Goal: Task Accomplishment & Management: Manage account settings

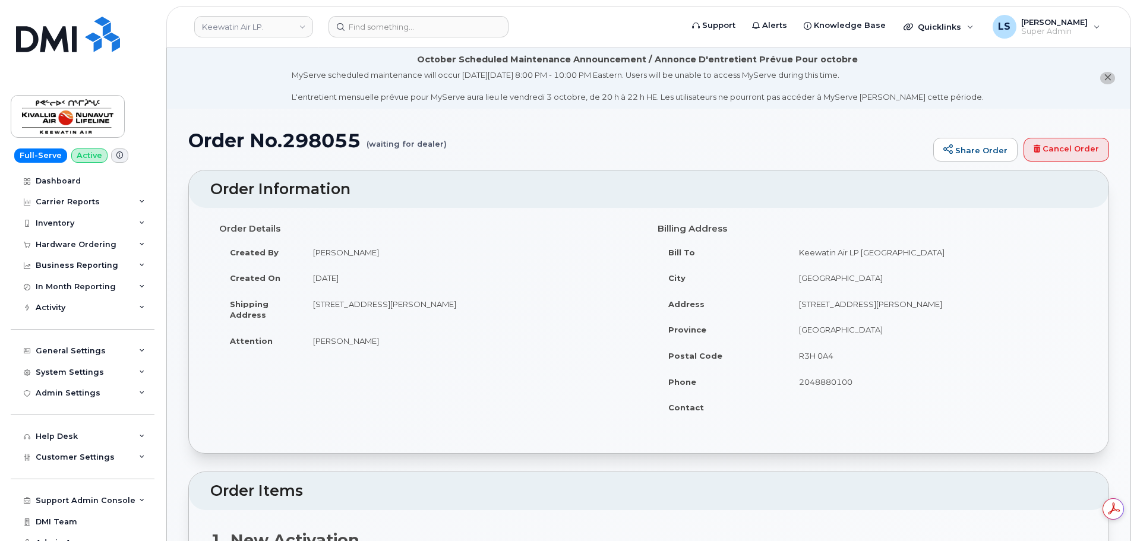
click at [303, 287] on td "August 13, 2025" at bounding box center [470, 278] width 337 height 26
click at [271, 12] on header "Keewatin Air LP. Support Alerts Knowledge Base Quicklinks Suspend / Cancel Devi…" at bounding box center [648, 27] width 964 height 42
click at [266, 23] on link "Keewatin Air LP." at bounding box center [253, 26] width 119 height 21
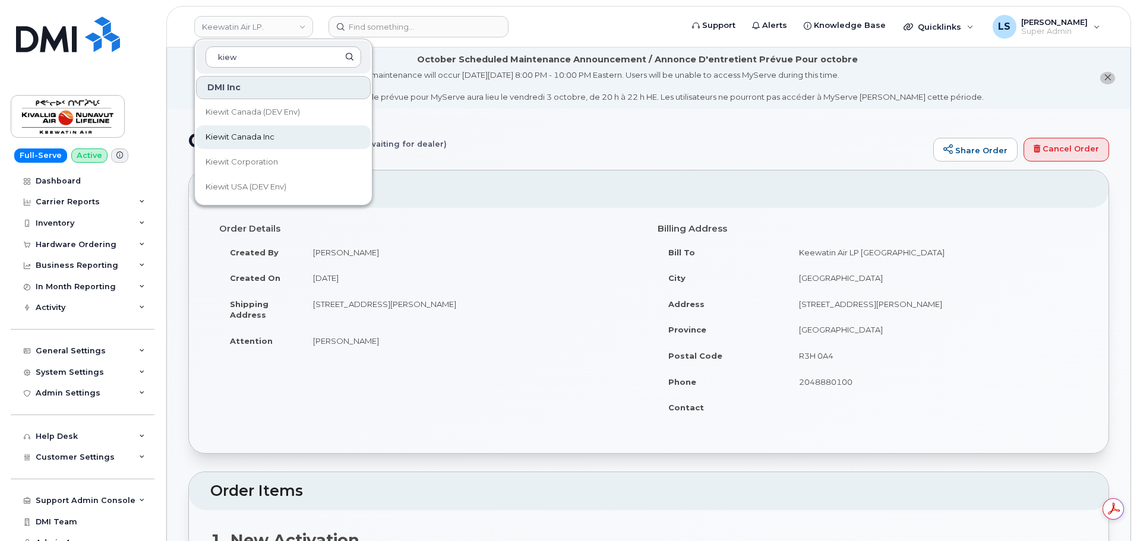
type input "kiew"
click at [264, 138] on span "Kiewit Canada Inc" at bounding box center [239, 137] width 69 height 12
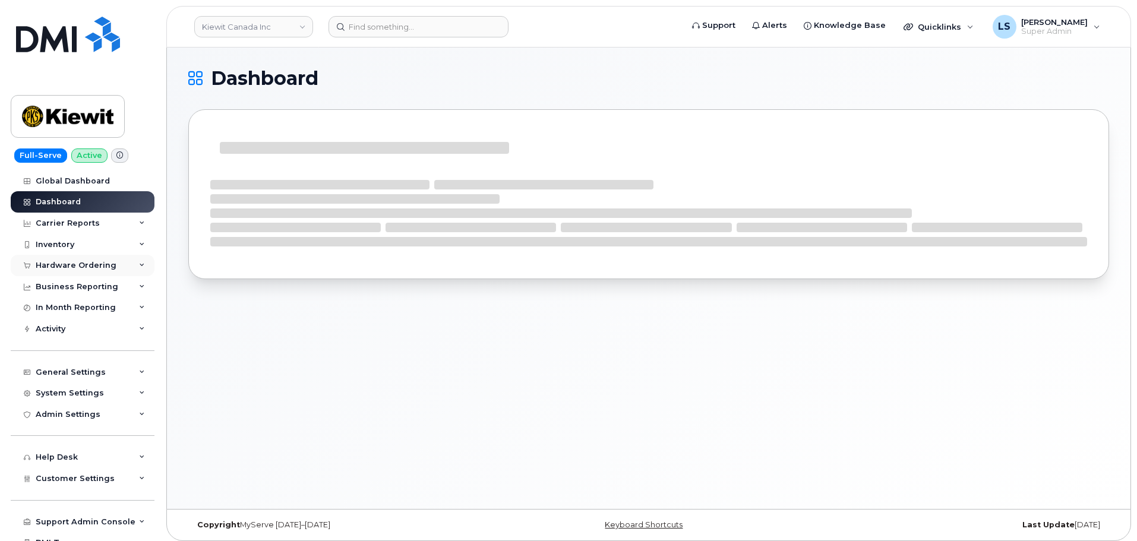
click at [102, 268] on div "Hardware Ordering" at bounding box center [76, 266] width 81 height 10
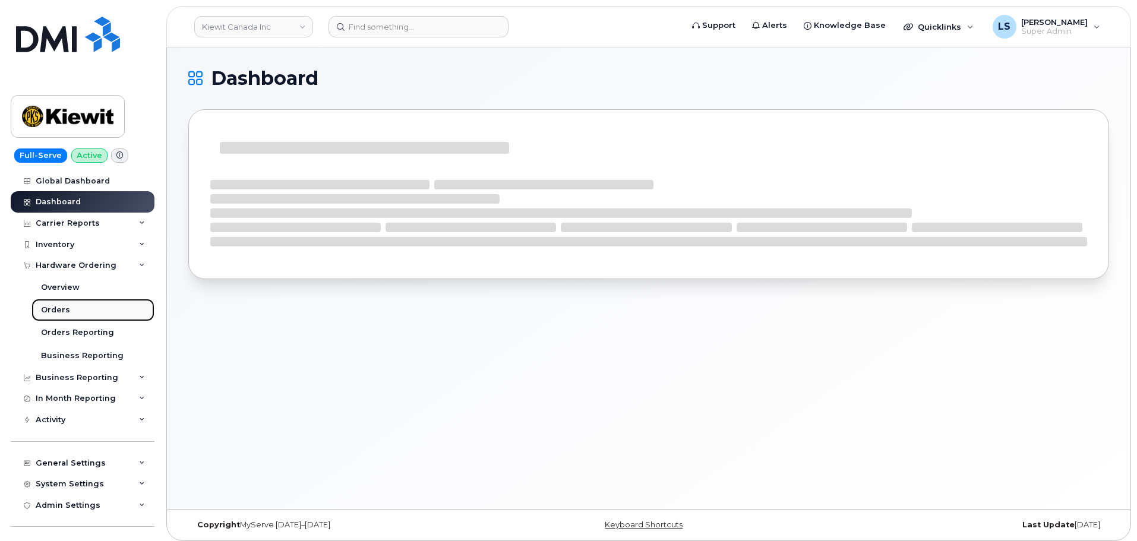
click at [96, 306] on link "Orders" at bounding box center [92, 310] width 123 height 23
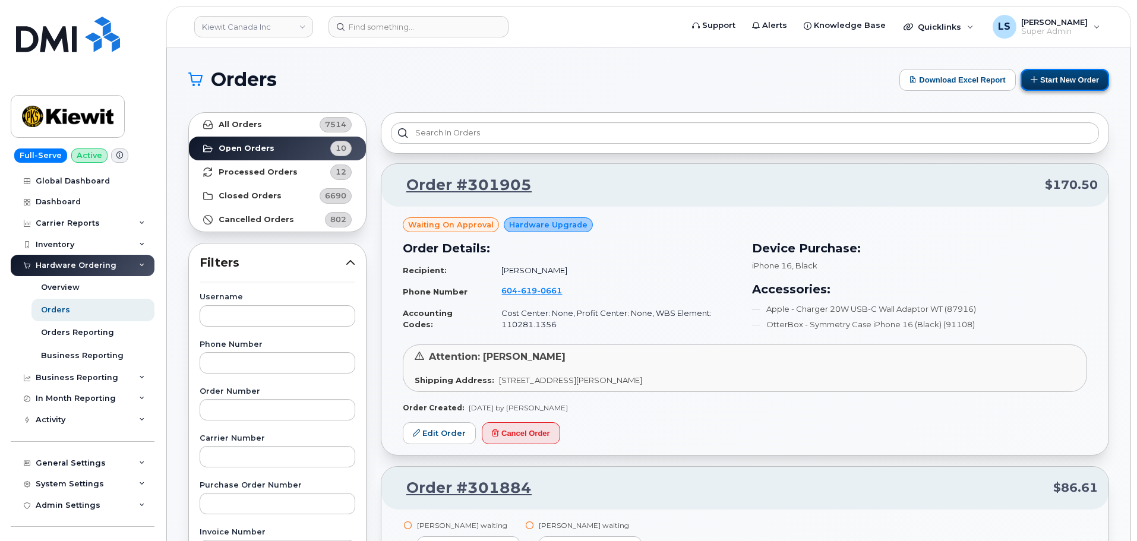
click at [1069, 84] on button "Start New Order" at bounding box center [1064, 80] width 88 height 22
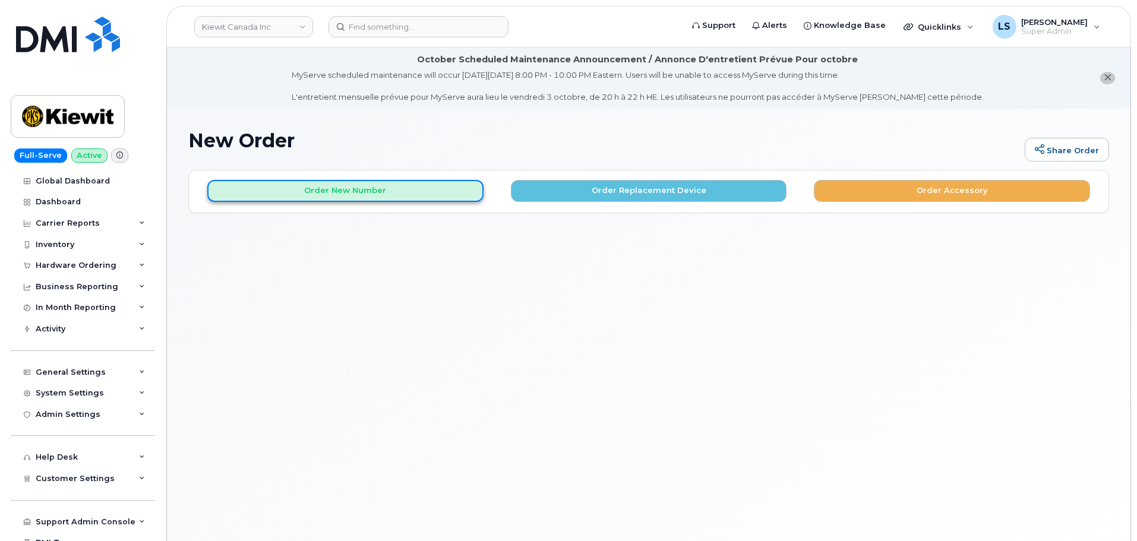
click at [455, 198] on button "Order New Number" at bounding box center [345, 191] width 276 height 22
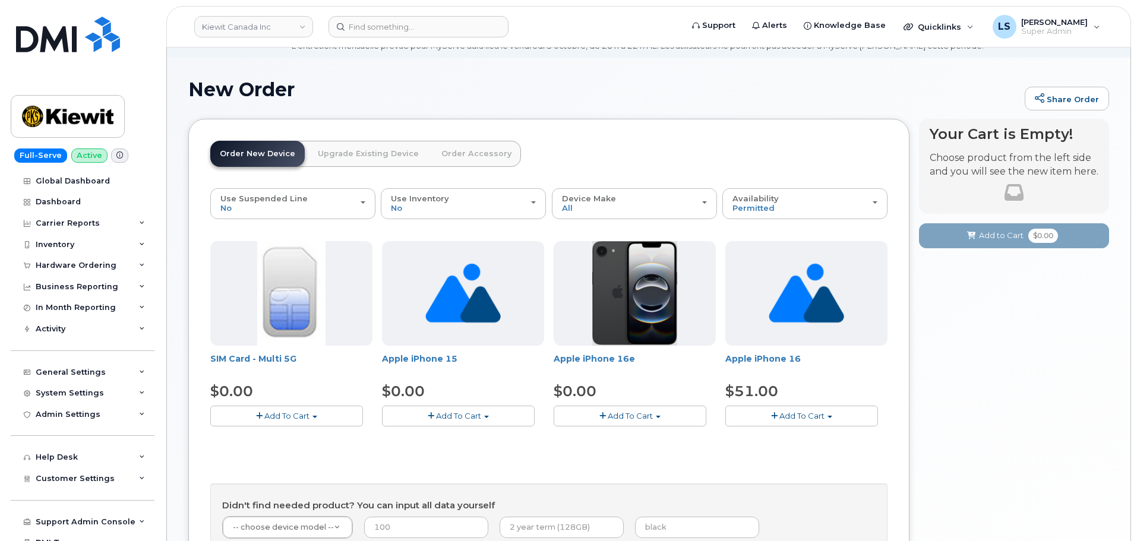
scroll to position [119, 0]
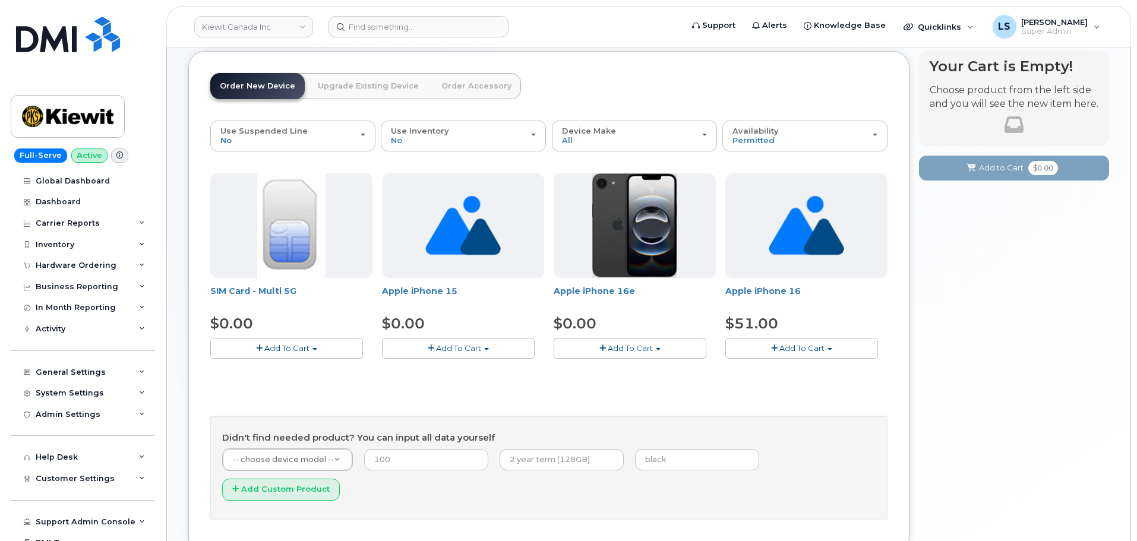
click at [641, 348] on span "Add To Cart" at bounding box center [629, 348] width 45 height 10
click at [630, 372] on link "$0.00 - 3 Year Activation (128GB)" at bounding box center [632, 370] width 153 height 15
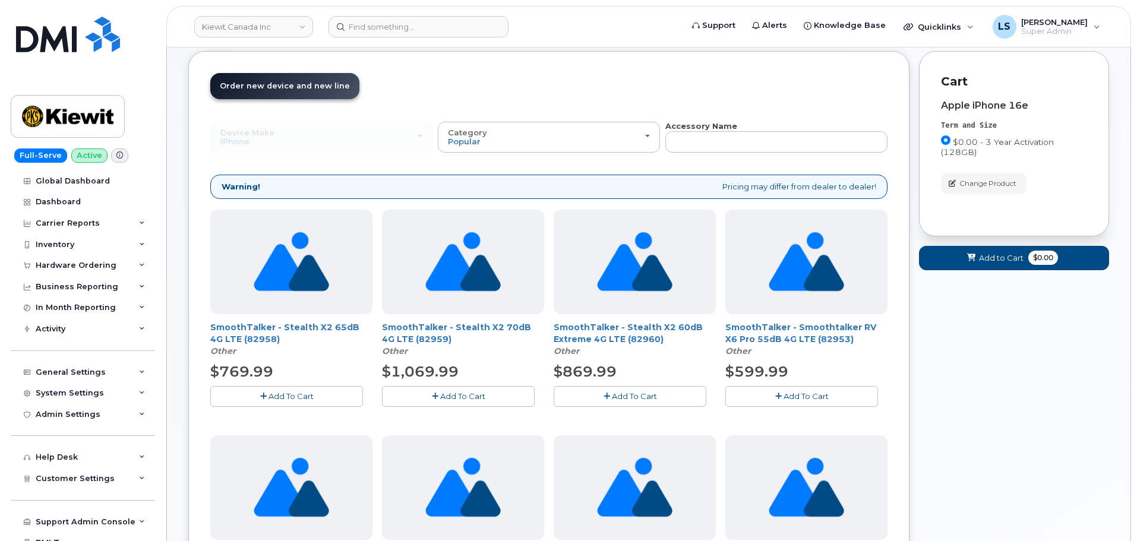
click at [502, 144] on div "Category Popular" at bounding box center [549, 137] width 202 height 18
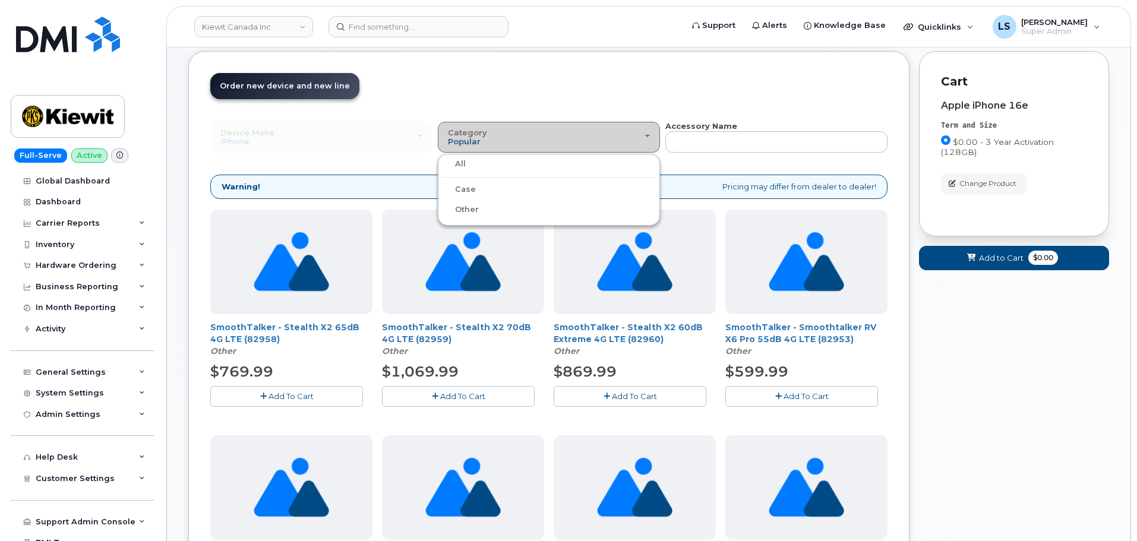
click at [463, 190] on label "Case" at bounding box center [458, 189] width 35 height 14
click at [0, 0] on input "Case" at bounding box center [0, 0] width 0 height 0
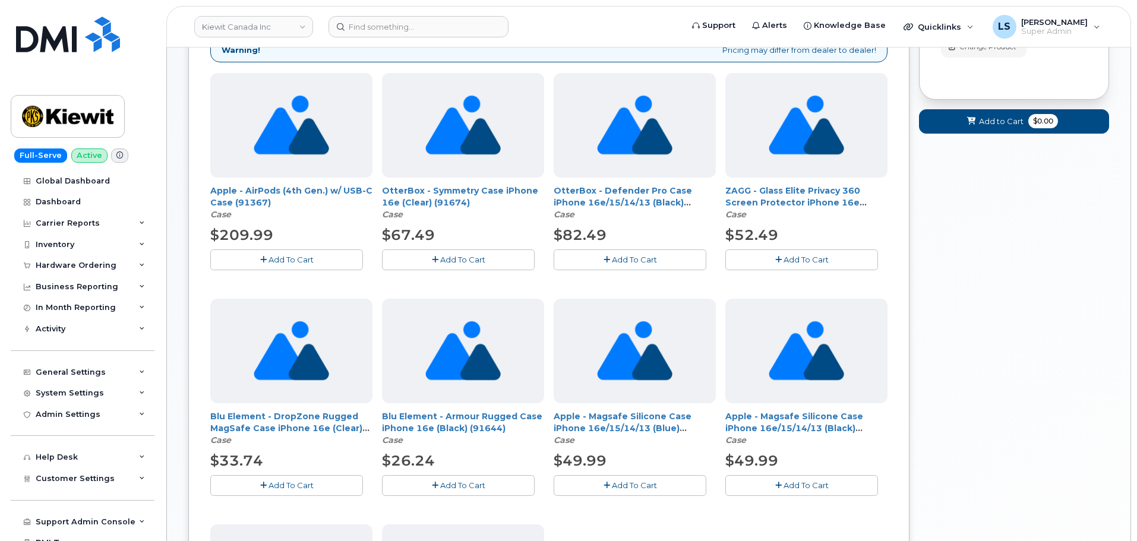
scroll to position [196, 0]
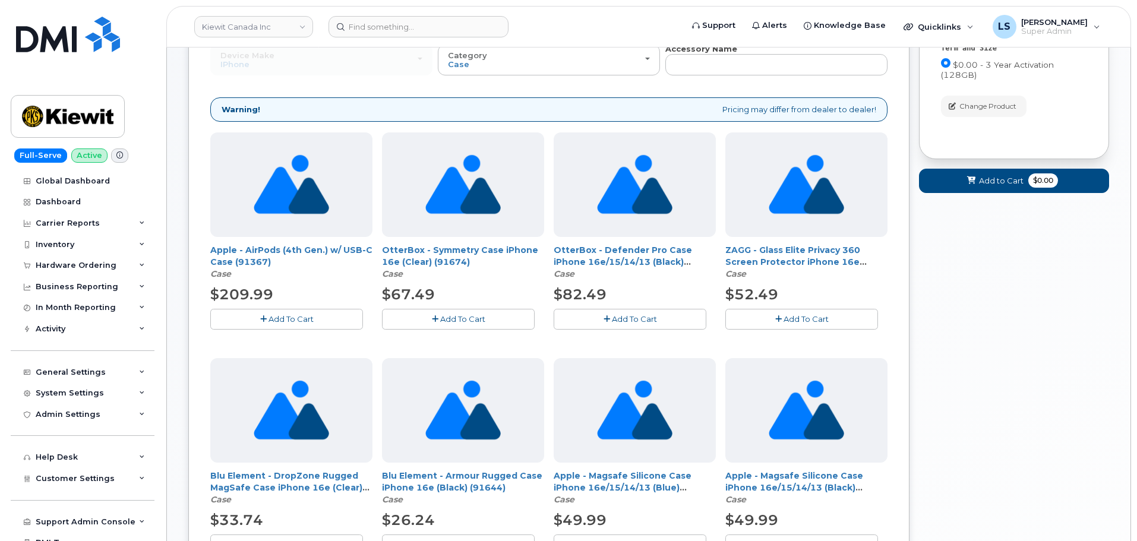
click at [629, 325] on button "Add To Cart" at bounding box center [629, 319] width 153 height 21
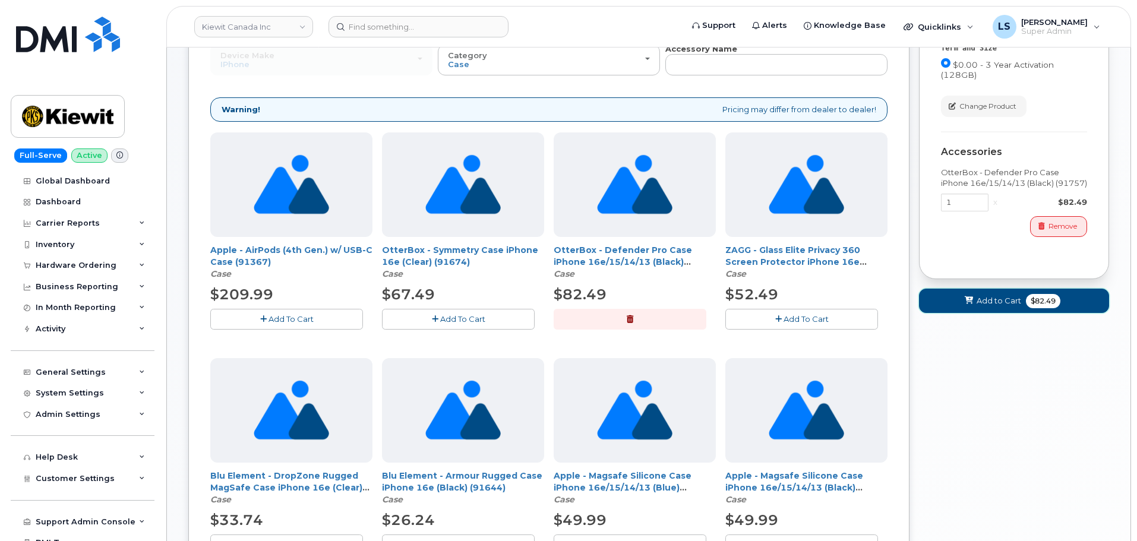
click at [1010, 303] on span "Add to Cart" at bounding box center [998, 300] width 45 height 11
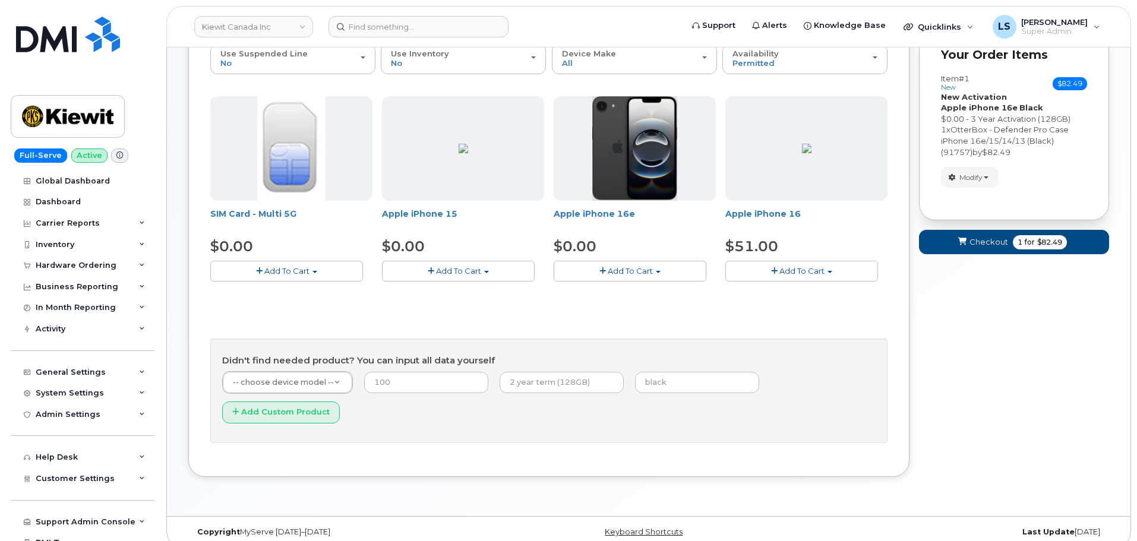
scroll to position [179, 0]
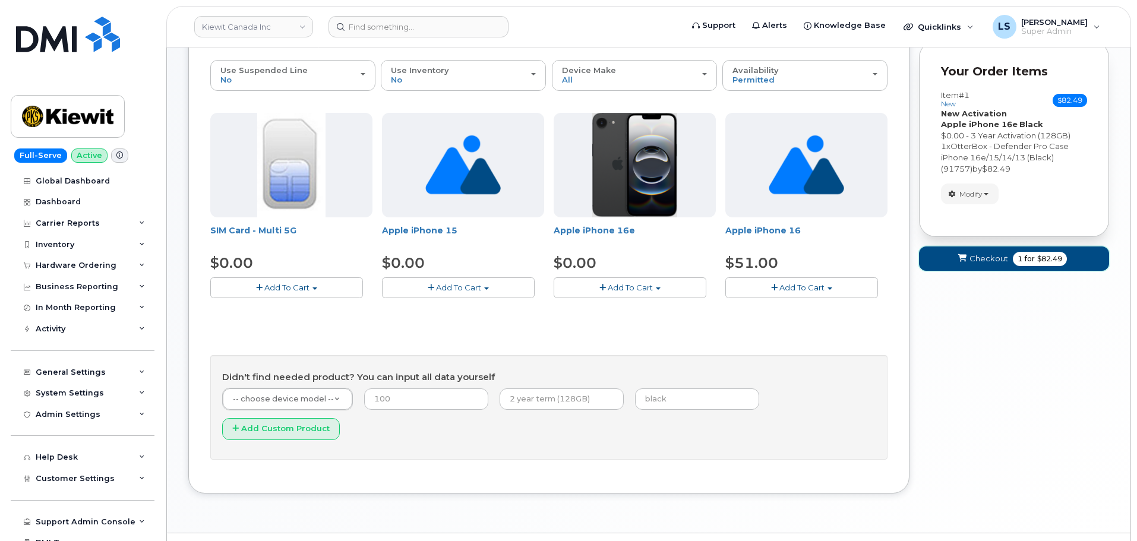
click at [1022, 264] on span "1 for $82.49" at bounding box center [1039, 259] width 54 height 14
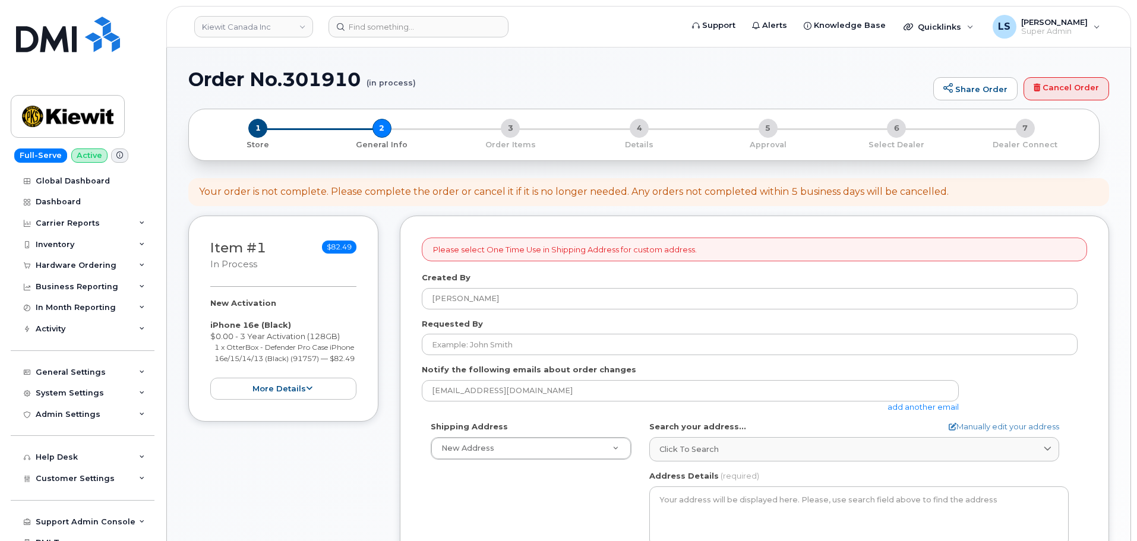
select select
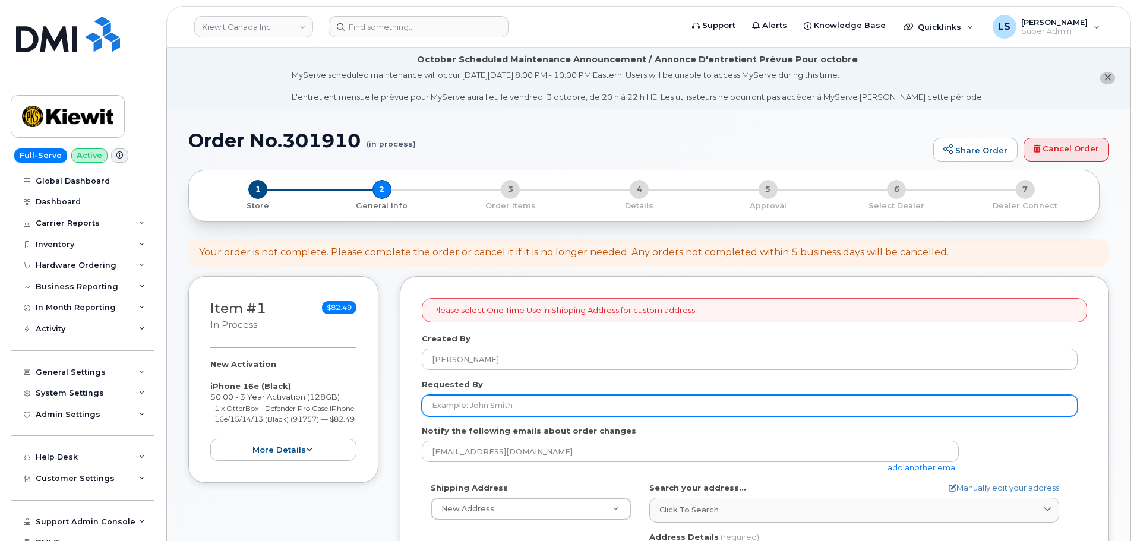
click at [450, 411] on input "Requested By" at bounding box center [750, 405] width 656 height 21
paste input "[PERSON_NAME]"
type input "[PERSON_NAME]"
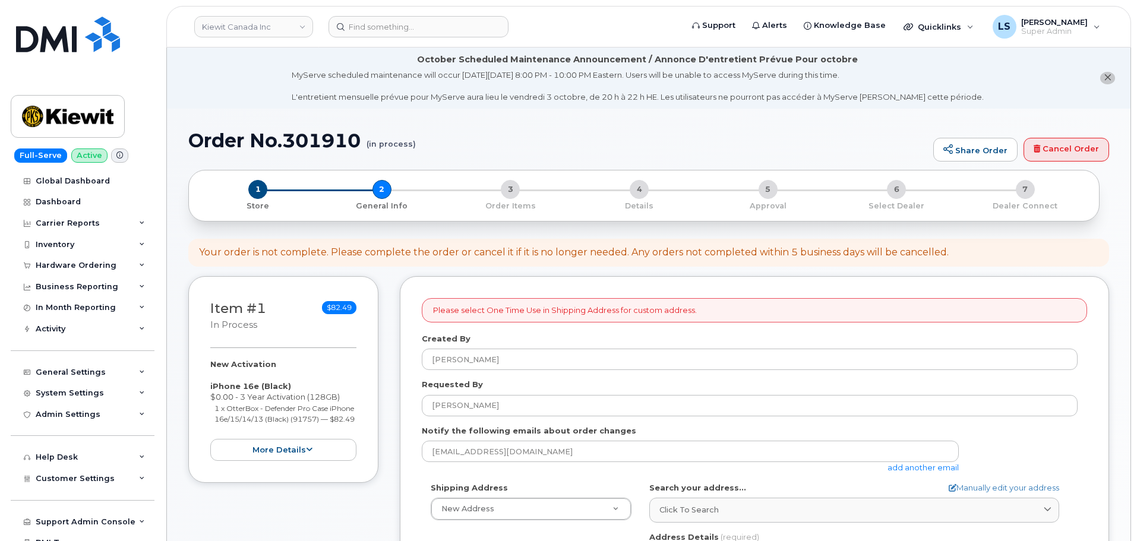
click at [898, 468] on link "add another email" at bounding box center [922, 468] width 71 height 10
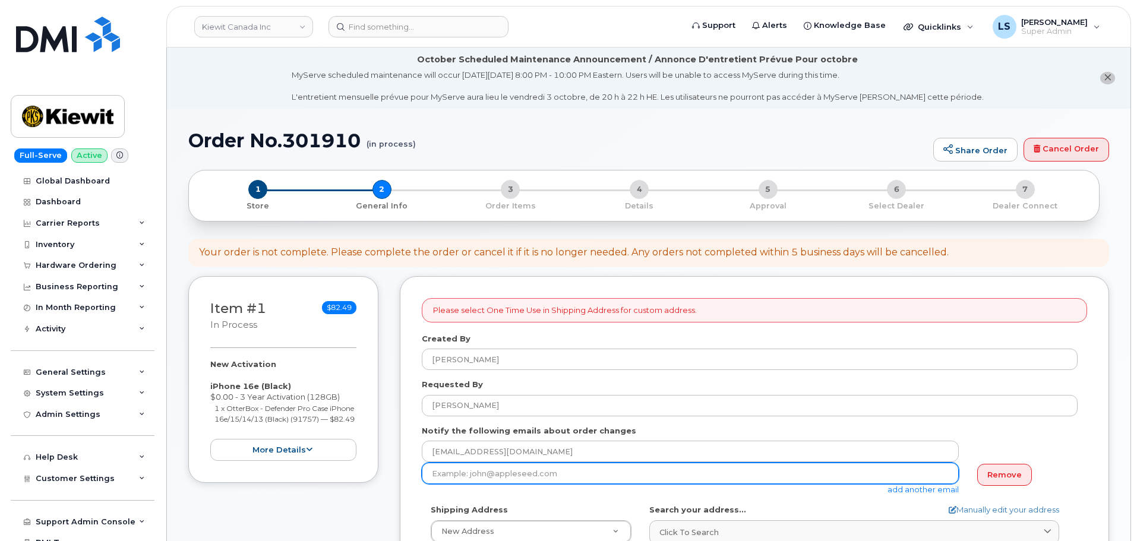
click at [470, 480] on input "email" at bounding box center [690, 473] width 537 height 21
paste input "gibran.anwar@kiewit.com"
type input "gibran.anwar@kiewit.com"
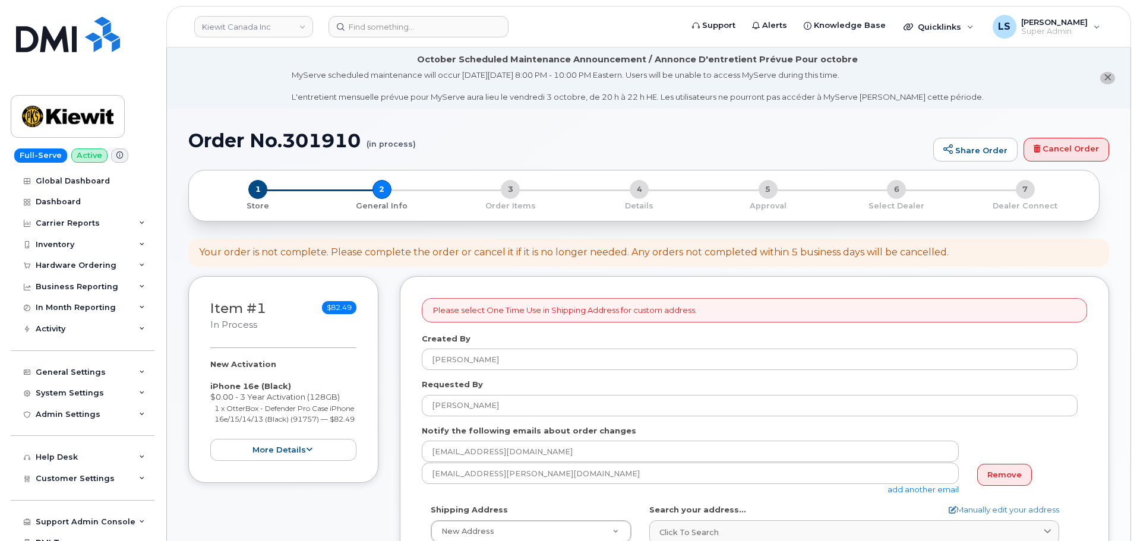
click at [929, 493] on link "add another email" at bounding box center [922, 490] width 71 height 10
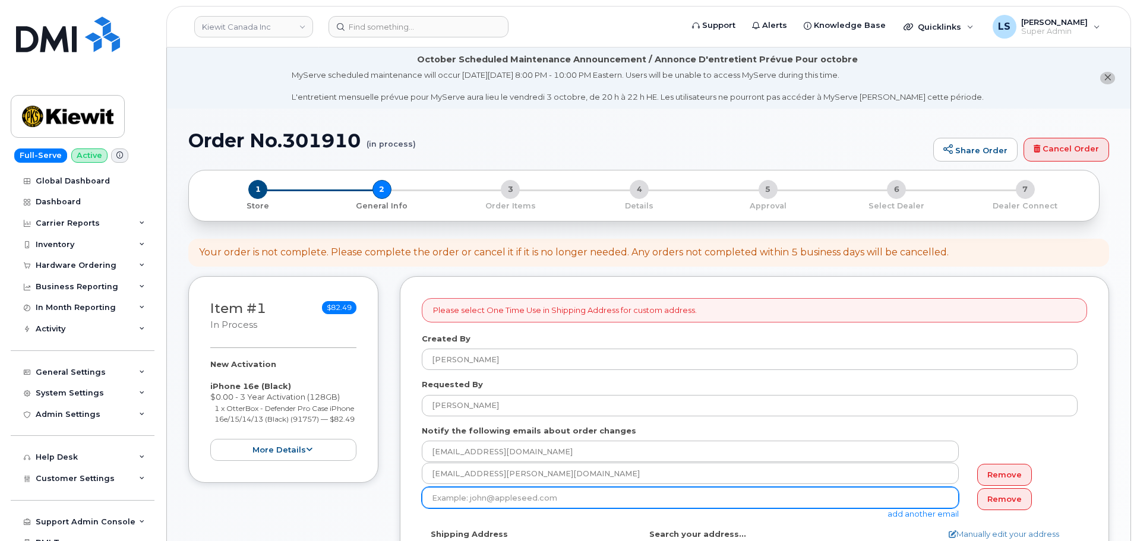
click at [488, 499] on input "email" at bounding box center [690, 497] width 537 height 21
paste input "KYLA.HABBERFIELD@KIEWIT.COM"
type input "KYLA.HABBERFIELD@KIEWIT.COM"
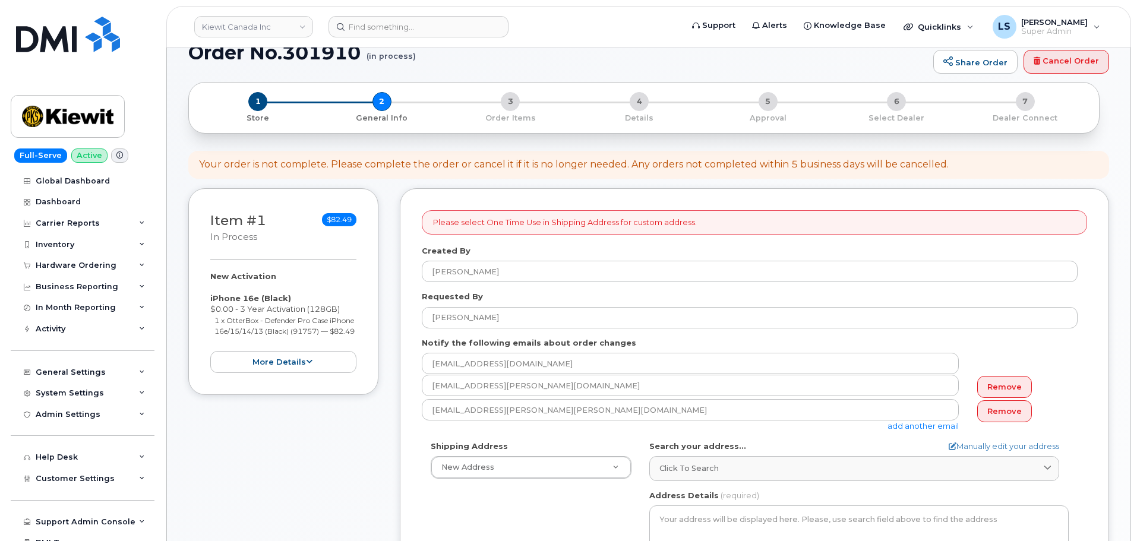
scroll to position [238, 0]
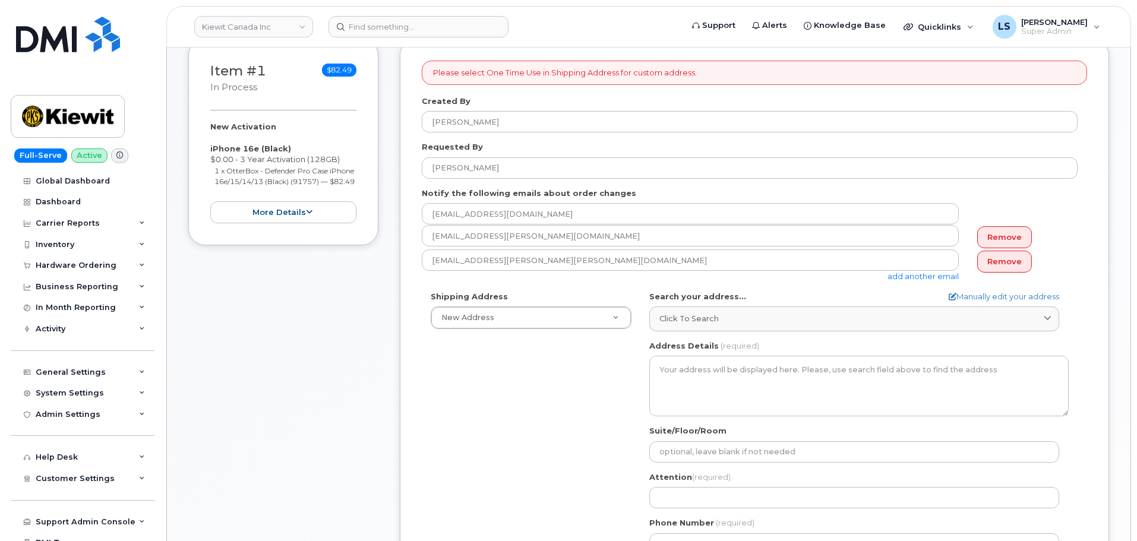
click at [843, 304] on div "Search your address... Manually edit your address Click to search No available …" at bounding box center [858, 311] width 419 height 40
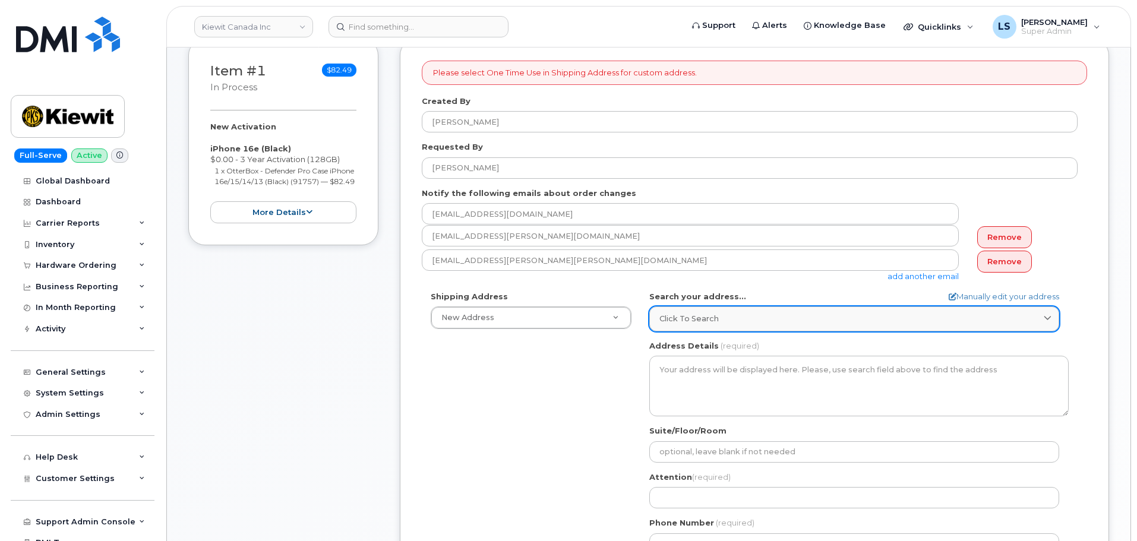
click at [841, 308] on link "Click to search" at bounding box center [854, 318] width 410 height 24
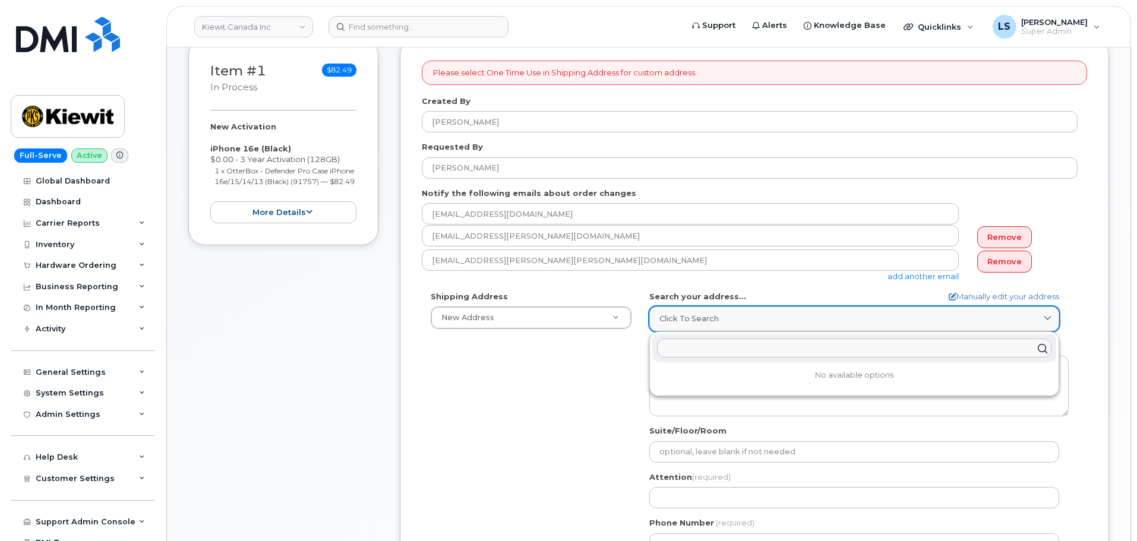
paste input "585 Michel Creek Rd, Sparwood, BC V0B 2G1"
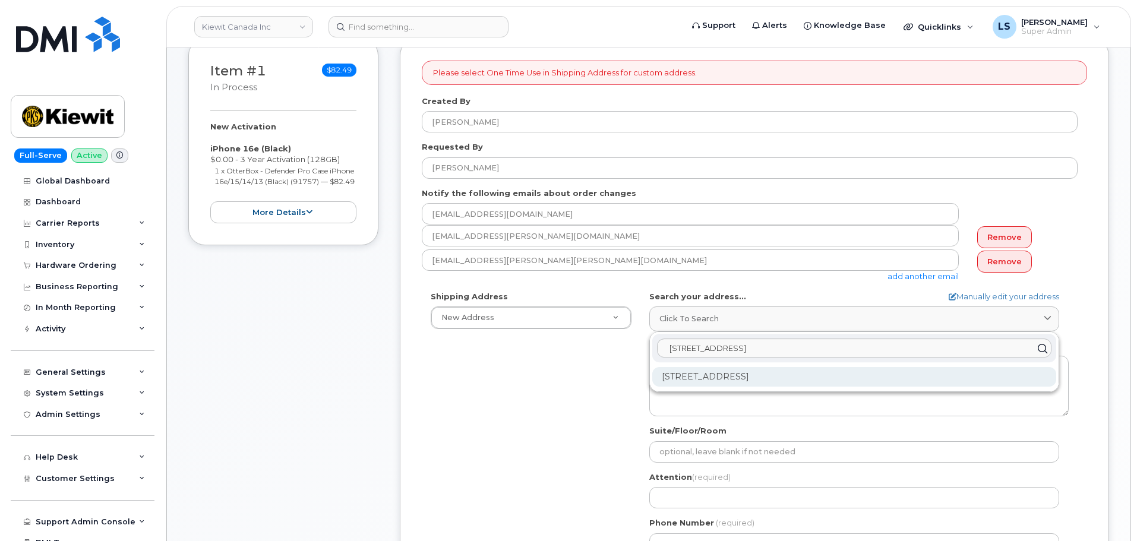
type input "585 Michel Creek Rd, Sparwood, BC V0B 2G1"
click at [791, 374] on div "585 Michel Creek Rd Sparwood BC V0B 2G1" at bounding box center [854, 377] width 404 height 20
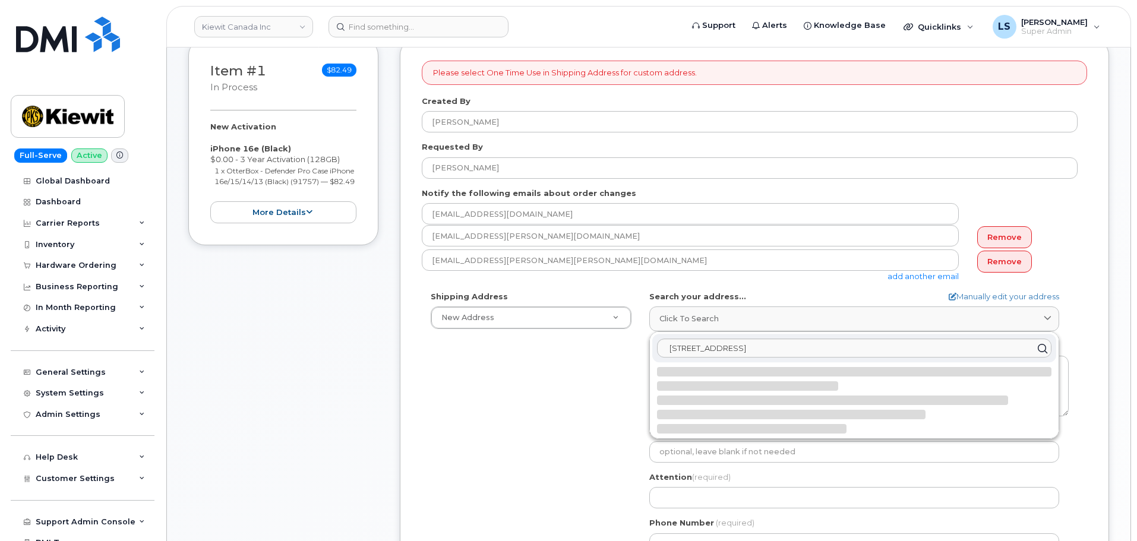
select select
type textarea "585 Michel Creek Rd SPARWOOD BC V0B 2G1 CANADA"
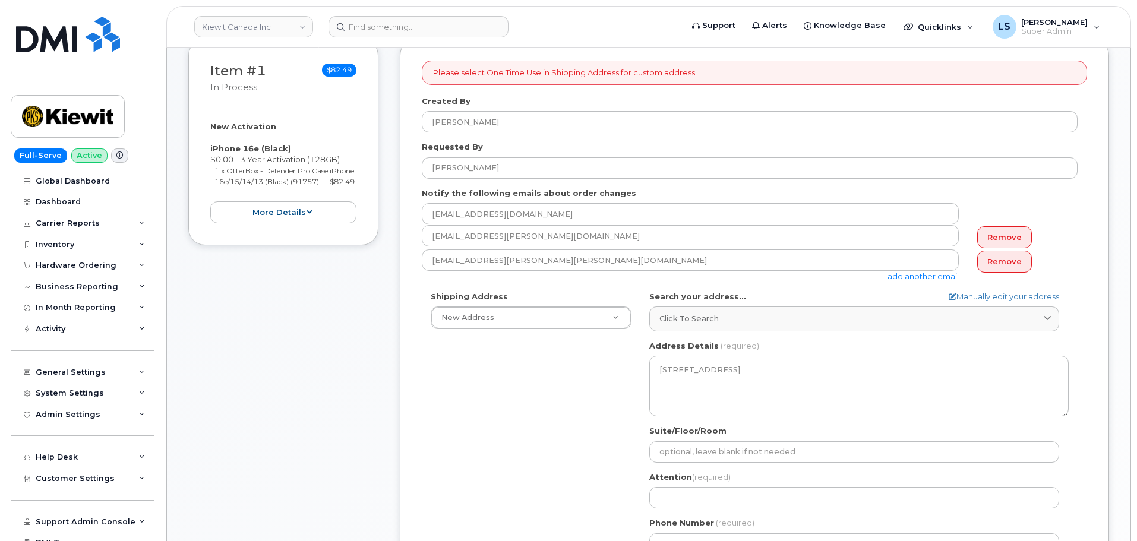
click at [540, 392] on div "Shipping Address New Address New Address 200-10333 Southport Rd SW Beaver Marin…" at bounding box center [750, 427] width 656 height 273
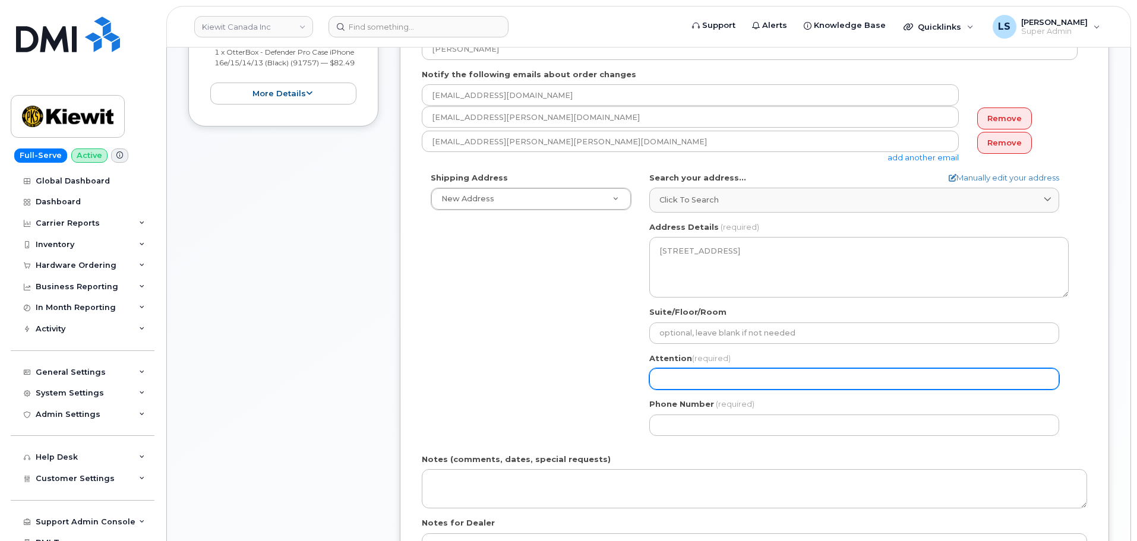
click at [705, 388] on input "Attention (required)" at bounding box center [854, 378] width 410 height 21
paste input "Kiewit Line Creek Gibran Anwar"
select select
type input "Kiewit Line Creek Gibran Anwar"
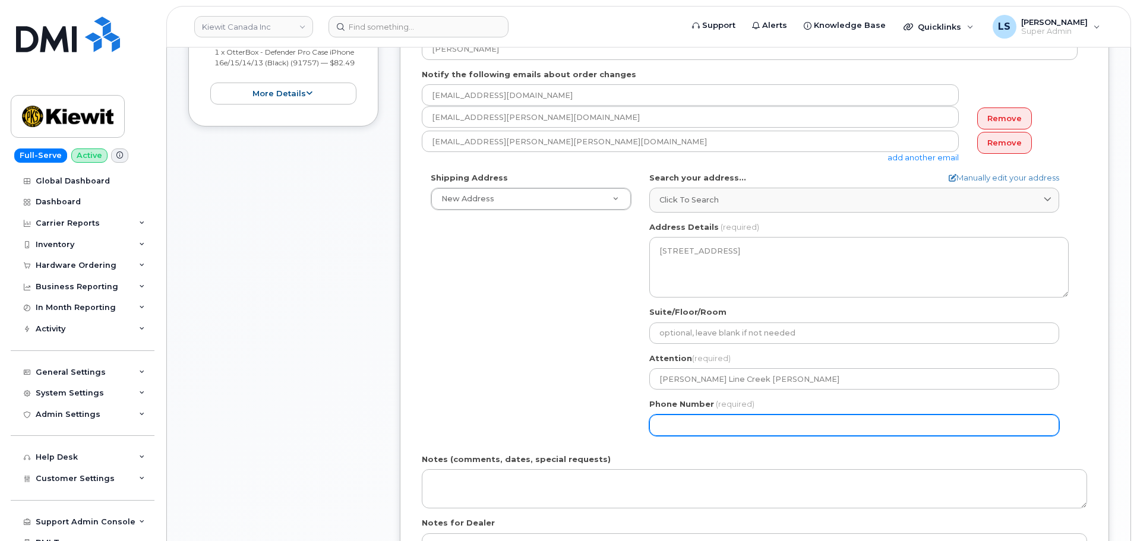
click at [663, 418] on input "Phone Number" at bounding box center [854, 424] width 410 height 21
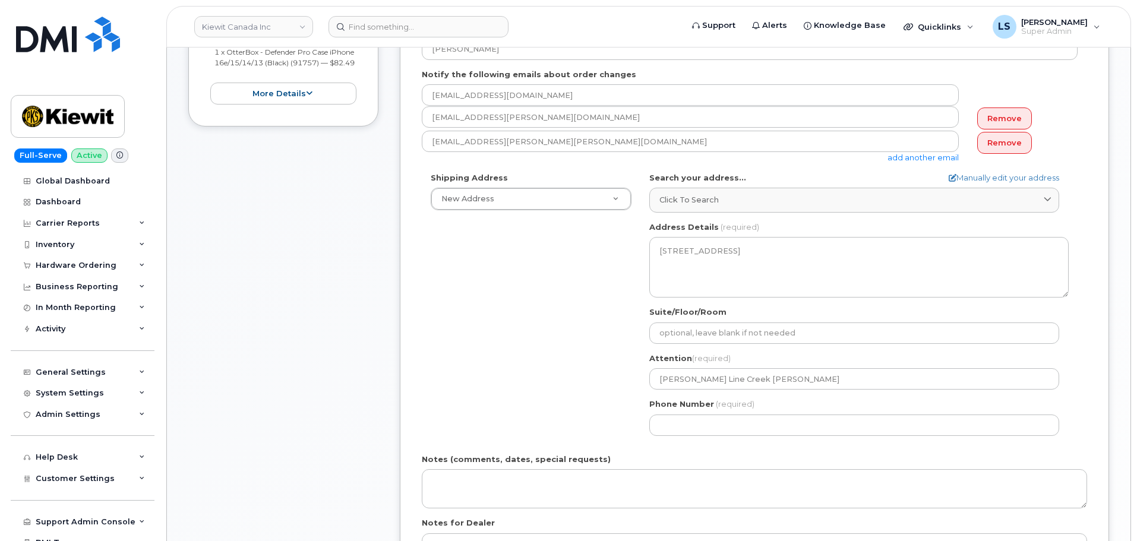
drag, startPoint x: 540, startPoint y: 376, endPoint x: 547, endPoint y: 367, distance: 11.0
click at [541, 375] on div "Shipping Address New Address New Address 200-10333 Southport Rd SW Beaver Marin…" at bounding box center [750, 308] width 656 height 273
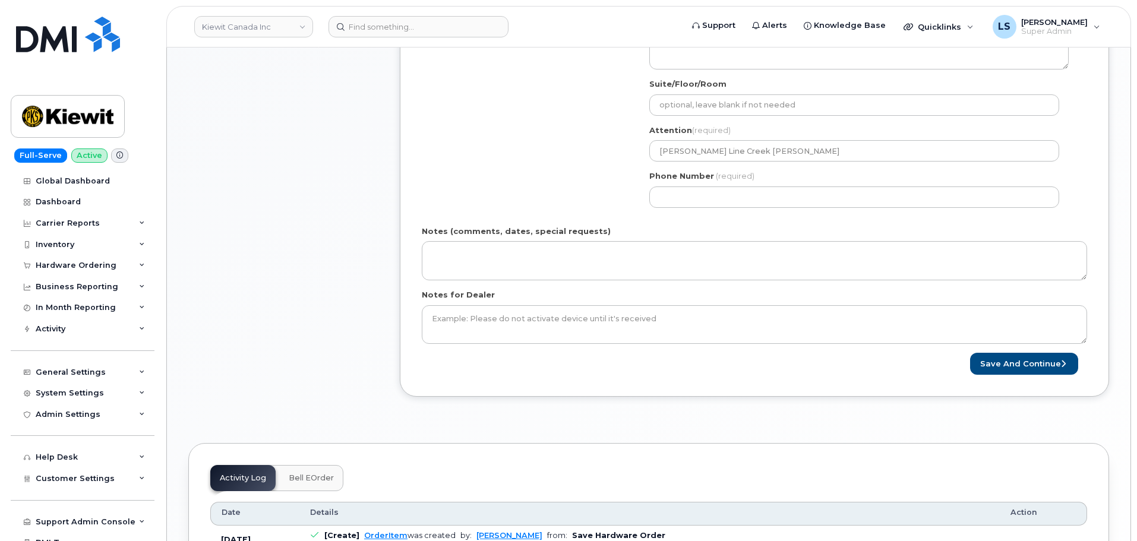
scroll to position [653, 0]
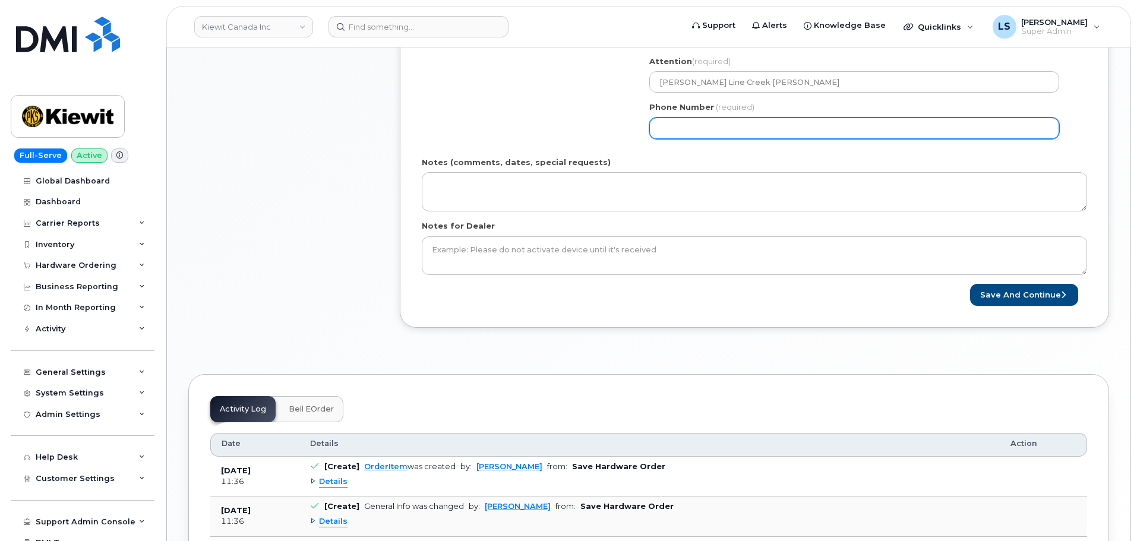
click at [697, 126] on input "Phone Number" at bounding box center [854, 128] width 410 height 21
click at [678, 131] on input "Phone Number" at bounding box center [854, 128] width 410 height 21
select select
type input "4037673167"
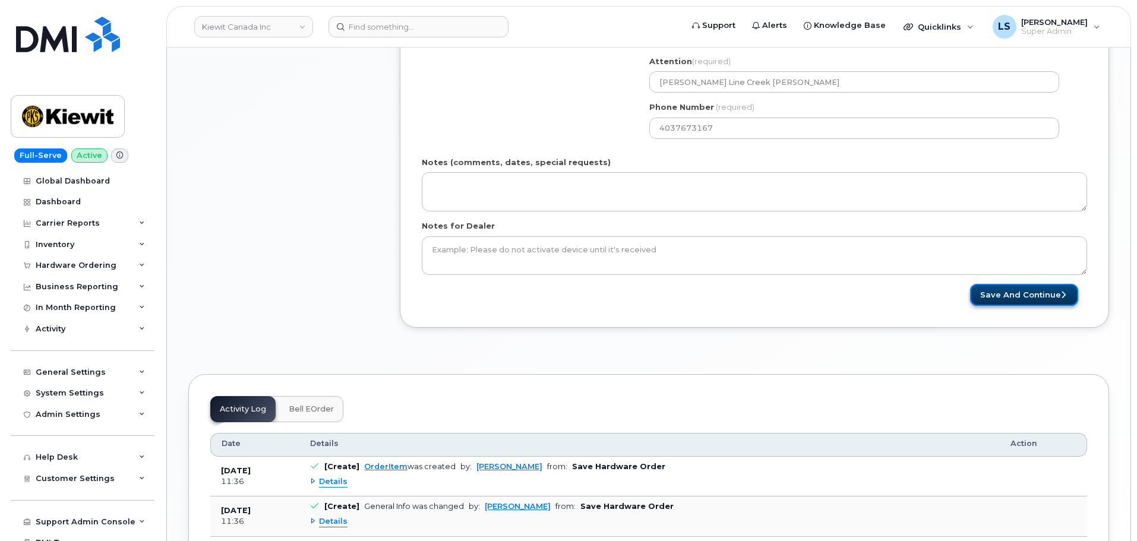
click at [977, 299] on button "Save and Continue" at bounding box center [1024, 295] width 108 height 22
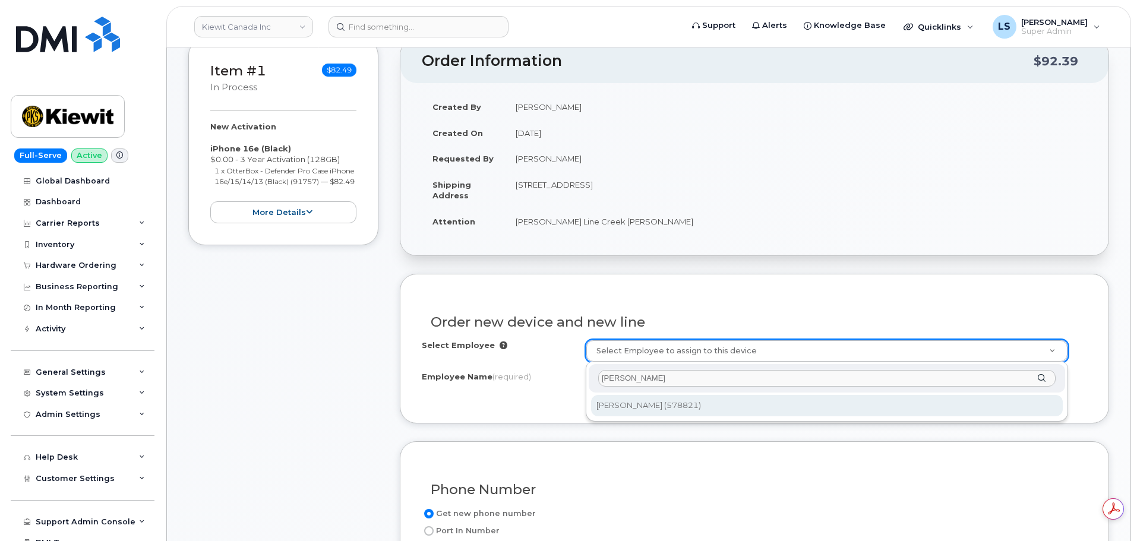
type input "[PERSON_NAME]"
type input "2969593"
type input "[PERSON_NAME]"
select select
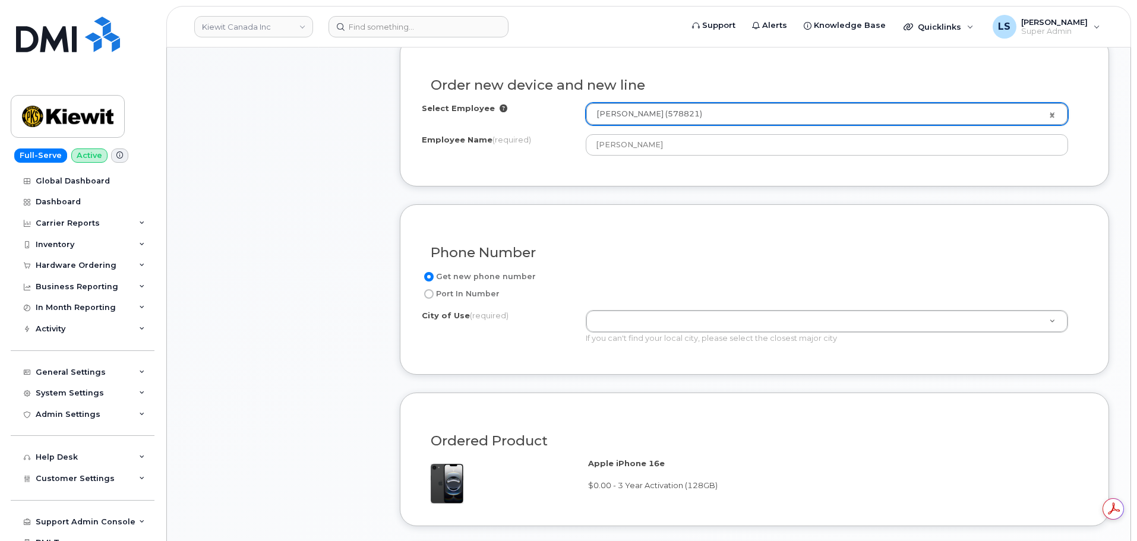
scroll to position [534, 0]
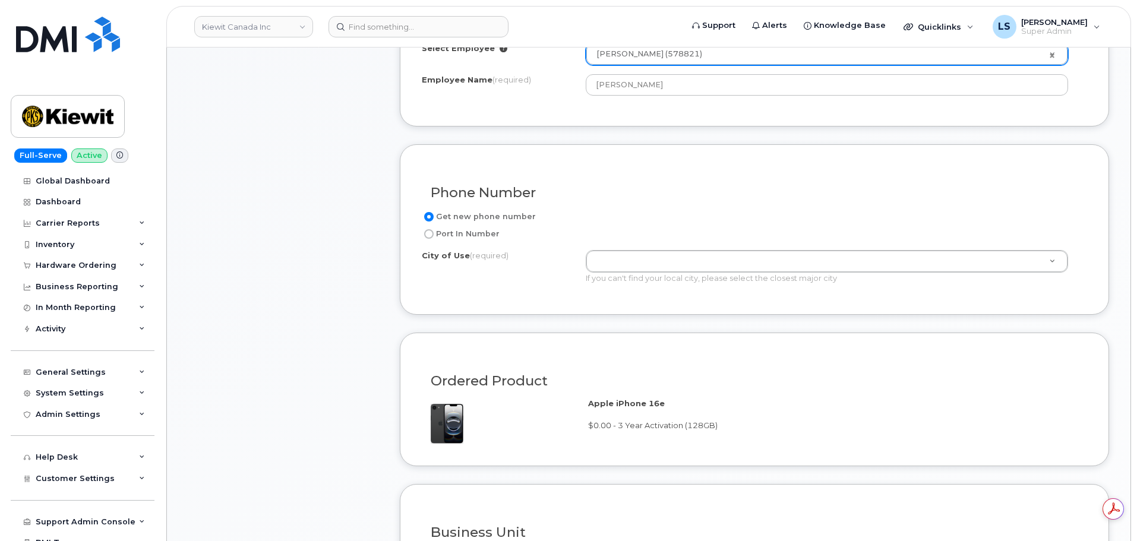
click at [594, 240] on div "Port In Number" at bounding box center [750, 234] width 656 height 14
click at [600, 248] on div "Get new phone number Port In Number City of Use (required) If you can't find yo…" at bounding box center [754, 251] width 665 height 83
paste input "[GEOGRAPHIC_DATA]"
type input "[GEOGRAPHIC_DATA]"
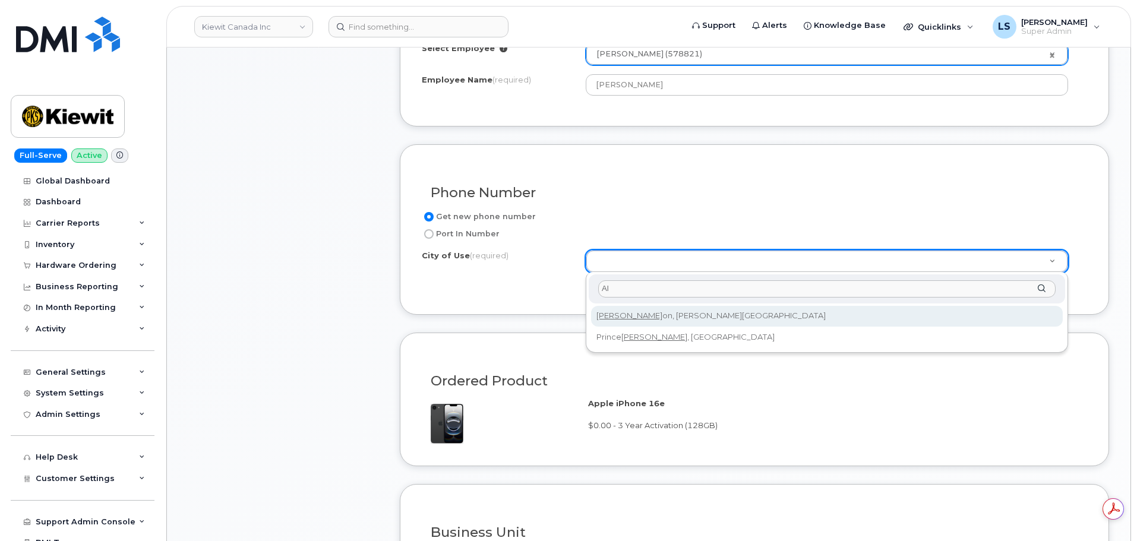
type input "A"
type input "Spar"
type input "926"
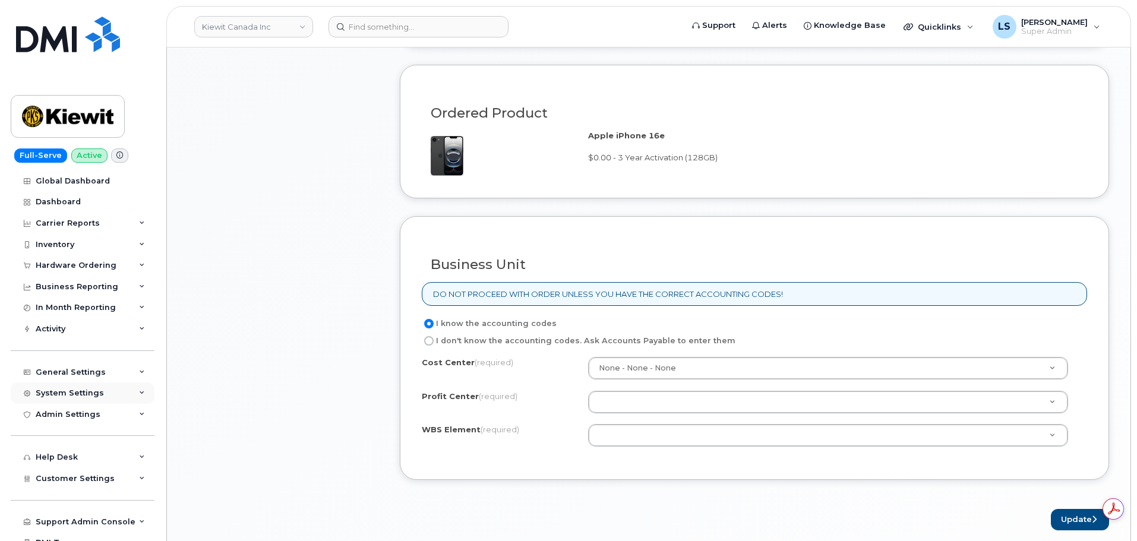
scroll to position [831, 0]
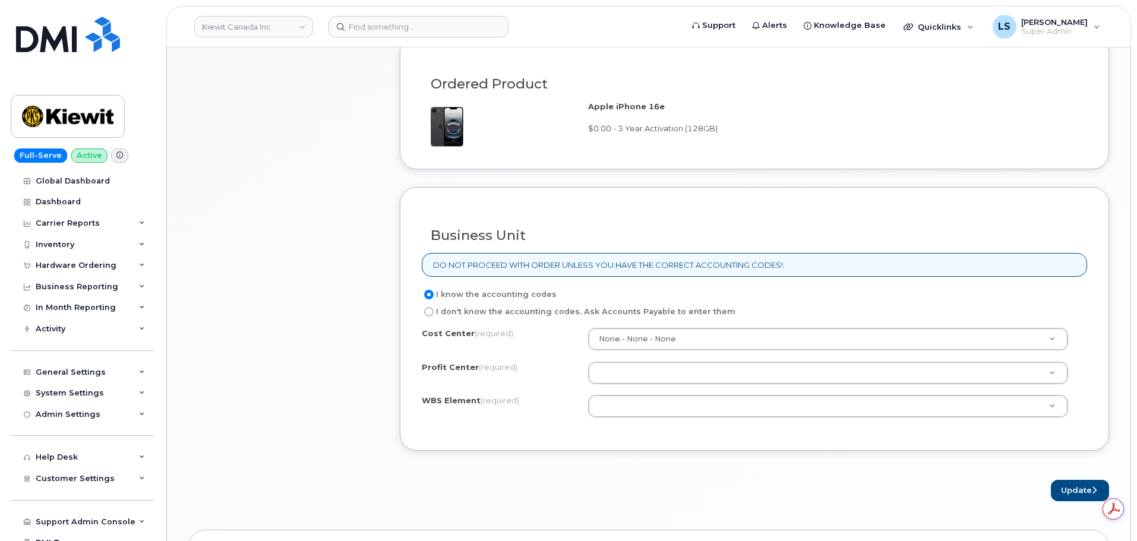
paste input "105876.1349"
type input "105876.1349"
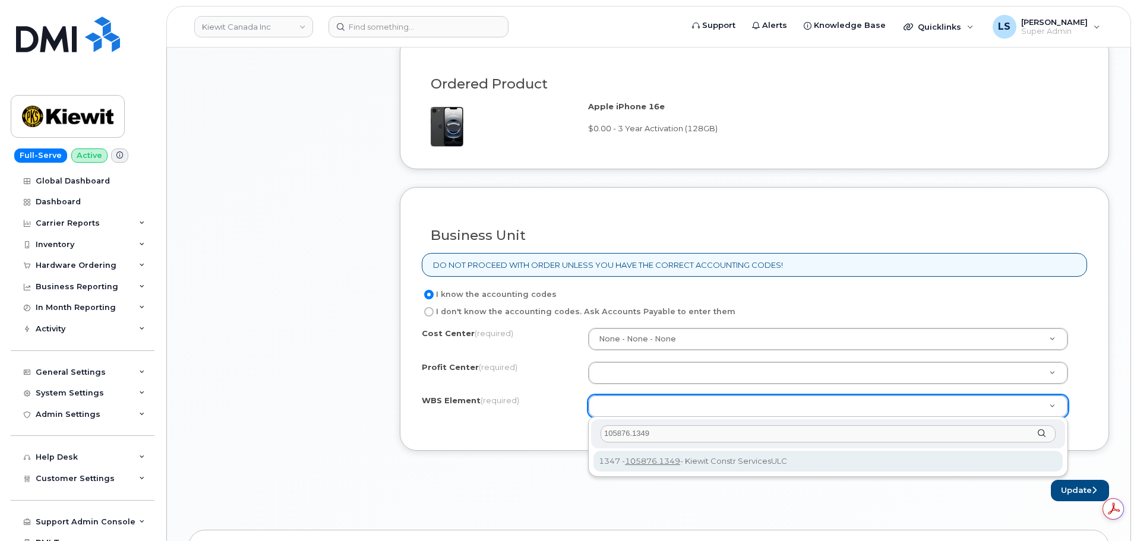
type input "105876.1349"
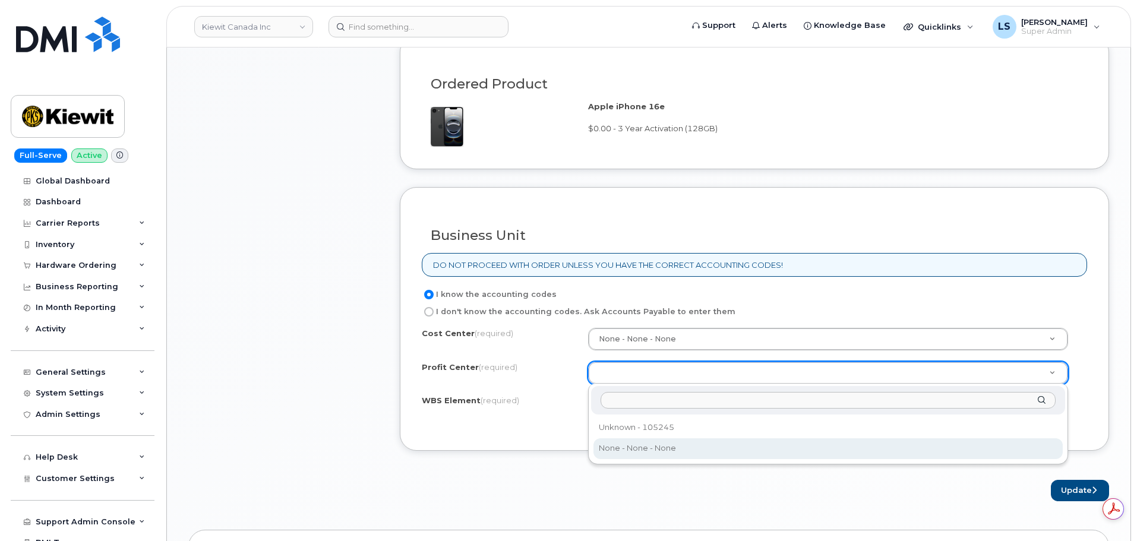
select select "None"
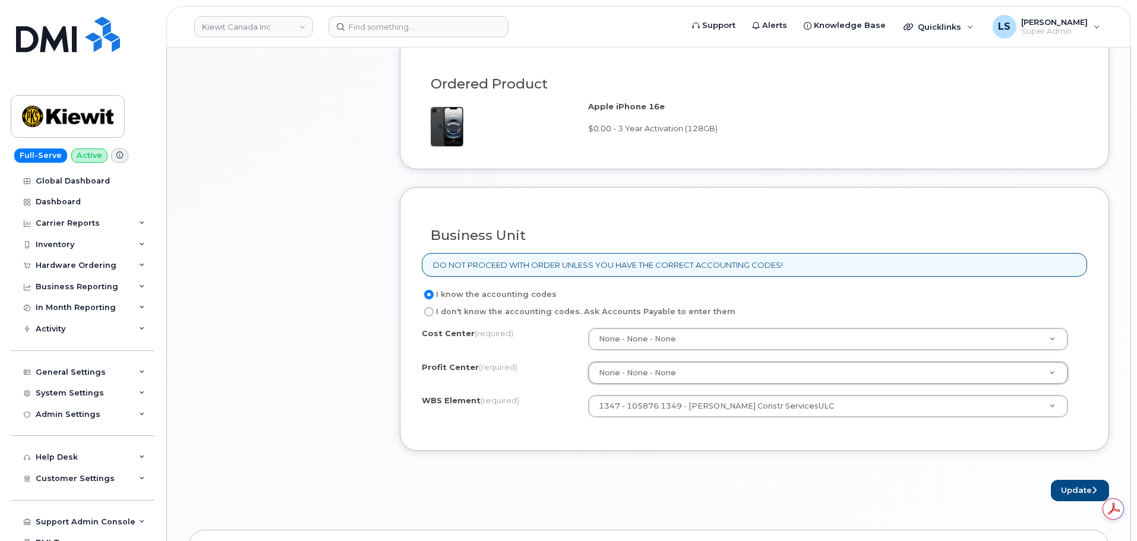
click at [691, 471] on form "Existing User Additional cost to upgrading the device Selected device is Eligib…" at bounding box center [754, 90] width 709 height 821
click at [1061, 480] on button "Update" at bounding box center [1079, 491] width 58 height 22
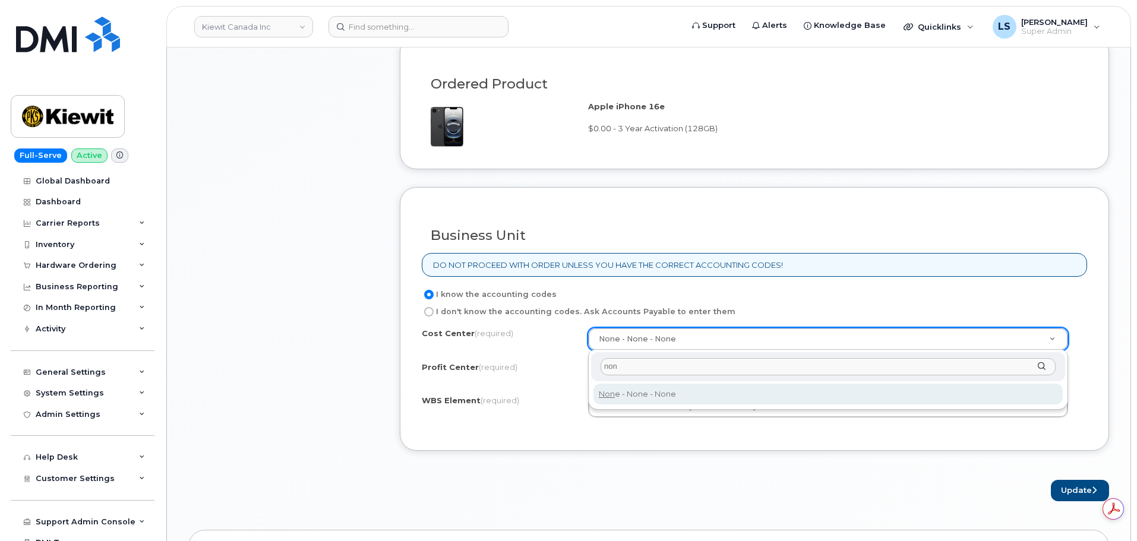
type input "non"
drag, startPoint x: 637, startPoint y: 393, endPoint x: 735, endPoint y: 410, distance: 99.5
type input "None"
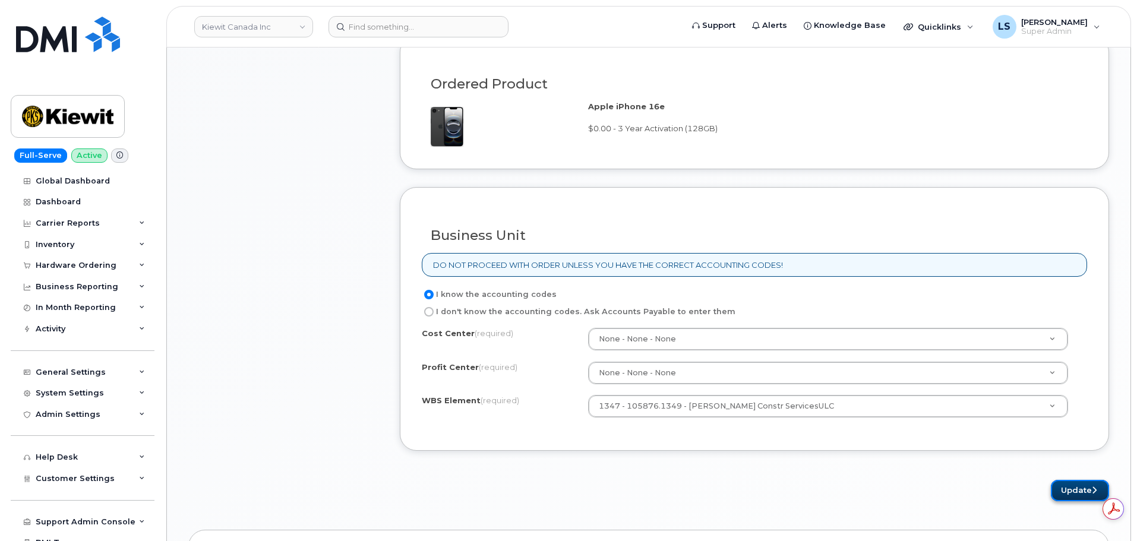
click at [1071, 482] on button "Update" at bounding box center [1079, 491] width 58 height 22
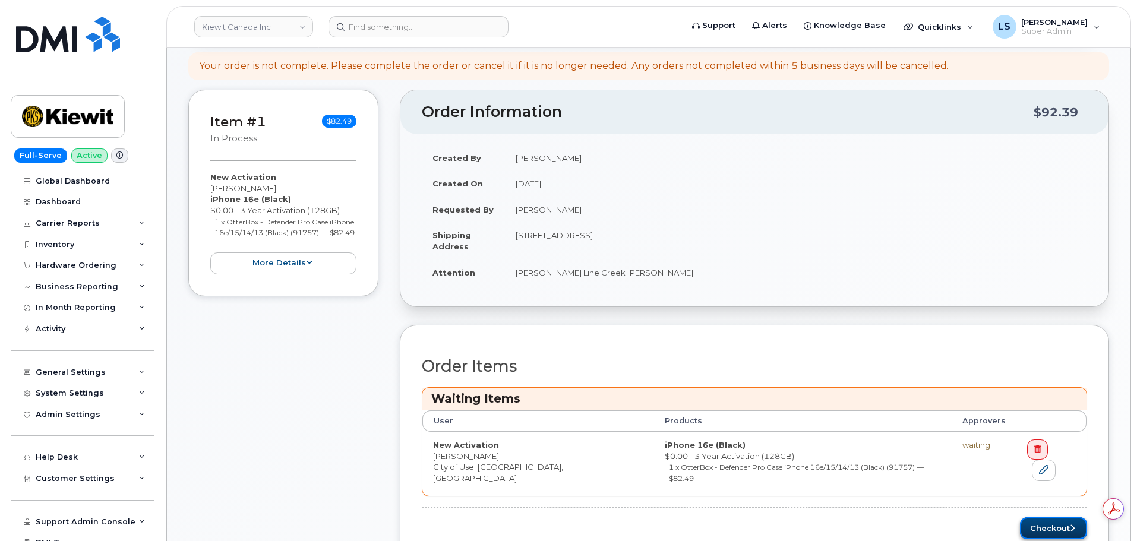
click at [1044, 517] on button "Checkout" at bounding box center [1053, 528] width 67 height 22
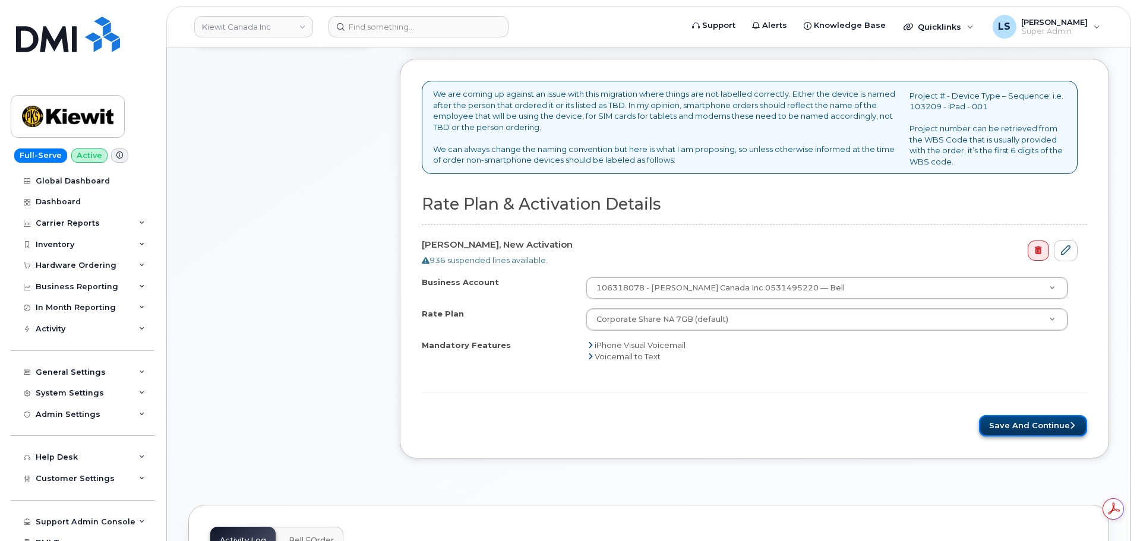
click at [1014, 423] on button "Save and Continue" at bounding box center [1033, 426] width 108 height 22
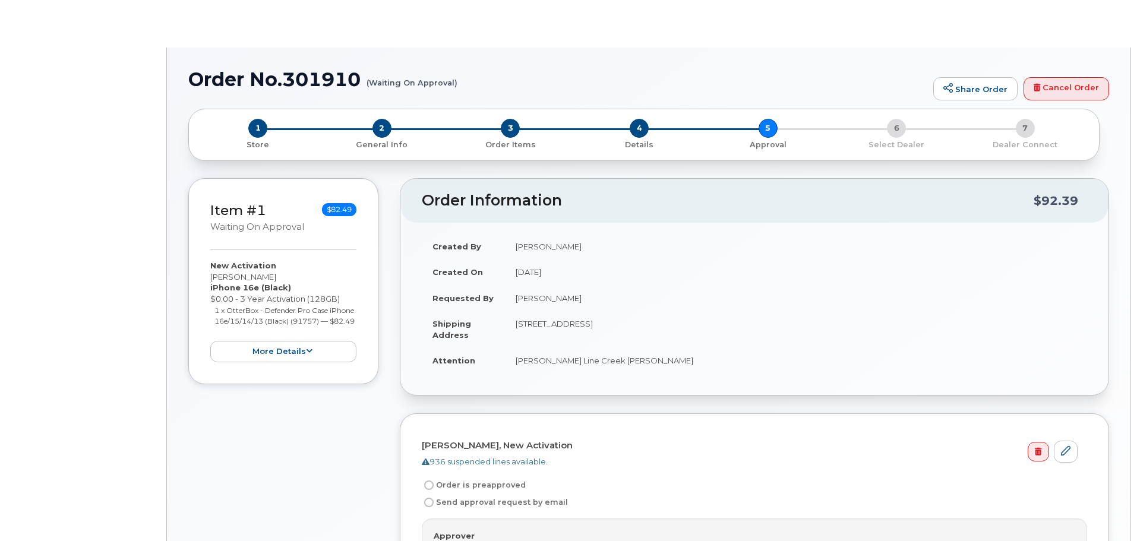
radio input "true"
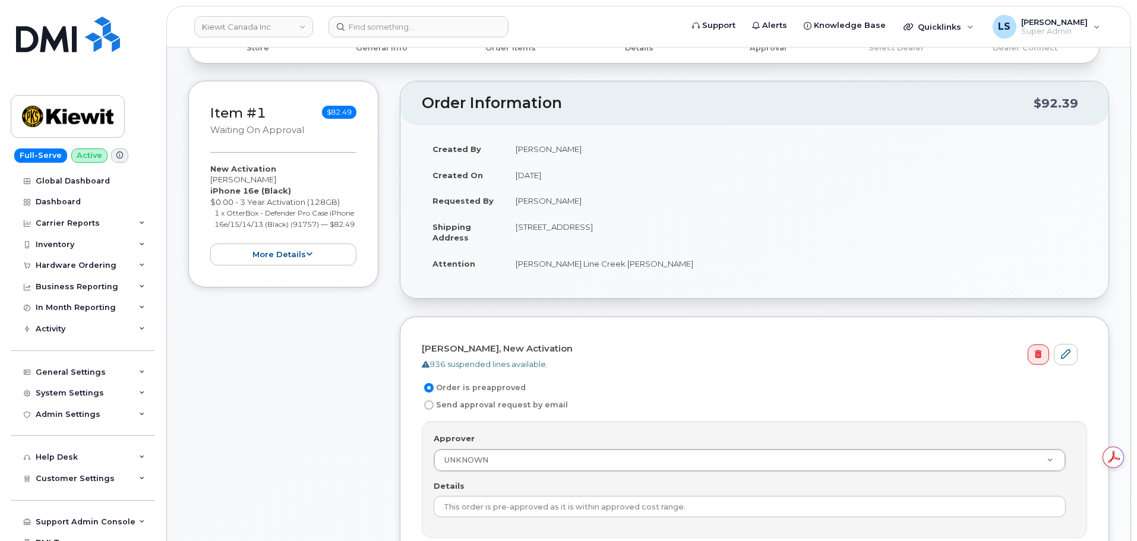
scroll to position [238, 0]
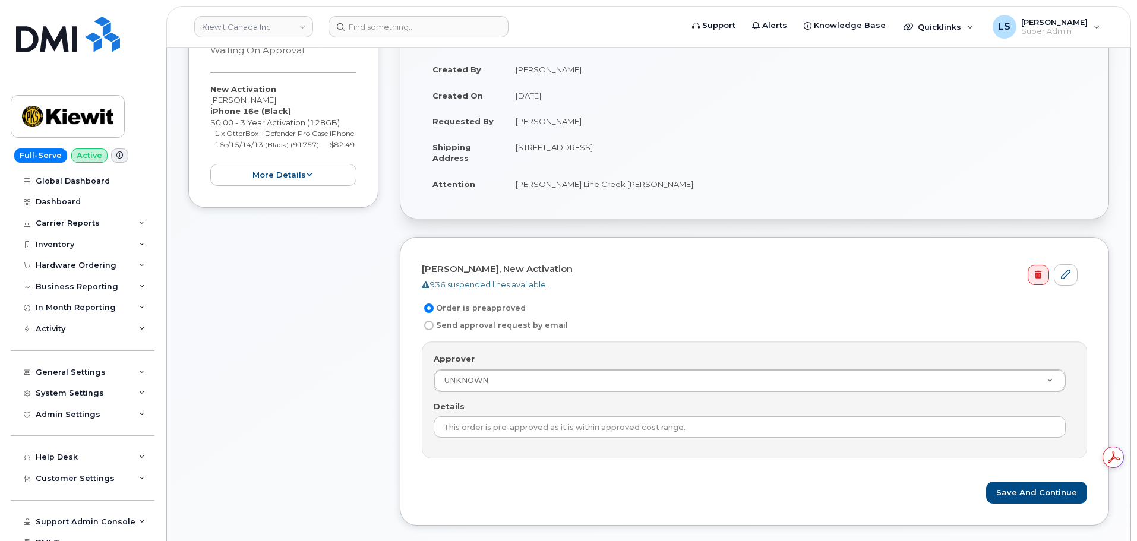
click at [471, 330] on label "Send approval request by email" at bounding box center [495, 325] width 146 height 14
click at [433, 330] on input "Send approval request by email" at bounding box center [429, 326] width 10 height 10
radio input "true"
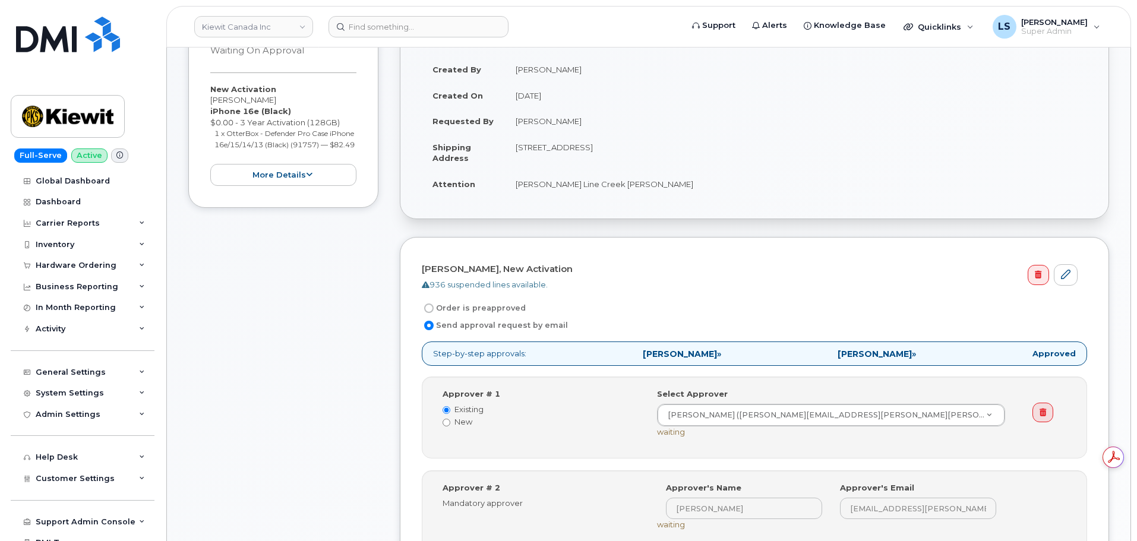
scroll to position [534, 0]
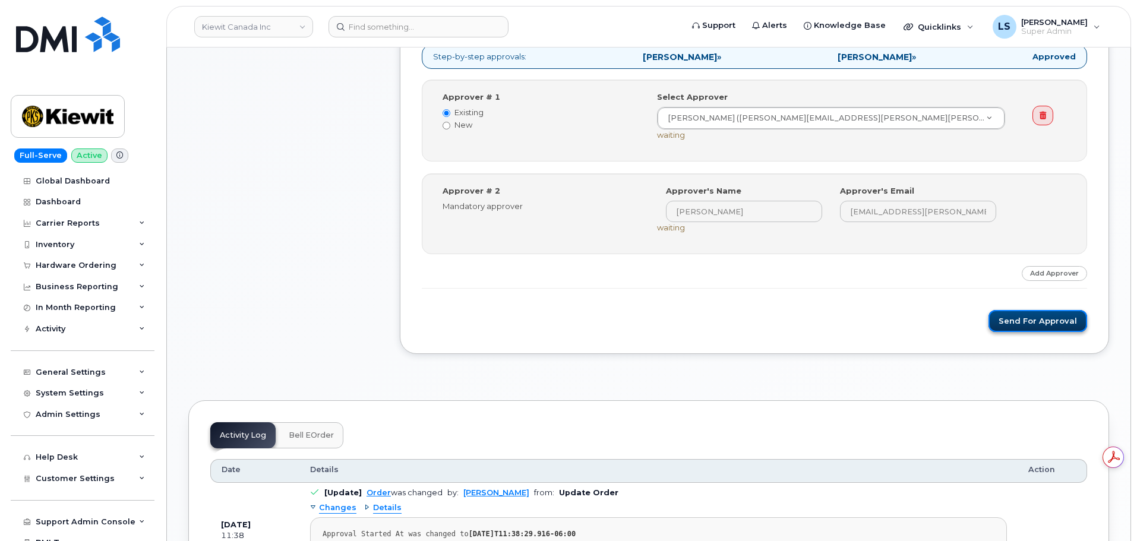
click at [1021, 312] on button "Send for Approval" at bounding box center [1037, 321] width 99 height 22
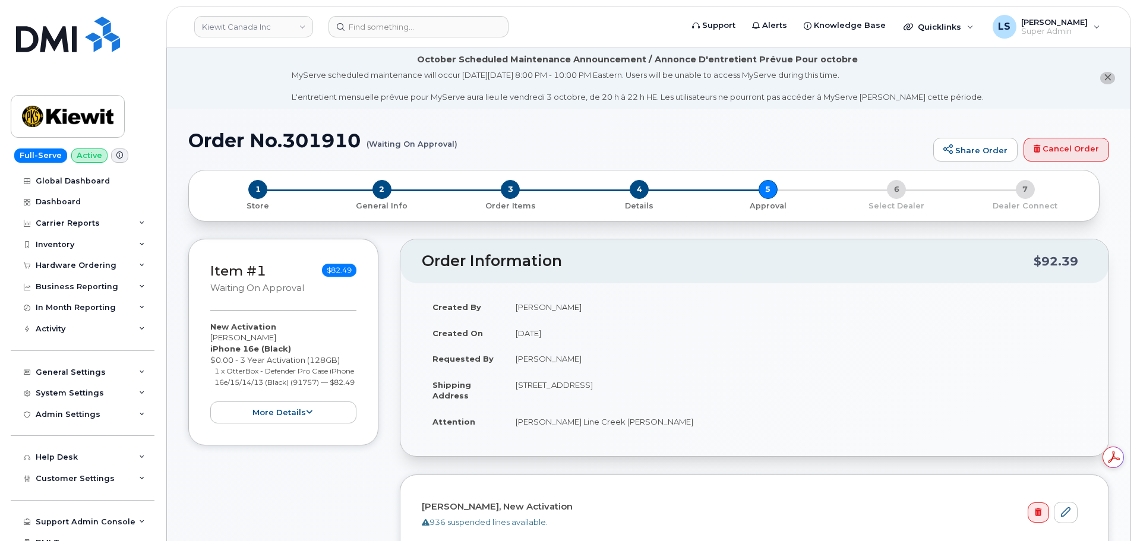
scroll to position [0, 0]
drag, startPoint x: 192, startPoint y: 145, endPoint x: 457, endPoint y: 143, distance: 264.8
click at [457, 143] on h1 "Order No.301910 (Waiting On Approval)" at bounding box center [557, 140] width 739 height 21
drag, startPoint x: 227, startPoint y: 150, endPoint x: 209, endPoint y: 147, distance: 18.2
click at [226, 150] on h1 "Order No.301910 (Waiting On Approval)" at bounding box center [557, 140] width 739 height 21
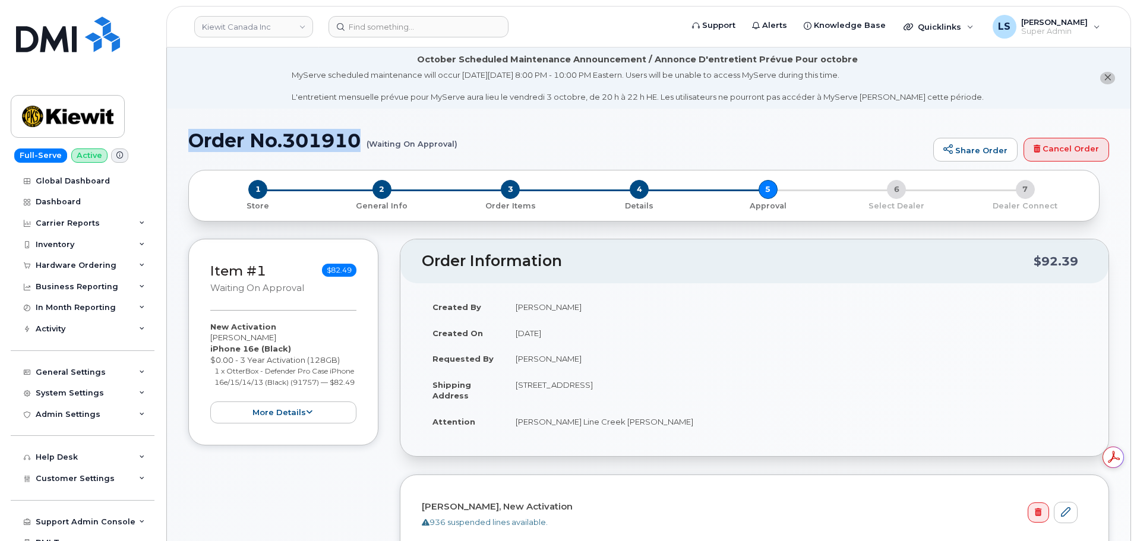
click at [192, 145] on h1 "Order No.301910 (Waiting On Approval)" at bounding box center [557, 140] width 739 height 21
drag, startPoint x: 186, startPoint y: 140, endPoint x: 456, endPoint y: 147, distance: 269.7
copy h1 "Order No.301910 (Waiting On Approval)"
click at [471, 148] on h1 "Order No.301910 (Waiting On Approval)" at bounding box center [557, 140] width 739 height 21
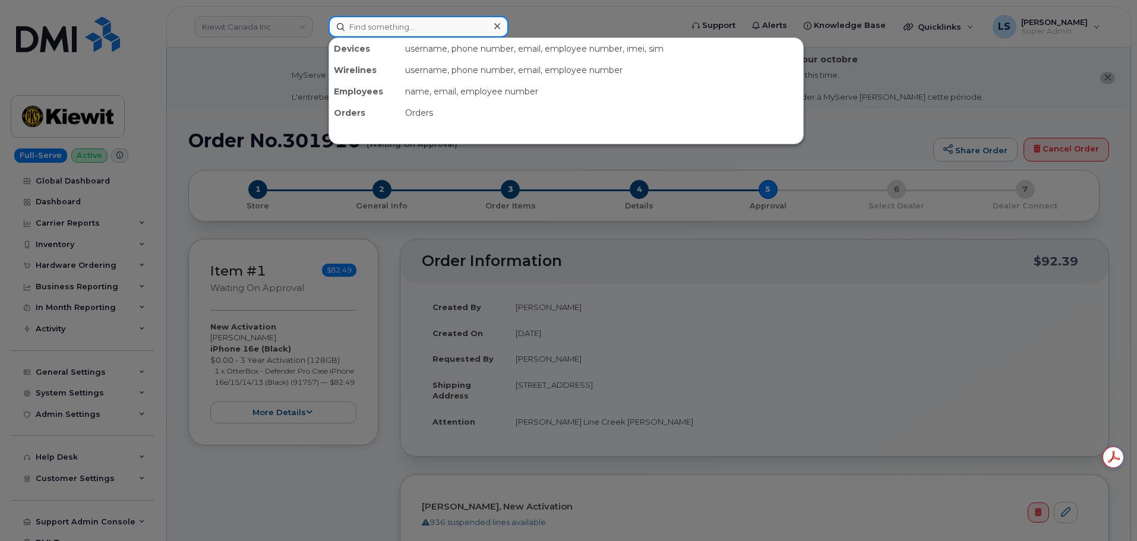
click at [361, 24] on input at bounding box center [418, 26] width 180 height 21
paste input "913-901-6998"
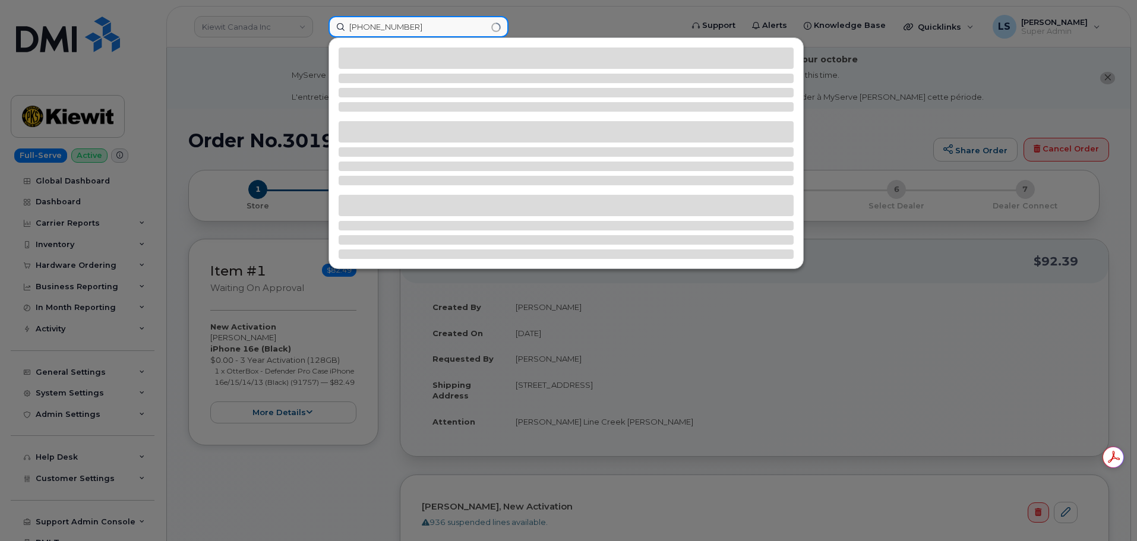
type input "913-901-6998"
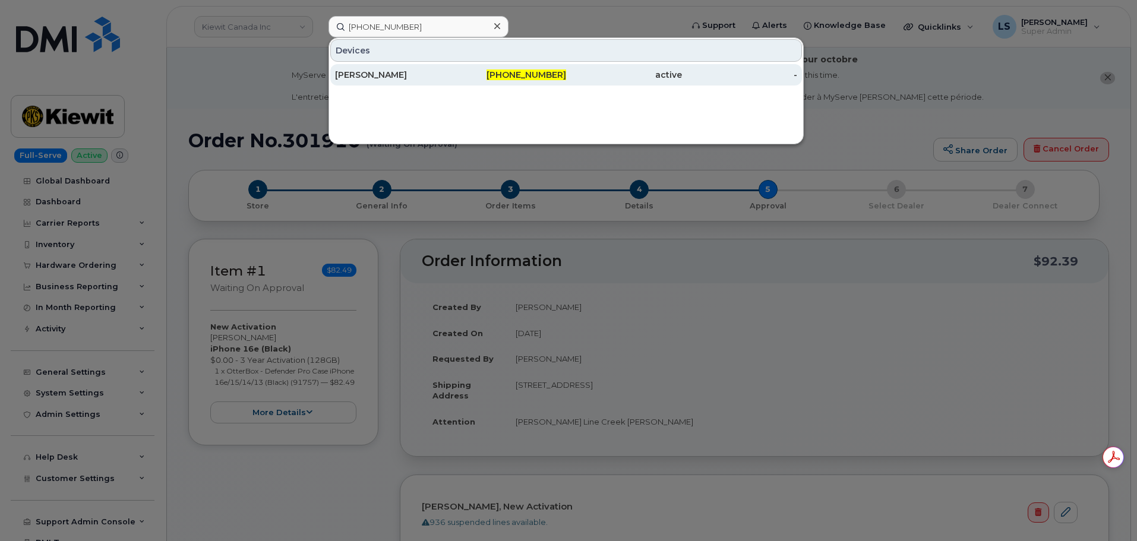
click at [407, 75] on div "[PERSON_NAME]" at bounding box center [393, 75] width 116 height 12
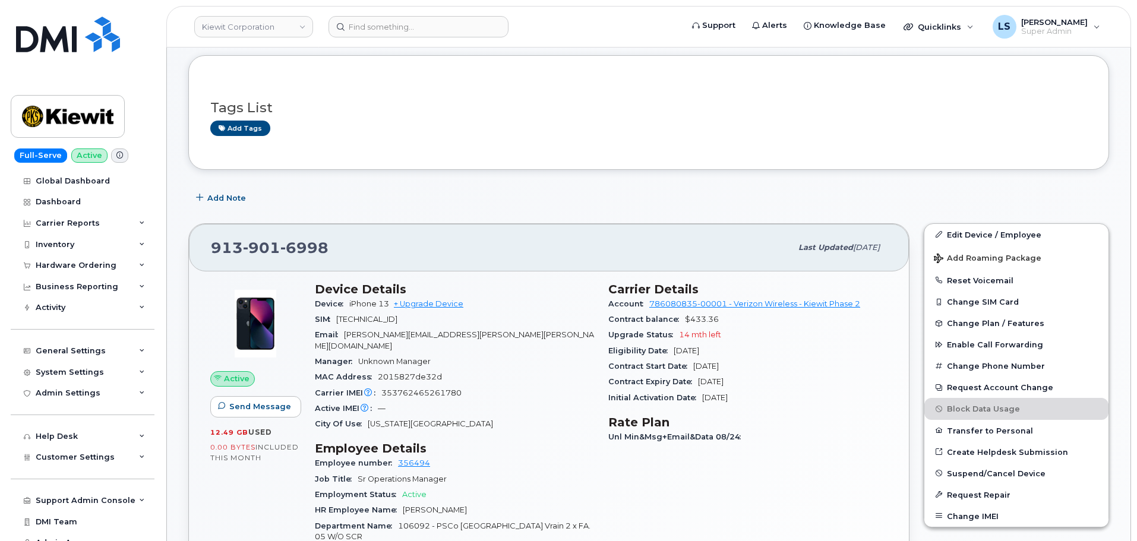
scroll to position [119, 0]
click at [414, 22] on input at bounding box center [418, 26] width 180 height 21
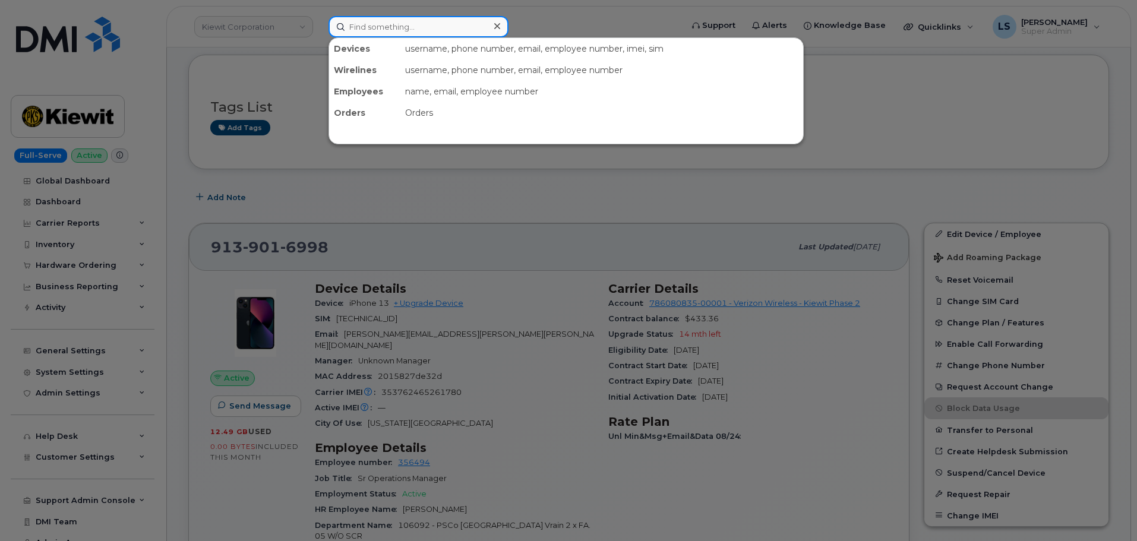
paste input "6043155435"
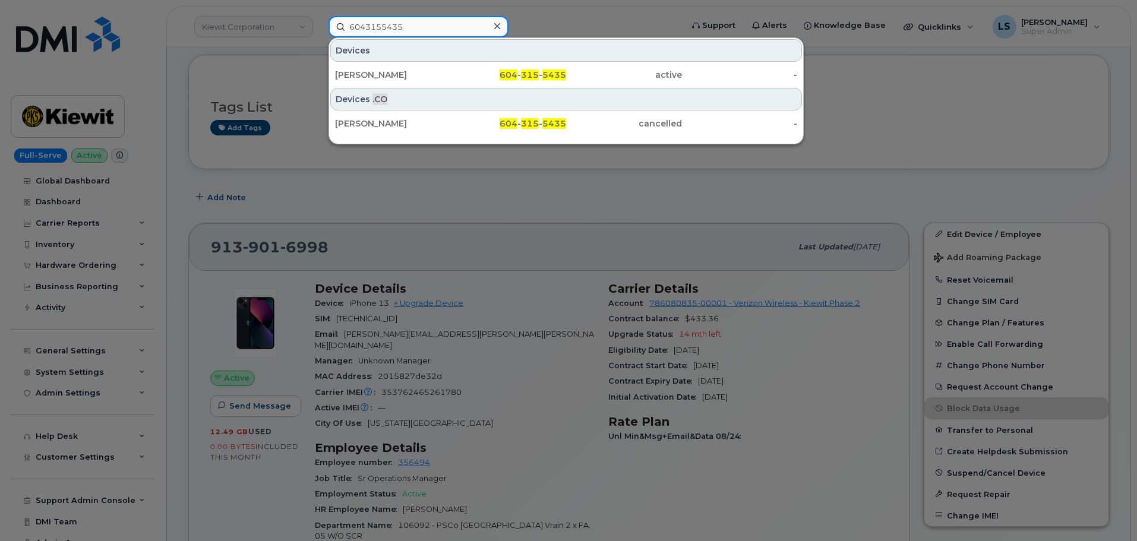
type input "6043155435"
click at [410, 63] on div "[PERSON_NAME] 604 - 315 - 5435 active -" at bounding box center [566, 75] width 474 height 24
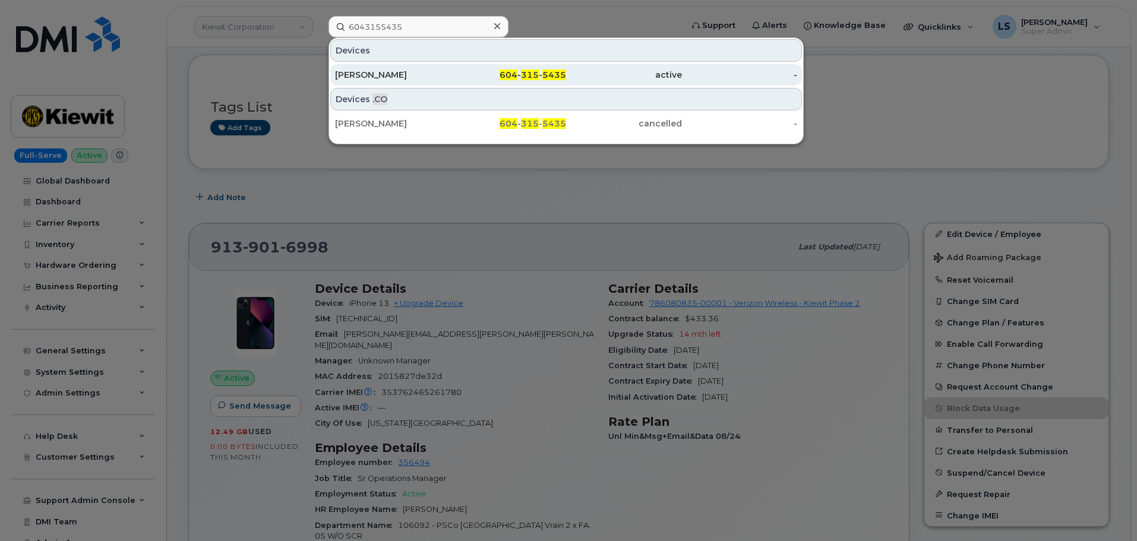
click at [408, 69] on div "[PERSON_NAME]" at bounding box center [393, 75] width 116 height 12
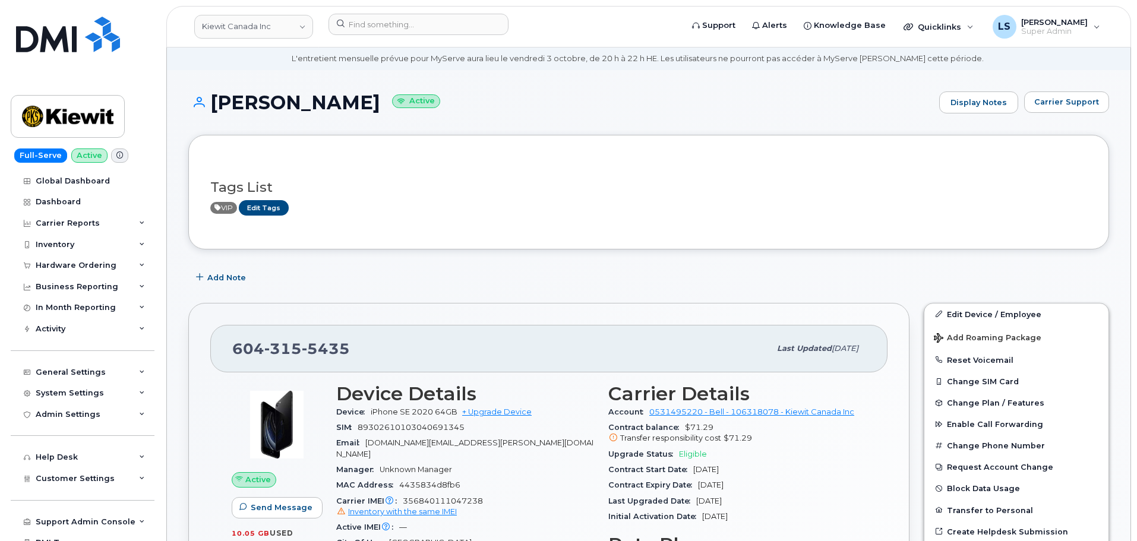
scroll to position [59, 0]
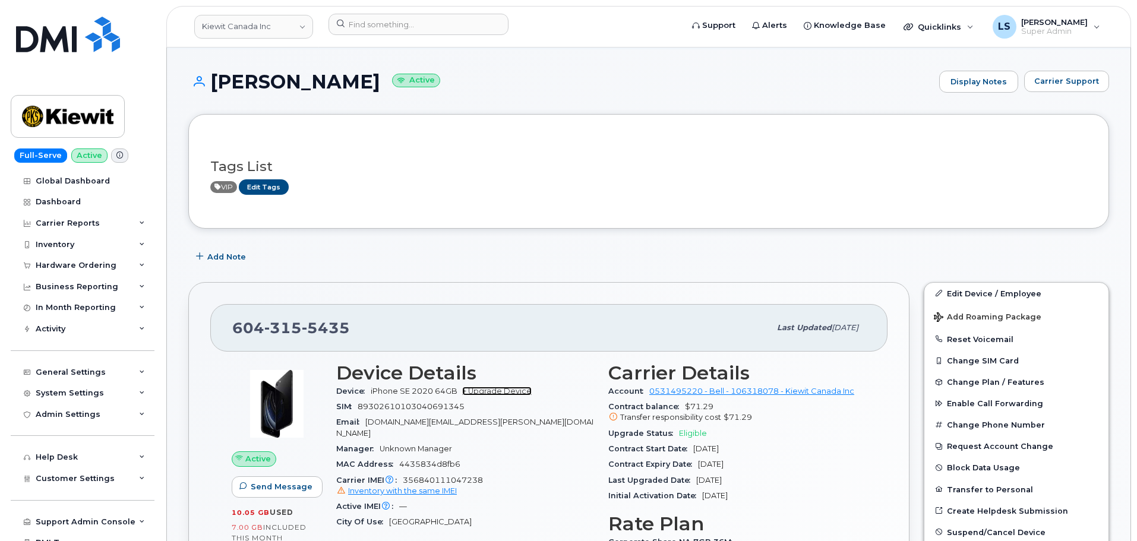
click at [501, 392] on link "+ Upgrade Device" at bounding box center [496, 391] width 69 height 9
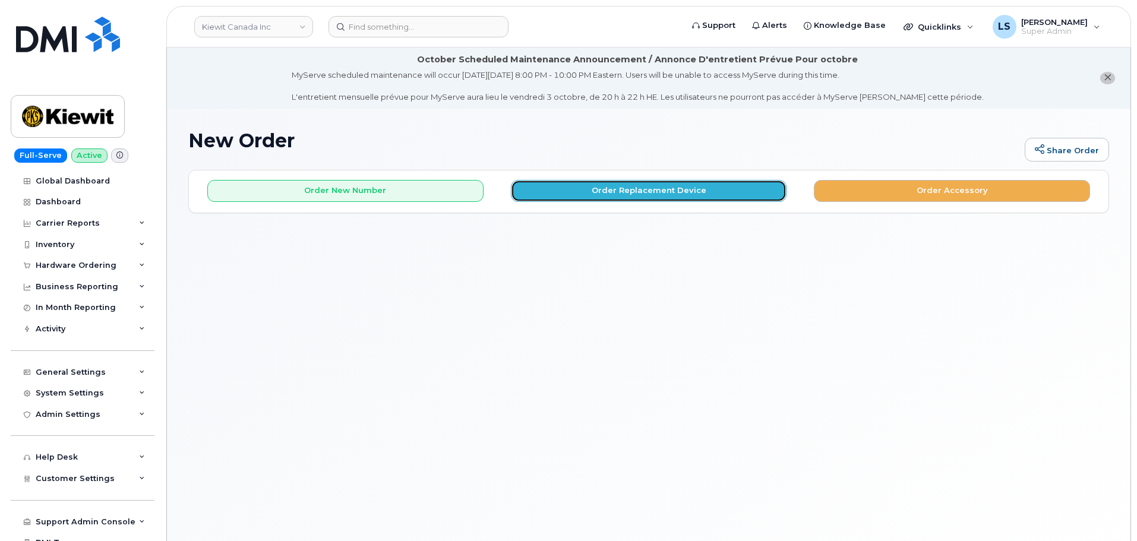
click at [551, 182] on button "Order Replacement Device" at bounding box center [649, 191] width 276 height 22
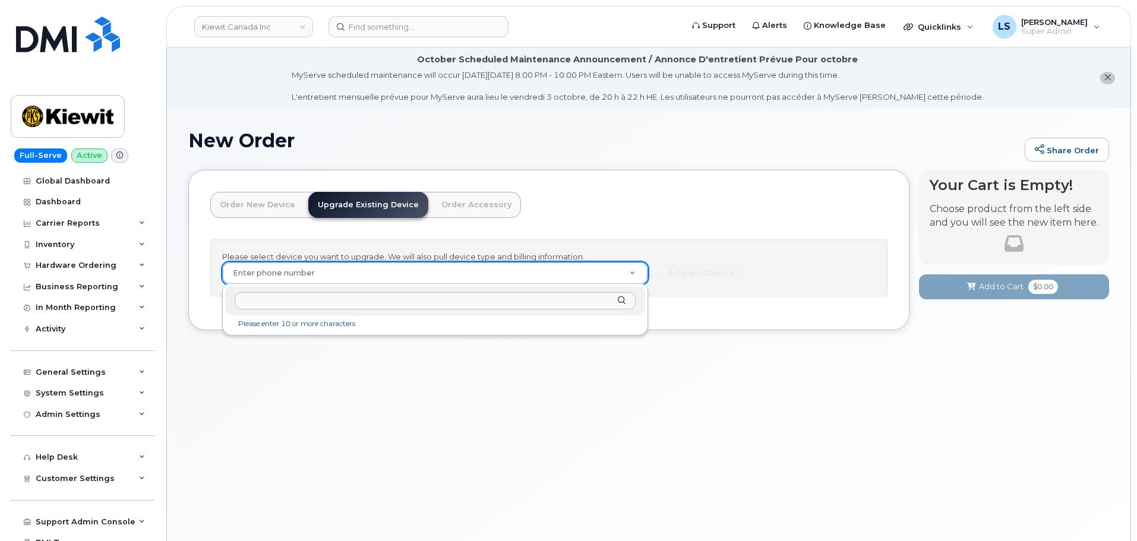
type input "6043155435"
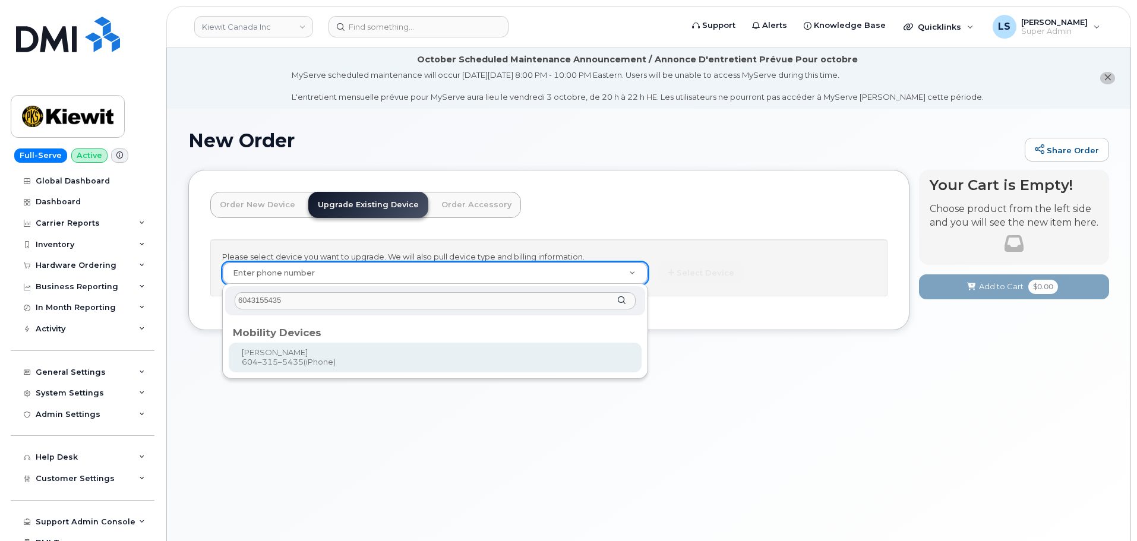
type input "247547"
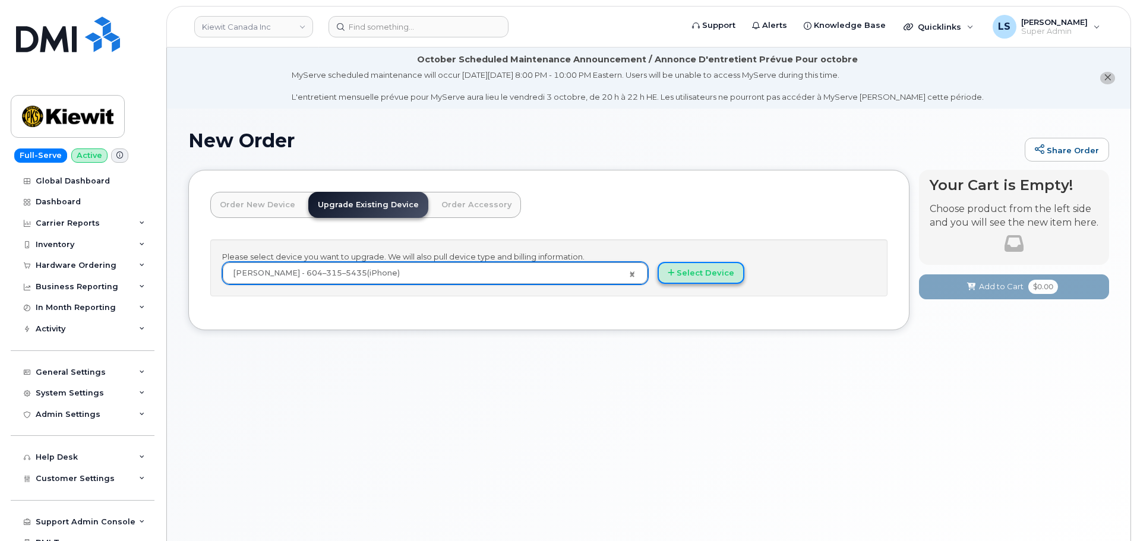
click at [687, 275] on button "Select Device" at bounding box center [700, 273] width 87 height 22
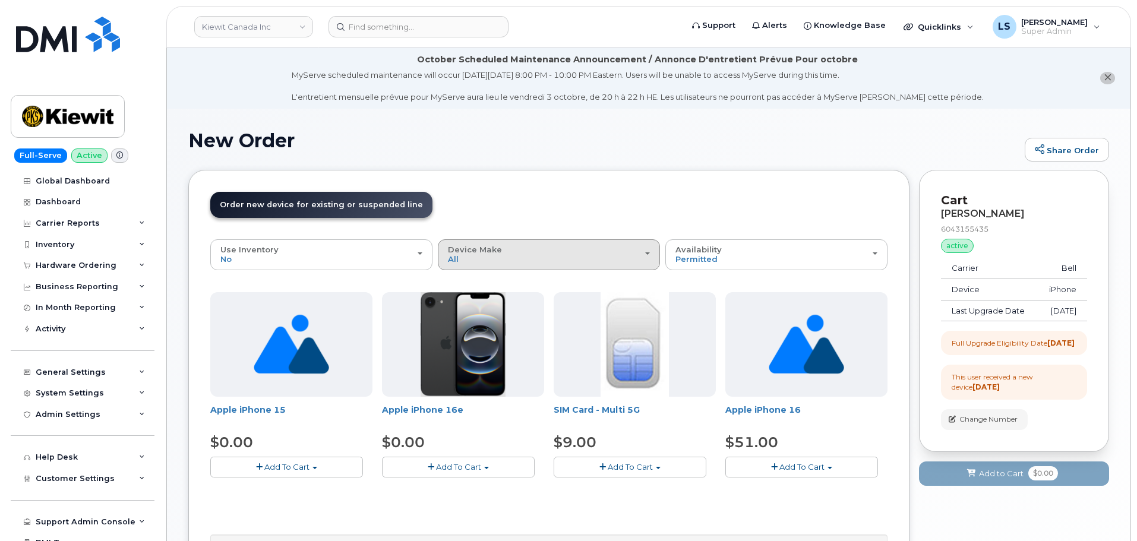
click at [575, 257] on div "Device Make All iPhone" at bounding box center [549, 254] width 202 height 18
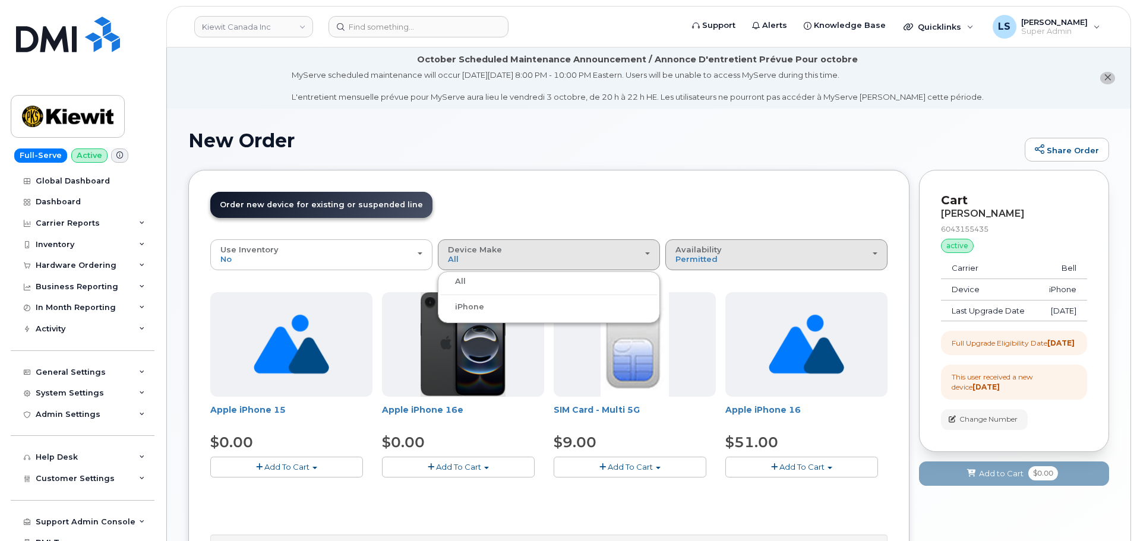
click at [690, 250] on span "Availability" at bounding box center [698, 250] width 46 height 10
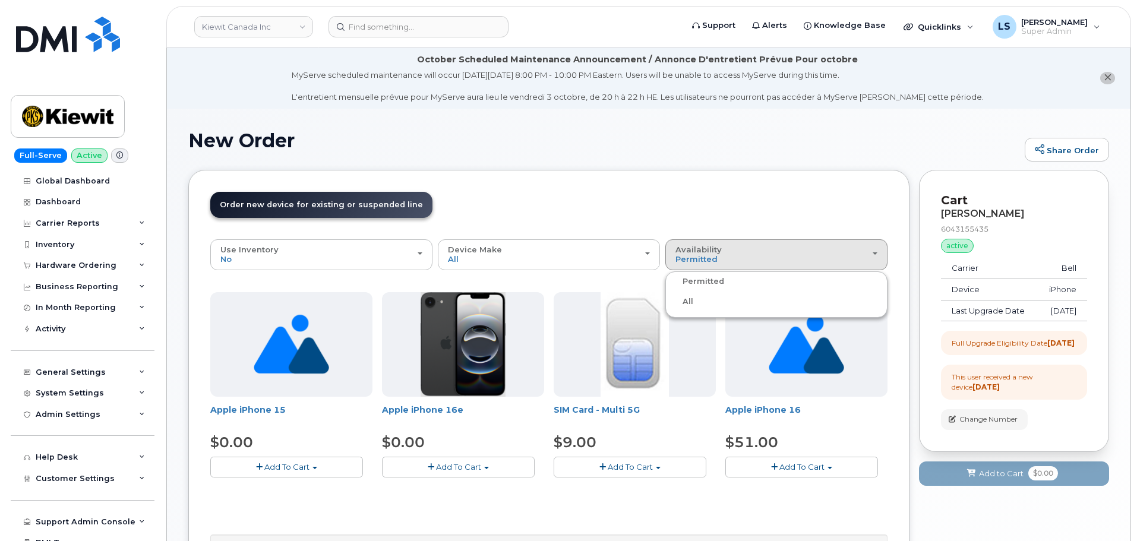
click at [688, 301] on label "All" at bounding box center [680, 302] width 25 height 14
click at [0, 0] on input "All" at bounding box center [0, 0] width 0 height 0
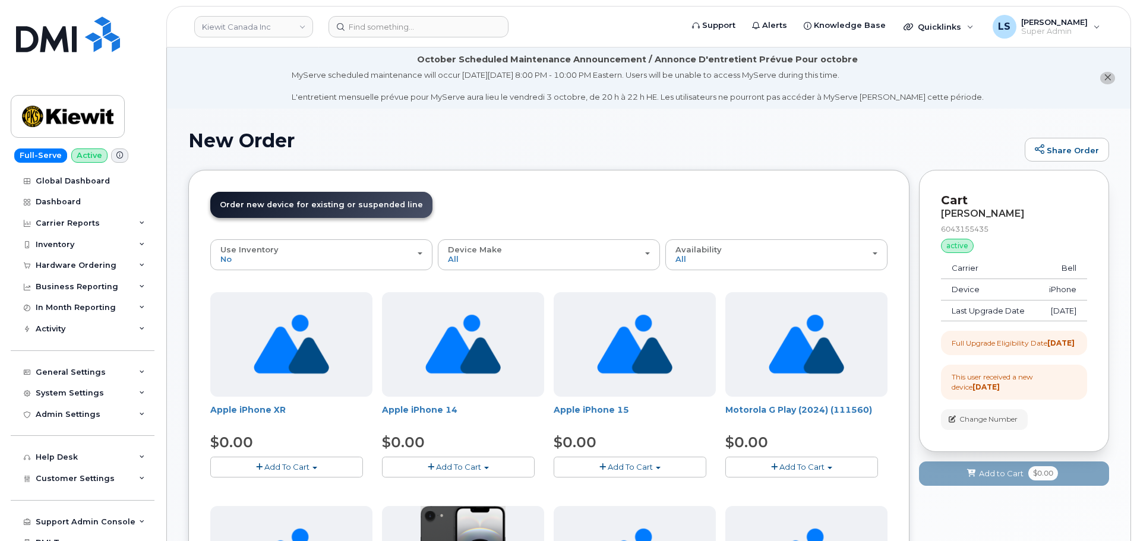
click at [674, 216] on header "Order New Device Upgrade Existing Device Order Accessory Order new device and n…" at bounding box center [548, 216] width 677 height 48
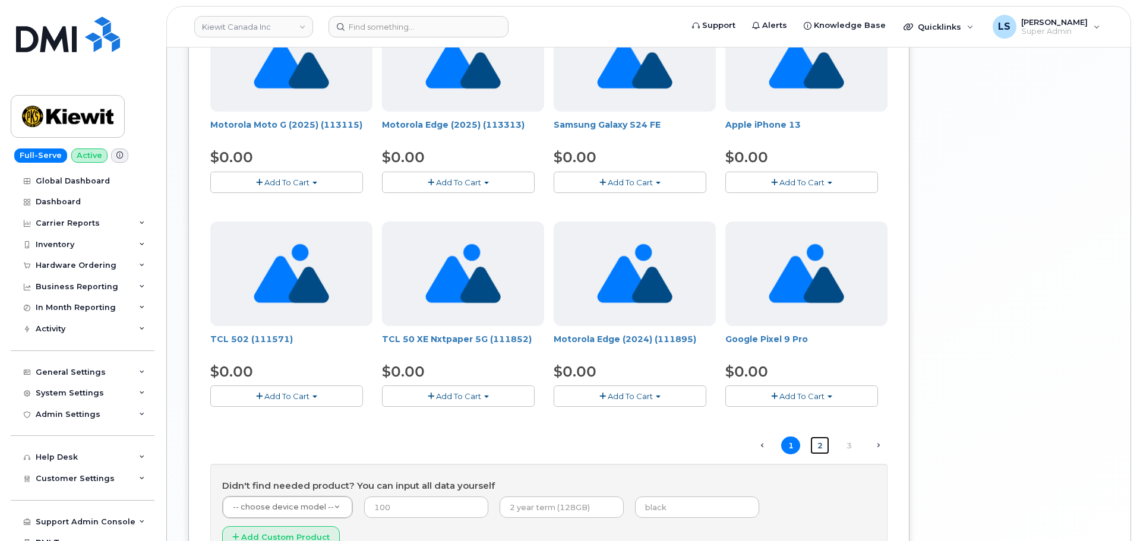
click at [822, 441] on link "2" at bounding box center [819, 445] width 19 height 18
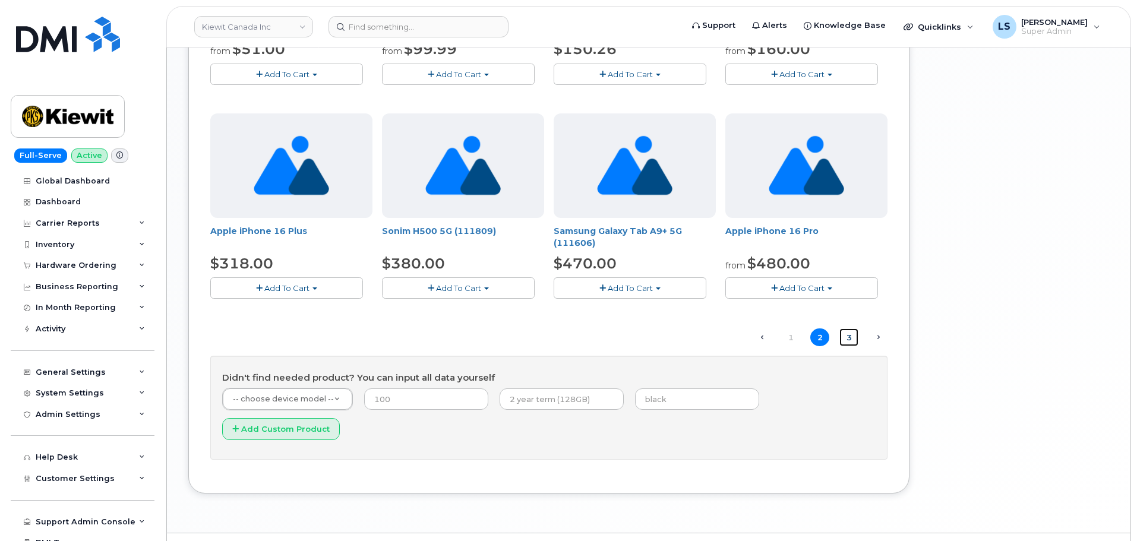
click at [850, 335] on link "3" at bounding box center [848, 337] width 19 height 18
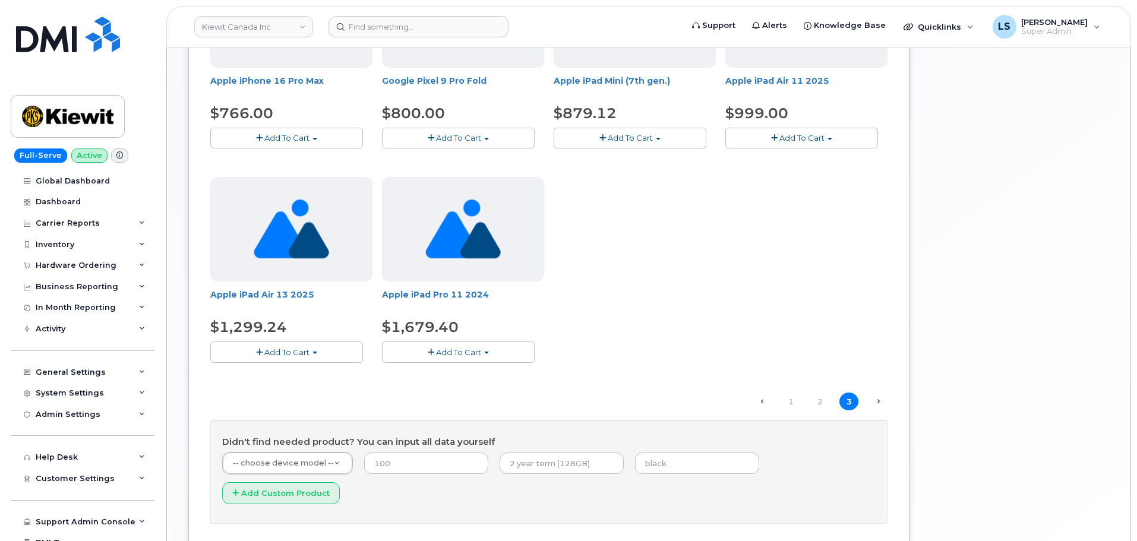
scroll to position [607, 0]
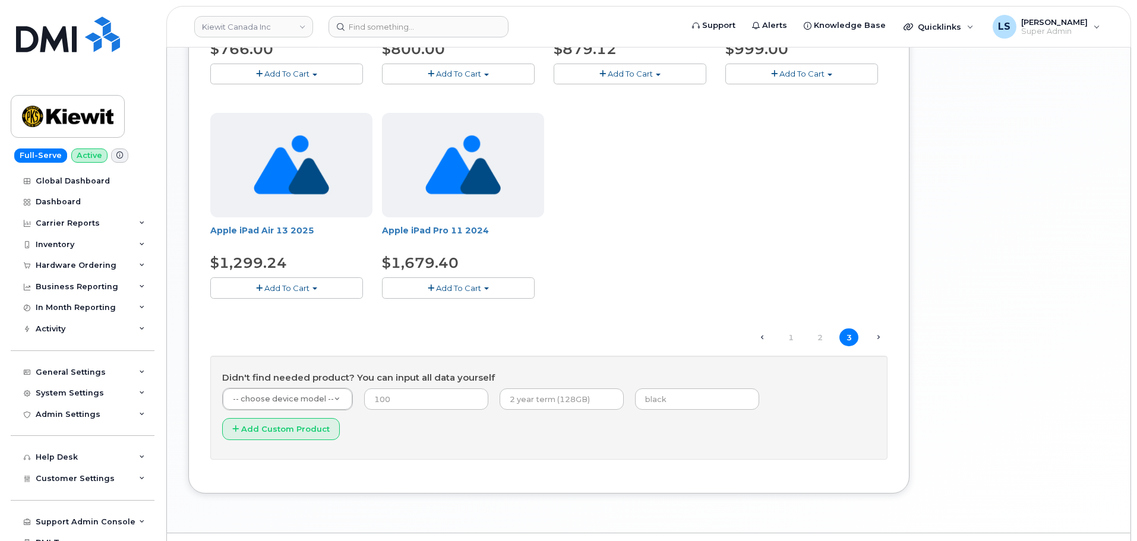
click at [603, 280] on div "ZTE MC8010CA Turbo Hub $546.00 Add To Cart Model White is available $546.00 - O…" at bounding box center [548, 1] width 677 height 632
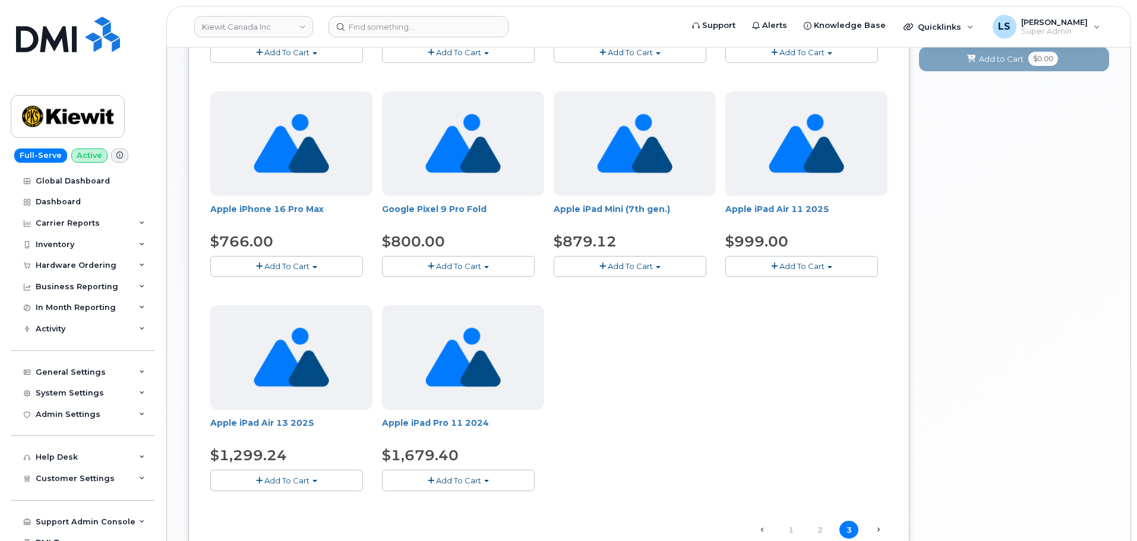
scroll to position [547, 0]
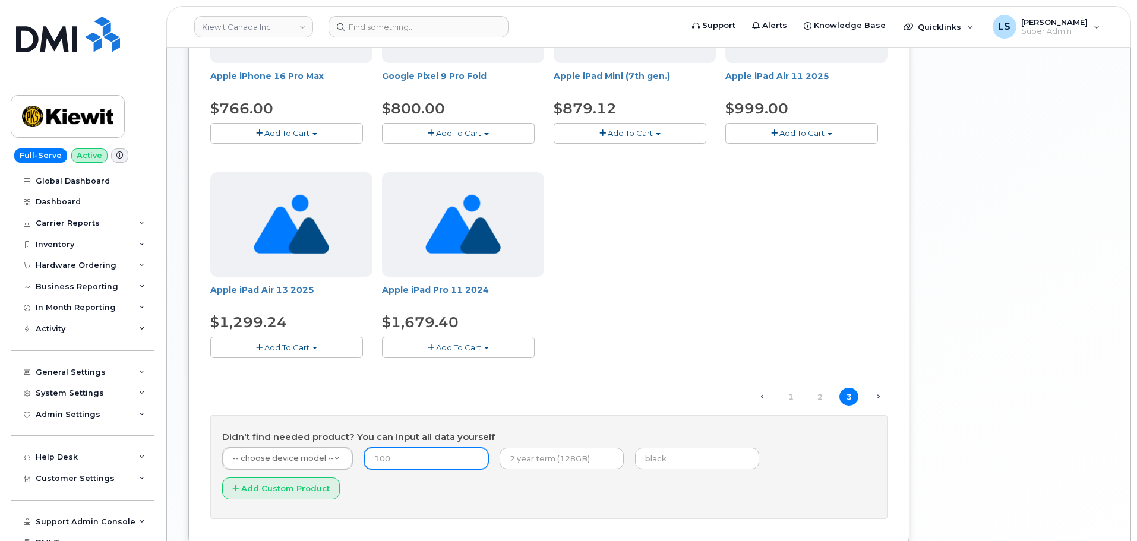
click at [388, 457] on input "number" at bounding box center [426, 458] width 124 height 21
paste input "1161"
type input "1161"
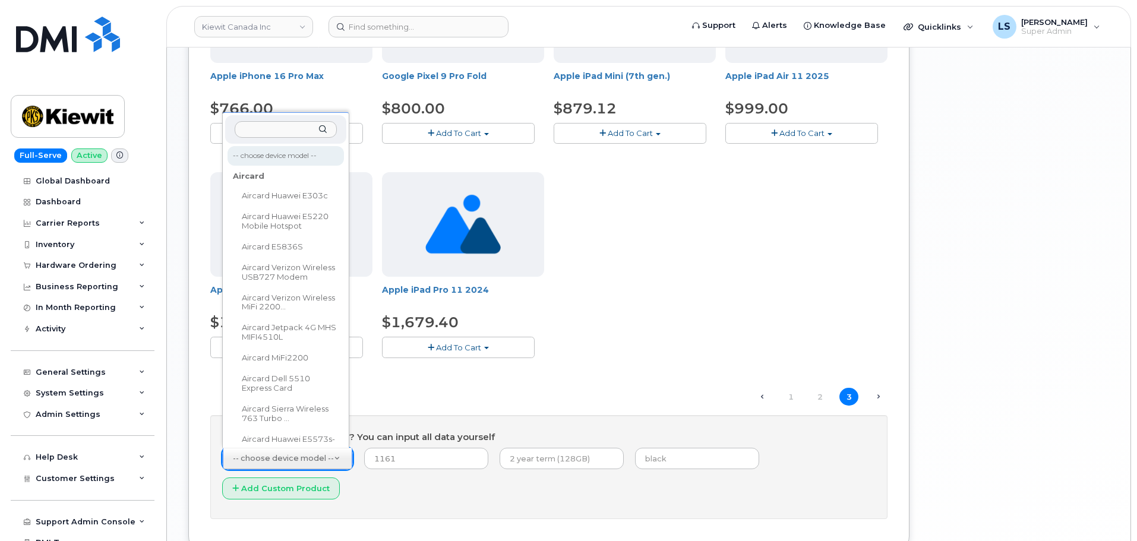
click at [280, 134] on input "text" at bounding box center [286, 129] width 102 height 17
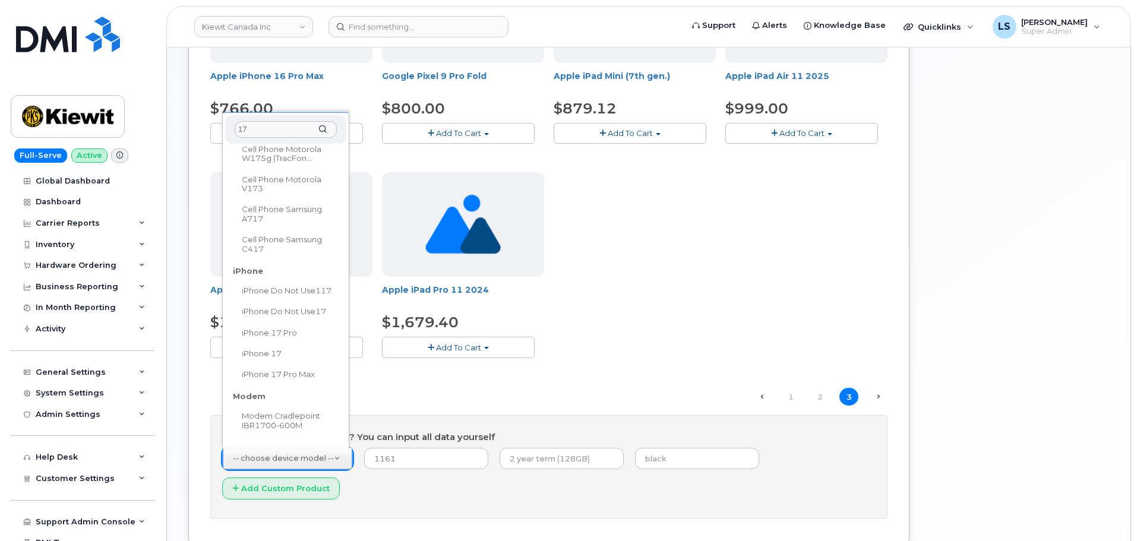
scroll to position [356, 0]
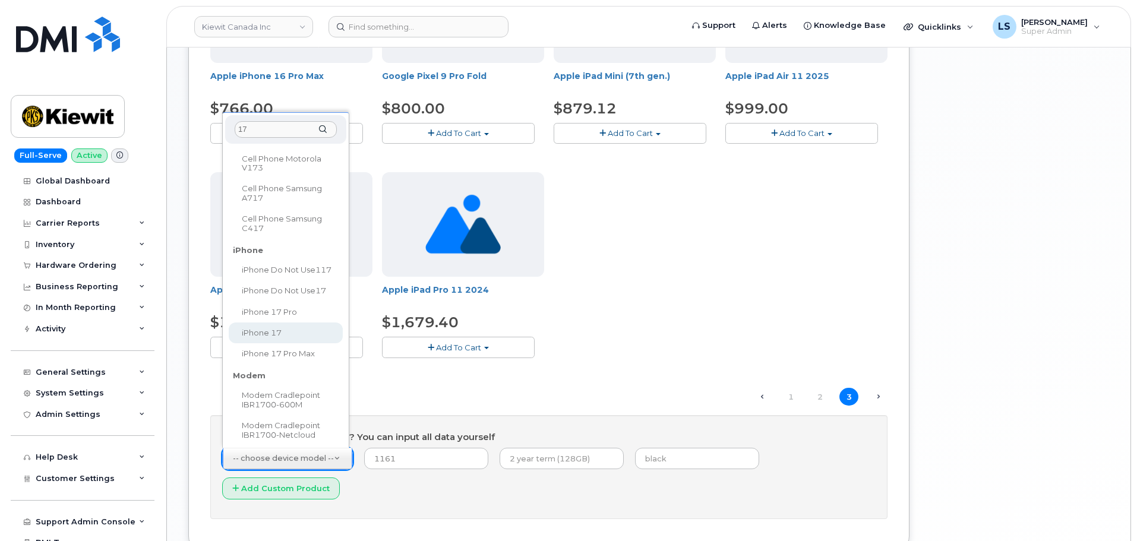
type input "17"
select select "3442"
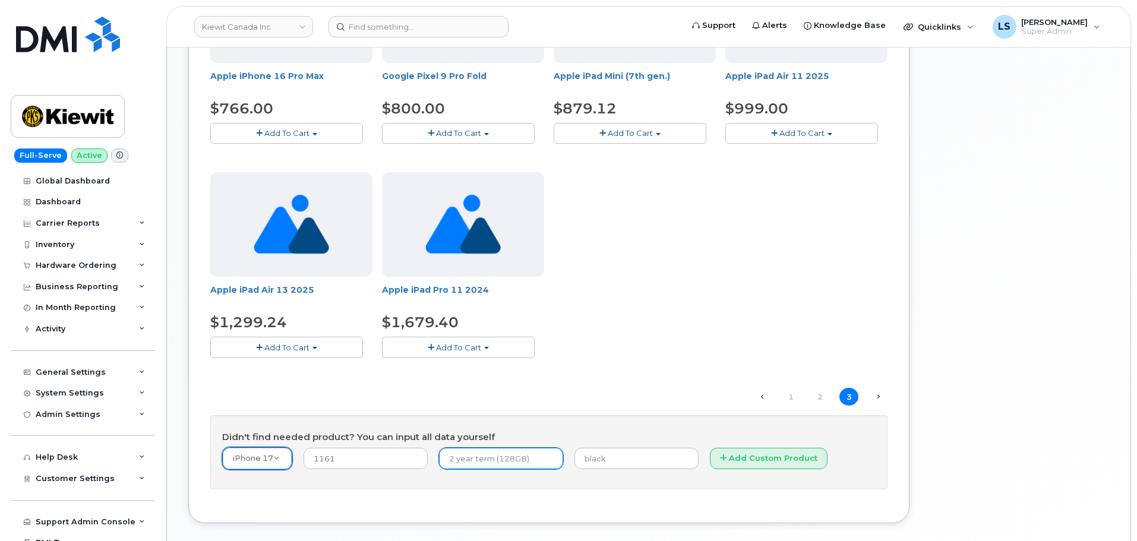
click at [446, 454] on input "text" at bounding box center [501, 458] width 124 height 21
type input "3 year (256GB)"
click at [592, 409] on div "ZTE MC8010CA Turbo Hub $546.00 Add To Cart Model White is available $546.00 - O…" at bounding box center [548, 117] width 677 height 745
click at [344, 464] on input "1161" at bounding box center [365, 458] width 124 height 21
click at [730, 464] on button "Add Custom Product" at bounding box center [769, 459] width 118 height 22
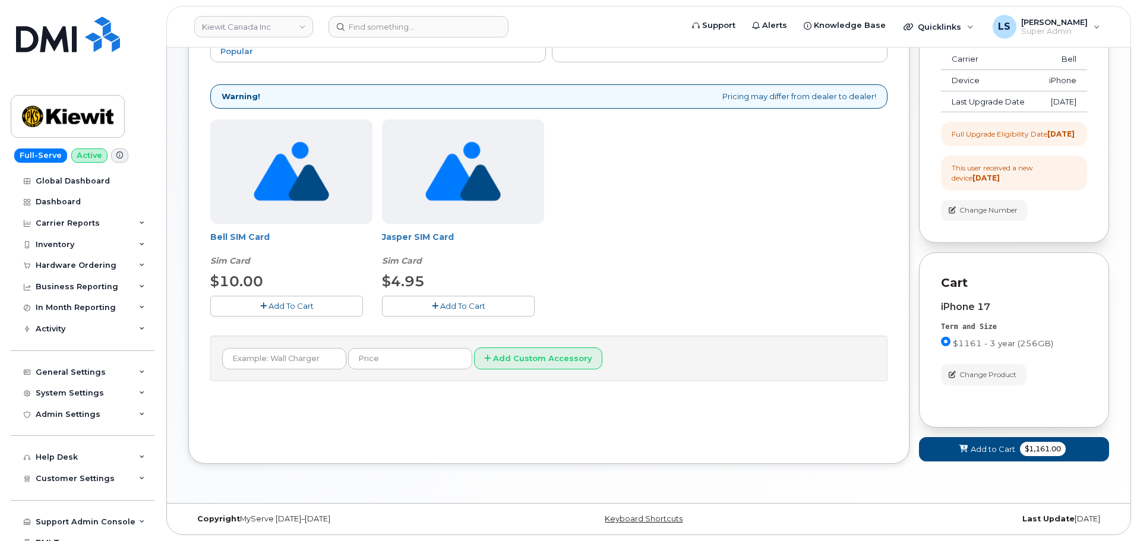
scroll to position [230, 0]
click at [961, 450] on icon at bounding box center [963, 449] width 8 height 8
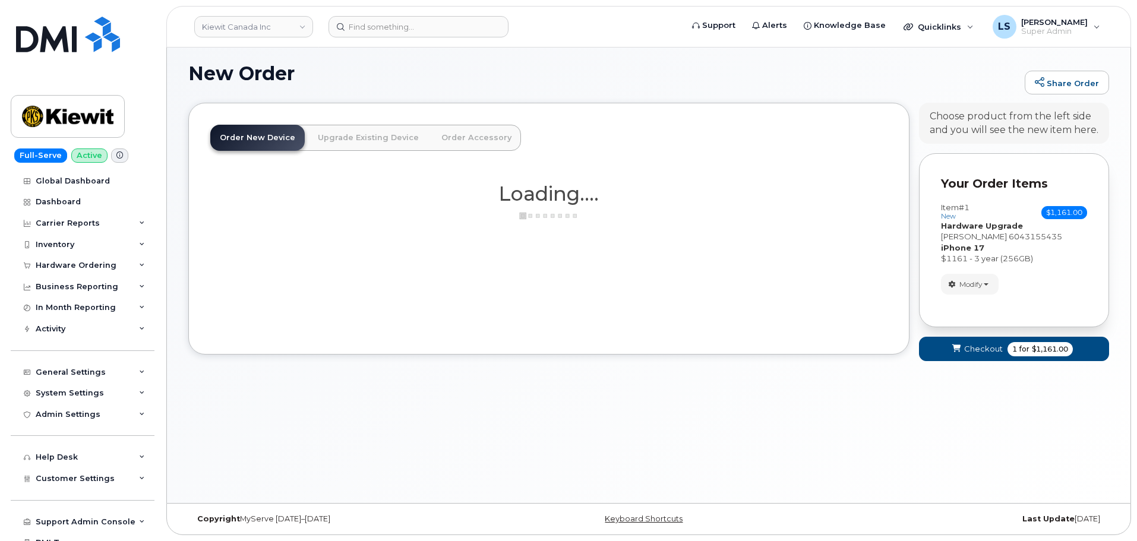
scroll to position [67, 0]
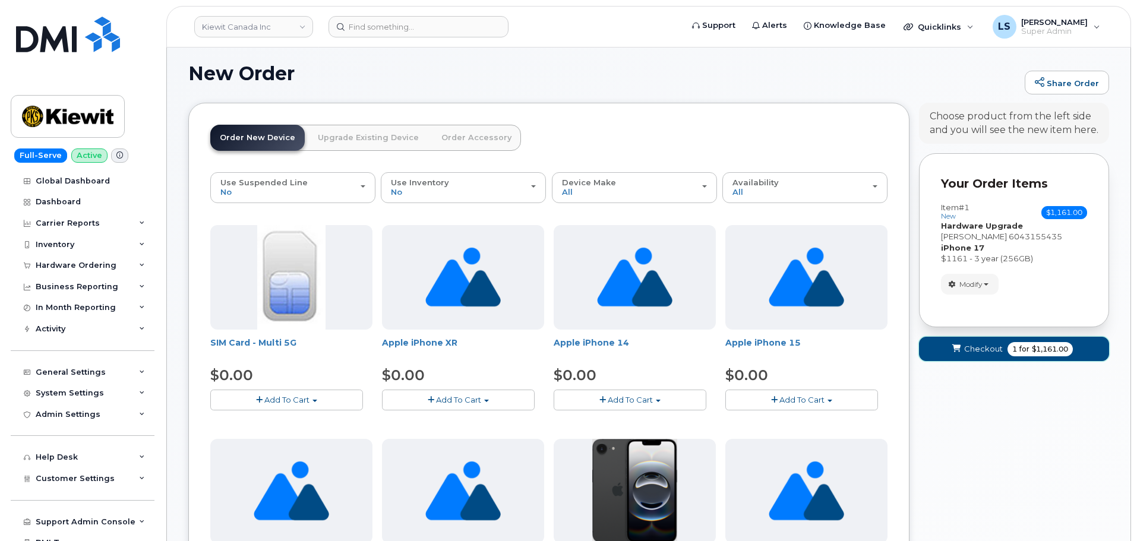
click at [1032, 347] on span "$1,161.00" at bounding box center [1049, 349] width 36 height 11
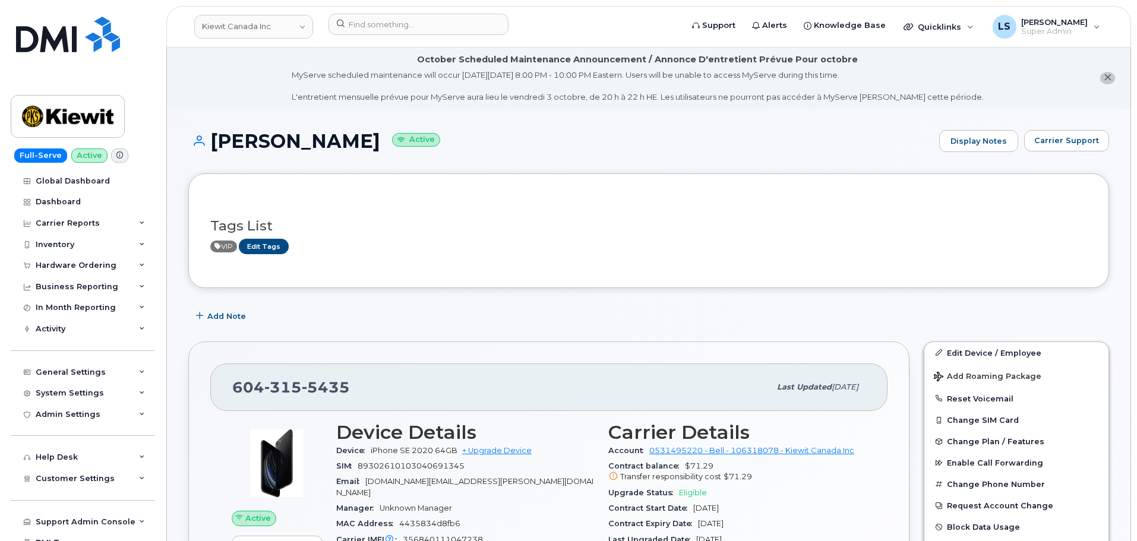
click at [297, 382] on span "315" at bounding box center [282, 387] width 37 height 18
click at [297, 381] on span "315" at bounding box center [282, 387] width 37 height 18
copy span "604 315 5435"
click at [1074, 137] on span "Carrier Support" at bounding box center [1066, 140] width 65 height 11
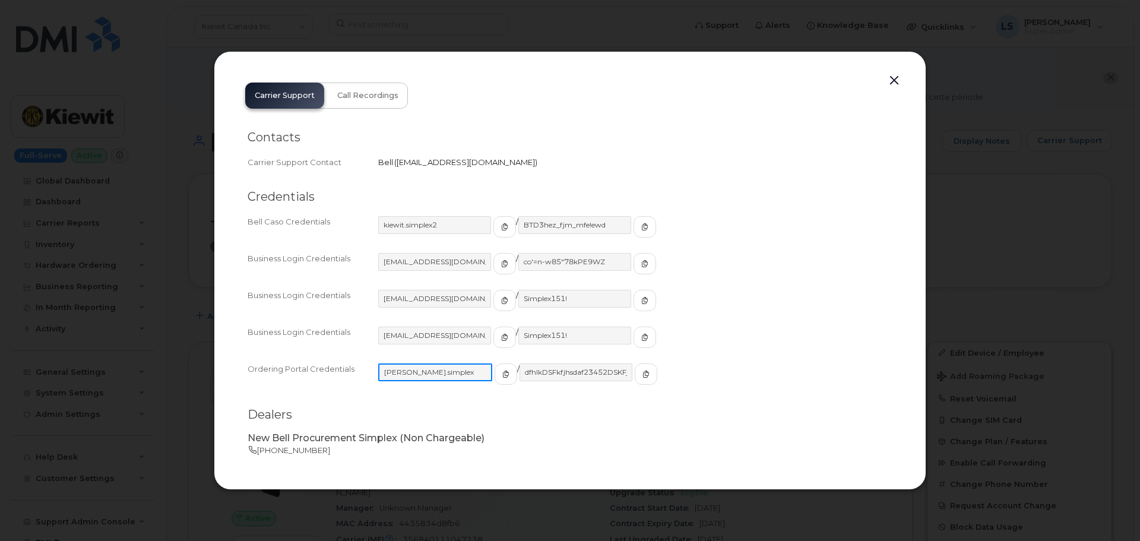
click at [428, 376] on input "kiewit.simplex" at bounding box center [435, 372] width 114 height 18
click at [501, 376] on icon "button" at bounding box center [504, 374] width 7 height 7
click at [641, 374] on icon "button" at bounding box center [644, 374] width 7 height 7
click at [501, 299] on icon "button" at bounding box center [504, 300] width 7 height 7
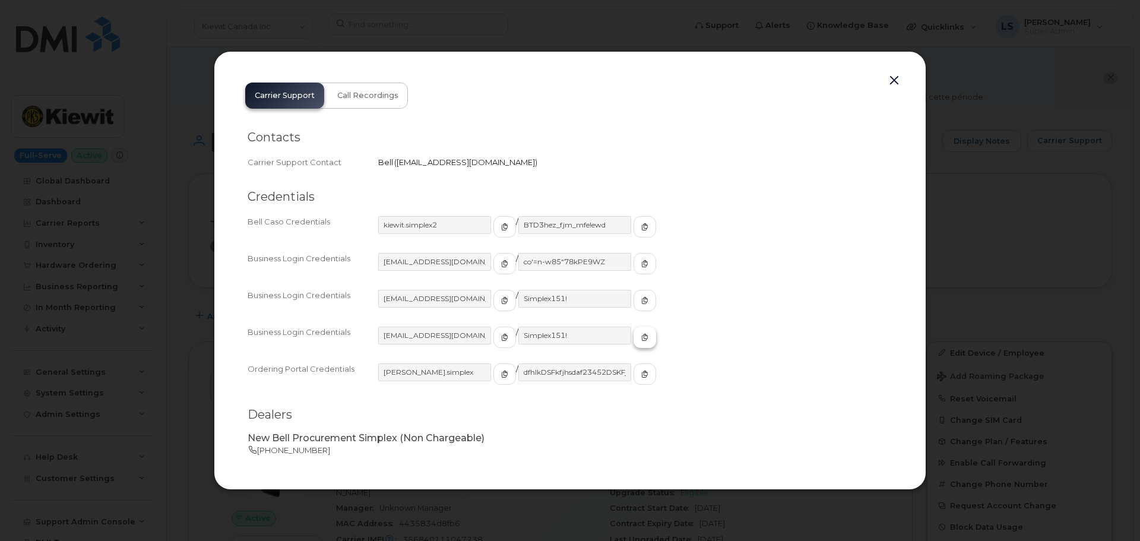
click at [634, 340] on button "button" at bounding box center [645, 337] width 23 height 21
click at [159, 297] on div at bounding box center [570, 270] width 1140 height 541
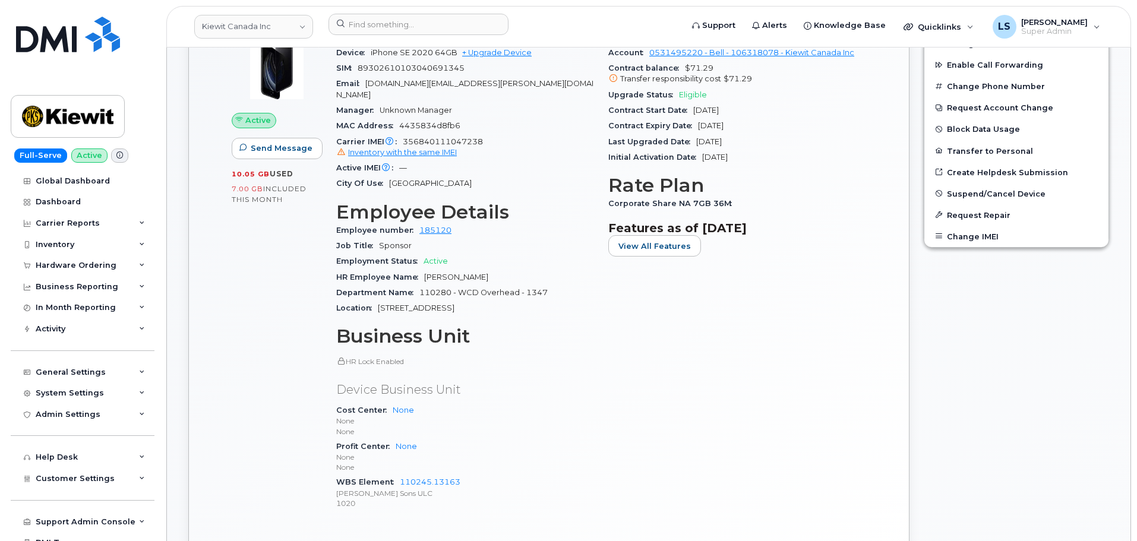
scroll to position [416, 0]
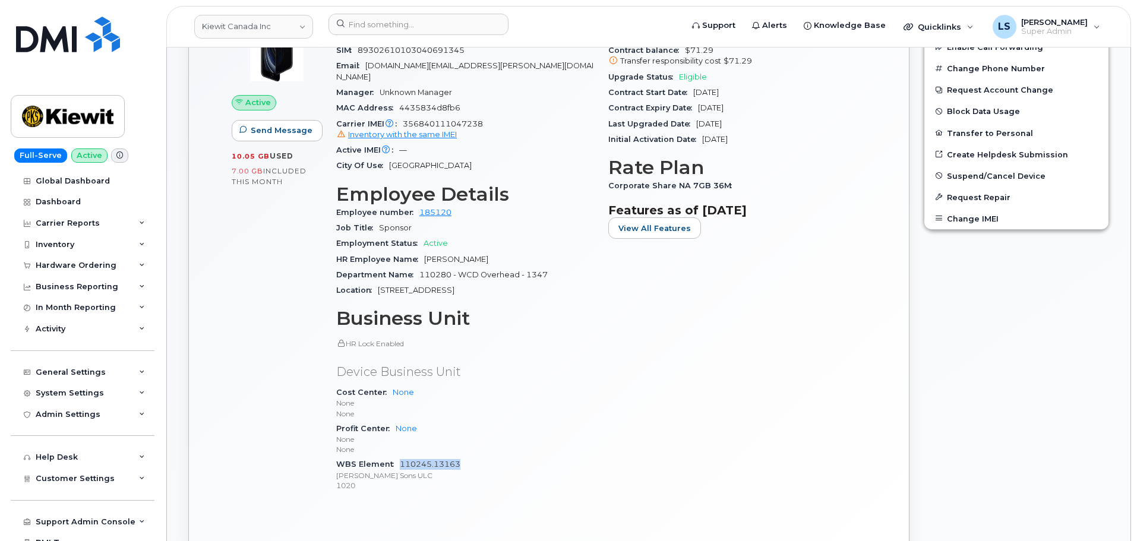
drag, startPoint x: 468, startPoint y: 457, endPoint x: 401, endPoint y: 456, distance: 67.7
click at [401, 457] on div "WBS Element 110245.13163 Peter Kiewit Sons ULC 1020" at bounding box center [465, 475] width 258 height 36
copy link "110245.13163"
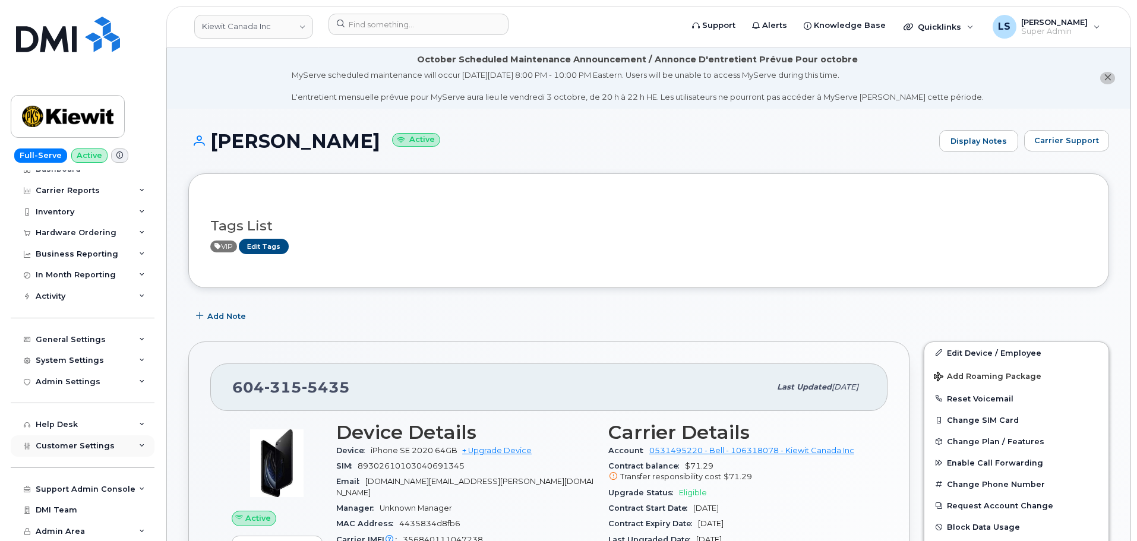
click at [84, 444] on span "Customer Settings" at bounding box center [75, 445] width 79 height 9
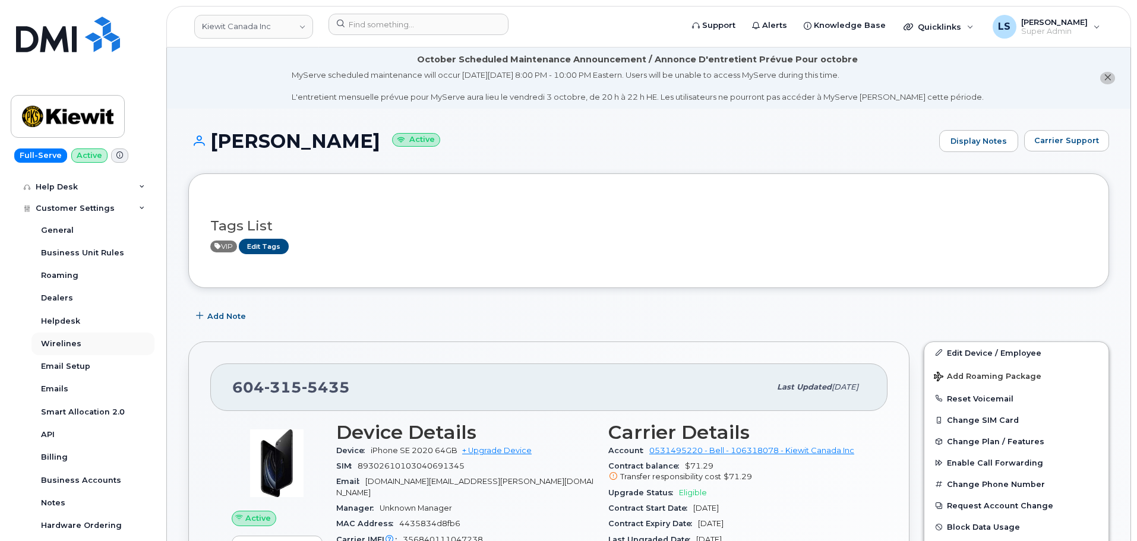
scroll to position [330, 0]
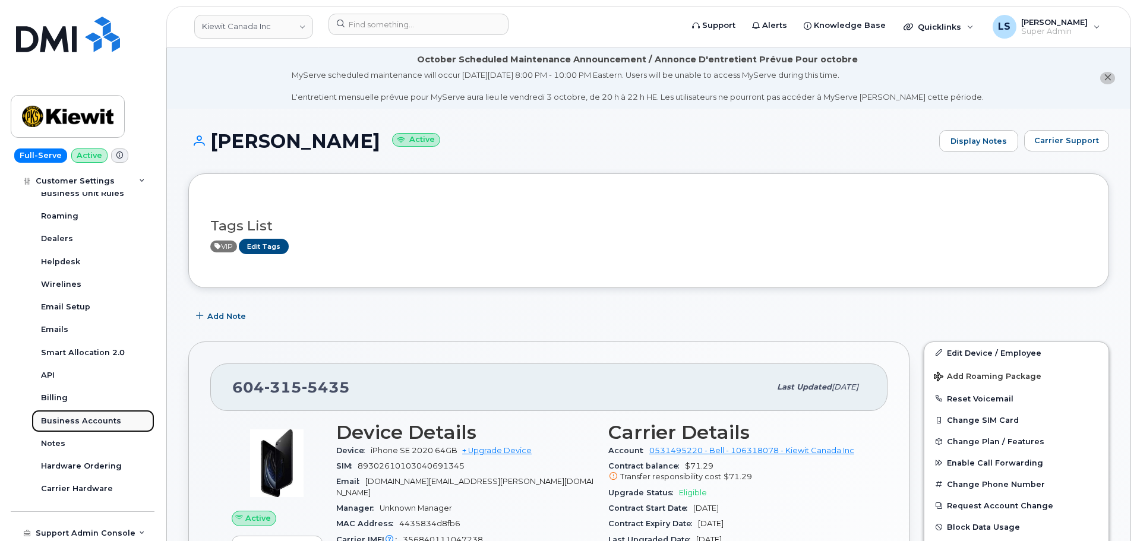
click at [100, 425] on div "Business Accounts" at bounding box center [81, 421] width 80 height 11
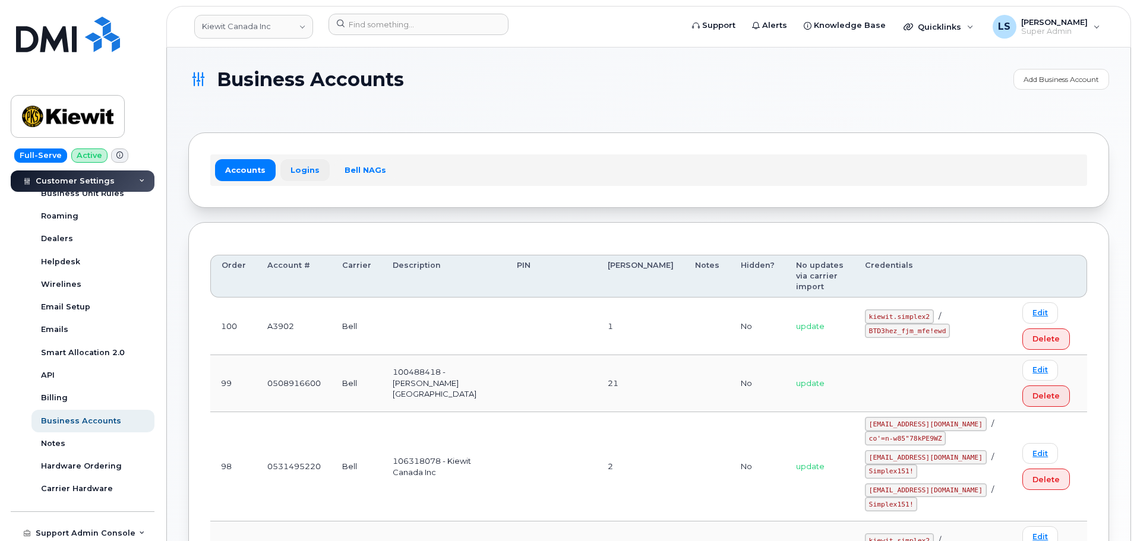
click at [296, 176] on link "Logins" at bounding box center [304, 169] width 49 height 21
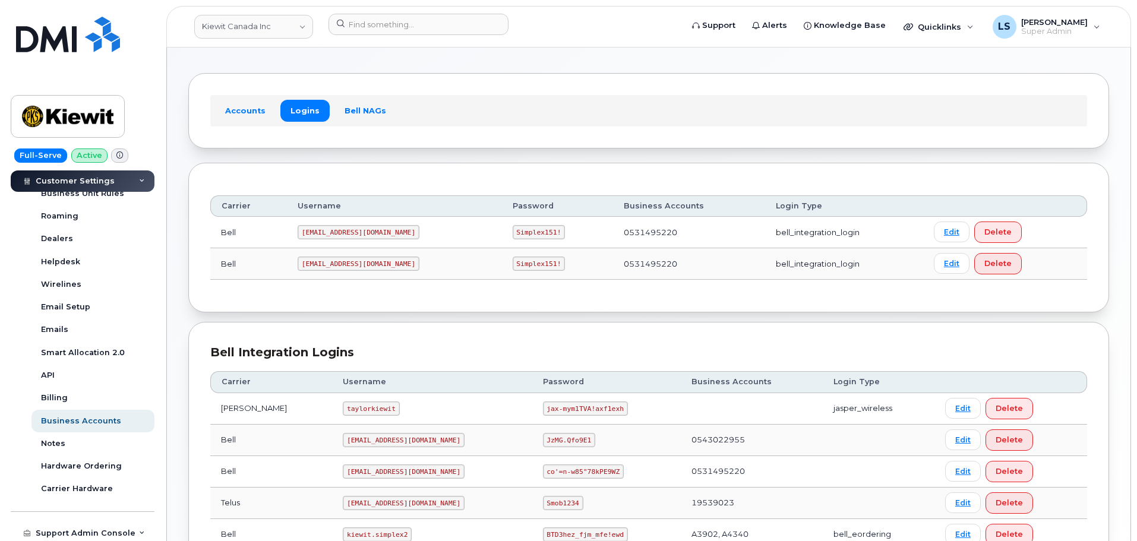
scroll to position [170, 0]
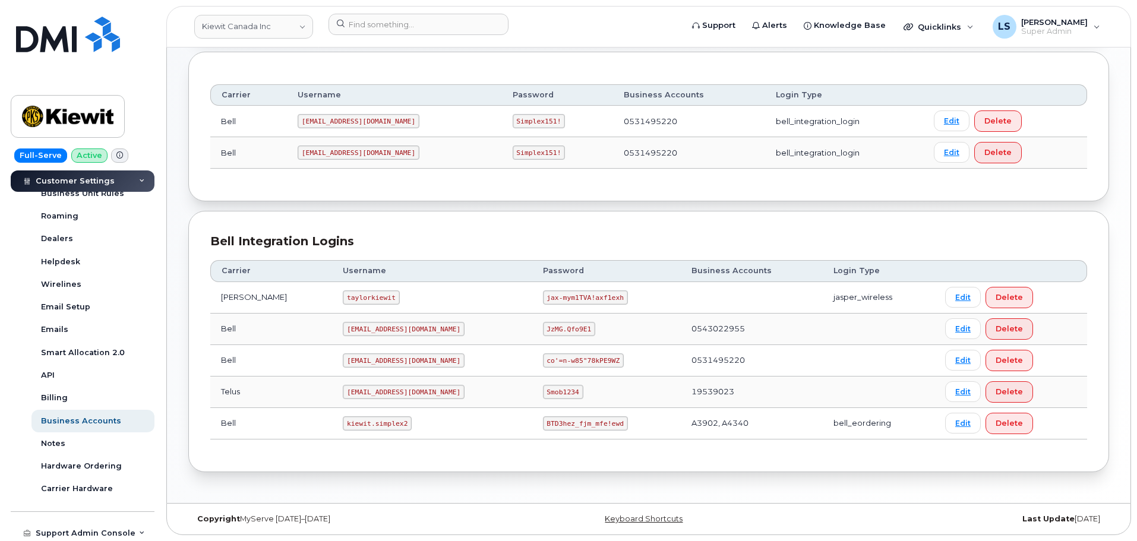
click at [351, 419] on code "kiewit.simplex2" at bounding box center [377, 423] width 69 height 14
copy code "kiewit.simplex2"
click at [543, 420] on code "BTD3hez_fjm_mfe!ewd" at bounding box center [585, 423] width 85 height 14
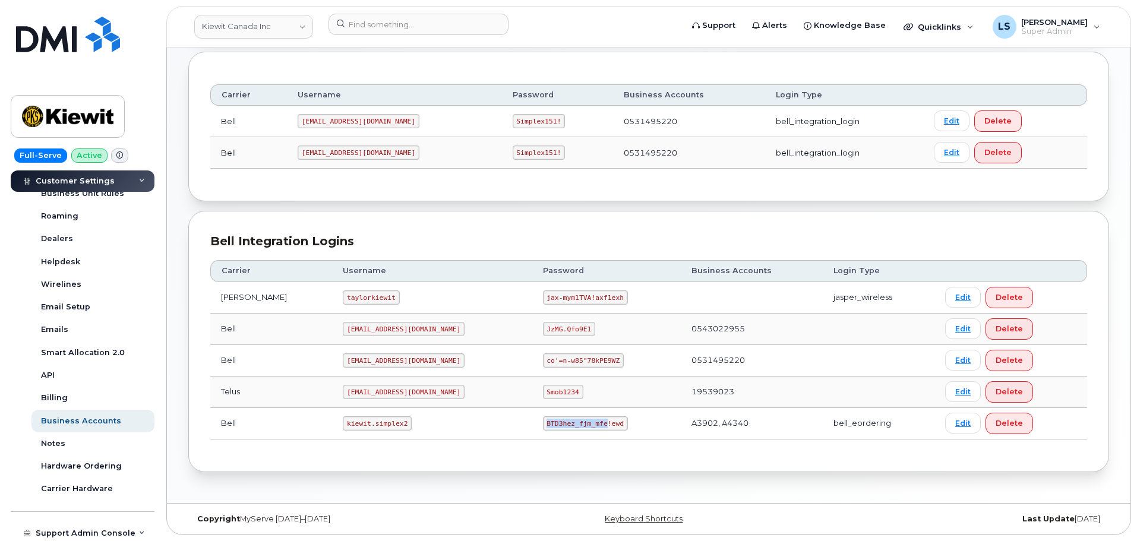
click at [543, 420] on code "BTD3hez_fjm_mfe!ewd" at bounding box center [585, 423] width 85 height 14
drag, startPoint x: 516, startPoint y: 423, endPoint x: 505, endPoint y: 423, distance: 11.3
click at [543, 422] on code "BTD3hez_fjm_mfe!ewd" at bounding box center [585, 423] width 85 height 14
click at [532, 424] on td "BTD3hez_fjm_mfe!ewd" at bounding box center [606, 423] width 148 height 31
drag, startPoint x: 503, startPoint y: 422, endPoint x: 574, endPoint y: 426, distance: 70.8
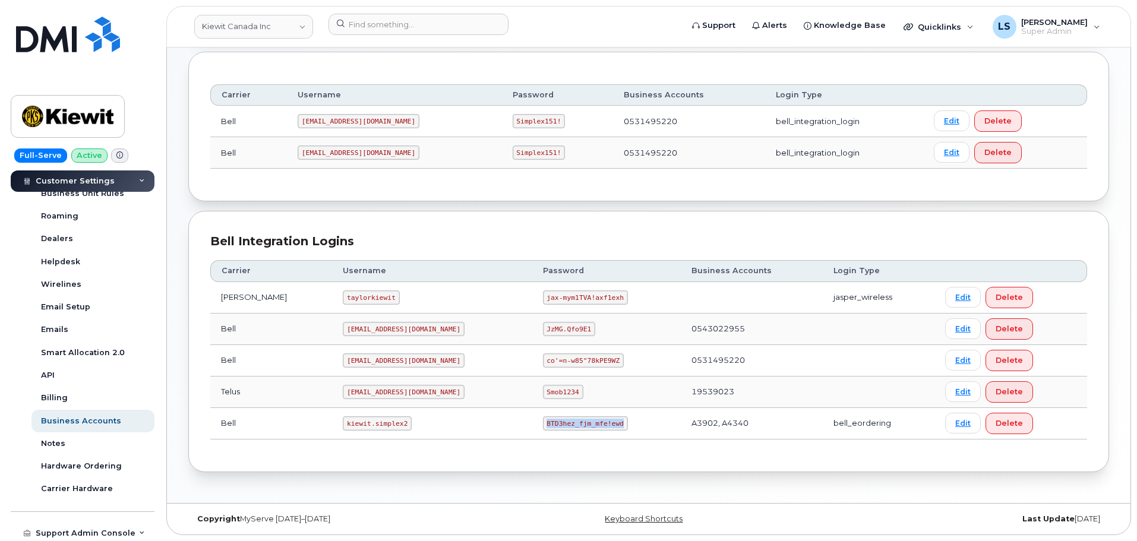
click at [574, 426] on code "BTD3hez_fjm_mfe!ewd" at bounding box center [585, 423] width 85 height 14
copy code "BTD3hez_fjm_mfe!ewd"
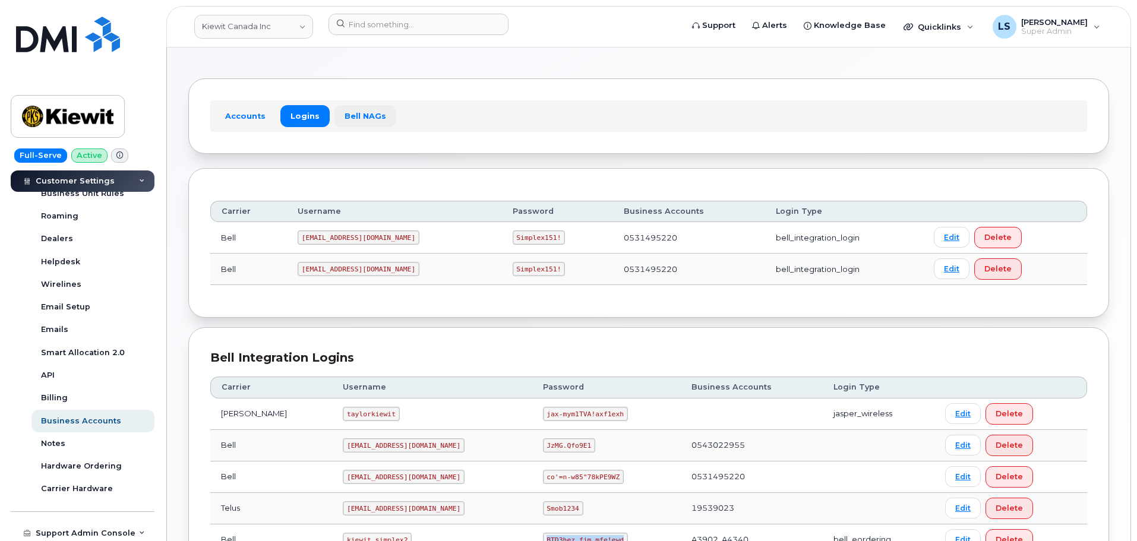
scroll to position [0, 0]
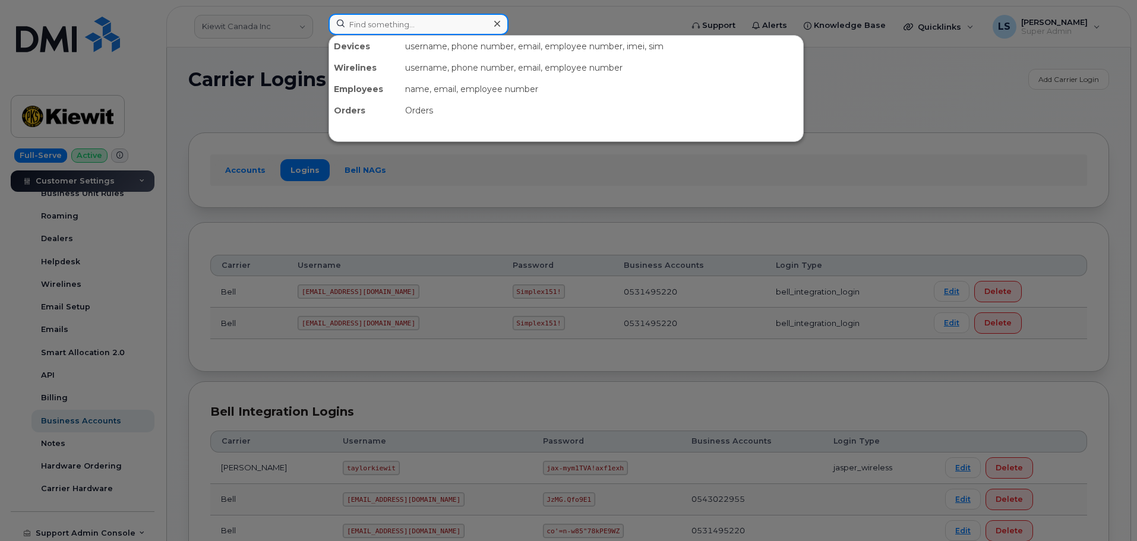
click at [368, 26] on input at bounding box center [418, 24] width 180 height 21
paste input "[PHONE_NUMBER]"
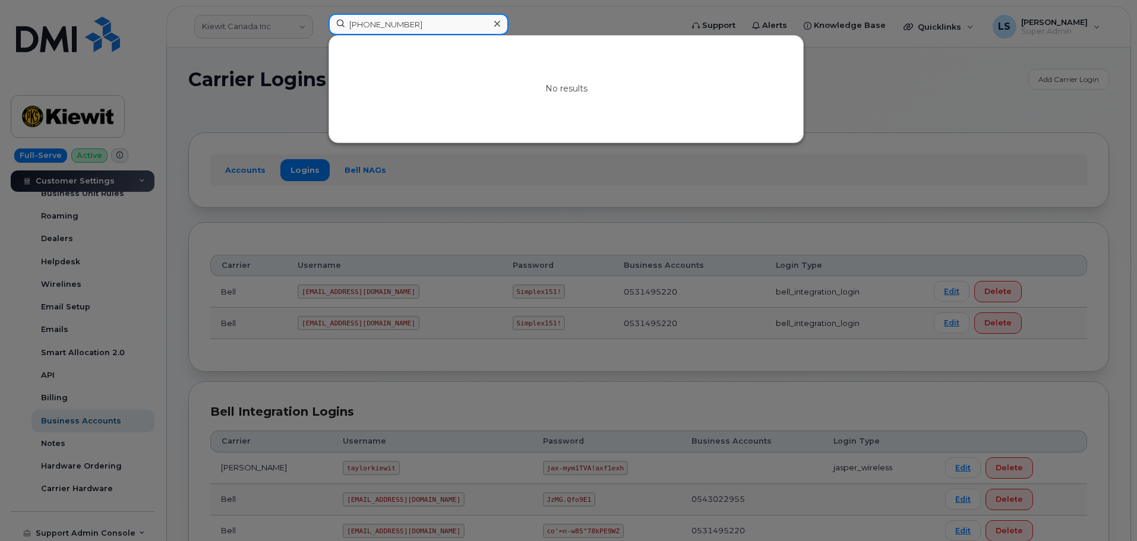
click at [373, 24] on input "[PHONE_NUMBER]" at bounding box center [418, 24] width 180 height 21
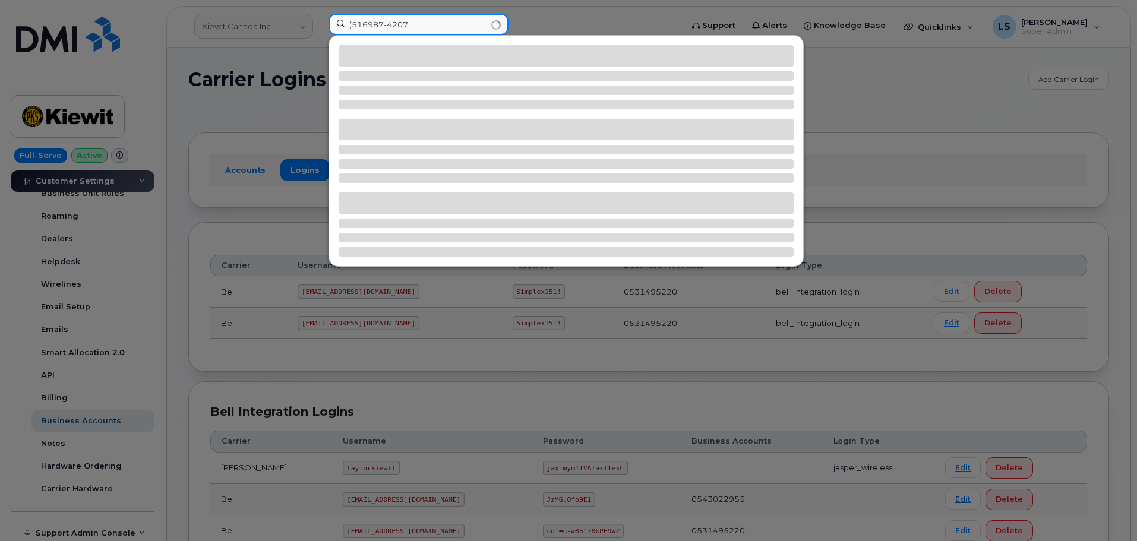
click at [354, 26] on input "(516987-4207" at bounding box center [418, 24] width 180 height 21
click at [385, 27] on input "516987-4207" at bounding box center [418, 24] width 180 height 21
click at [413, 24] on input "5169874207" at bounding box center [418, 24] width 180 height 21
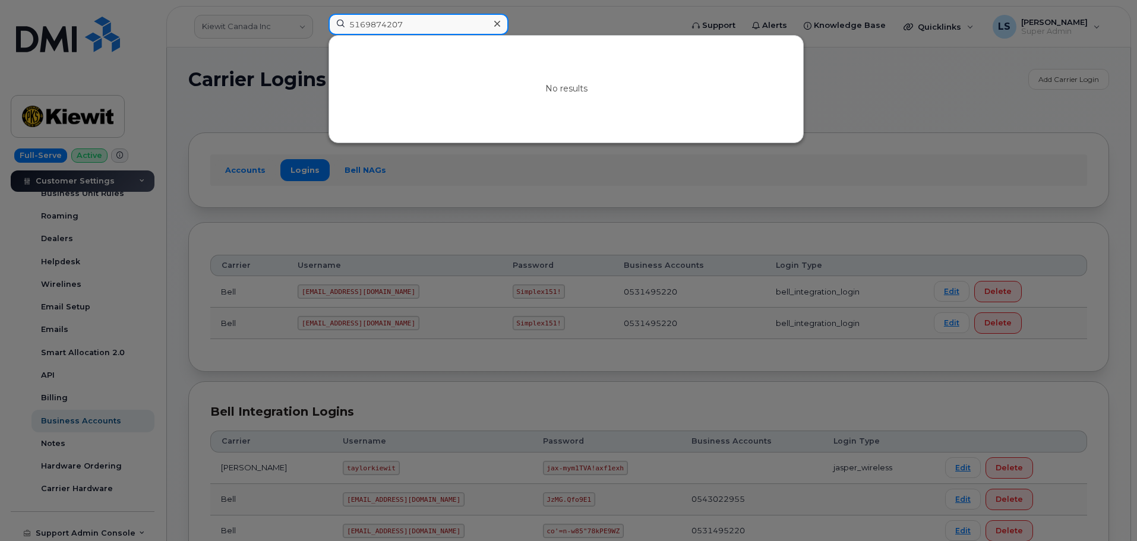
click at [397, 29] on input "5169874207" at bounding box center [418, 24] width 180 height 21
paste input "301773"
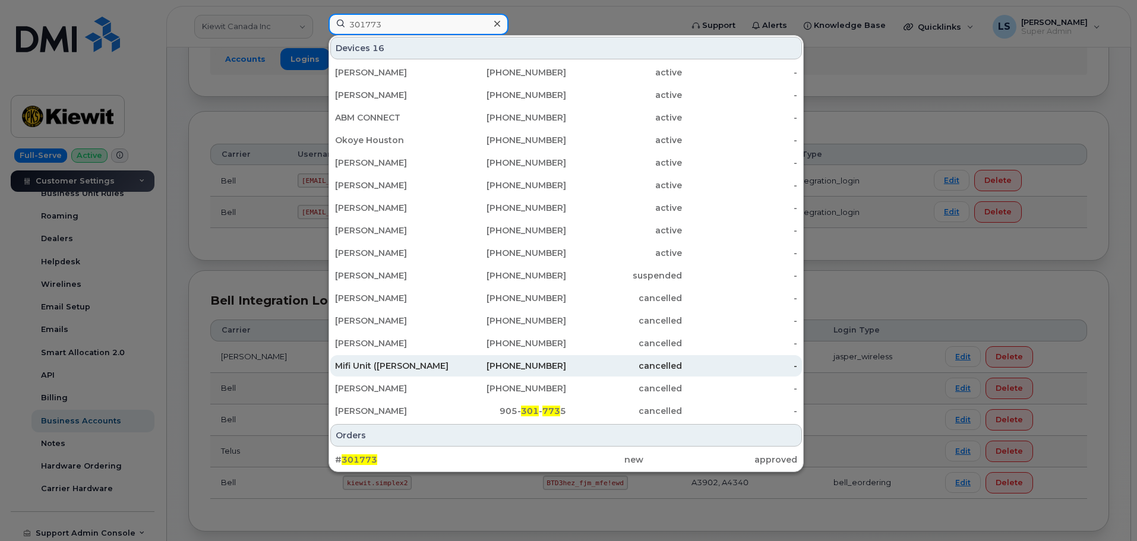
scroll to position [170, 0]
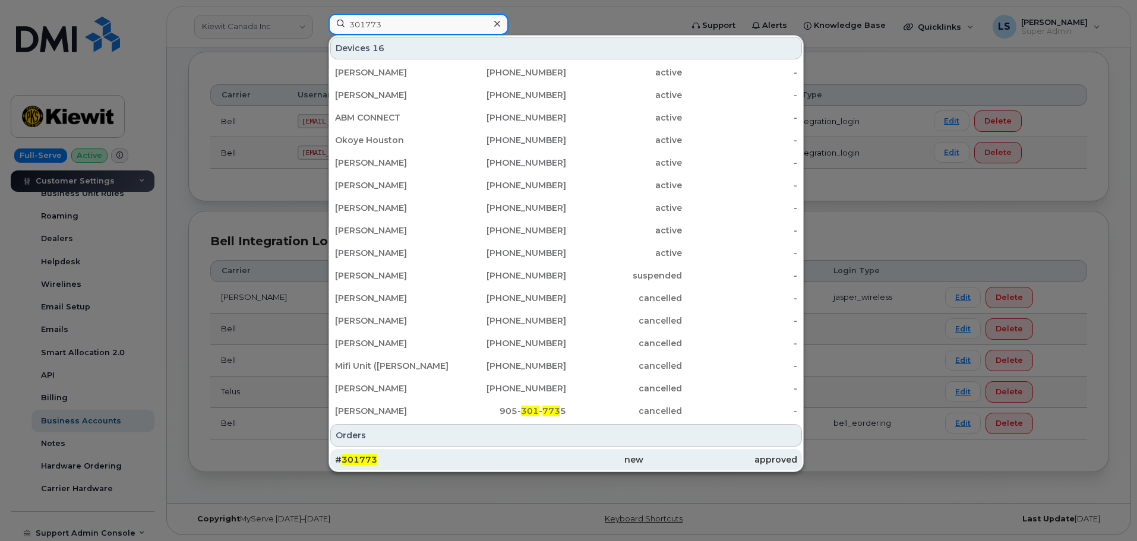
type input "301773"
click at [368, 454] on div "# 301773" at bounding box center [412, 460] width 154 height 12
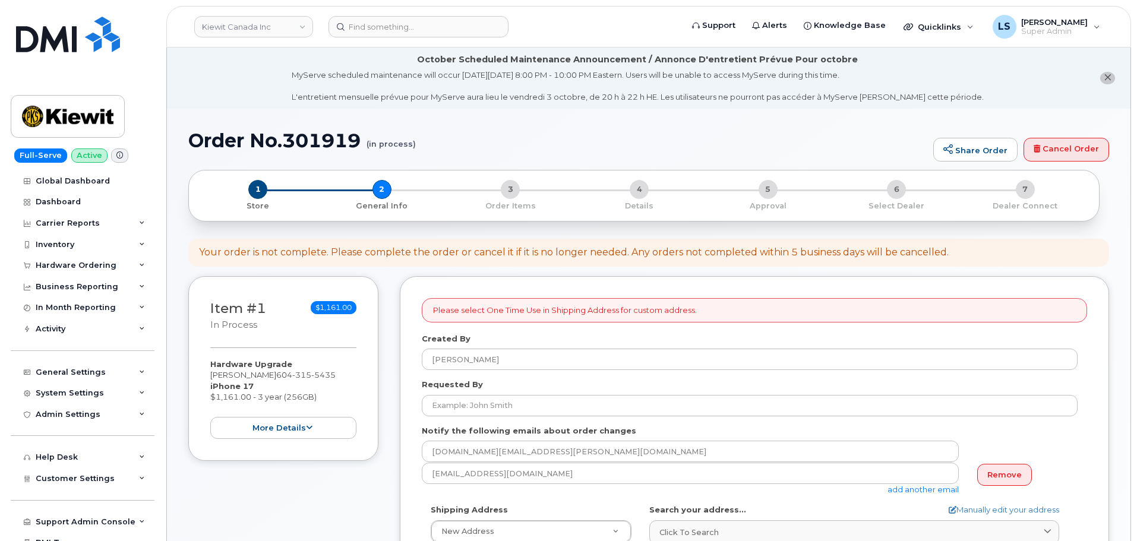
select select
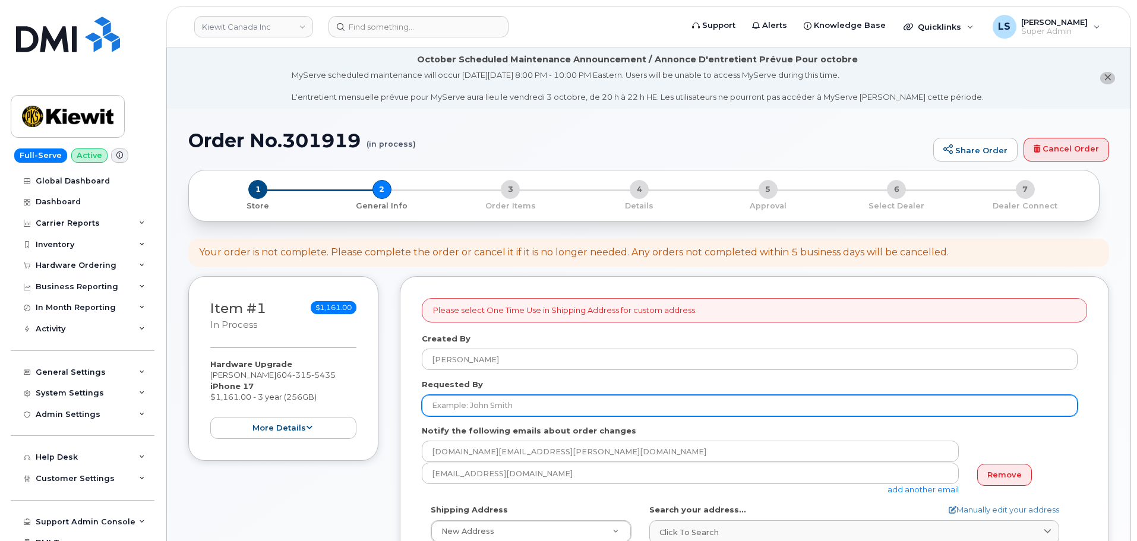
click at [565, 400] on input "Requested By" at bounding box center [750, 405] width 656 height 21
click at [584, 399] on input "Requested By" at bounding box center [750, 405] width 656 height 21
paste input "[PERSON_NAME]"
type input "[PERSON_NAME]"
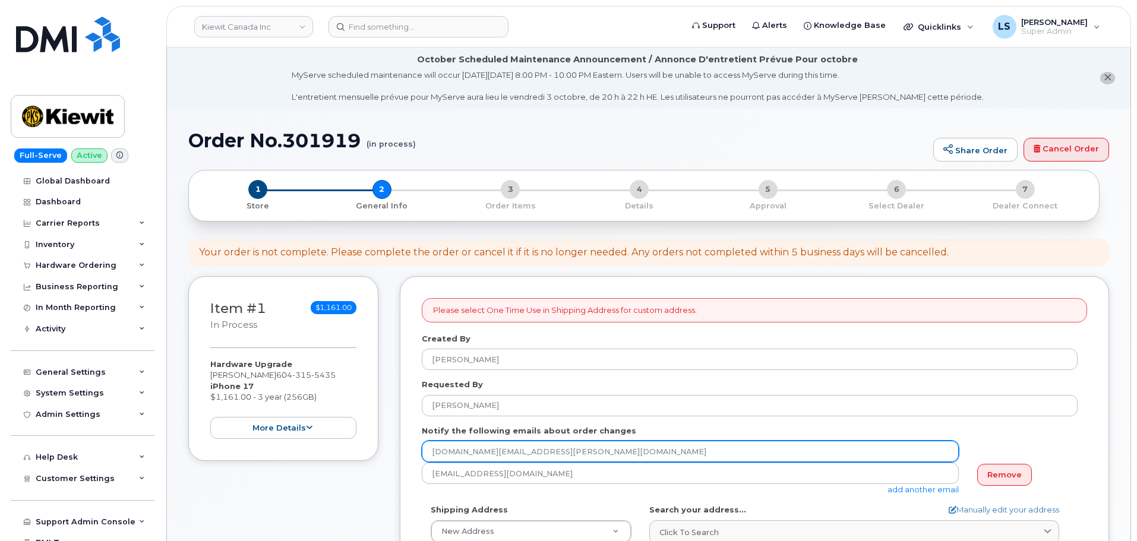
drag, startPoint x: 392, startPoint y: 534, endPoint x: 794, endPoint y: 455, distance: 409.1
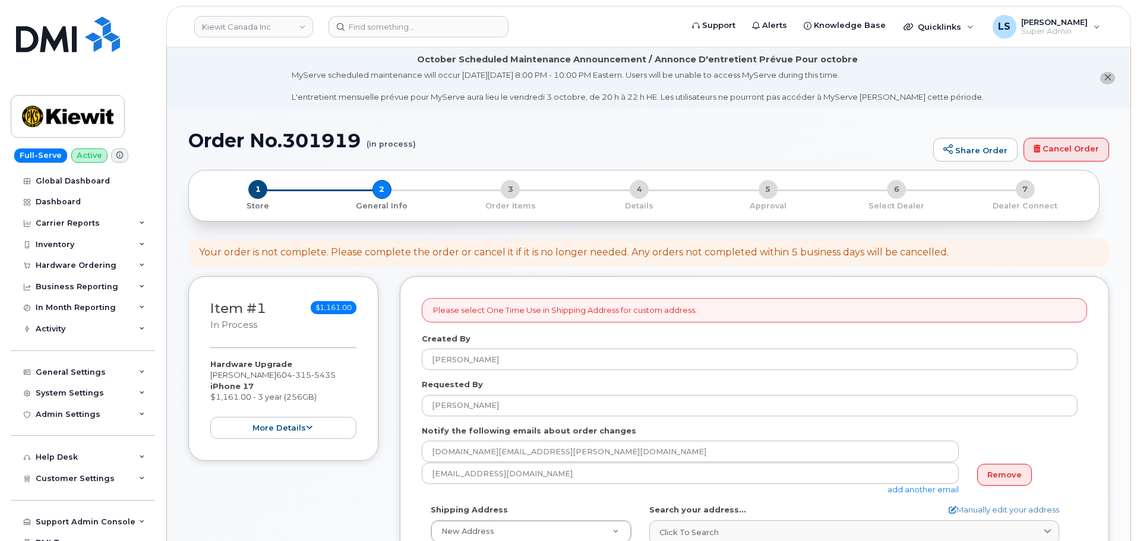
click at [927, 491] on link "add another email" at bounding box center [922, 490] width 71 height 10
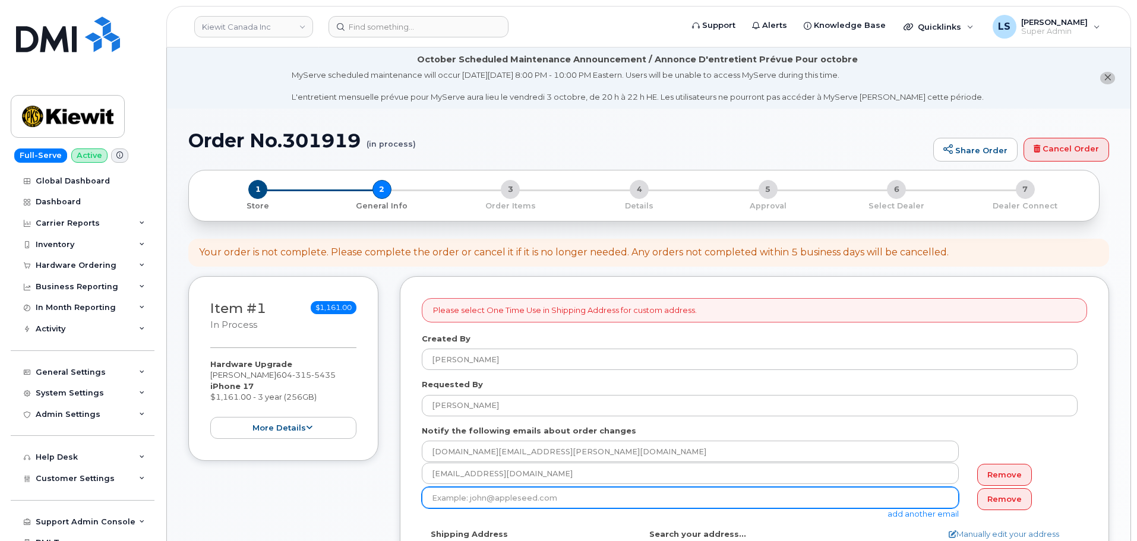
click at [487, 501] on input "email" at bounding box center [690, 497] width 537 height 21
paste input "[PERSON_NAME][EMAIL_ADDRESS][PERSON_NAME][DOMAIN_NAME]"
type input "[PERSON_NAME][EMAIL_ADDRESS][PERSON_NAME][DOMAIN_NAME]"
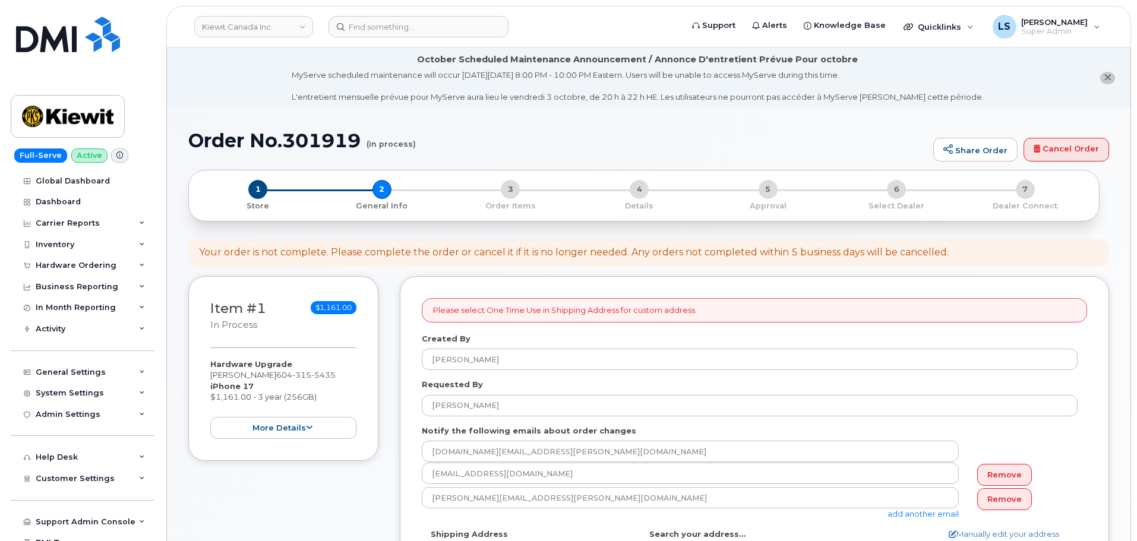
drag, startPoint x: 357, startPoint y: 517, endPoint x: 373, endPoint y: 485, distance: 36.1
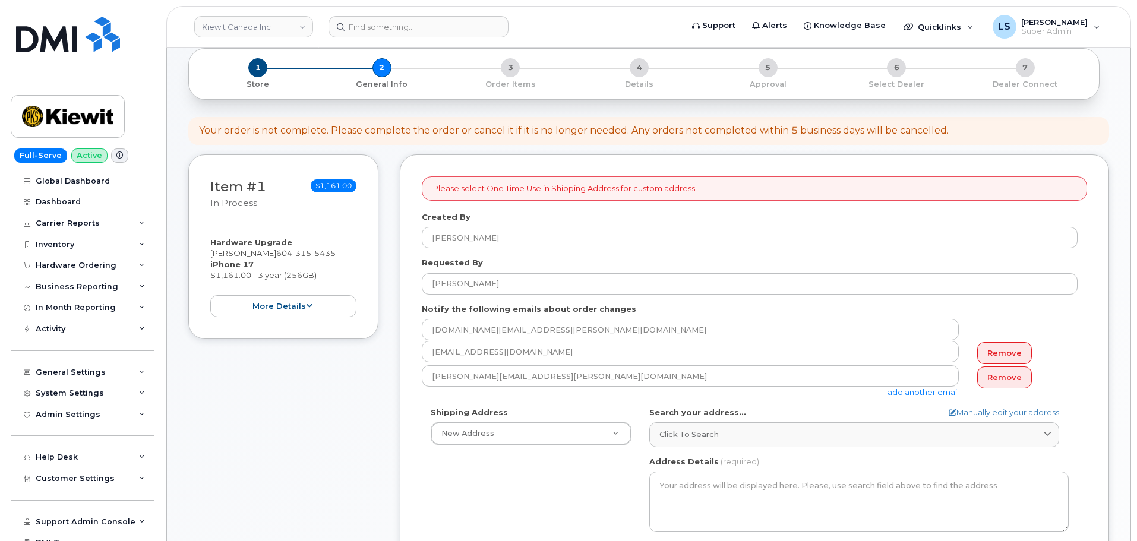
scroll to position [178, 0]
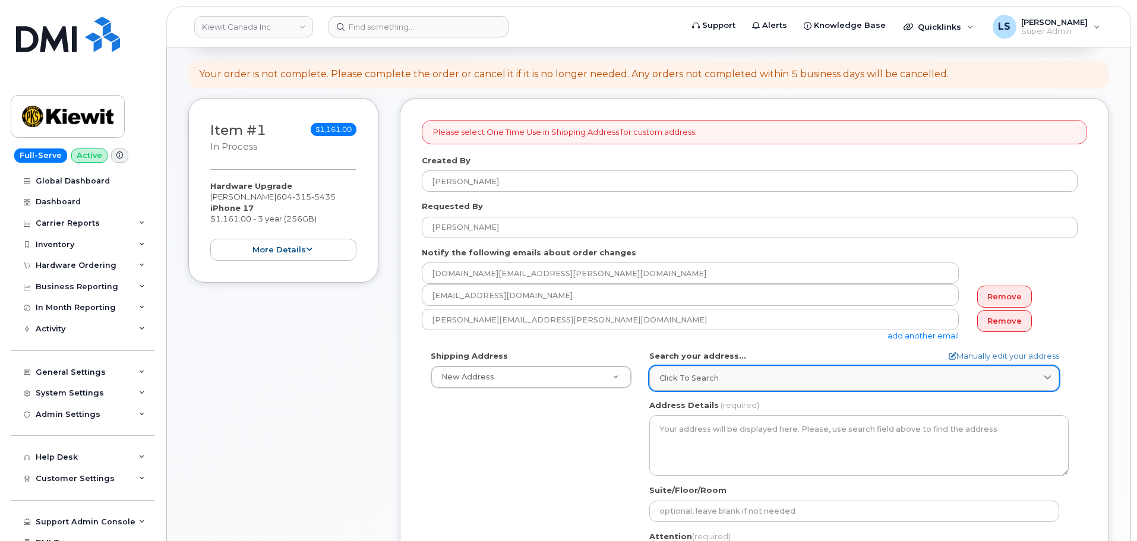
click at [807, 372] on link "Click to search" at bounding box center [854, 378] width 410 height 24
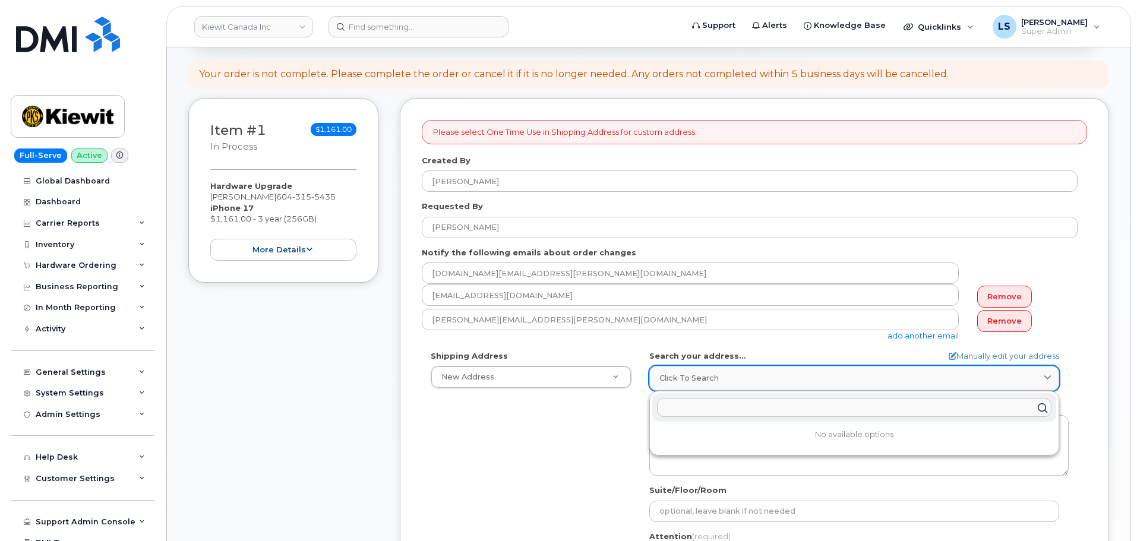
paste input "[STREET_ADDRESS]"
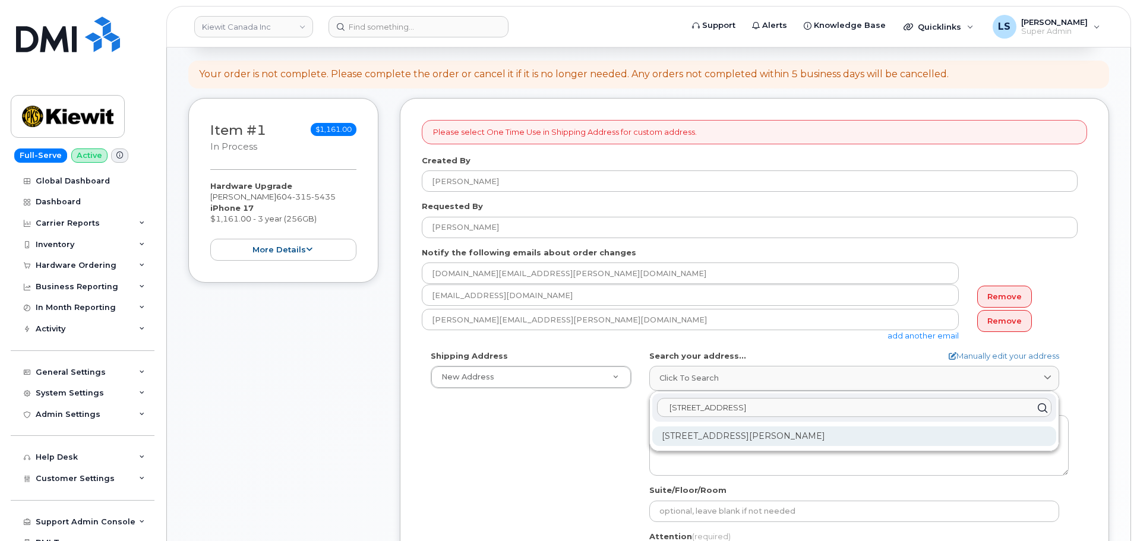
type input "[STREET_ADDRESS]"
click at [703, 431] on div "[STREET_ADDRESS][PERSON_NAME]" at bounding box center [854, 436] width 404 height 20
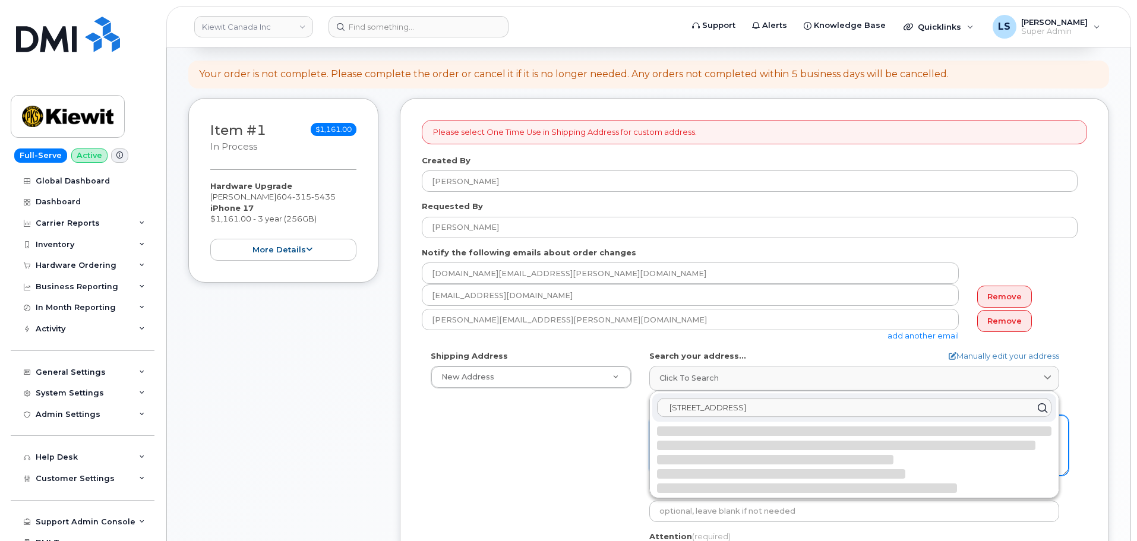
select select
type textarea "[STREET_ADDRESS][PERSON_NAME]"
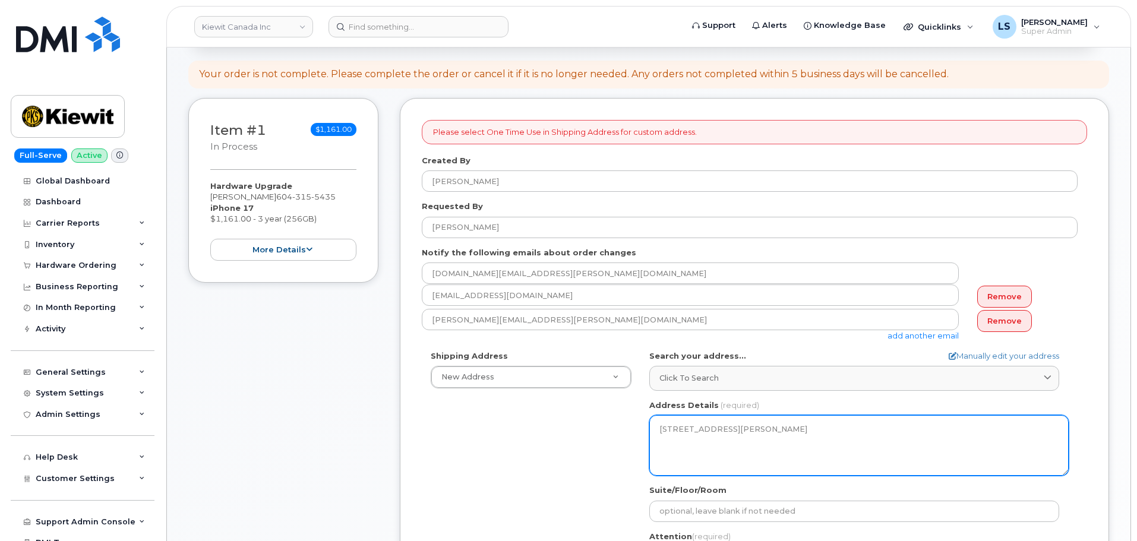
click at [712, 438] on textarea "310-4350 Still Creek Dr BURNABY BC V5C 0G5 CANADA" at bounding box center [858, 445] width 419 height 61
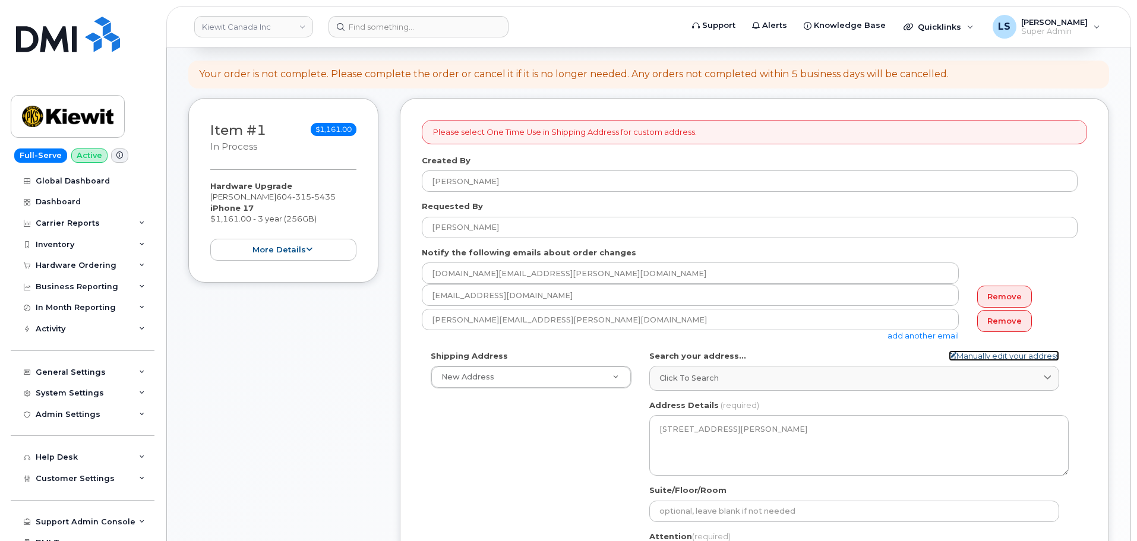
click at [1009, 357] on link "Manually edit your address" at bounding box center [1003, 355] width 110 height 11
select select
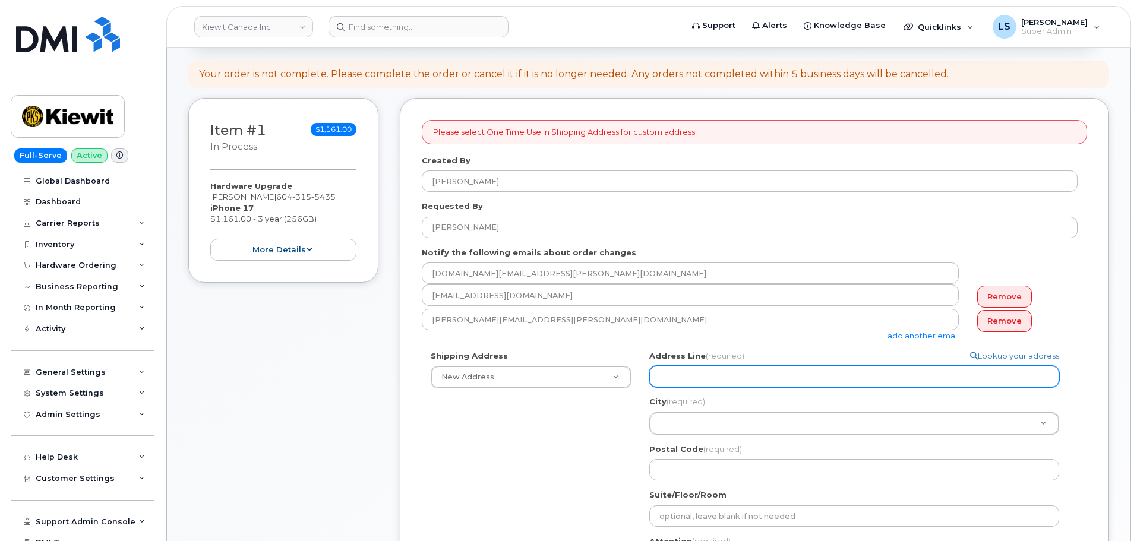
click at [736, 379] on input "Address Line (required)" at bounding box center [854, 376] width 410 height 21
paste input "4350 Still Creek Dr Suite 310 Burnaby, BC V5C 0G5"
select select
drag, startPoint x: 735, startPoint y: 376, endPoint x: 772, endPoint y: 382, distance: 37.2
click at [772, 382] on input "4350 Still Creek Dr Suite 310 Burnaby, BC V5C 0G5" at bounding box center [854, 376] width 410 height 21
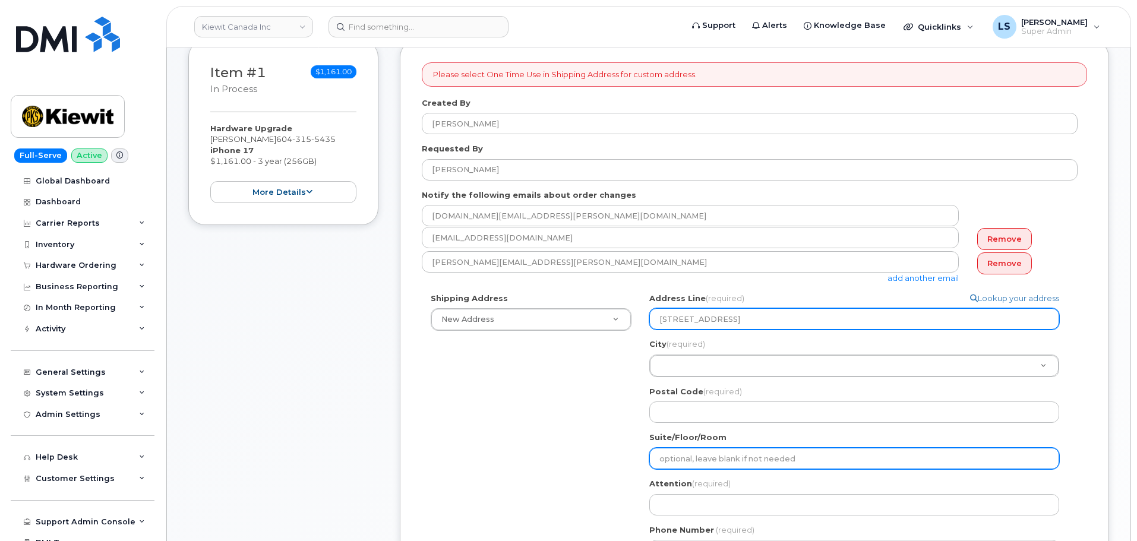
scroll to position [238, 0]
type input "4350 Still Creek Dr Suite 310 Burnaby, BC V5C 0G5"
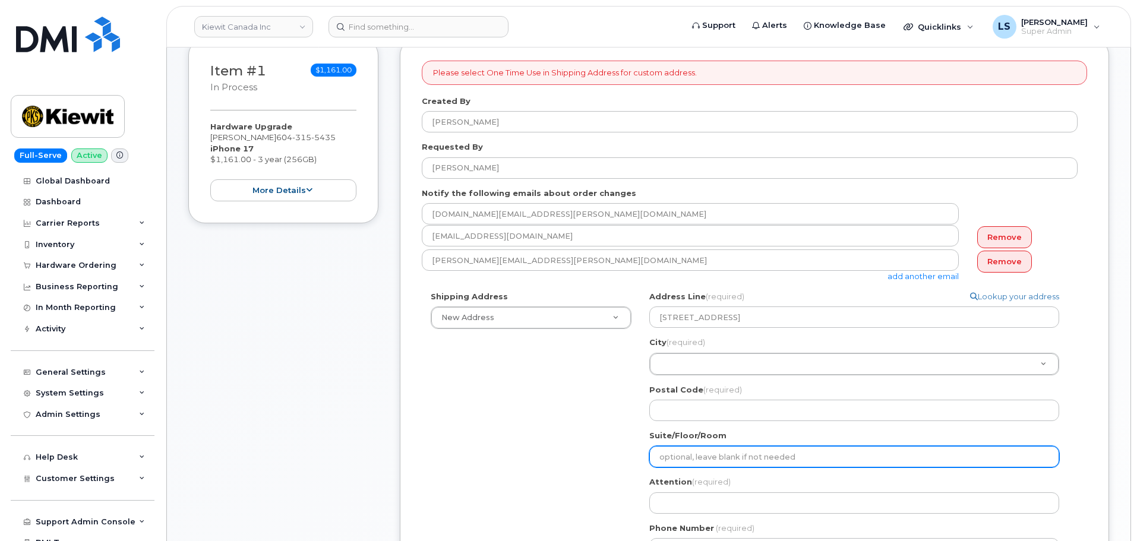
click at [680, 452] on input "Suite/Floor/Room" at bounding box center [854, 456] width 410 height 21
paste input "Suite 310"
select select
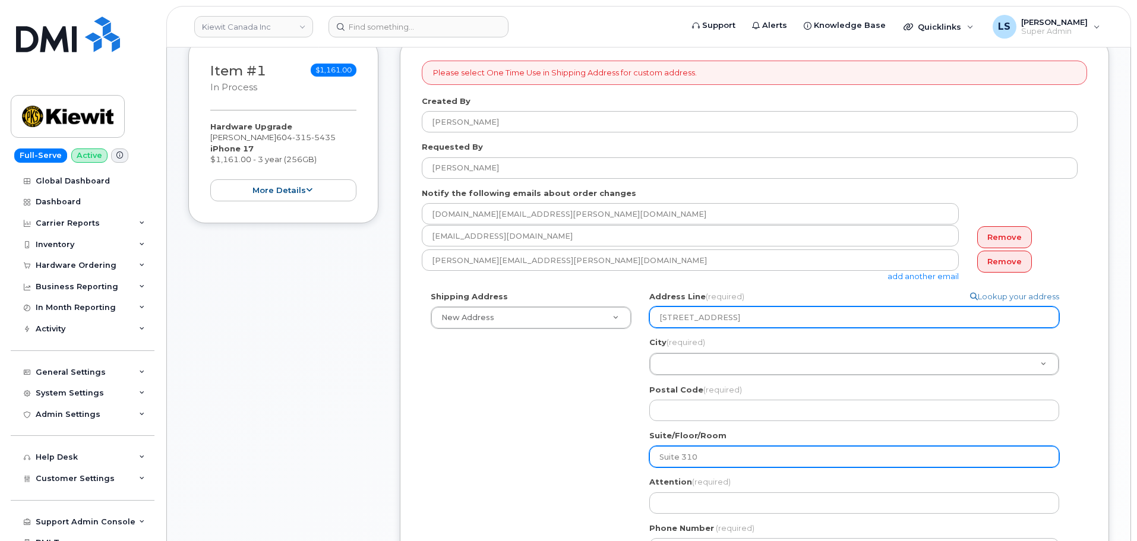
type input "Suite 310"
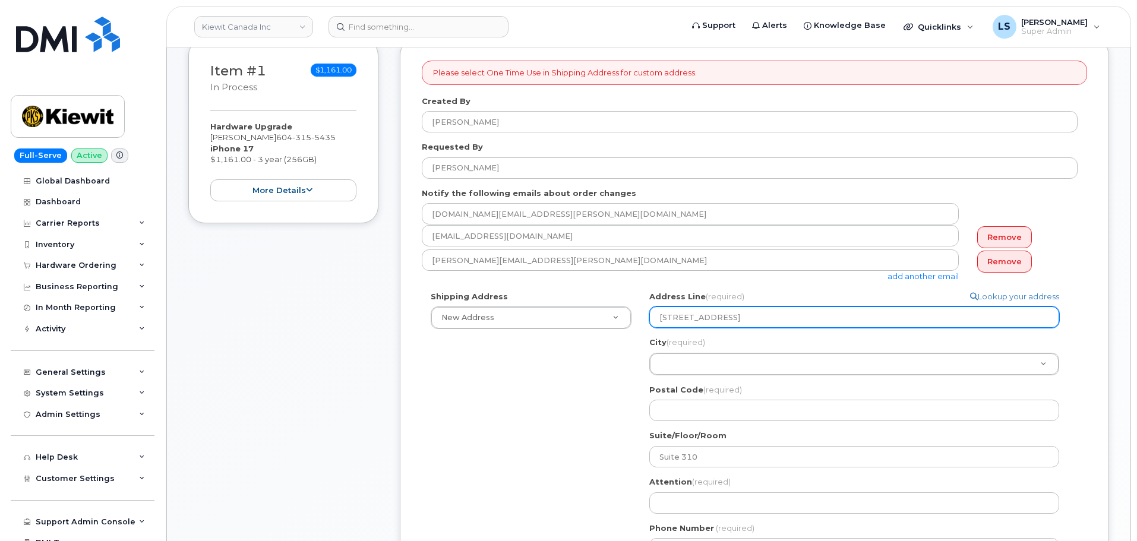
drag, startPoint x: 869, startPoint y: 322, endPoint x: 825, endPoint y: 325, distance: 44.0
click at [825, 325] on input "4350 Still Creek Dr Suite 310 Burnaby, BC V5C 0G5" at bounding box center [854, 316] width 410 height 21
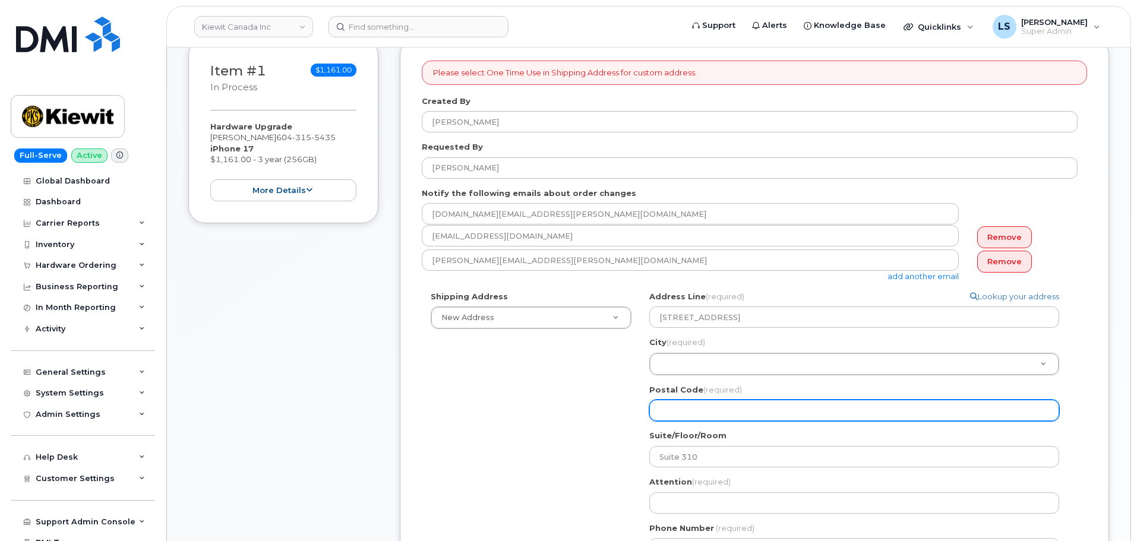
click at [685, 411] on input "Postal Code (required)" at bounding box center [854, 410] width 410 height 21
paste input "V5C 0G5"
select select
type input "V5C 0G5"
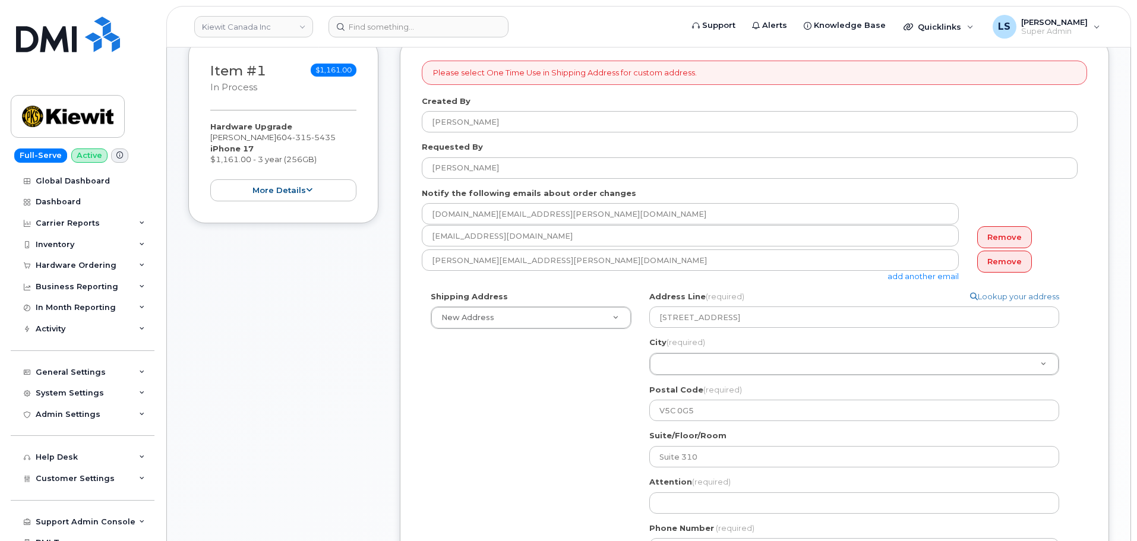
click at [669, 349] on div "City (required) City (required) City (required)" at bounding box center [858, 356] width 419 height 39
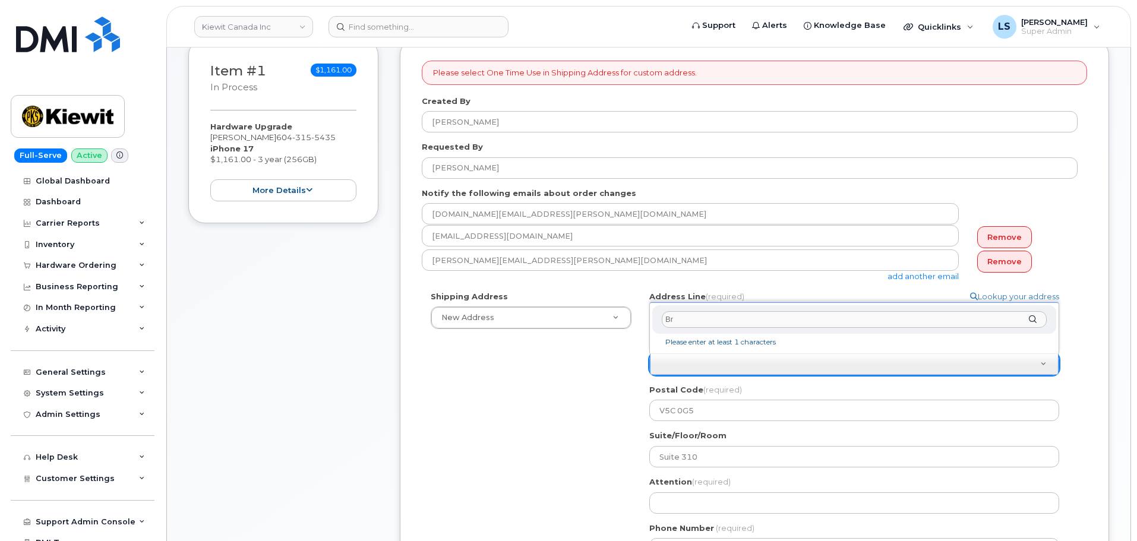
type input "B"
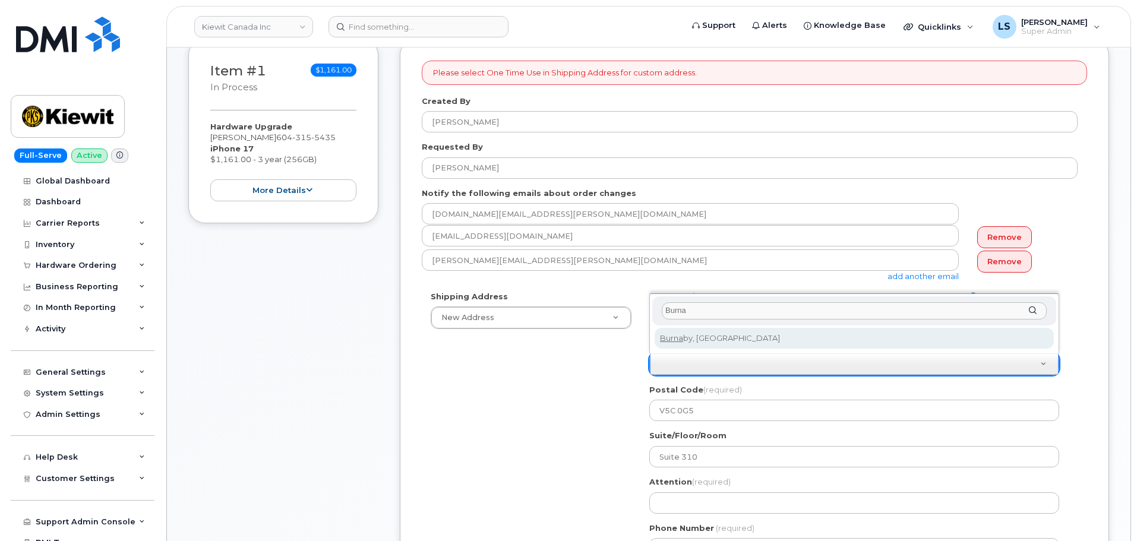
type input "Burna"
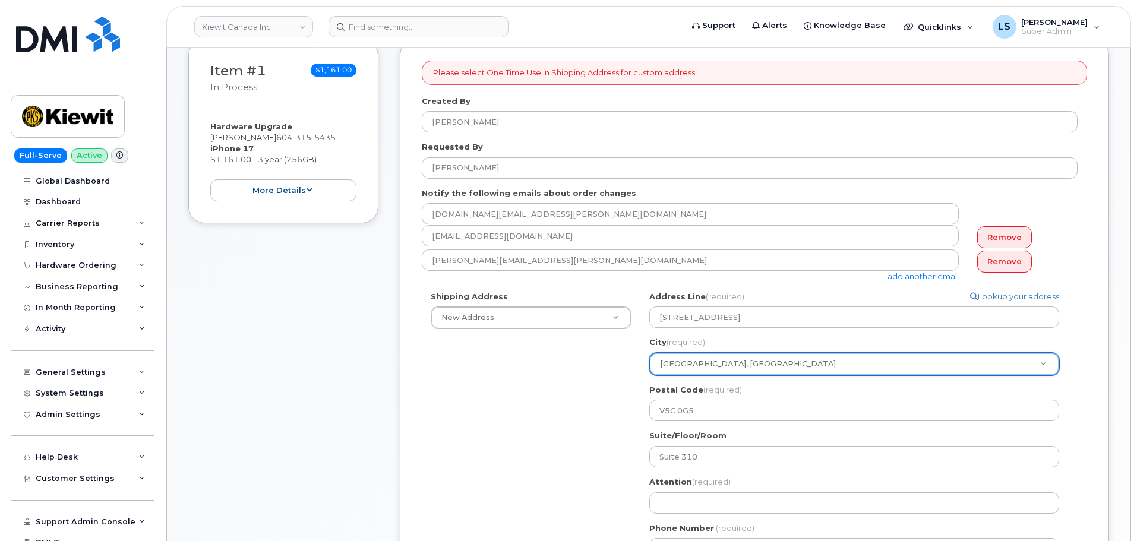
select select
type input "622"
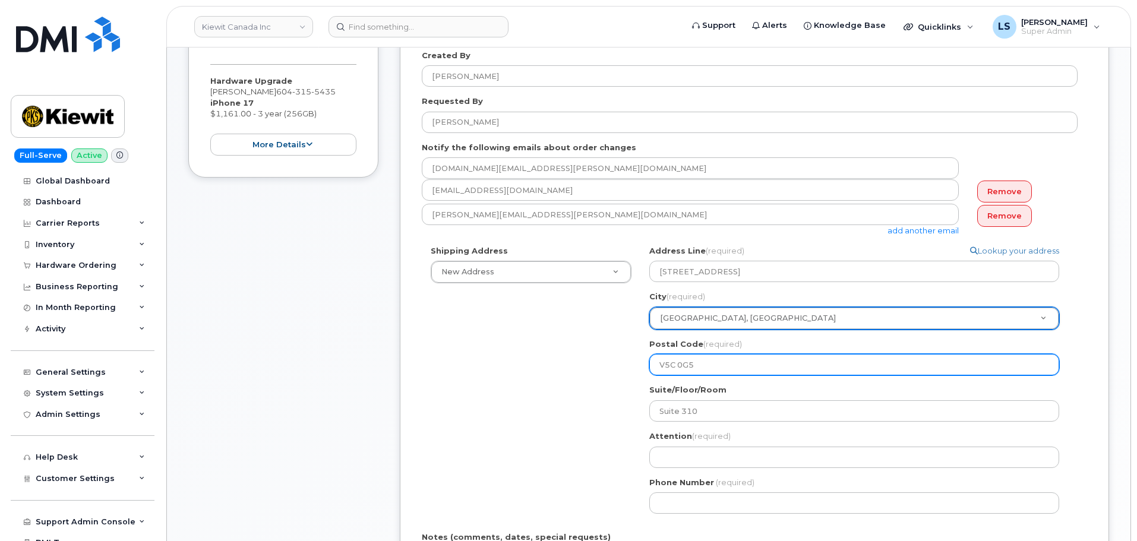
scroll to position [297, 0]
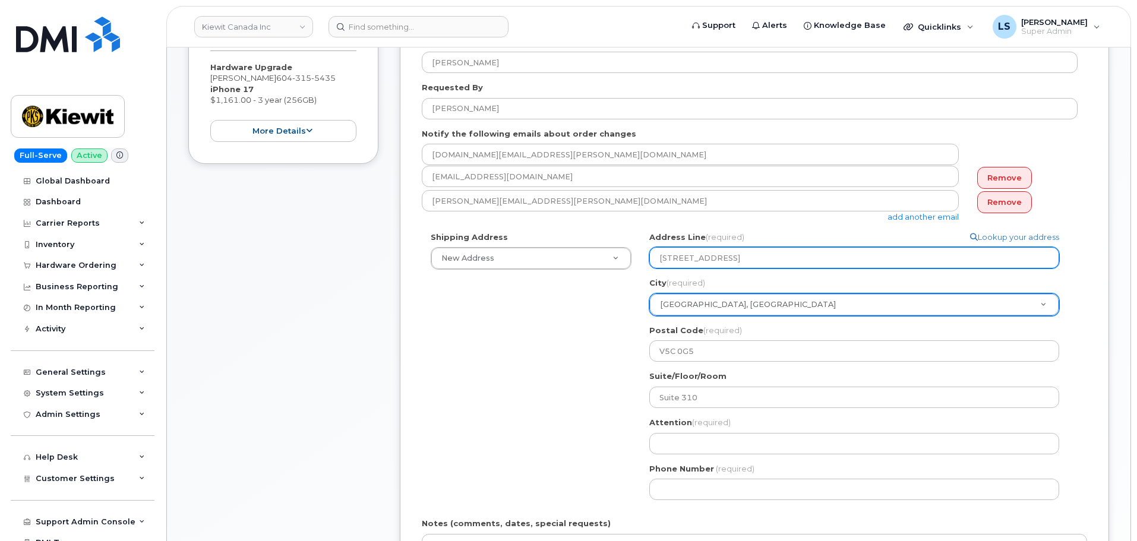
drag, startPoint x: 882, startPoint y: 262, endPoint x: 732, endPoint y: 263, distance: 150.2
click at [732, 263] on input "4350 Still Creek Dr Suite 310 Burnaby, BC V5C 0G5" at bounding box center [854, 257] width 410 height 21
select select
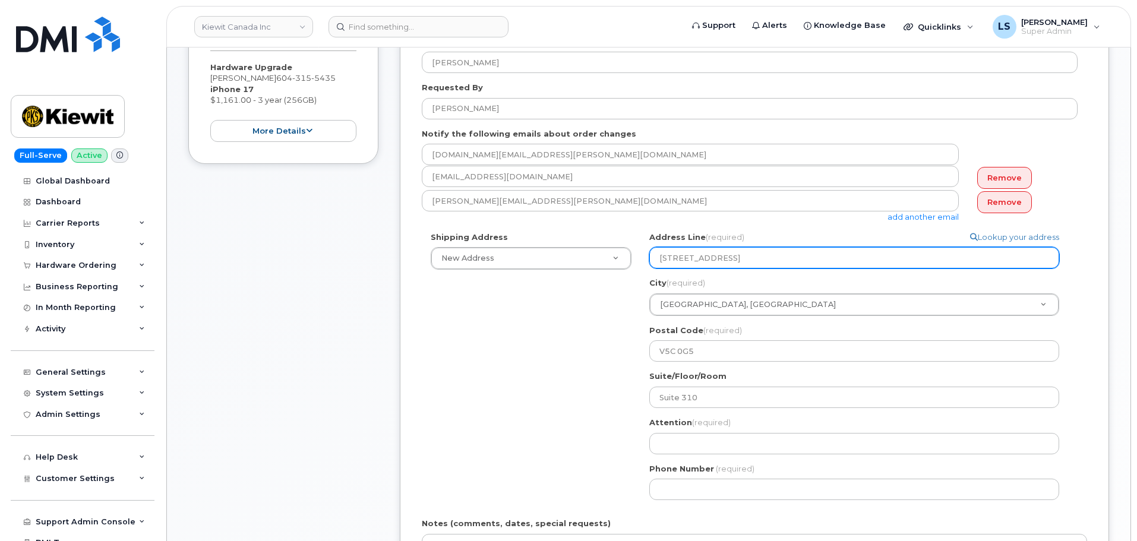
type input "4350 Still Creek Dr"
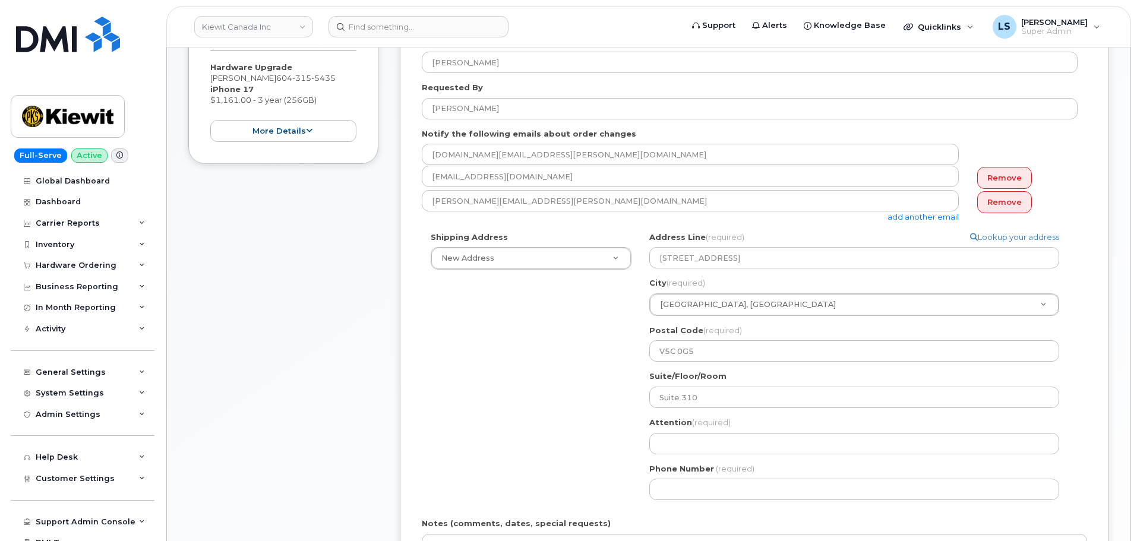
drag, startPoint x: 595, startPoint y: 344, endPoint x: 583, endPoint y: 359, distance: 19.5
click at [593, 346] on div "Shipping Address New Address New Address 585 Michel Creek Rd 200-10333 Southpor…" at bounding box center [750, 370] width 656 height 277
click at [663, 431] on div "Attention (required)" at bounding box center [858, 435] width 419 height 37
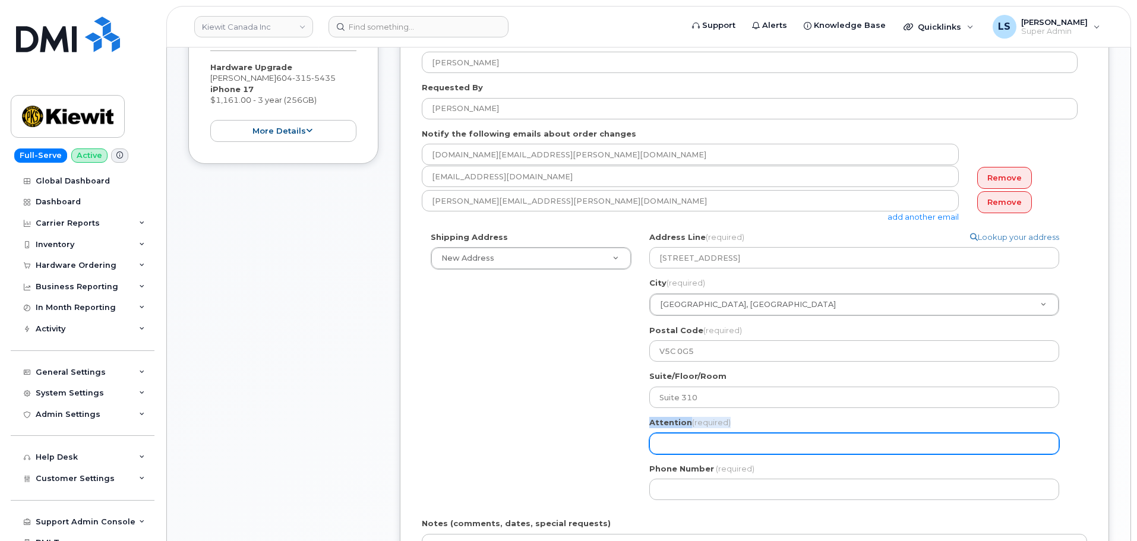
click at [664, 433] on div "Attention (required)" at bounding box center [858, 435] width 419 height 37
click at [664, 433] on input "Attention (required)" at bounding box center [854, 443] width 410 height 21
paste input "[PERSON_NAME]"
select select
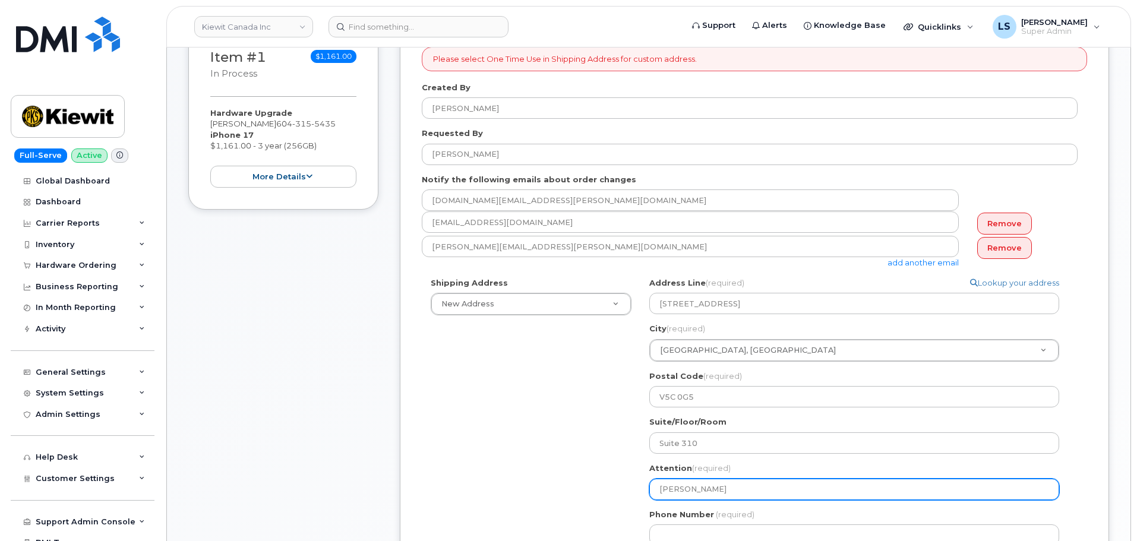
scroll to position [238, 0]
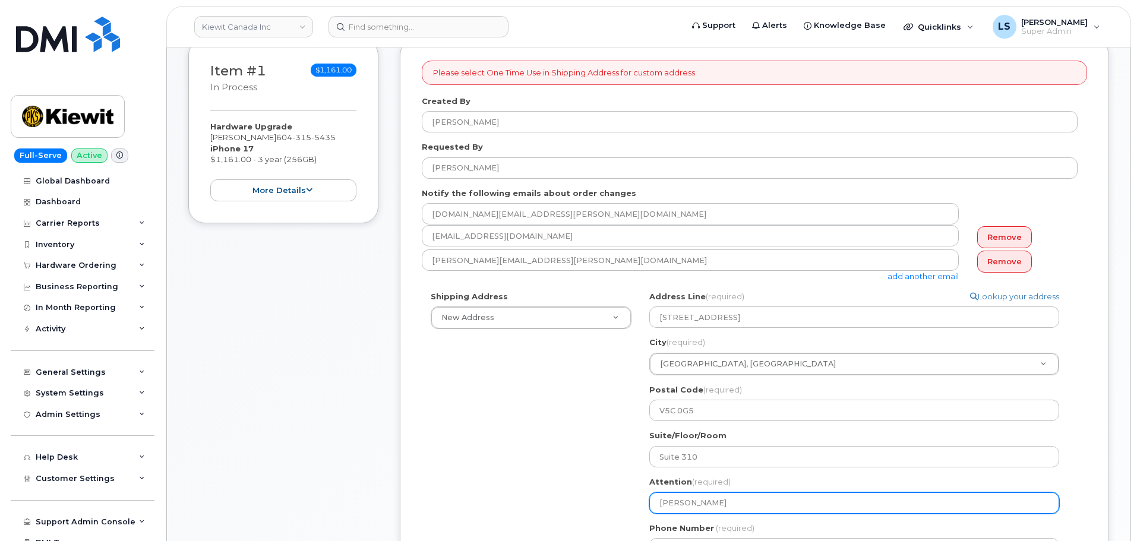
type input "[PERSON_NAME]"
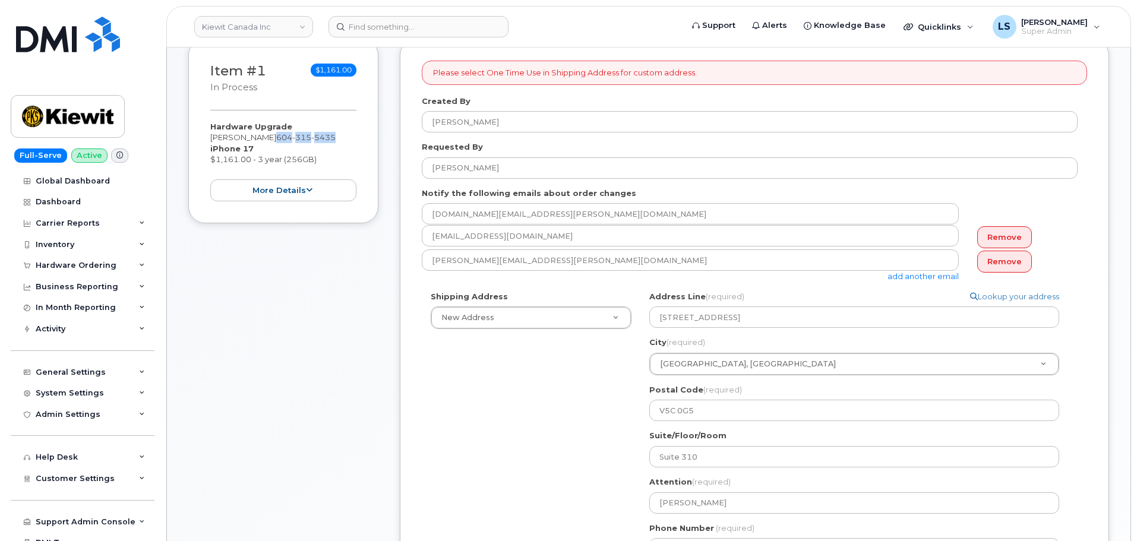
drag, startPoint x: 325, startPoint y: 136, endPoint x: 262, endPoint y: 140, distance: 62.4
click at [262, 140] on div "Hardware Upgrade Jeremy Bing 604 315 5435 iPhone 17 $1,161.00 - 3 year (256GB) …" at bounding box center [283, 161] width 146 height 80
copy span "604 315 5435"
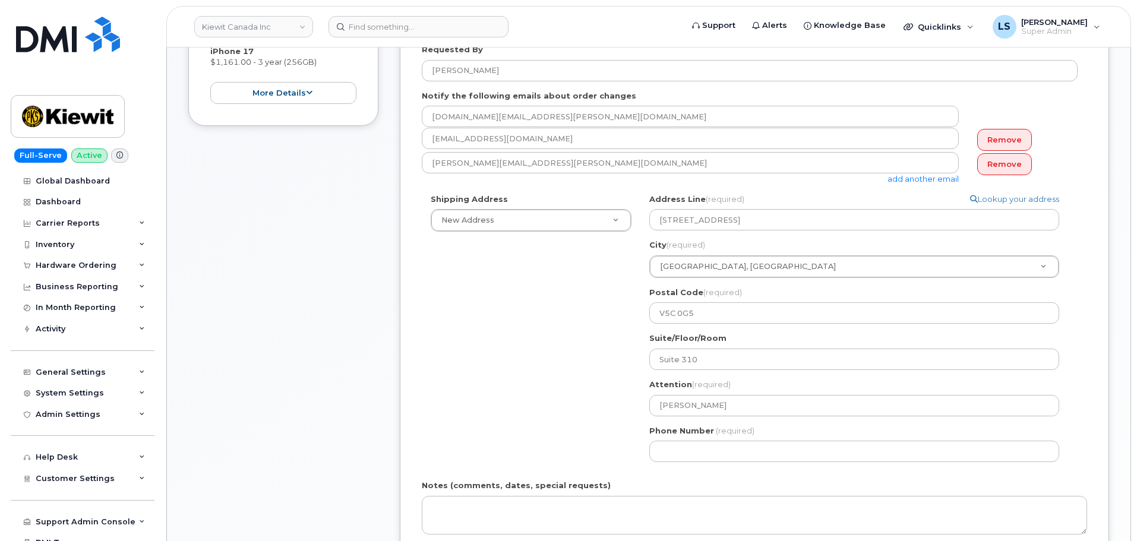
scroll to position [356, 0]
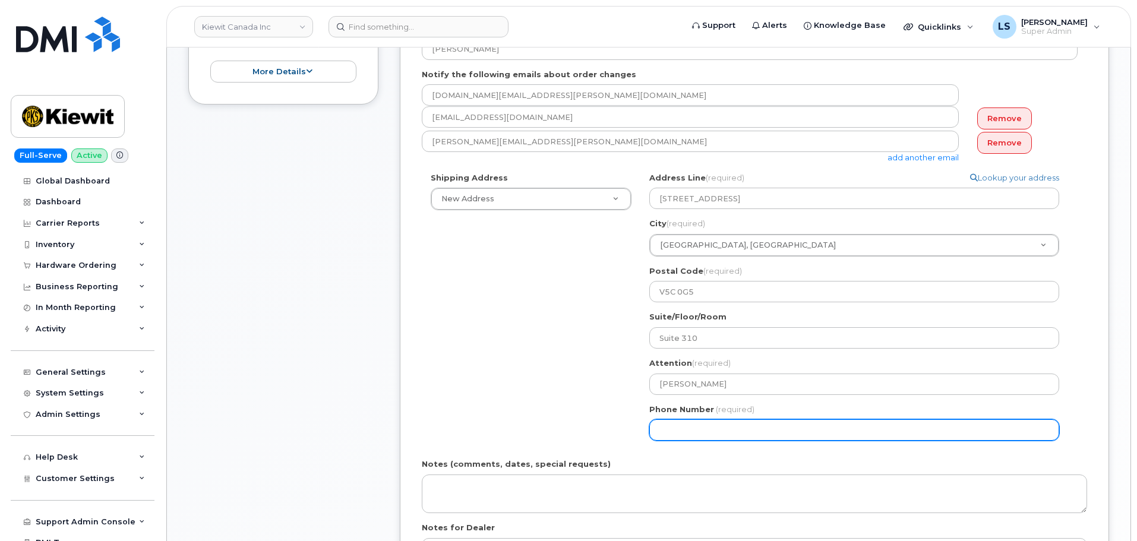
click at [686, 426] on input "Phone Number" at bounding box center [854, 429] width 410 height 21
paste input "6043155435"
select select
type input "6043155435"
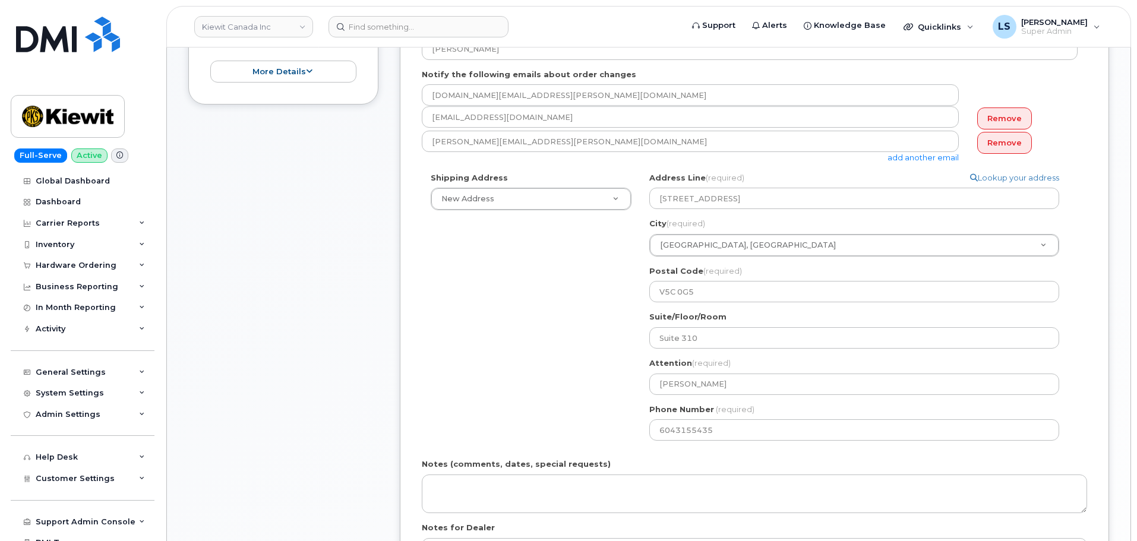
click at [551, 409] on div "Shipping Address New Address New Address 585 Michel Creek Rd 200-10333 Southpor…" at bounding box center [750, 310] width 656 height 277
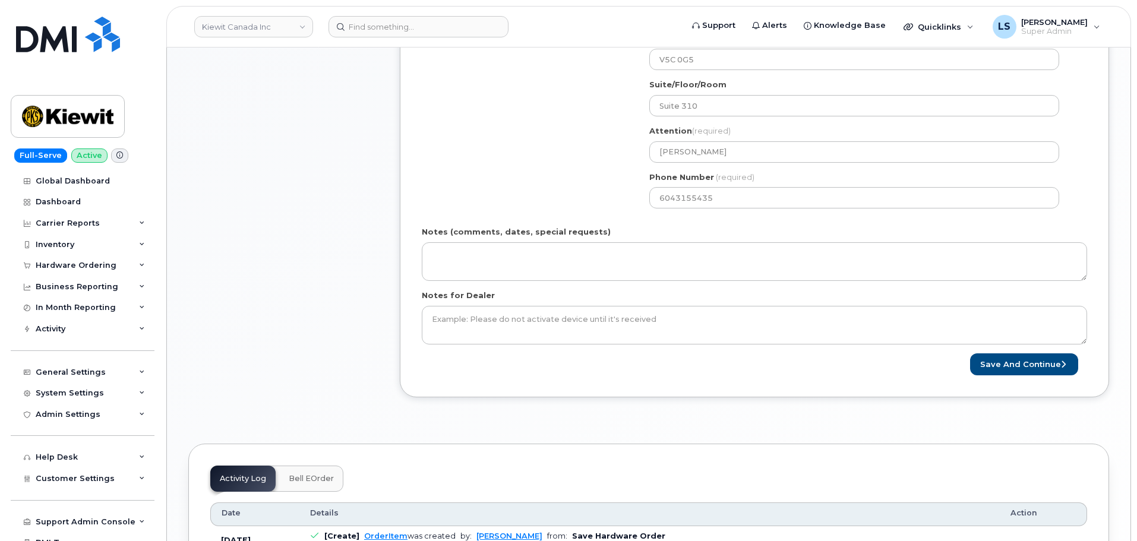
scroll to position [594, 0]
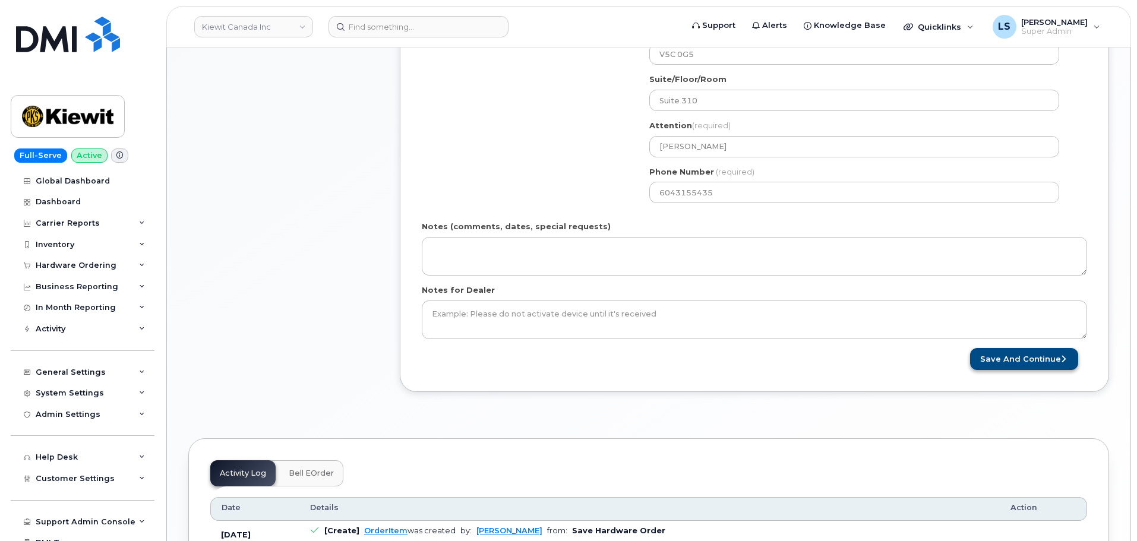
drag, startPoint x: 998, startPoint y: 342, endPoint x: 996, endPoint y: 350, distance: 8.1
click at [998, 343] on form "Please select One Time Use in Shipping Address for custom address. Created By L…" at bounding box center [754, 37] width 665 height 666
click at [996, 350] on button "Save and Continue" at bounding box center [1024, 359] width 108 height 22
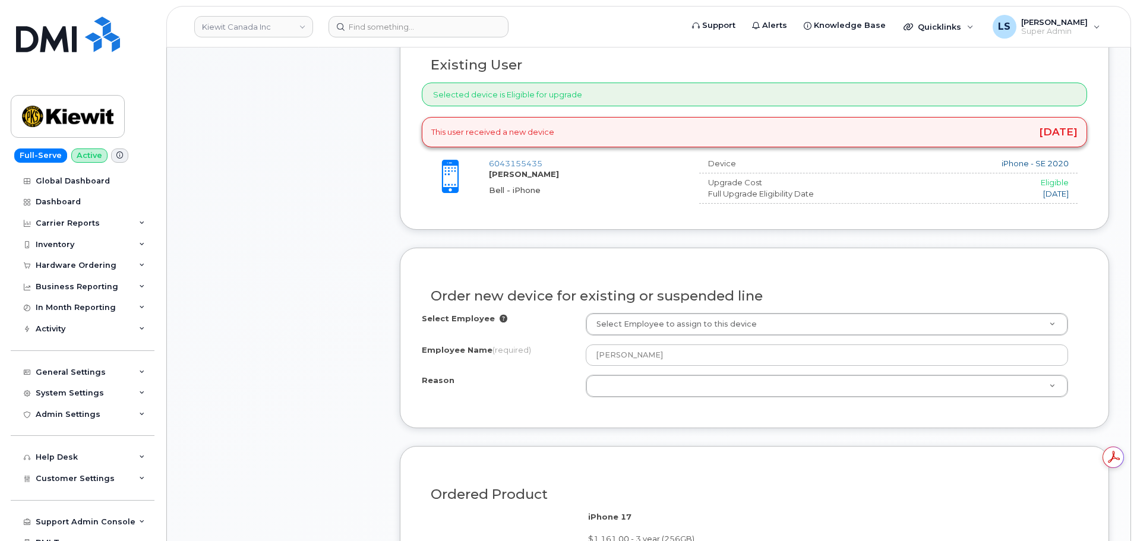
scroll to position [534, 0]
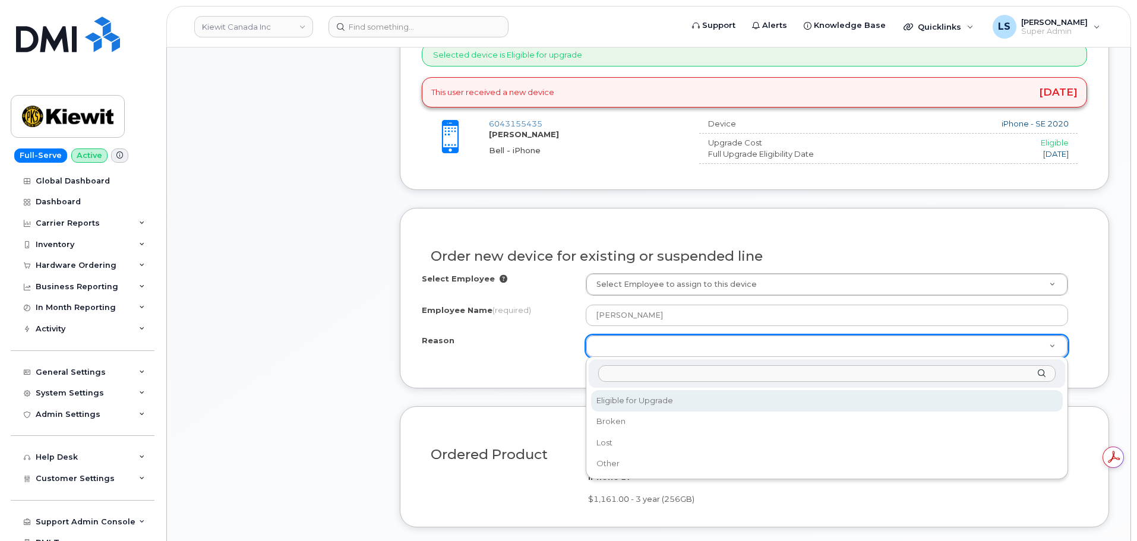
select select "eligible_for_upgrade"
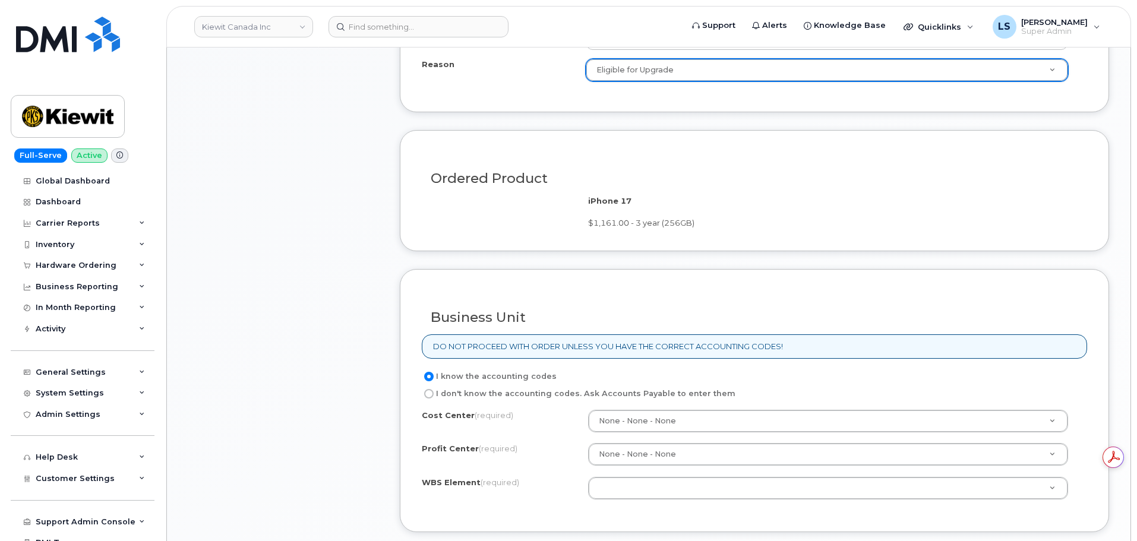
scroll to position [831, 0]
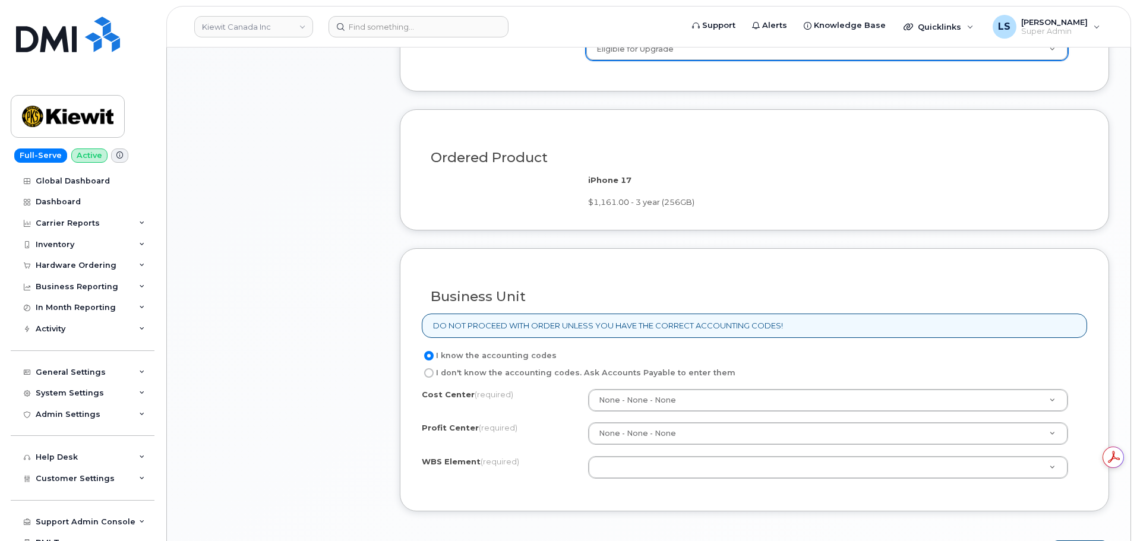
drag, startPoint x: 590, startPoint y: 476, endPoint x: 594, endPoint y: 468, distance: 8.0
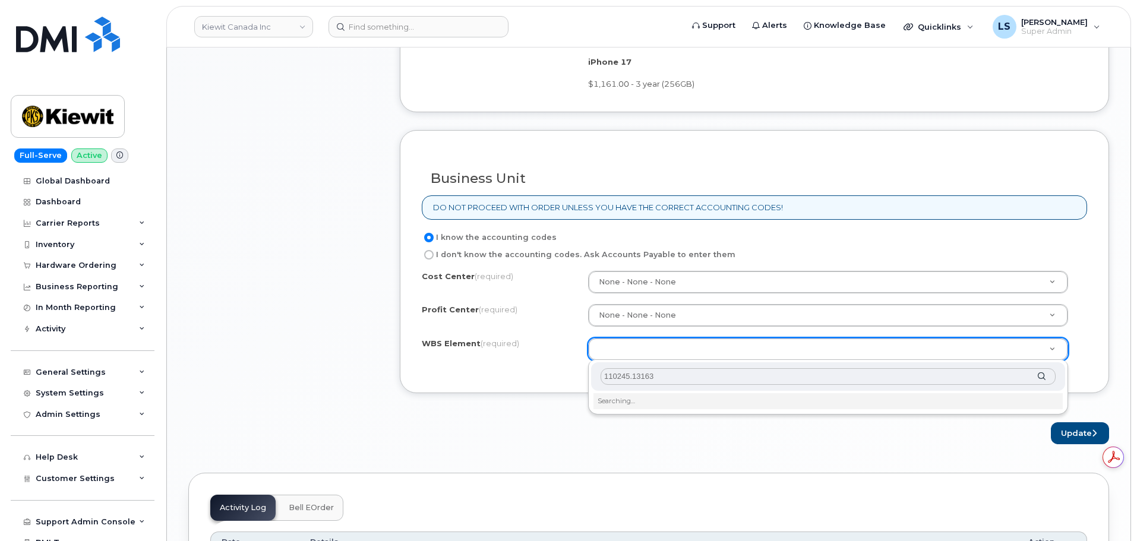
scroll to position [950, 0]
type input "110245.13163"
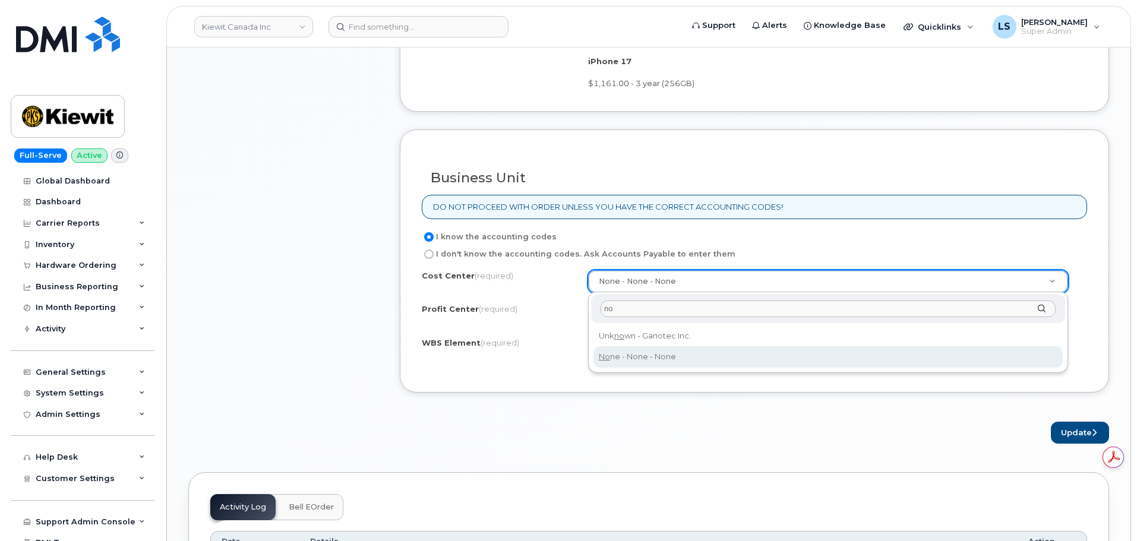
type input "no"
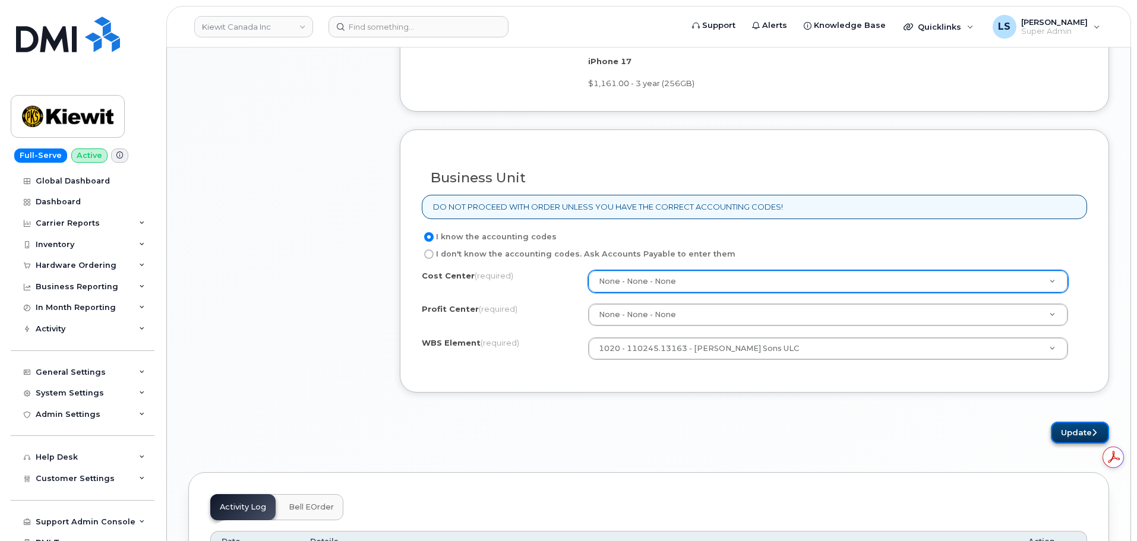
click at [1087, 426] on button "Update" at bounding box center [1079, 433] width 58 height 22
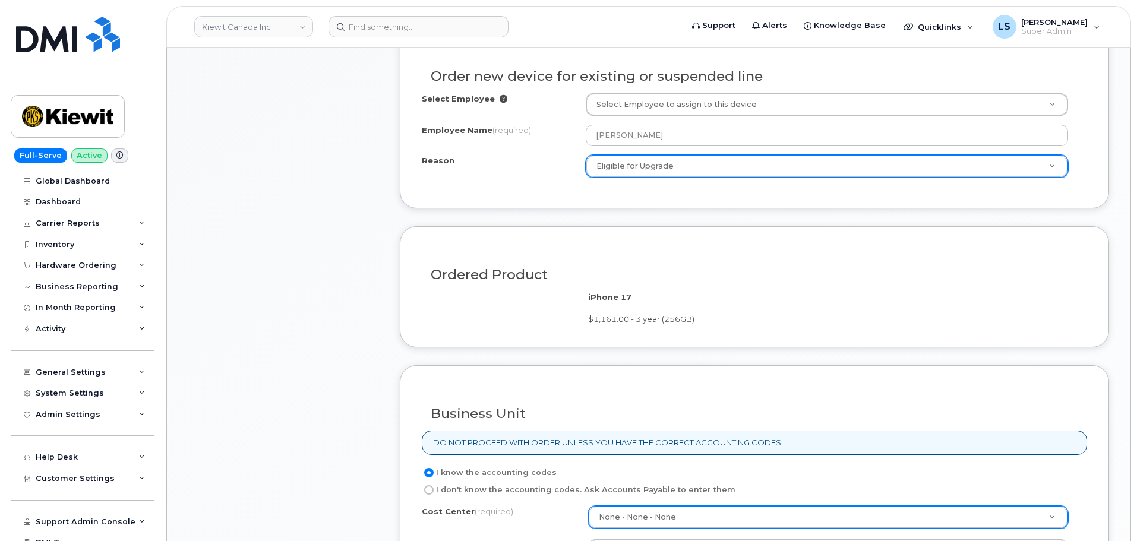
scroll to position [831, 0]
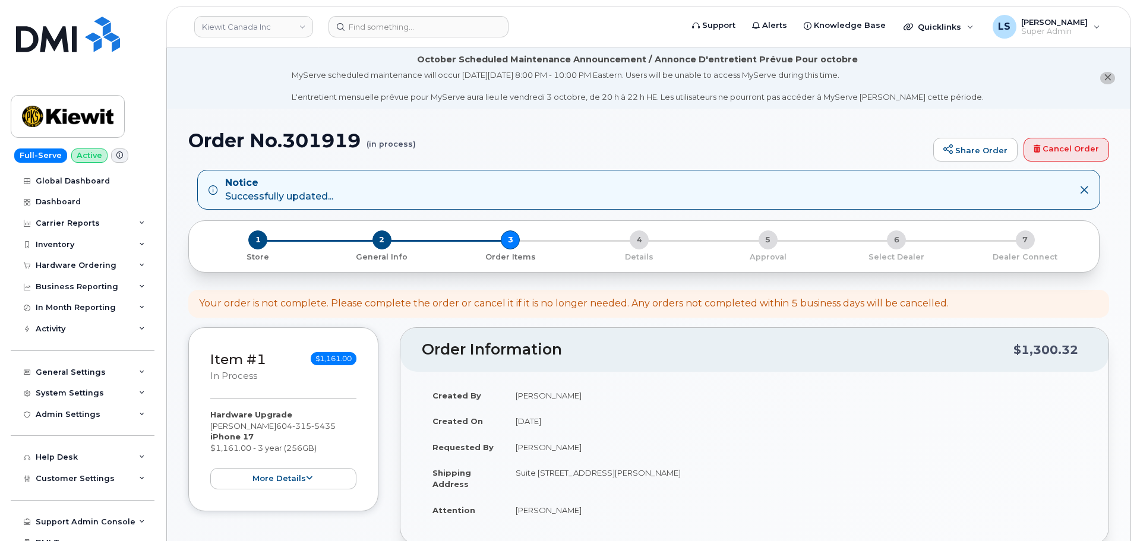
scroll to position [356, 0]
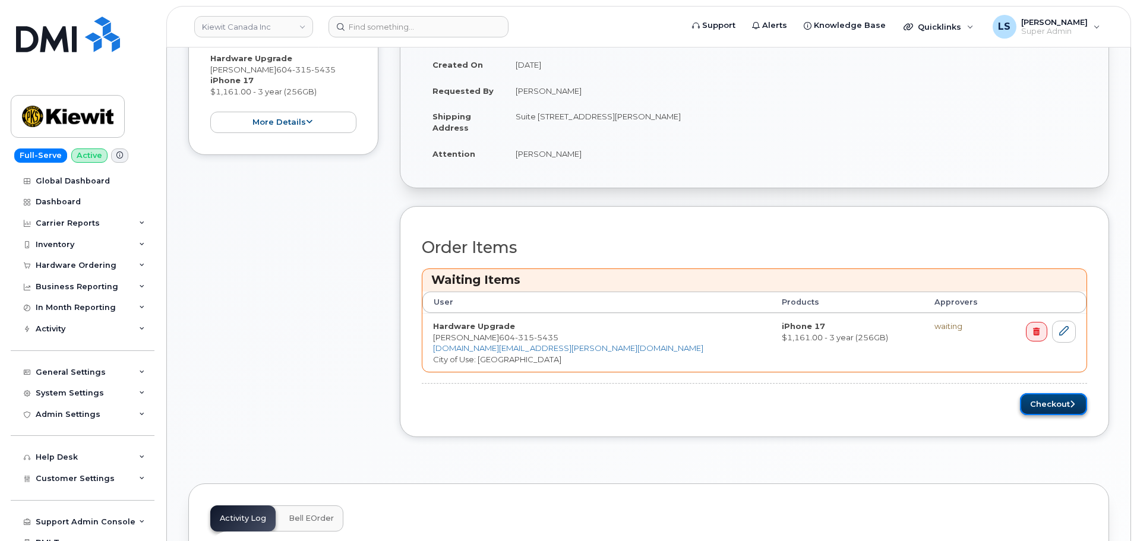
click at [1035, 400] on button "Checkout" at bounding box center [1053, 404] width 67 height 22
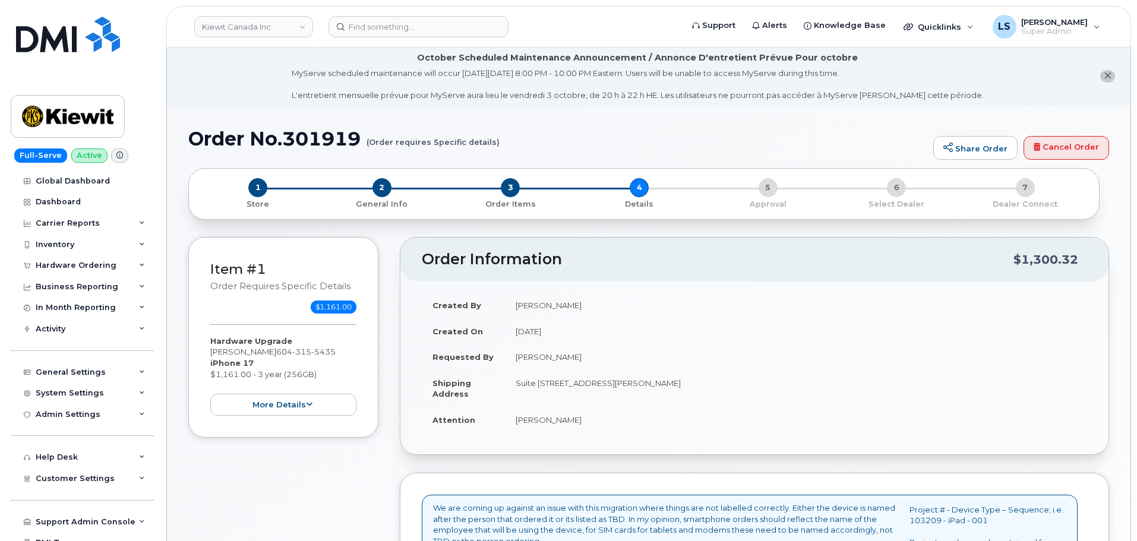
scroll to position [416, 0]
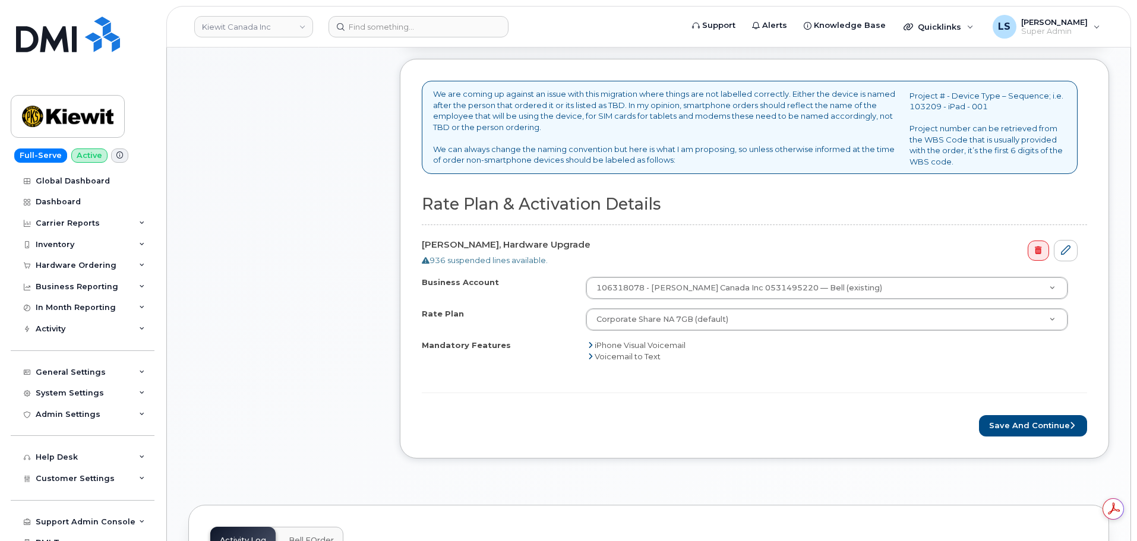
click at [1008, 411] on form "Rate Plan & Activation Details [PERSON_NAME], Hardware Upgrade 936 suspended li…" at bounding box center [754, 316] width 665 height 242
click at [1000, 422] on button "Save and Continue" at bounding box center [1033, 426] width 108 height 22
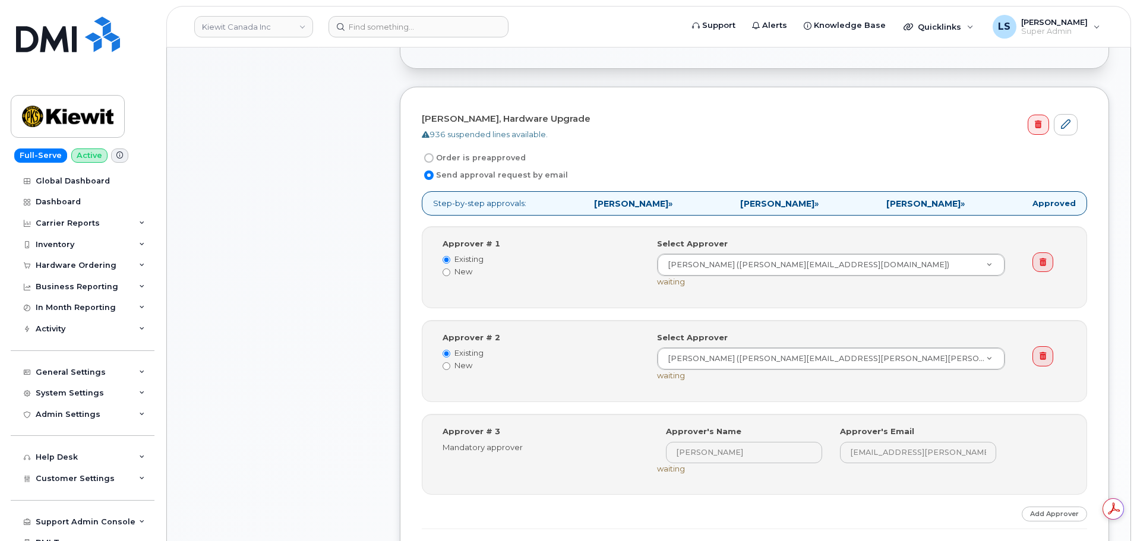
scroll to position [416, 0]
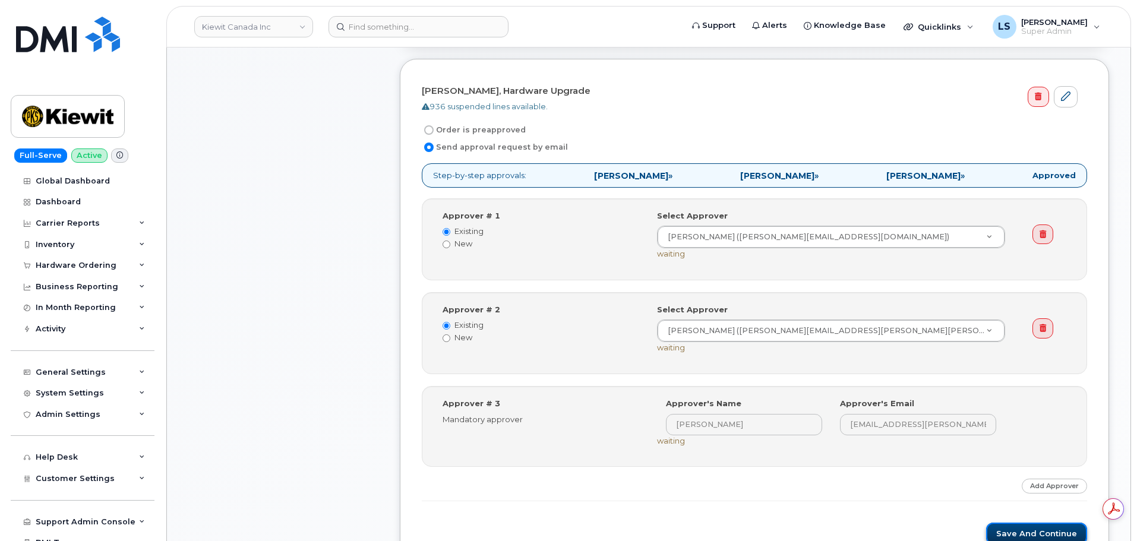
click at [998, 530] on button "Save and Continue" at bounding box center [1036, 534] width 101 height 22
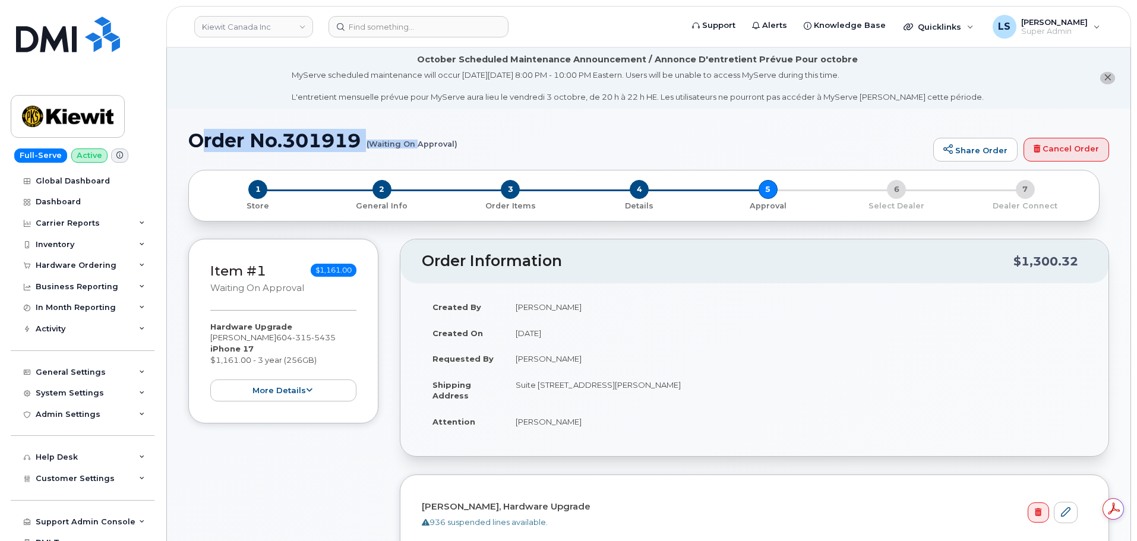
drag, startPoint x: 197, startPoint y: 137, endPoint x: 208, endPoint y: 141, distance: 11.8
click at [414, 137] on h1 "Order No.301919 (Waiting On Approval)" at bounding box center [557, 140] width 739 height 21
drag, startPoint x: 137, startPoint y: 131, endPoint x: 145, endPoint y: 129, distance: 9.2
click at [138, 131] on div "Full-Serve Active Global Dashboard Dashboard Carrier Reports Monthly Billing Da…" at bounding box center [80, 270] width 161 height 541
drag, startPoint x: 188, startPoint y: 138, endPoint x: 455, endPoint y: 143, distance: 267.3
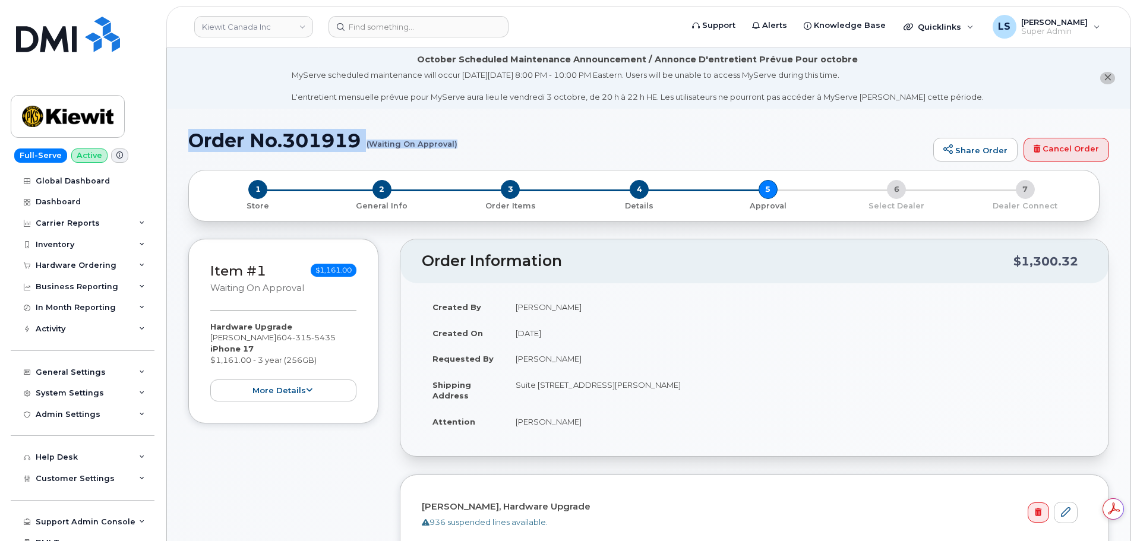
copy h1 "Order No.301919 (Waiting On Approval)"
drag, startPoint x: 502, startPoint y: 352, endPoint x: 594, endPoint y: 303, distance: 103.6
click at [503, 352] on td "Requested By" at bounding box center [463, 359] width 83 height 26
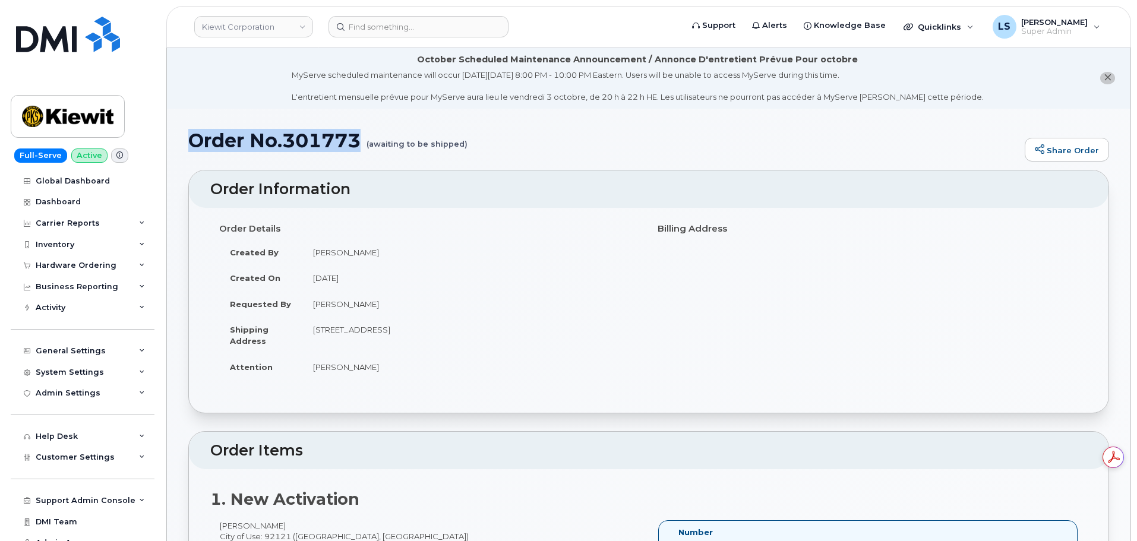
drag, startPoint x: 366, startPoint y: 146, endPoint x: 192, endPoint y: 147, distance: 174.0
click at [192, 147] on h1 "Order No.301773 (awaiting to be shipped)" at bounding box center [603, 140] width 830 height 21
copy h1 "Order No.301773"
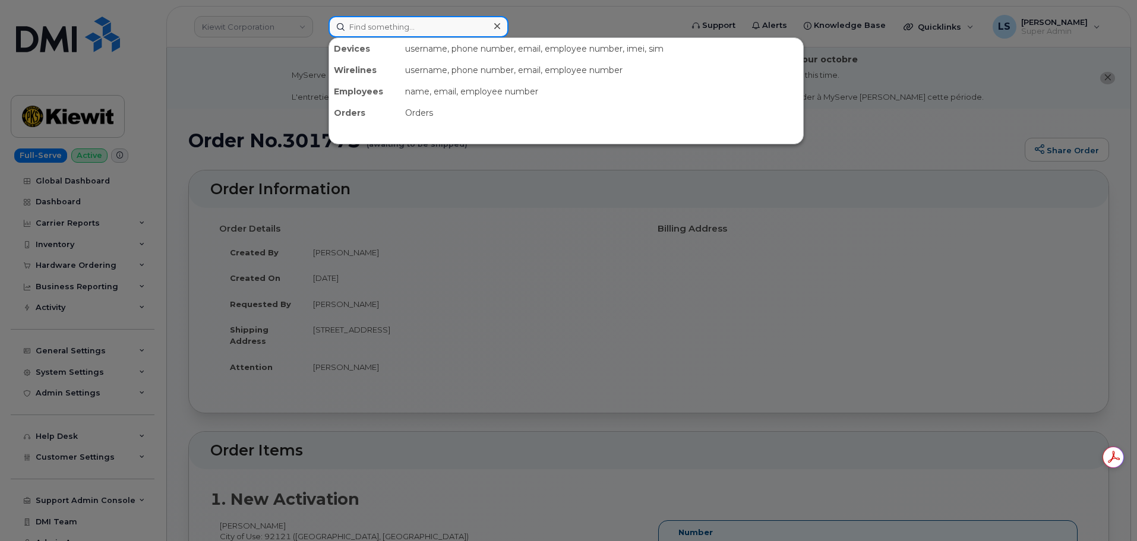
click at [385, 20] on input at bounding box center [418, 26] width 180 height 21
paste input "301176"
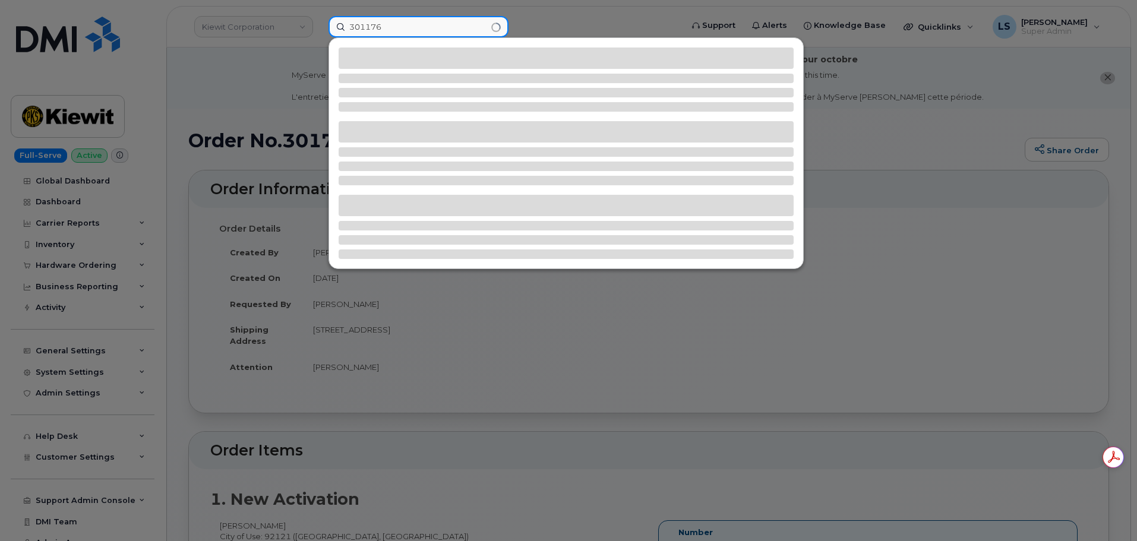
type input "301176"
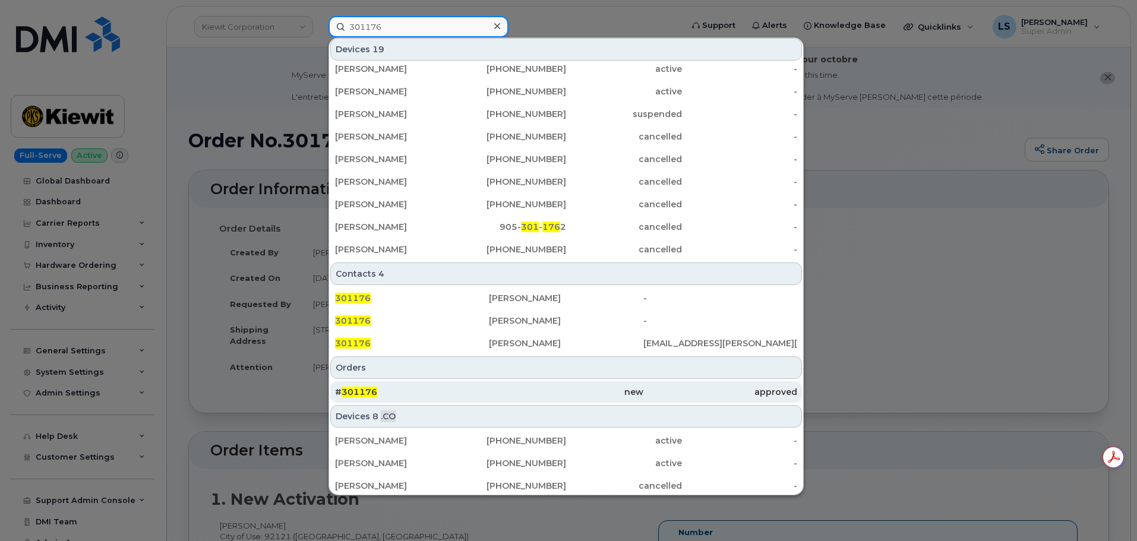
scroll to position [283, 0]
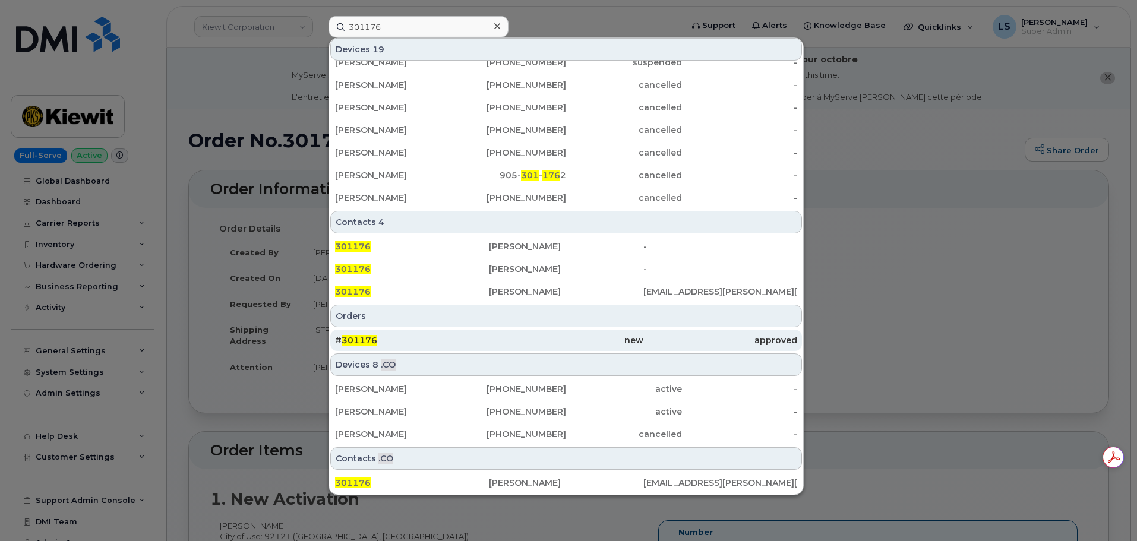
click at [407, 333] on div "# 301176" at bounding box center [412, 340] width 154 height 21
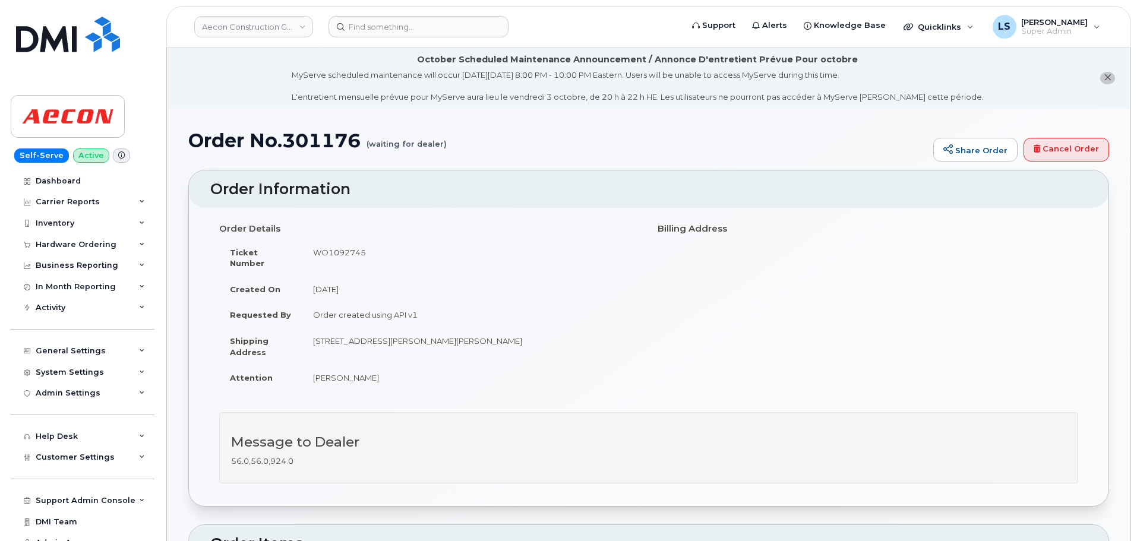
click at [308, 151] on h1 "Order No.301176 (waiting for dealer)" at bounding box center [557, 140] width 739 height 21
copy h1 "301176"
click at [69, 252] on div "Hardware Ordering" at bounding box center [83, 244] width 144 height 21
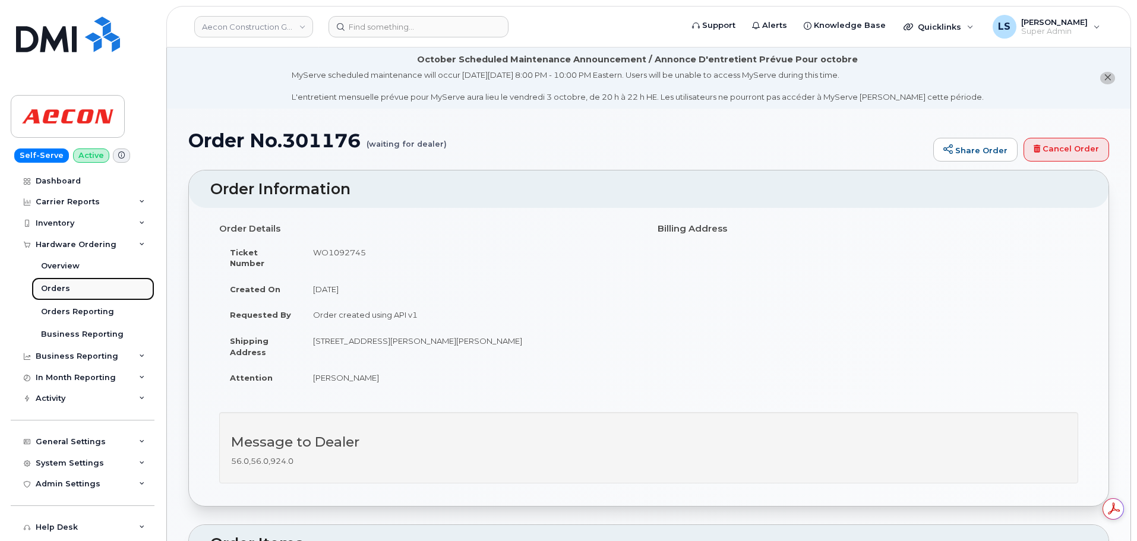
click at [73, 292] on link "Orders" at bounding box center [92, 288] width 123 height 23
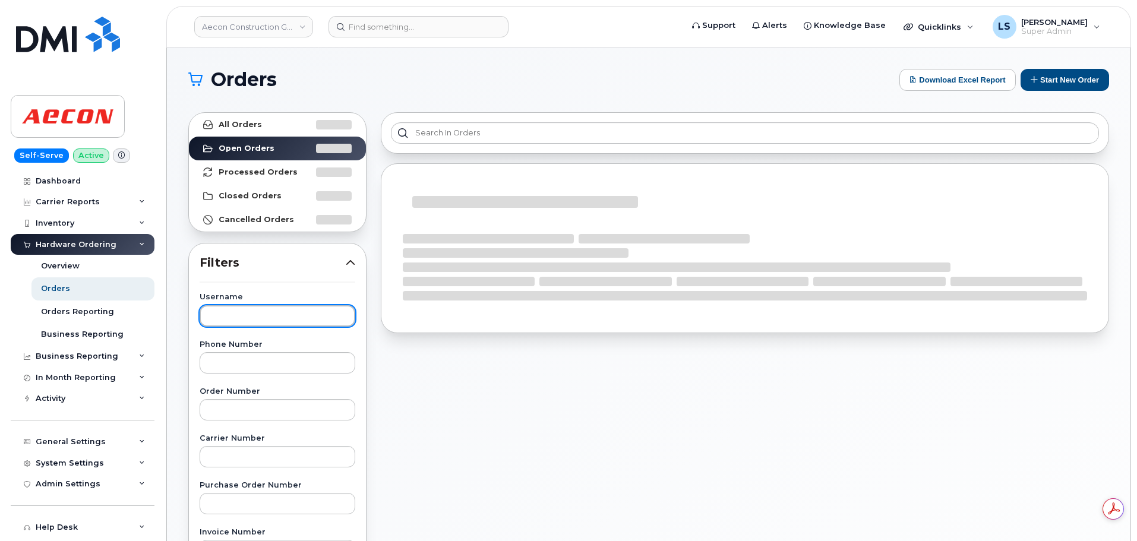
click at [248, 316] on input "text" at bounding box center [278, 315] width 156 height 21
paste input "301176"
type input "301176"
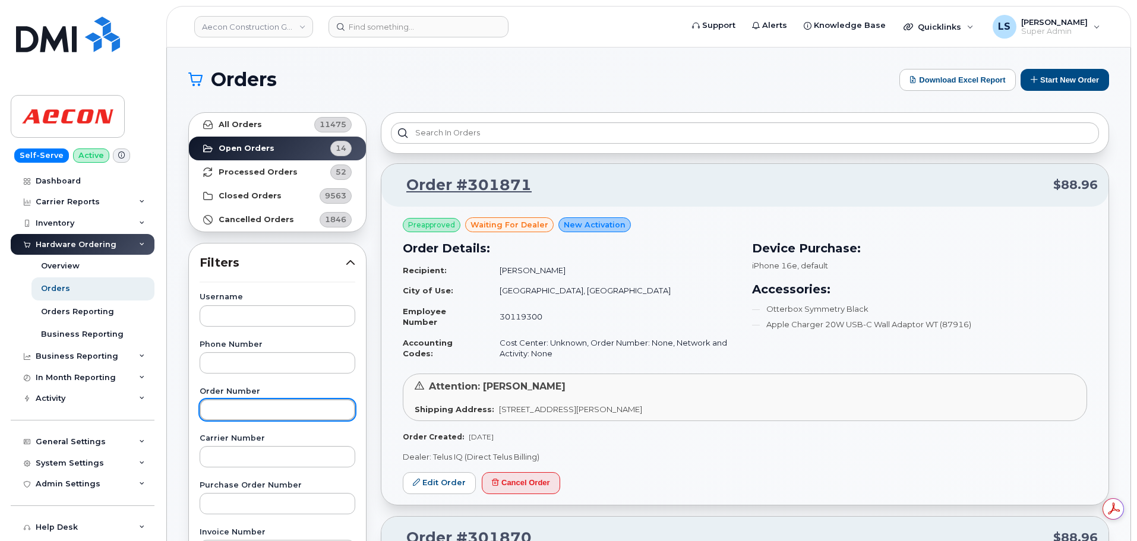
click at [233, 414] on input "text" at bounding box center [278, 409] width 156 height 21
paste input "301176"
type input "301176"
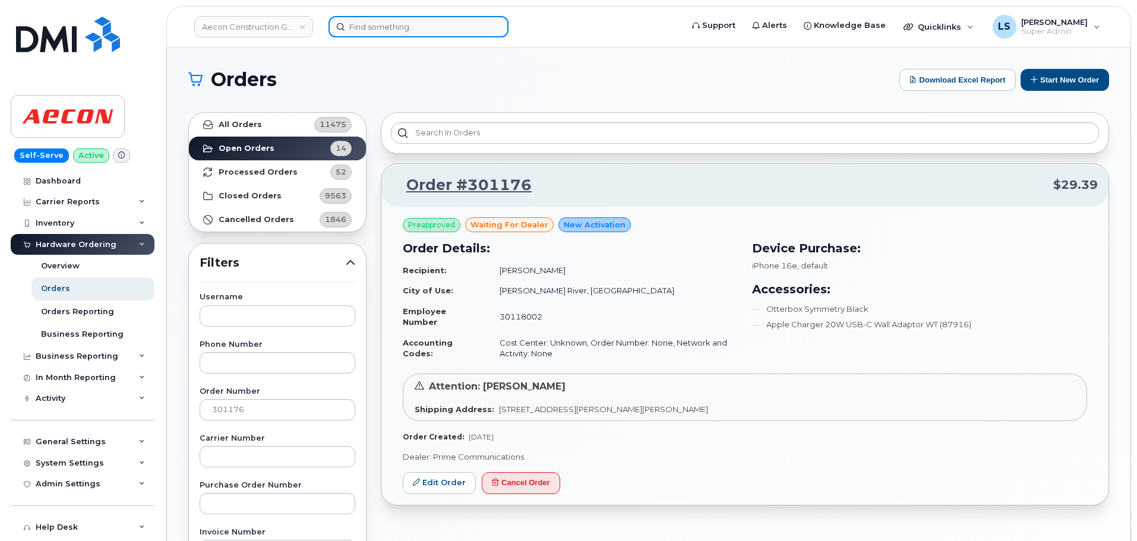
click at [390, 30] on input at bounding box center [418, 26] width 180 height 21
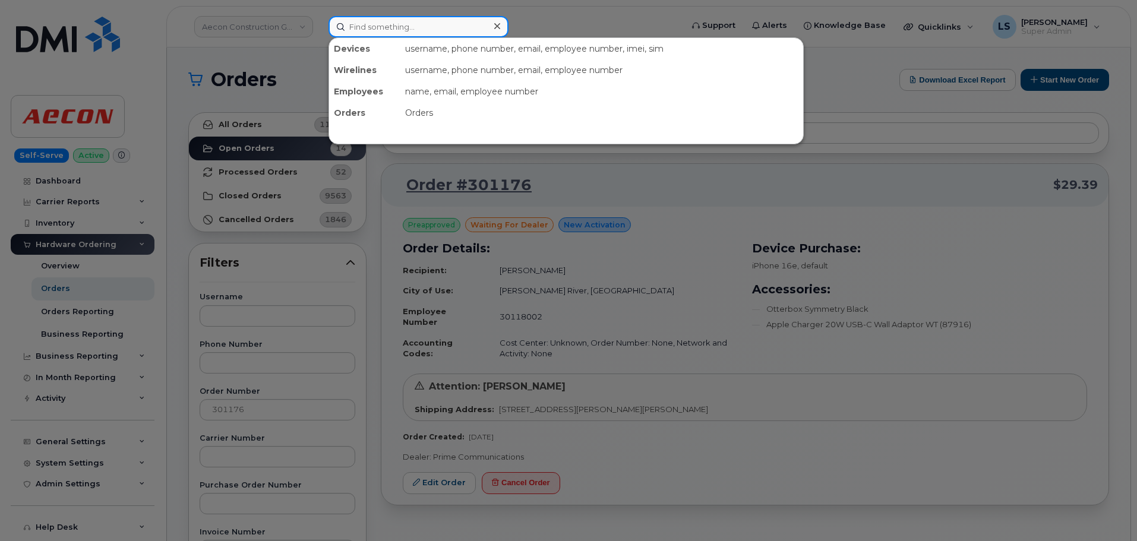
paste input "5069535172"
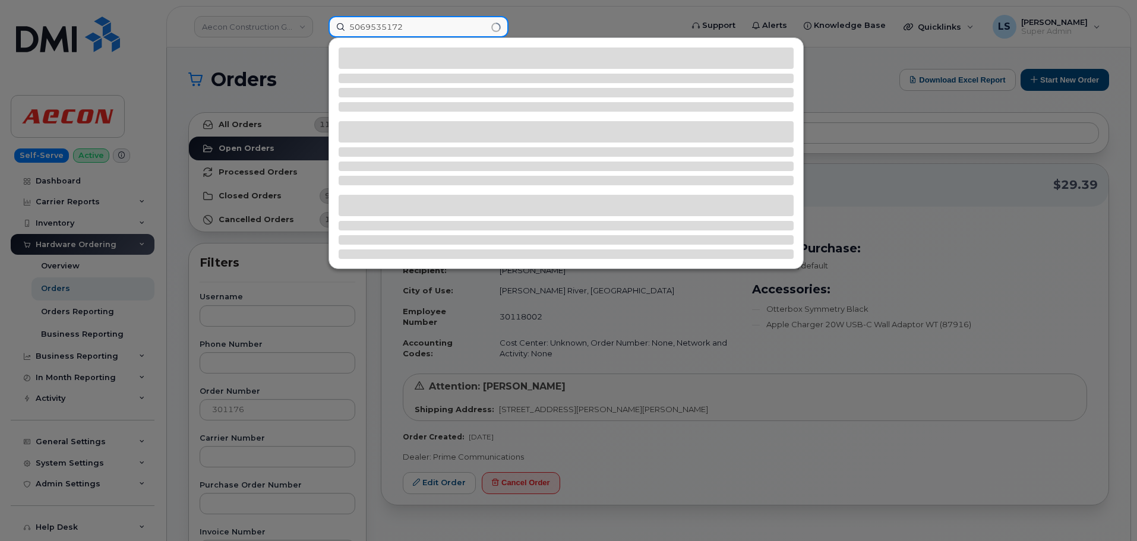
type input "5069535172"
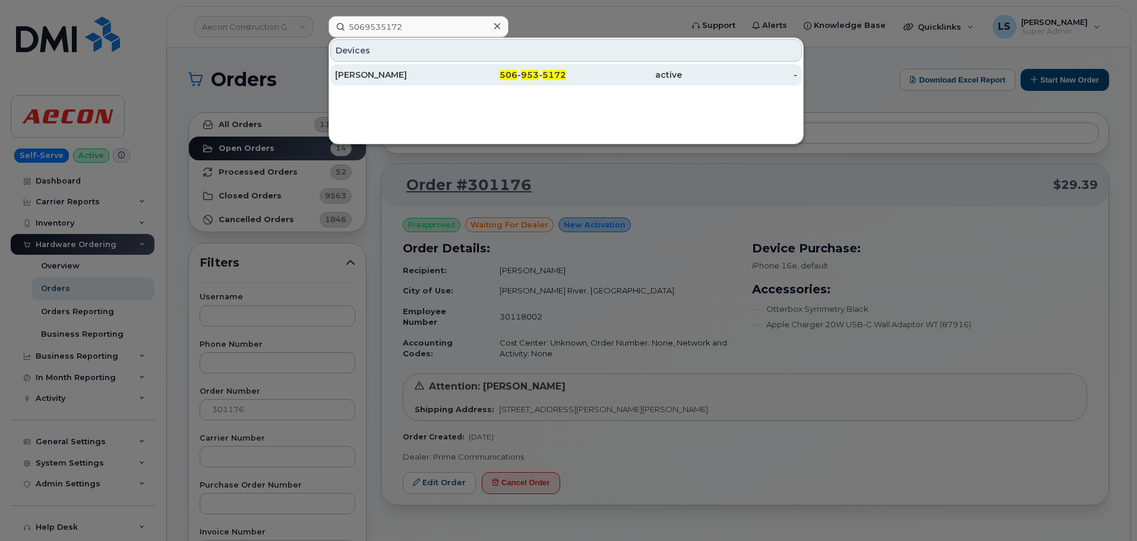
click at [414, 70] on div "Heather Russell" at bounding box center [393, 75] width 116 height 12
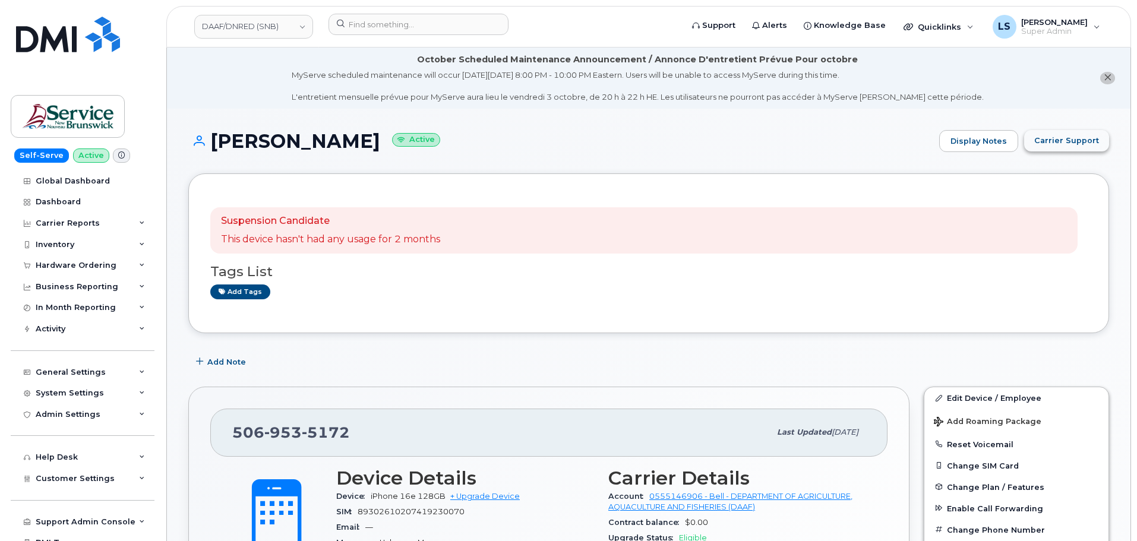
click at [1038, 140] on span "Carrier Support" at bounding box center [1066, 140] width 65 height 11
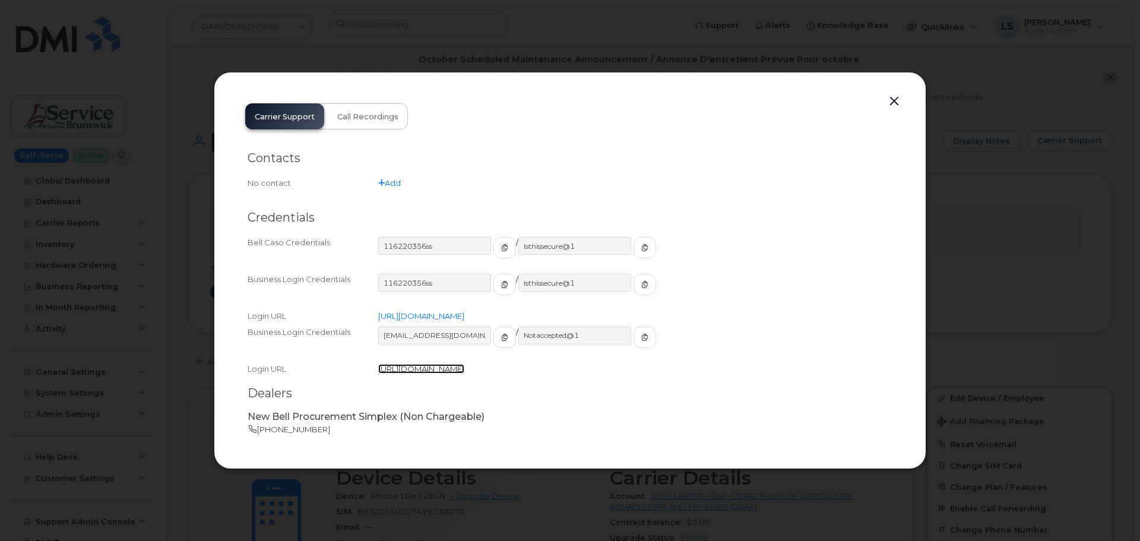
click at [459, 371] on link "https://business.bell.ca/corporateselfserve/Login" at bounding box center [421, 369] width 86 height 10
click at [426, 338] on input "ms-snb@dminc.com" at bounding box center [435, 336] width 114 height 18
click at [493, 336] on button "button" at bounding box center [504, 337] width 23 height 21
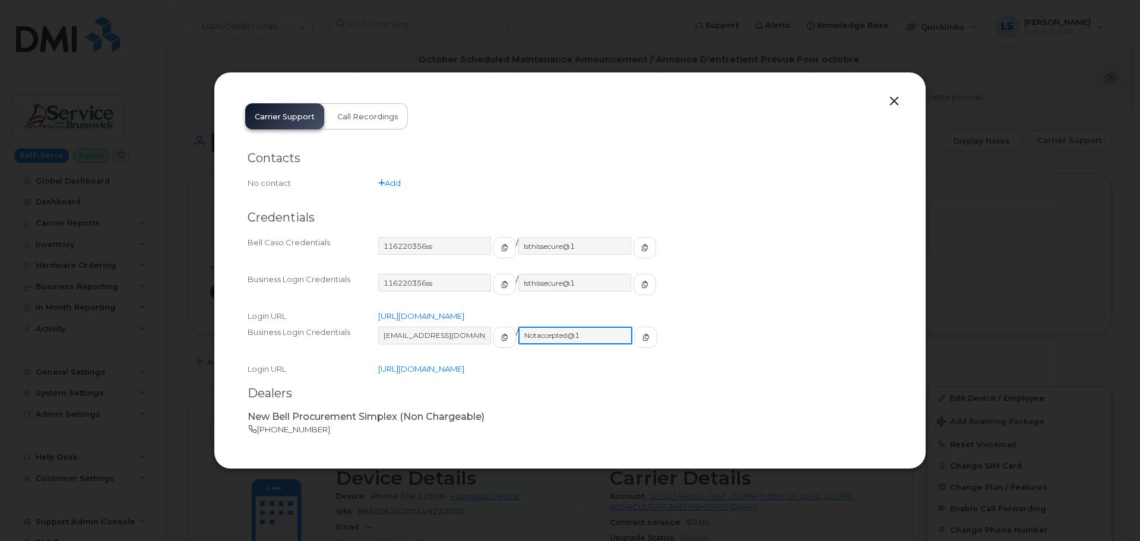
click at [558, 343] on input "Notaccepted@1" at bounding box center [575, 336] width 114 height 18
click at [641, 338] on icon "button" at bounding box center [644, 337] width 7 height 7
click at [489, 59] on div at bounding box center [570, 270] width 1140 height 541
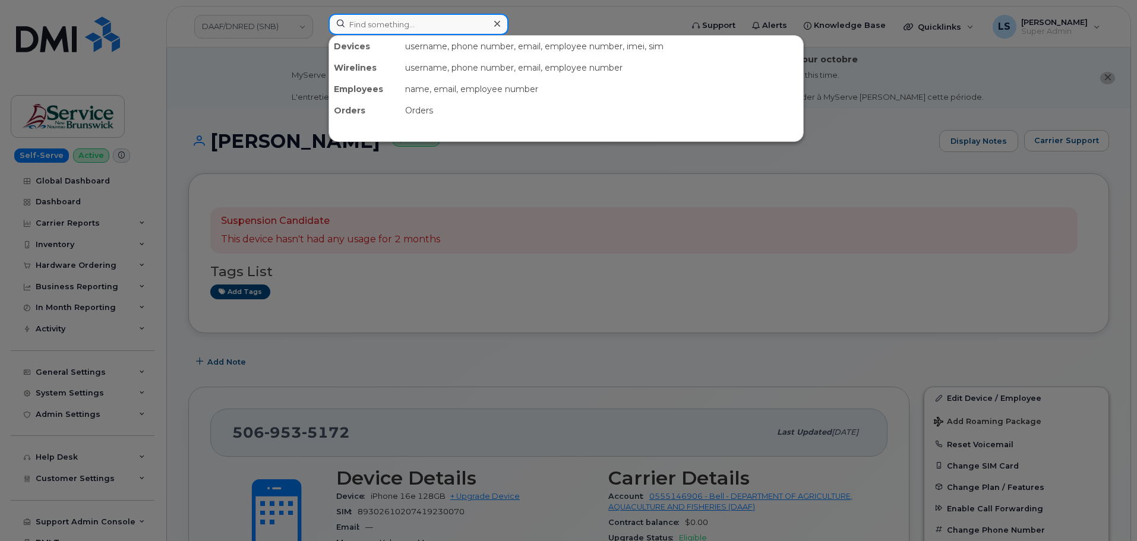
click at [351, 18] on input at bounding box center [418, 24] width 180 height 21
paste input "[PHONE_NUMBER]"
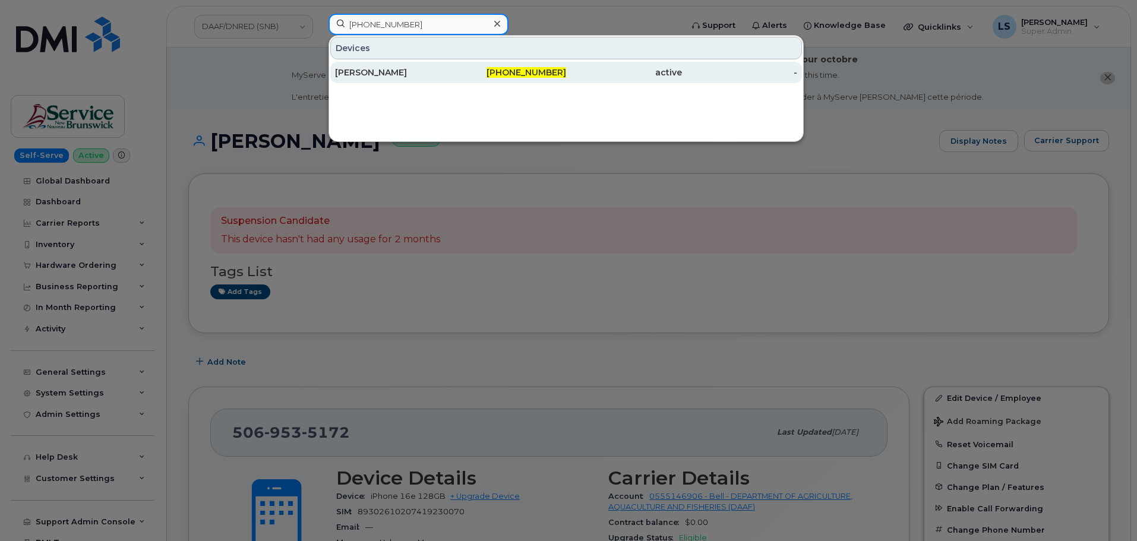
type input "[PHONE_NUMBER]"
click at [381, 77] on div "[PERSON_NAME]" at bounding box center [393, 73] width 116 height 12
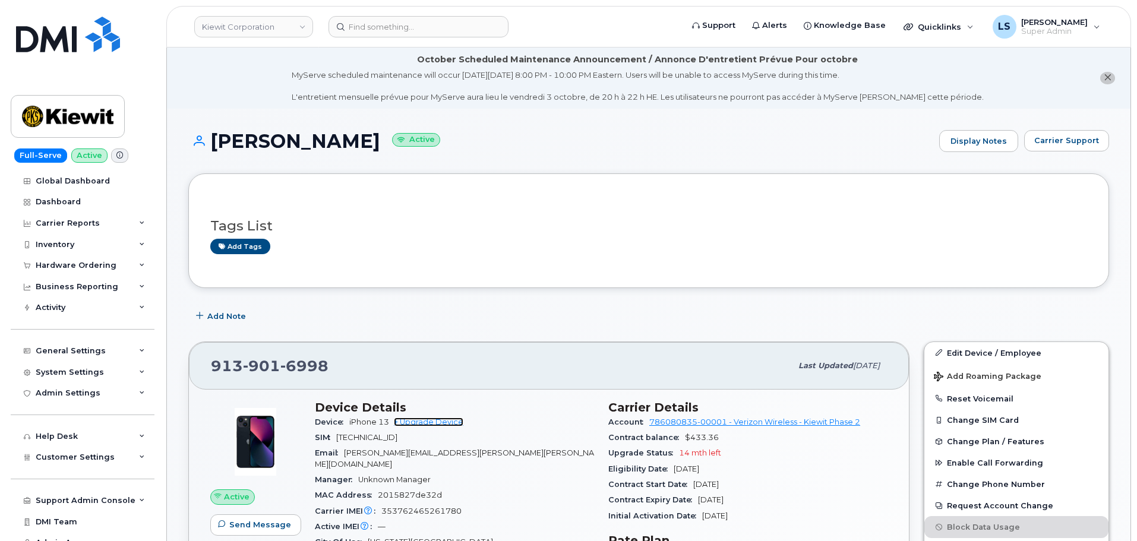
click at [430, 417] on link "+ Upgrade Device" at bounding box center [428, 421] width 69 height 9
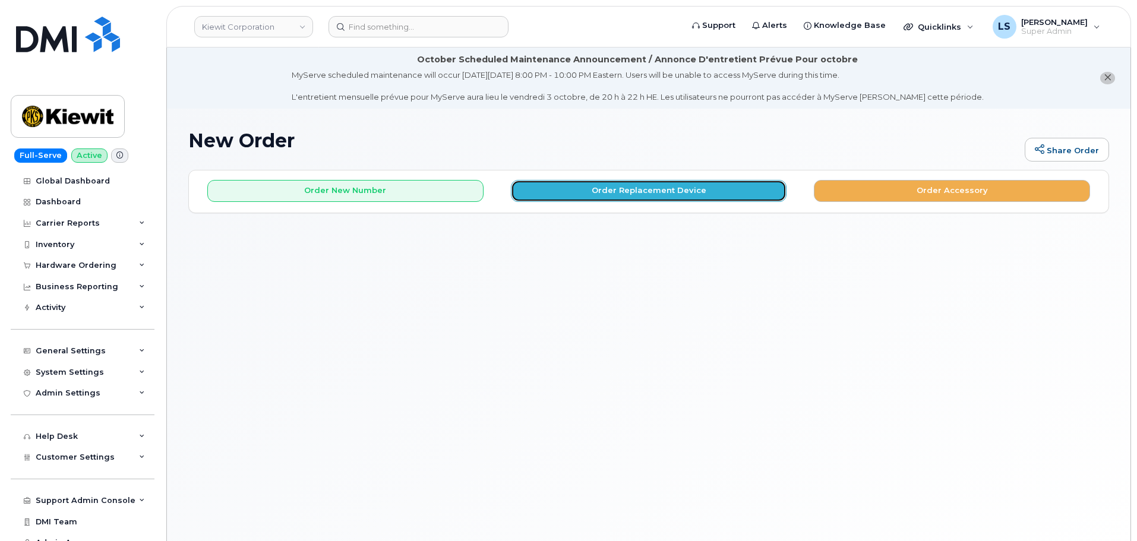
click at [576, 185] on button "Order Replacement Device" at bounding box center [649, 191] width 276 height 22
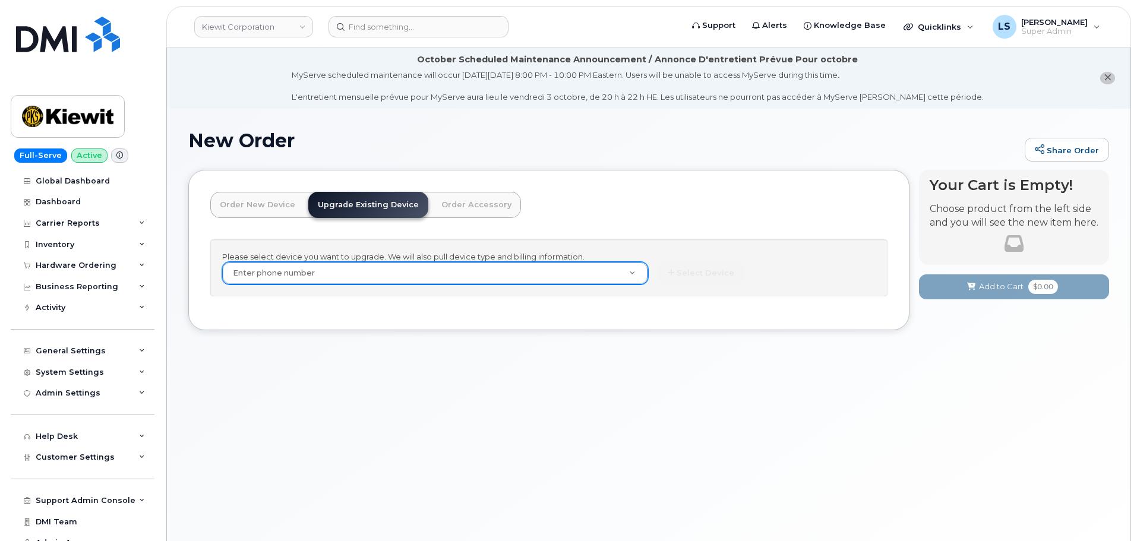
paste input "[PHONE_NUMBER]"
type input "[PHONE_NUMBER]"
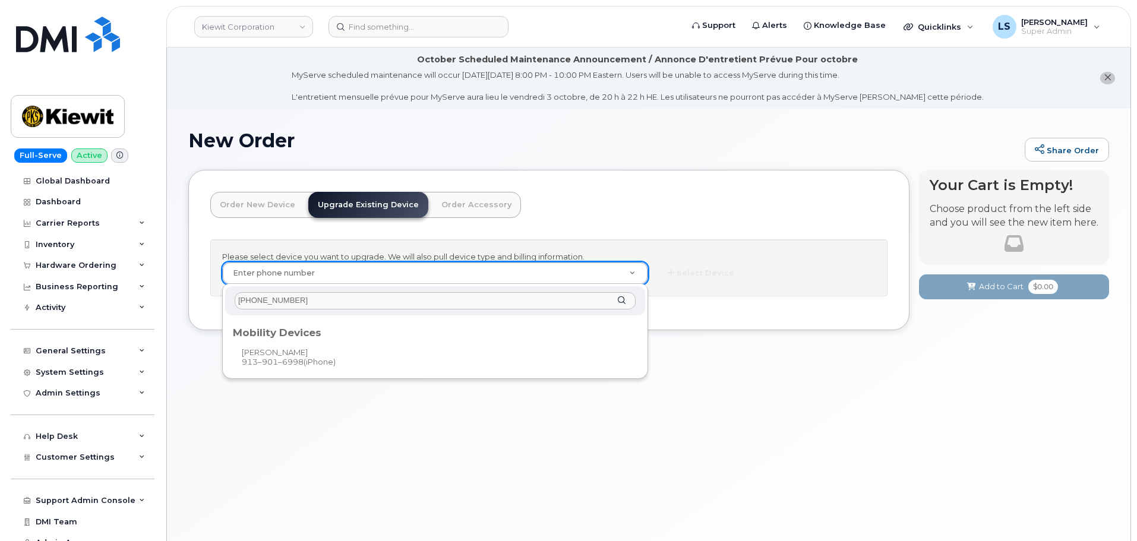
type input "[PHONE_NUMBER]"
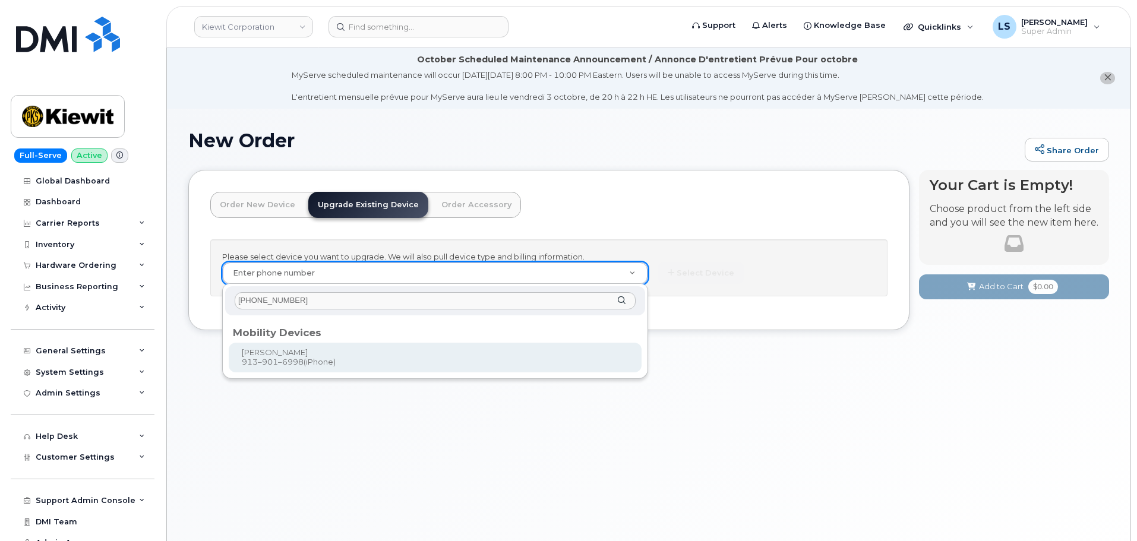
type input "1174278"
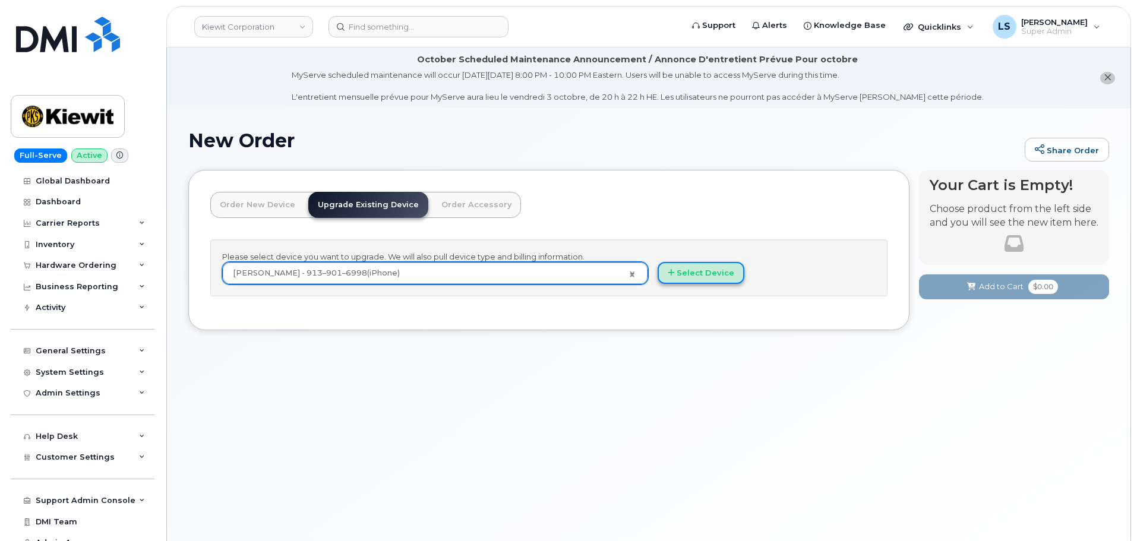
click at [723, 265] on button "Select Device" at bounding box center [700, 273] width 87 height 22
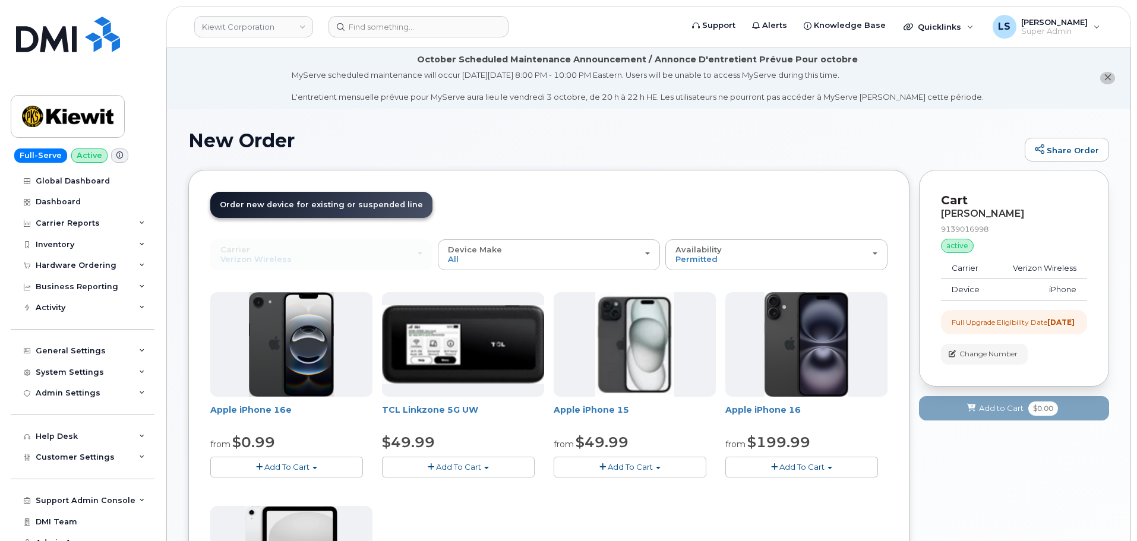
click at [286, 467] on span "Add To Cart" at bounding box center [286, 467] width 45 height 10
click at [283, 492] on link "$0.99 - 2 Year Upgrade (128GB)" at bounding box center [287, 489] width 149 height 15
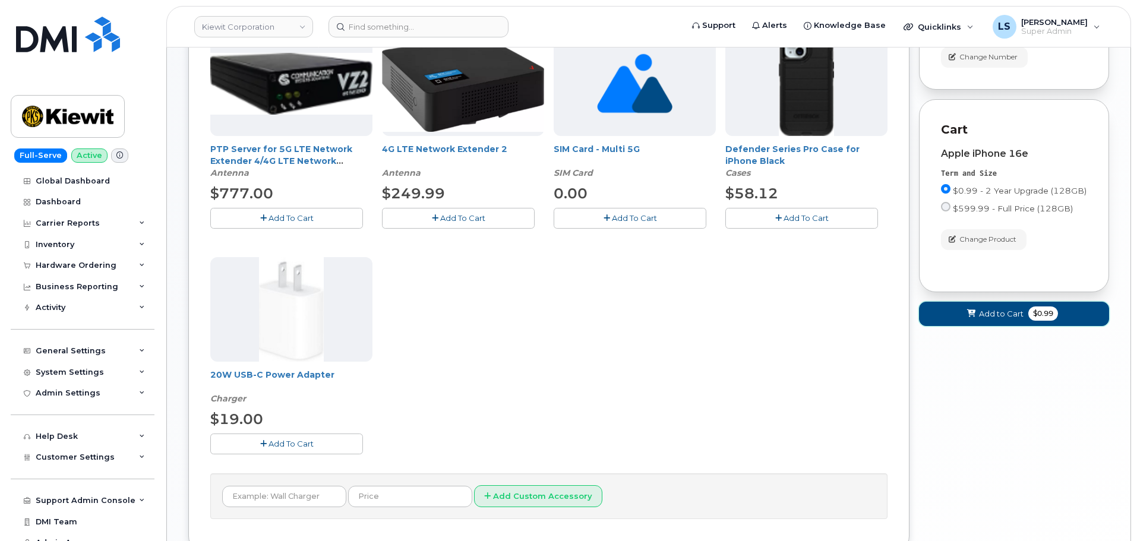
click at [1037, 321] on span "$0.99" at bounding box center [1043, 313] width 30 height 14
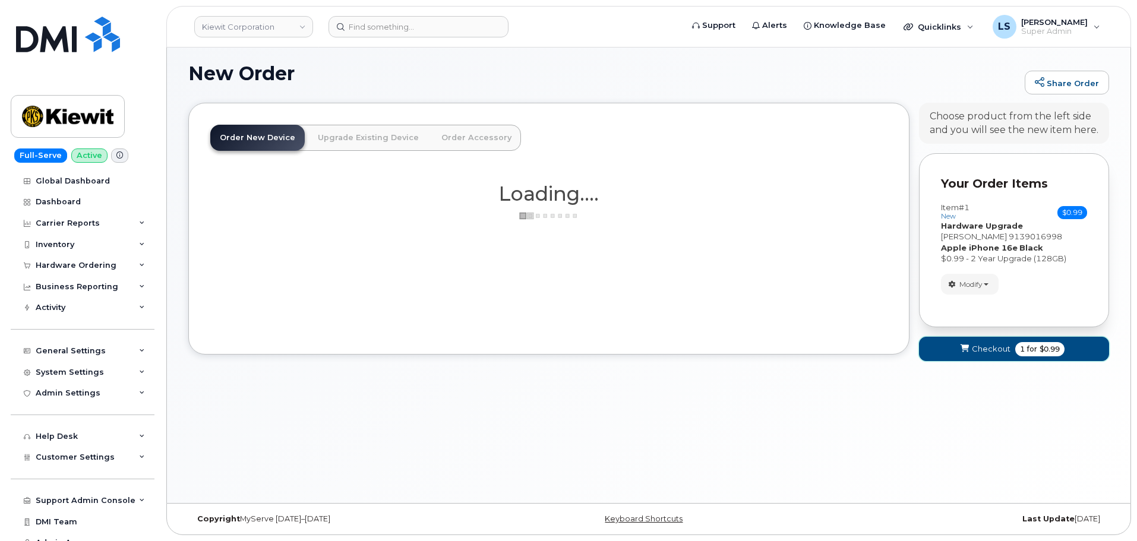
click at [1006, 350] on span "Checkout" at bounding box center [990, 348] width 39 height 11
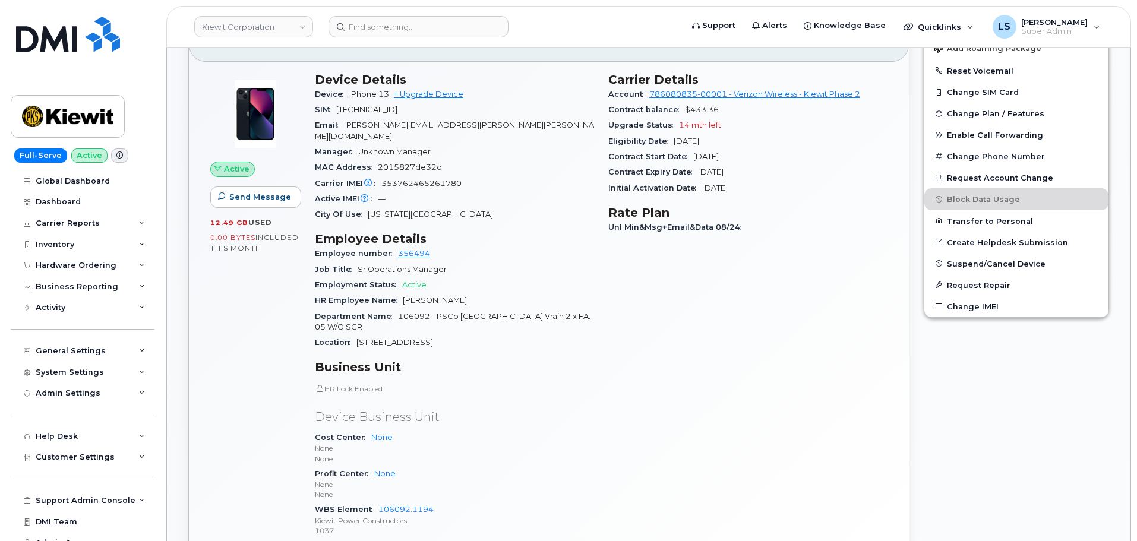
scroll to position [356, 0]
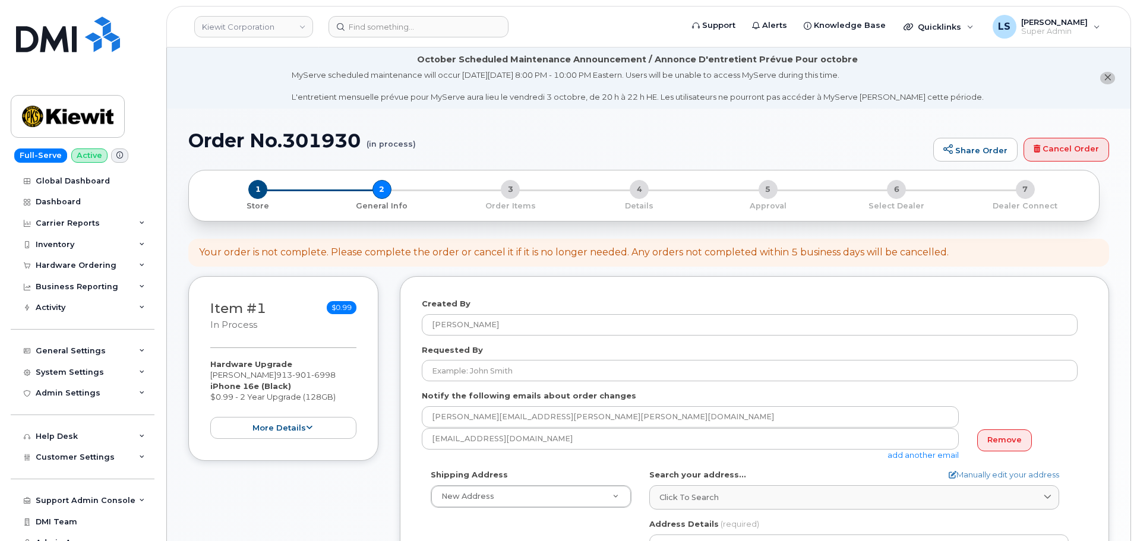
select select
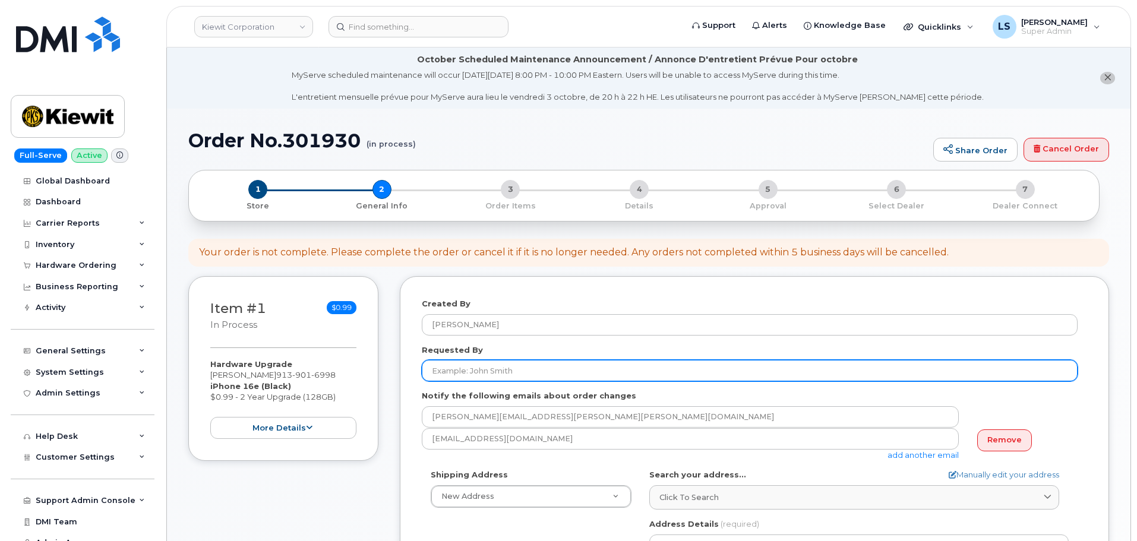
click at [457, 360] on input "Requested By" at bounding box center [750, 370] width 656 height 21
paste input "Samuel Funk"
type input "Samuel Funk"
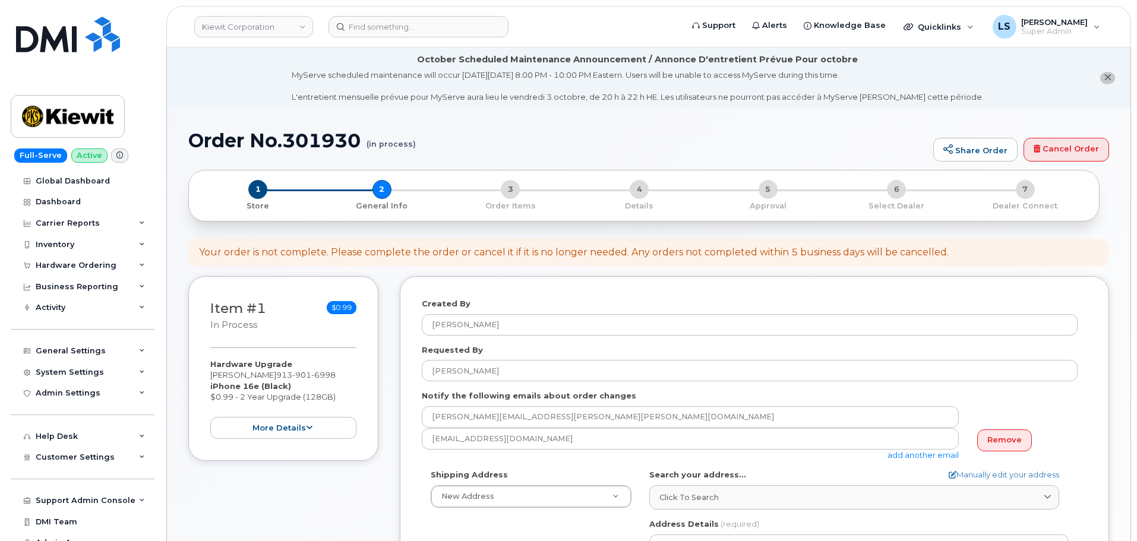
click at [404, 438] on div "Created By Luke Shomaker Requested By Samuel Funk Notify the following emails a…" at bounding box center [754, 535] width 709 height 518
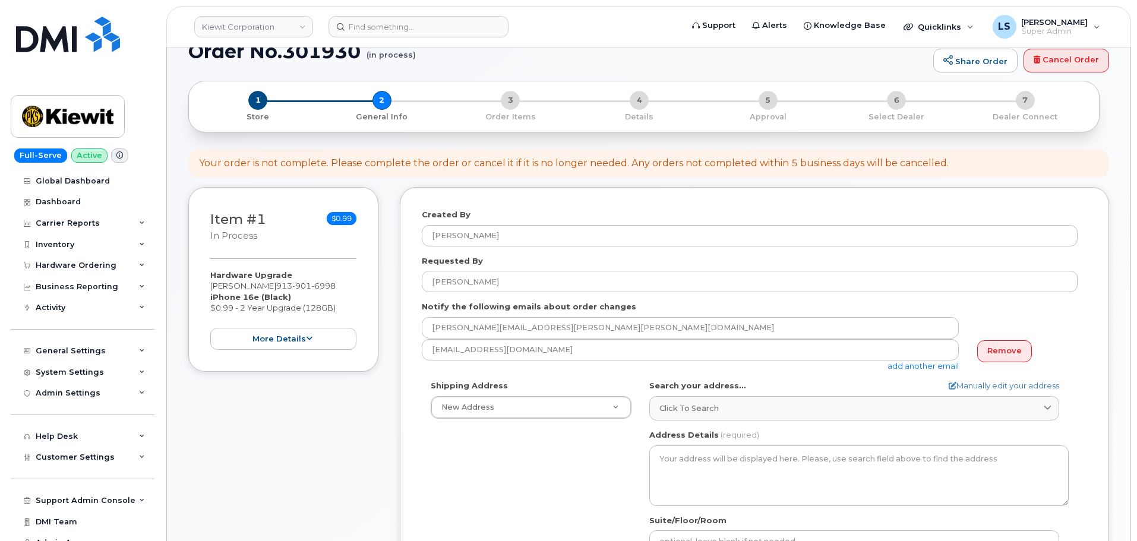
scroll to position [178, 0]
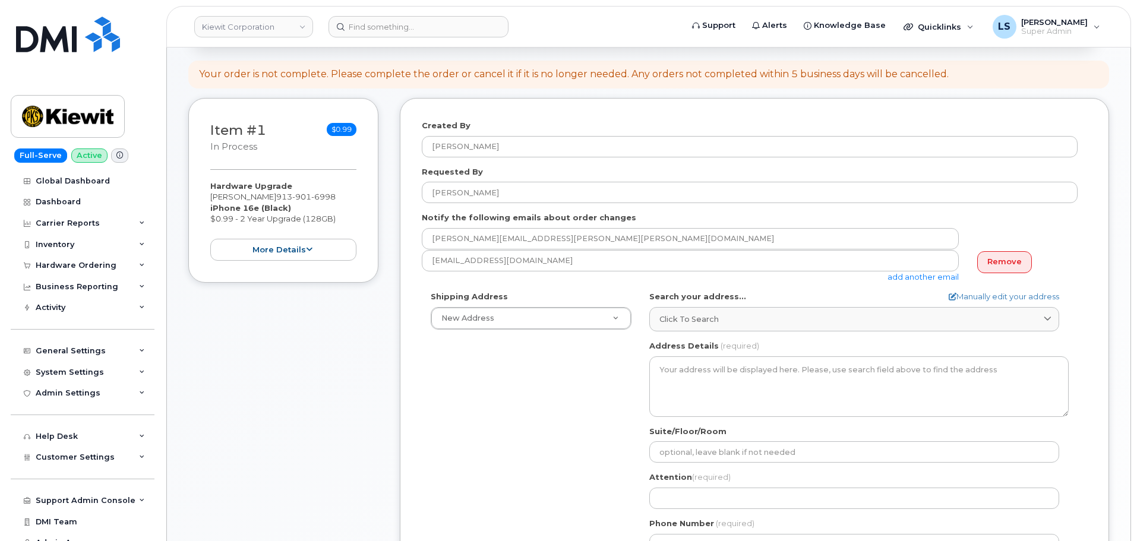
click at [678, 306] on div "Search your address... Manually edit your address Click to search No available …" at bounding box center [858, 311] width 419 height 40
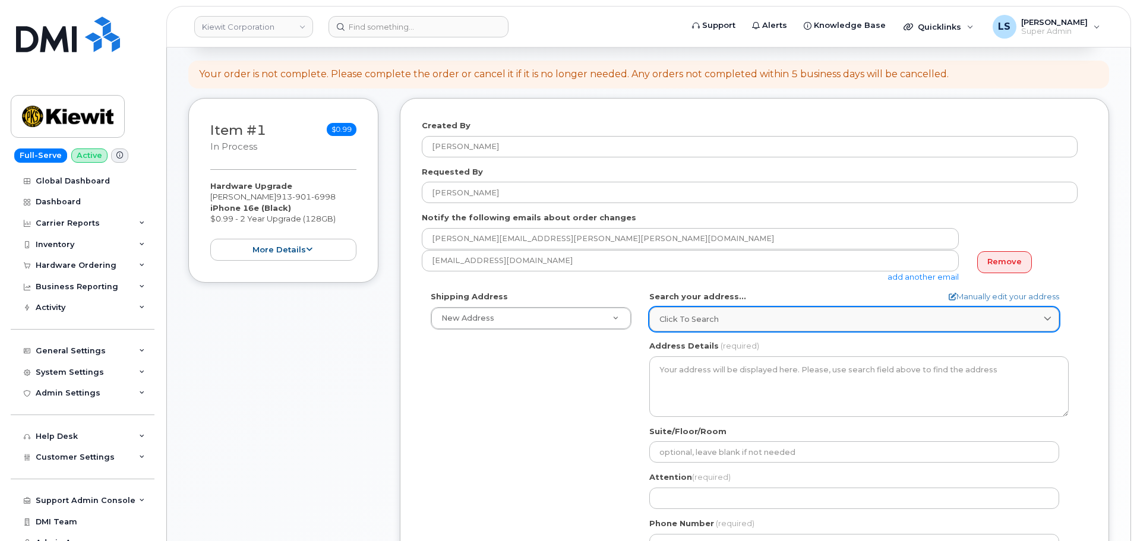
click at [679, 312] on link "Click to search" at bounding box center [854, 319] width 410 height 24
paste input "2513 Painted Turtle Avenue, Loveland Colorado 8053"
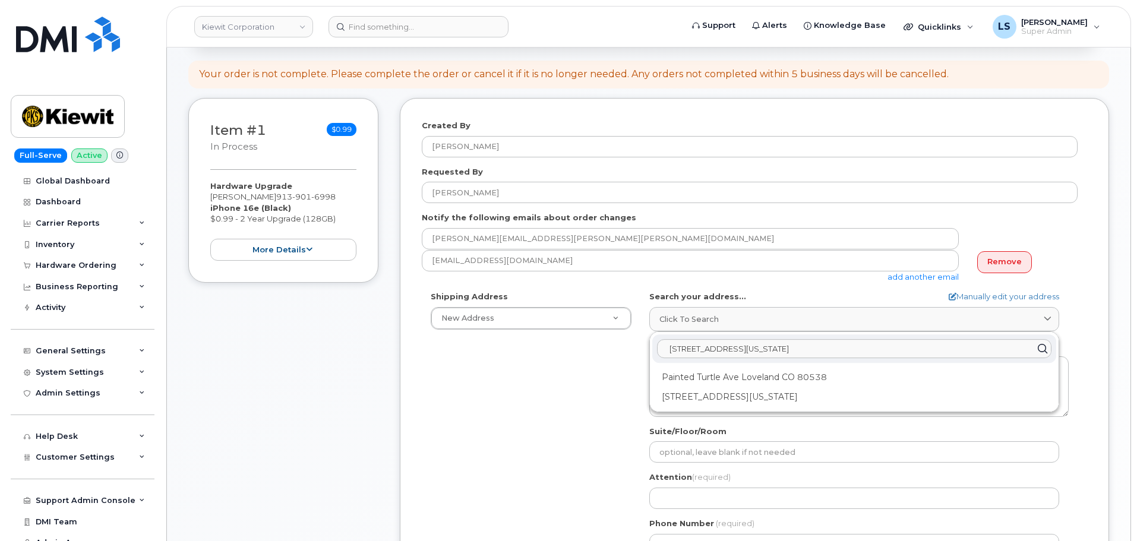
type input "2513 Painted Turtle Avenue, Loveland Colorado 80538"
click at [599, 404] on div "Shipping Address New Address New Address 585 N Dairy Ashford Rd 12312 Port Grac…" at bounding box center [750, 427] width 656 height 273
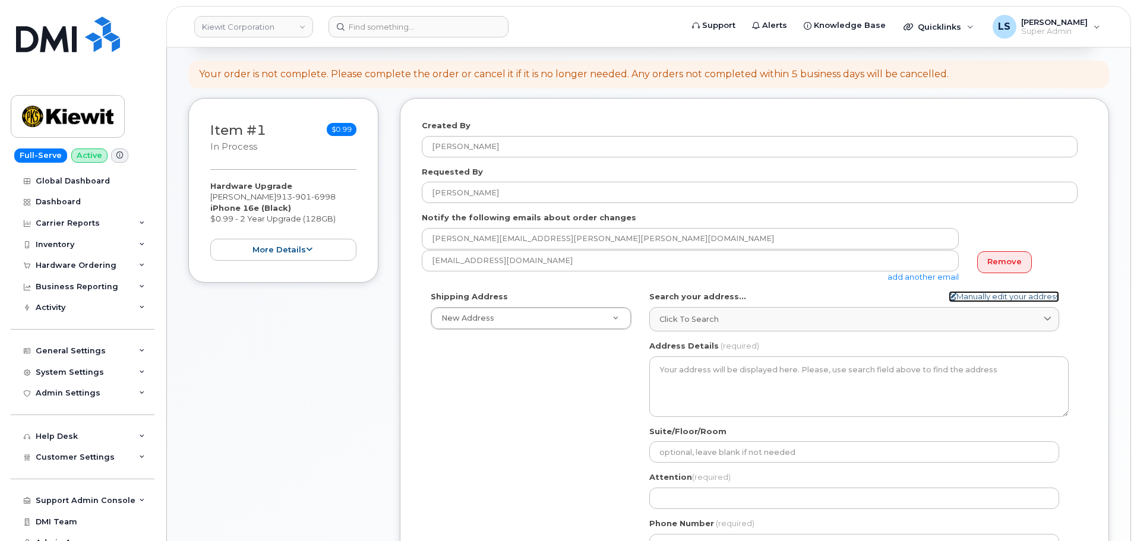
click at [1023, 297] on link "Manually edit your address" at bounding box center [1003, 296] width 110 height 11
select select
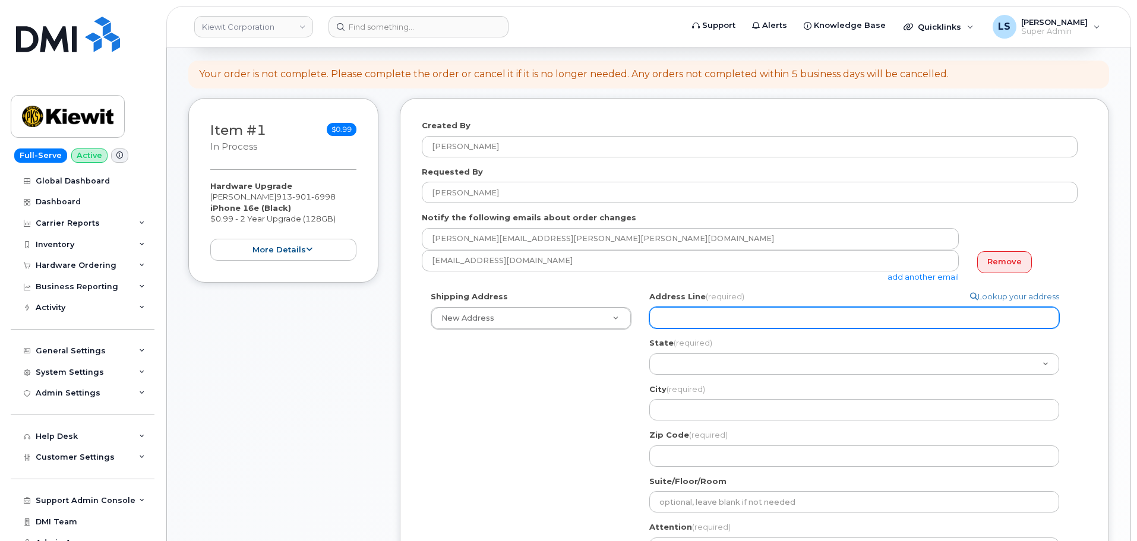
click at [764, 318] on input "Address Line (required)" at bounding box center [854, 317] width 410 height 21
paste input "2513 Painted Turtle Avenue, Loveland Colorado 8053"
select select
drag, startPoint x: 870, startPoint y: 316, endPoint x: 848, endPoint y: 319, distance: 22.7
click at [848, 319] on input "2513 Painted Turtle Avenue, Loveland Colorado 8053" at bounding box center [854, 317] width 410 height 21
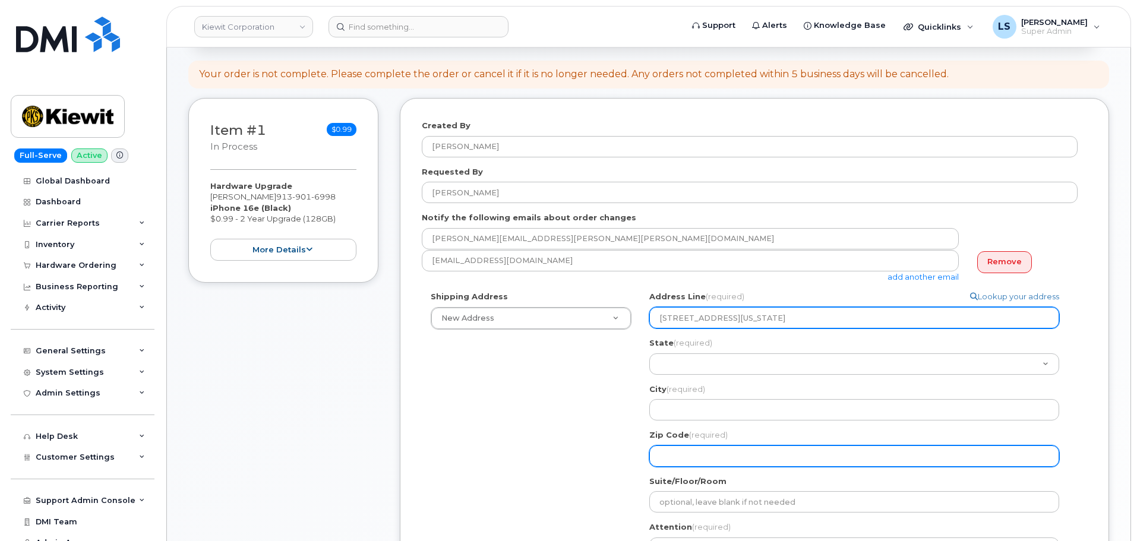
type input "2513 Painted Turtle Avenue, Loveland Colorado 8053"
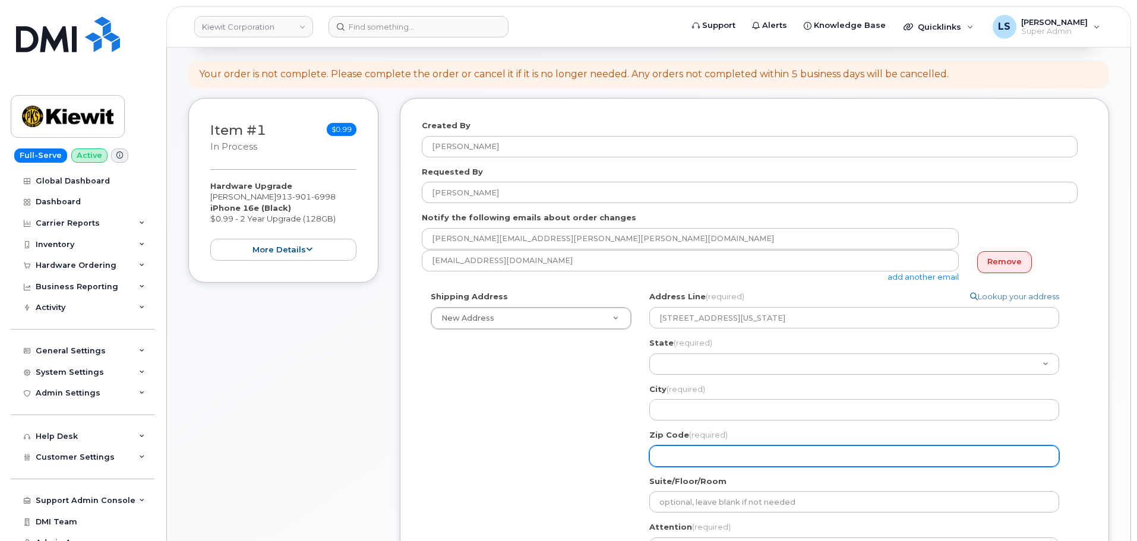
click at [708, 455] on input "Zip Code (required)" at bounding box center [854, 455] width 410 height 21
paste input "8053"
select select
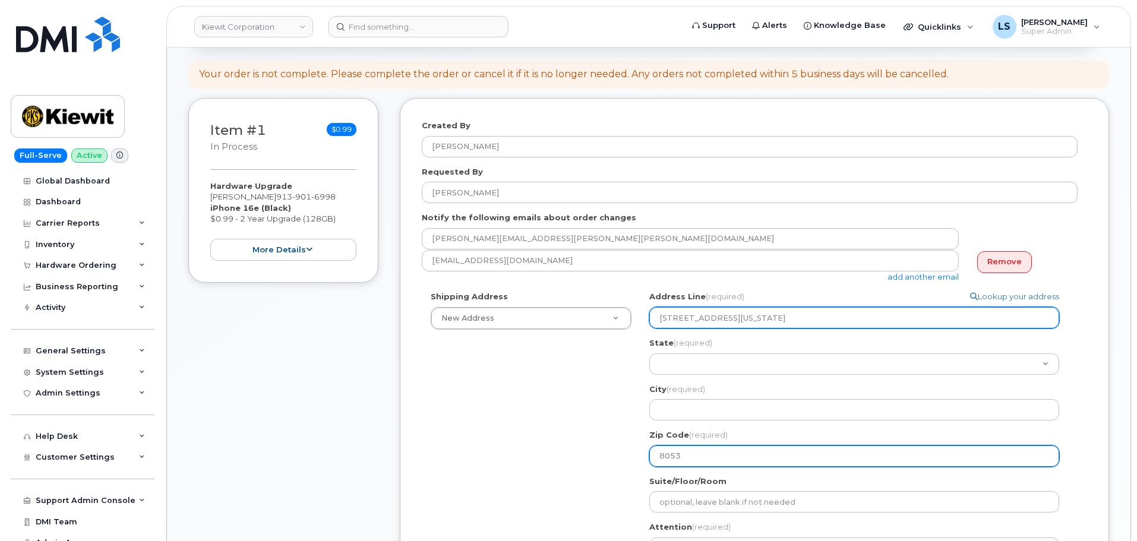
type input "8053"
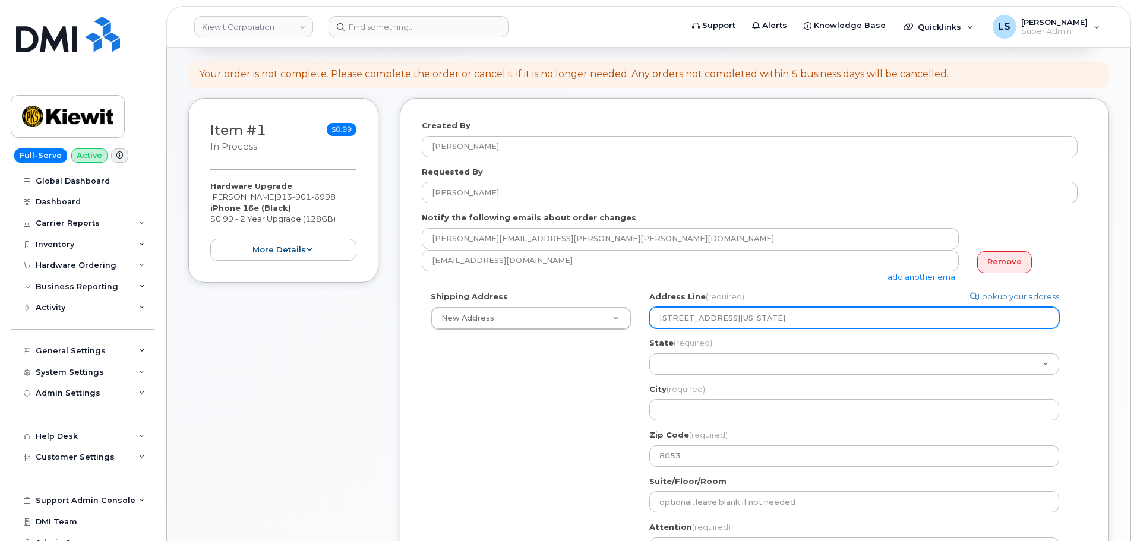
click at [830, 314] on input "2513 Painted Turtle Avenue, Loveland Colorado 8053" at bounding box center [854, 317] width 410 height 21
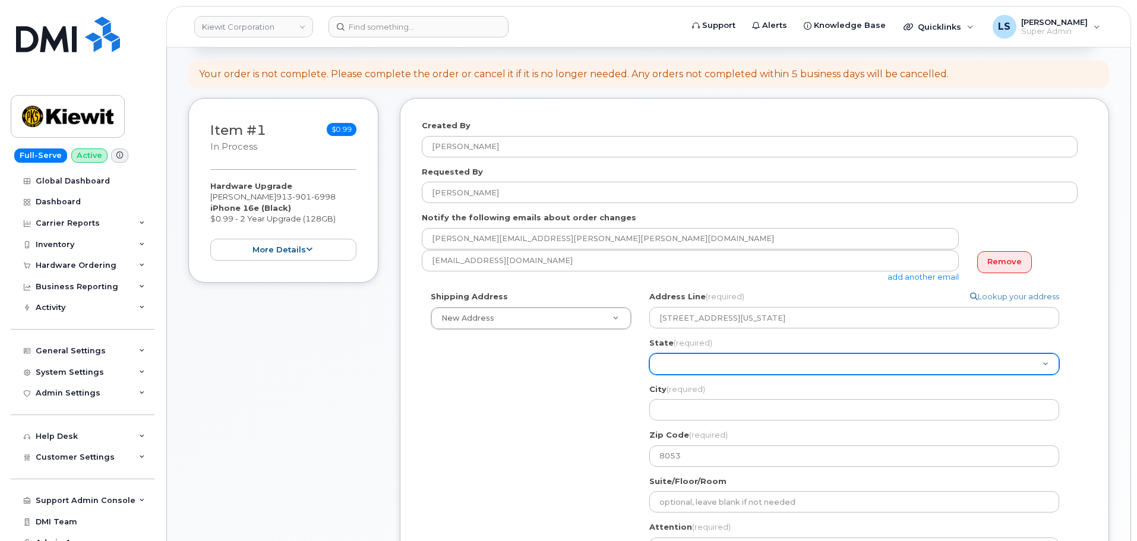
click at [707, 361] on select "Alabama Alaska American Samoa Arizona Arkansas California Colorado Connecticut …" at bounding box center [854, 363] width 410 height 21
select select "CO"
click at [649, 353] on select "Alabama Alaska American Samoa Arizona Arkansas California Colorado Connecticut …" at bounding box center [854, 363] width 410 height 21
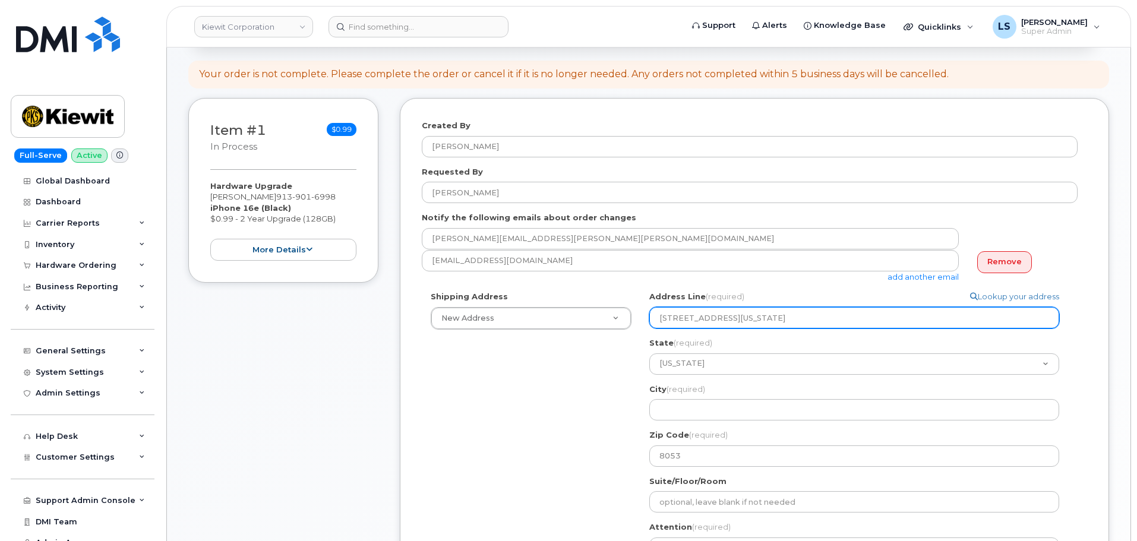
click at [780, 319] on input "2513 Painted Turtle Avenue, Loveland Colorado 8053" at bounding box center [854, 317] width 410 height 21
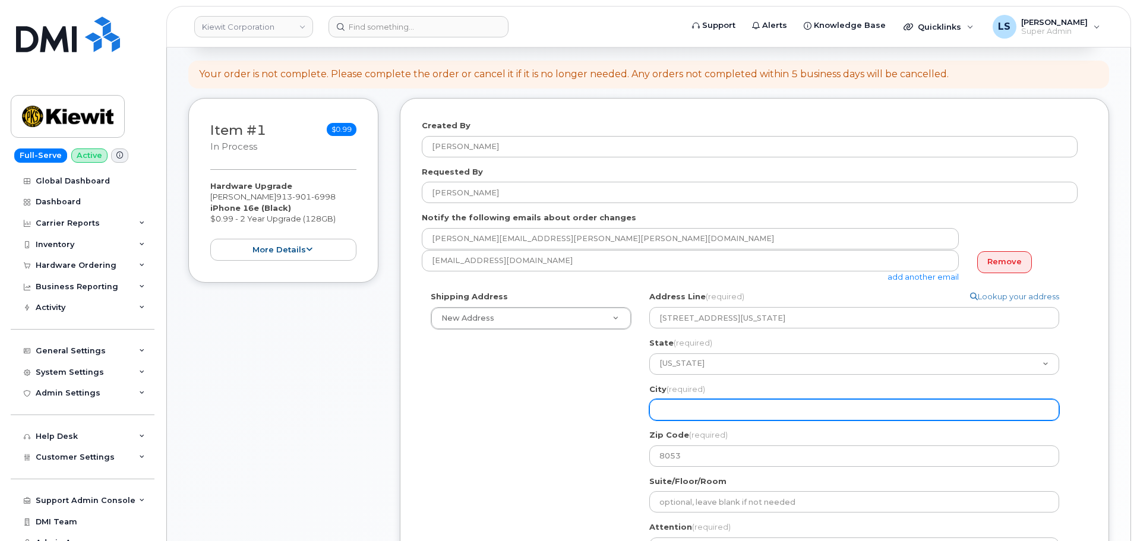
click at [704, 406] on input "City (required)" at bounding box center [854, 409] width 410 height 21
paste input "Loveland"
select select
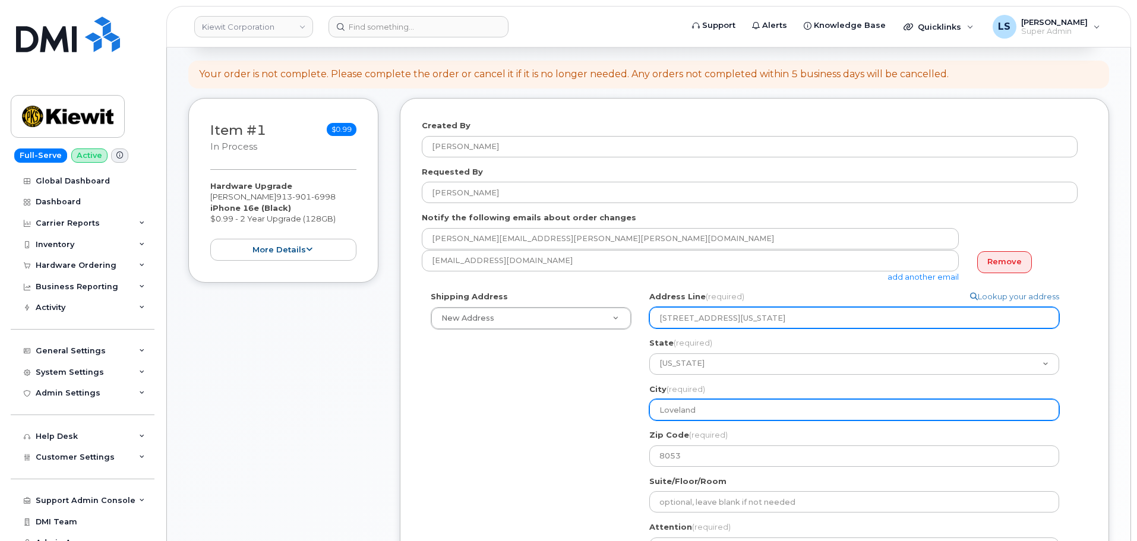
type input "Loveland"
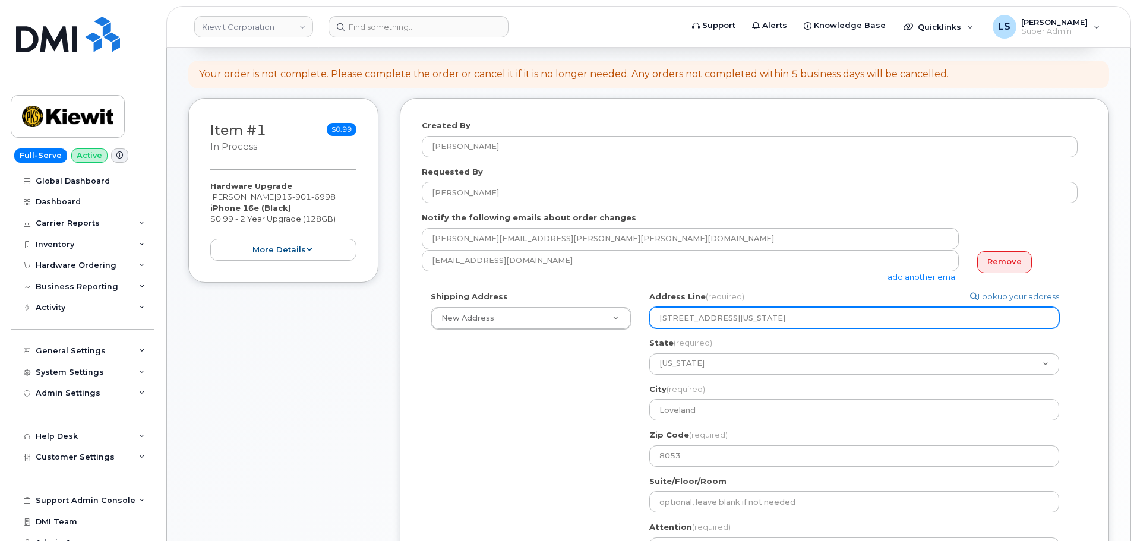
drag, startPoint x: 896, startPoint y: 311, endPoint x: 891, endPoint y: 315, distance: 6.7
click at [896, 311] on input "2513 Painted Turtle Avenue, Loveland Colorado 8053" at bounding box center [854, 317] width 410 height 21
drag, startPoint x: 887, startPoint y: 317, endPoint x: 769, endPoint y: 325, distance: 118.5
click at [769, 325] on input "2513 Painted Turtle Avenue, Loveland Colorado 8053" at bounding box center [854, 317] width 410 height 21
select select
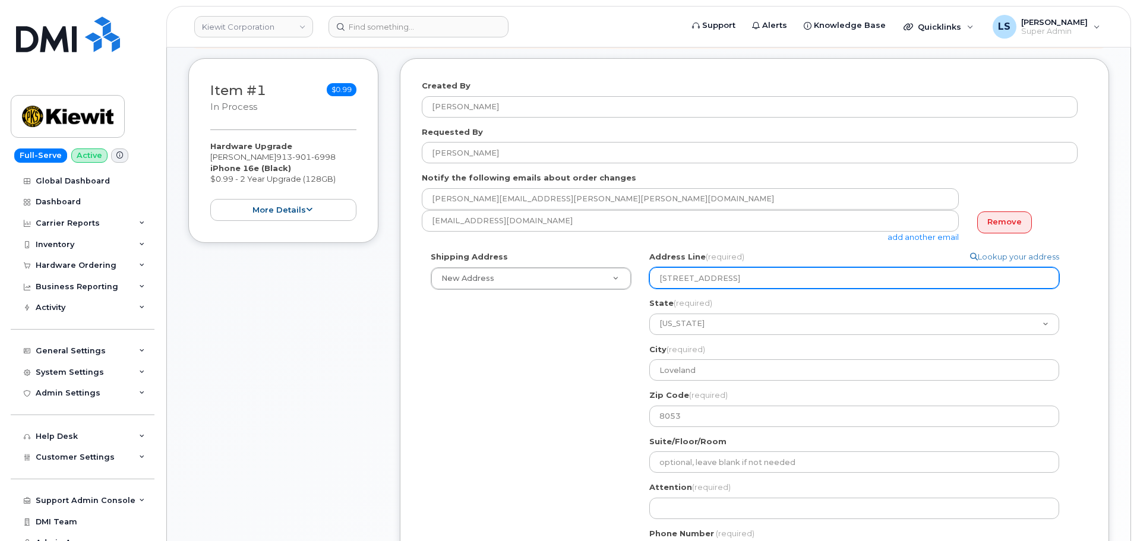
scroll to position [238, 0]
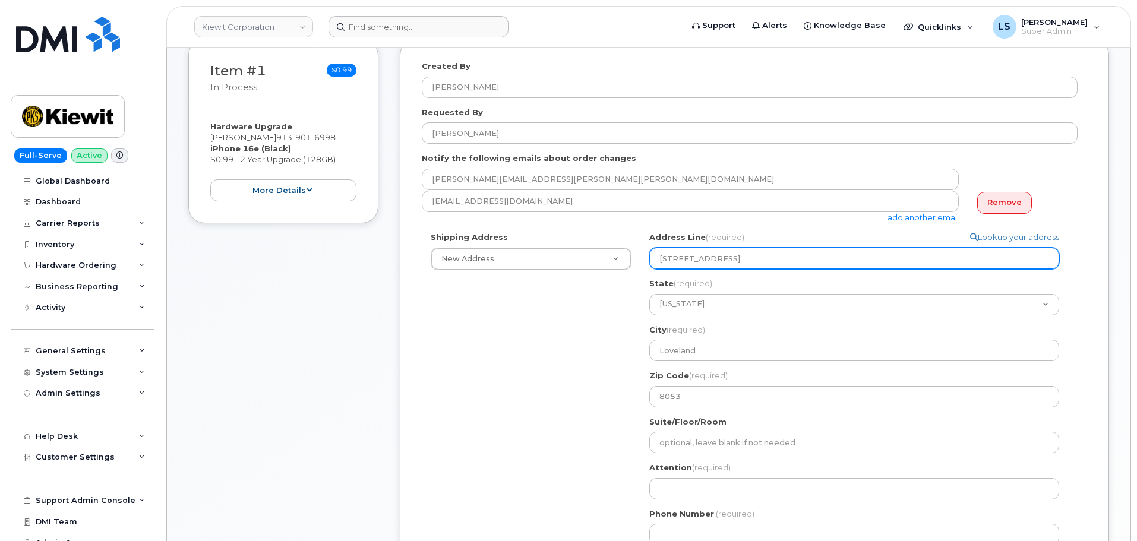
type input "2513 Painted Turtle Avenue"
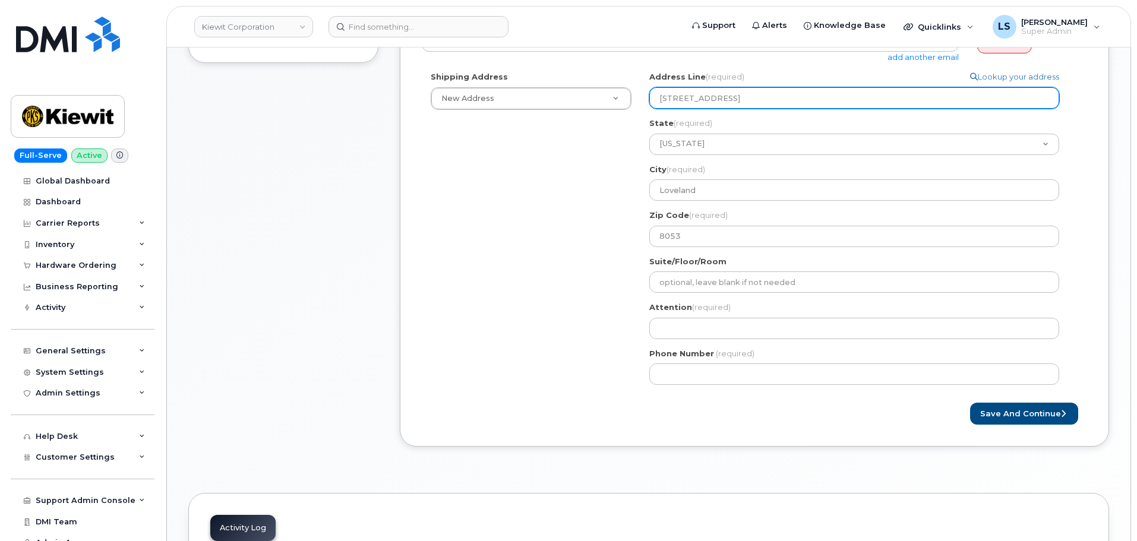
scroll to position [416, 0]
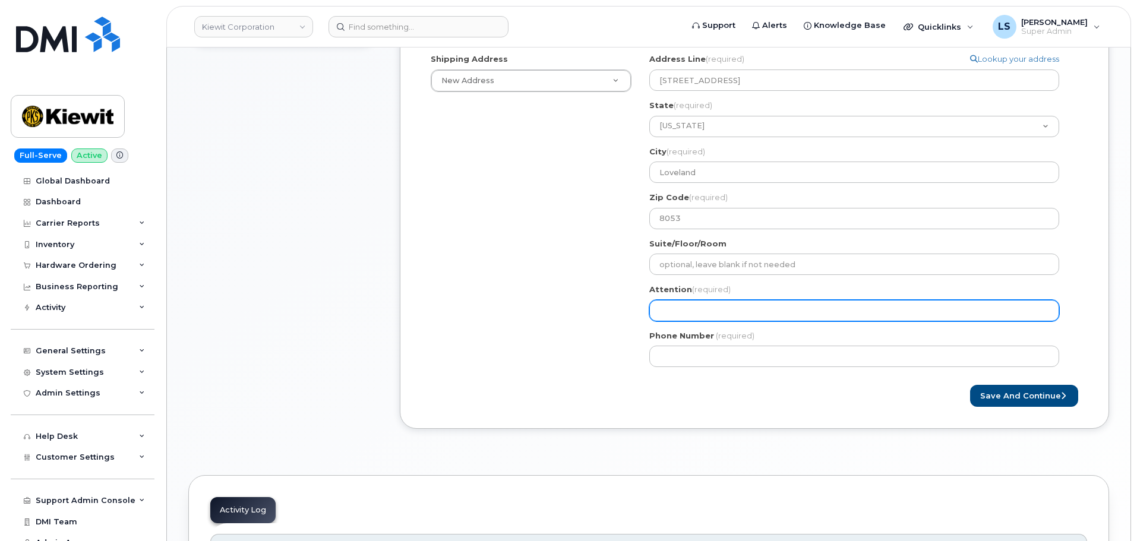
click at [682, 315] on input "Attention (required)" at bounding box center [854, 310] width 410 height 21
paste input "Samuel Funk"
select select
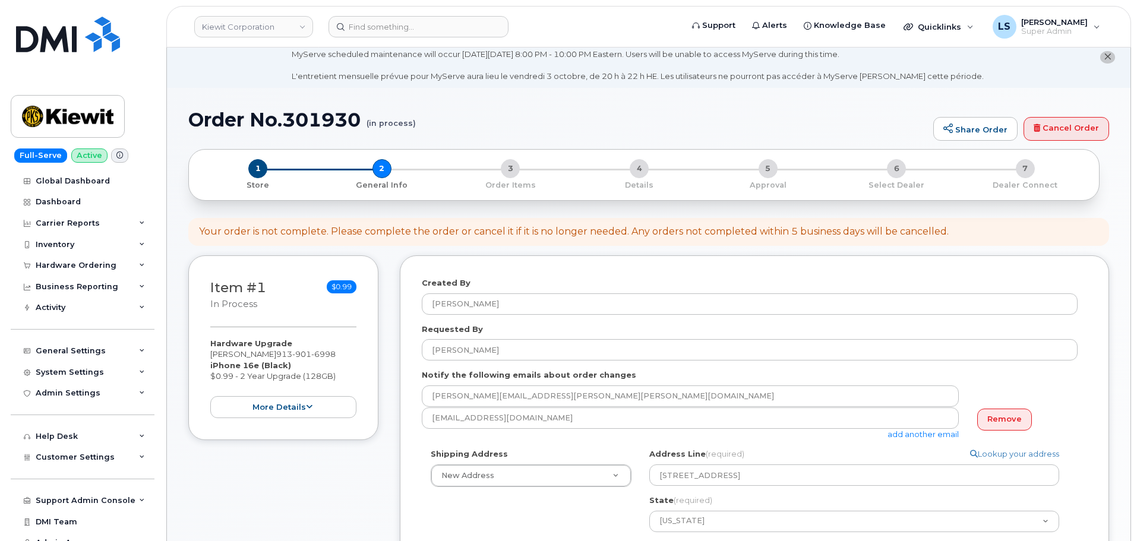
scroll to position [0, 0]
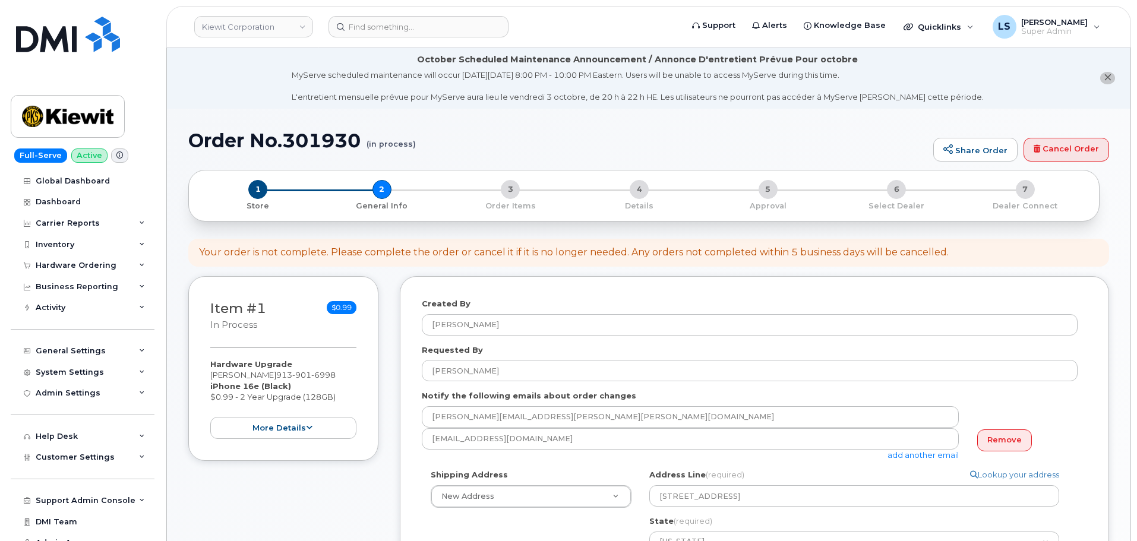
type input "Samuel Funk"
drag, startPoint x: 330, startPoint y: 370, endPoint x: 272, endPoint y: 372, distance: 57.6
click at [276, 372] on span "913 901 6998" at bounding box center [305, 375] width 59 height 10
copy span "913 901 6998"
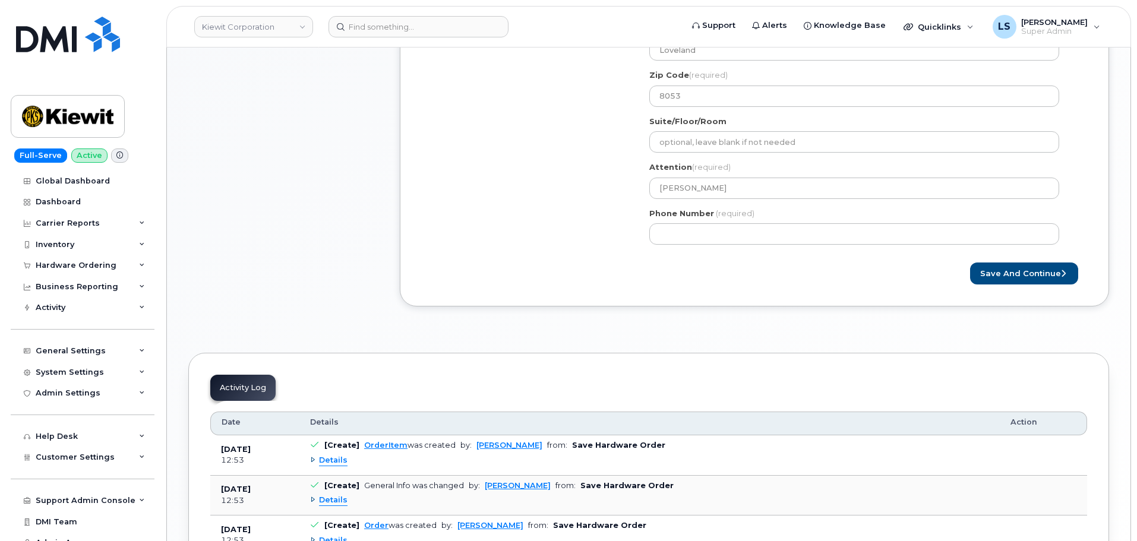
scroll to position [594, 0]
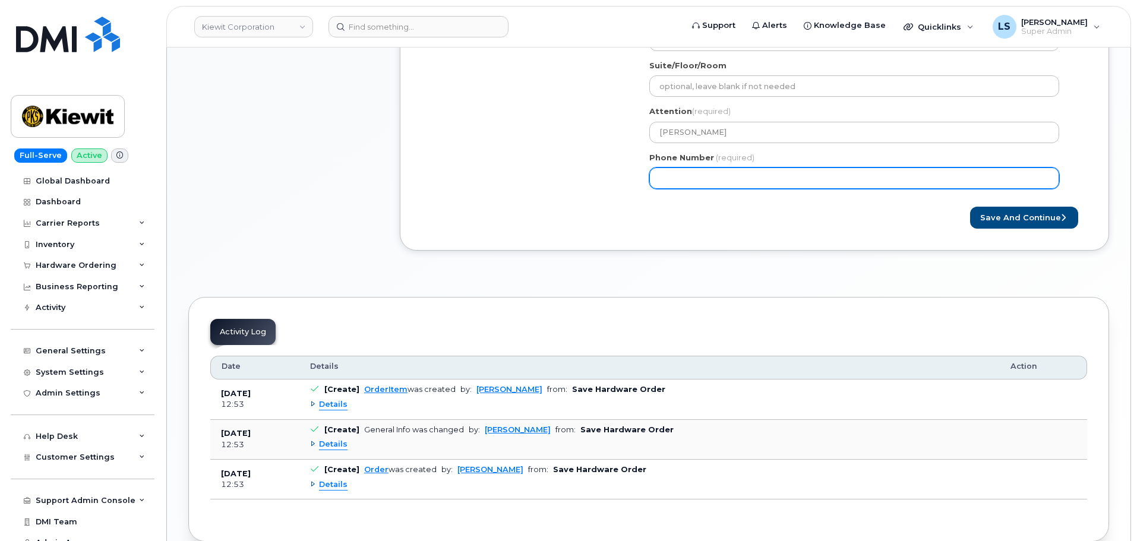
click at [736, 175] on input "Phone Number" at bounding box center [854, 177] width 410 height 21
paste input "9139016998"
select select
type input "9139016998"
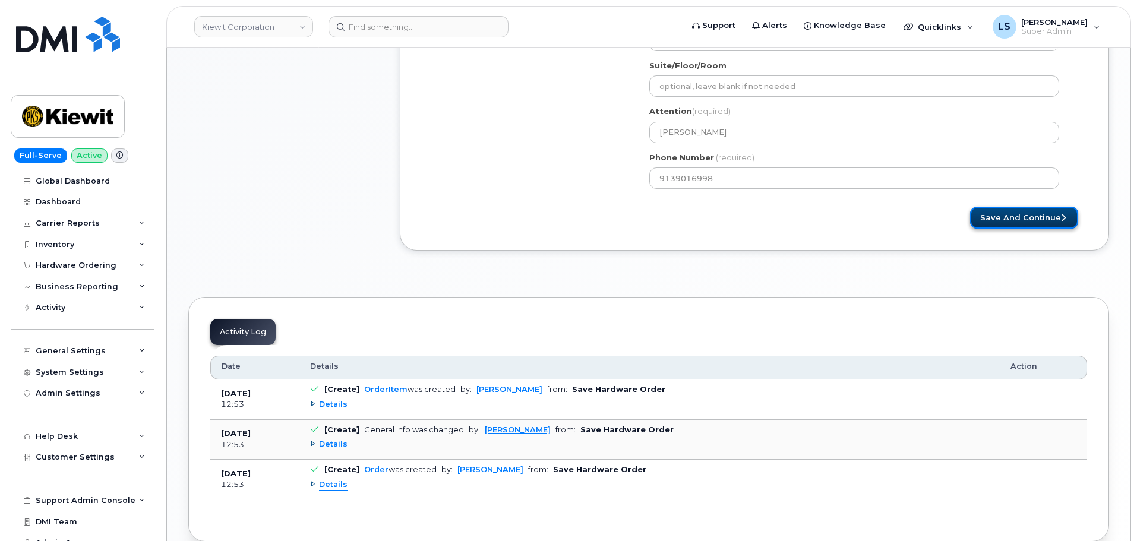
click at [1033, 218] on button "Save and Continue" at bounding box center [1024, 218] width 108 height 22
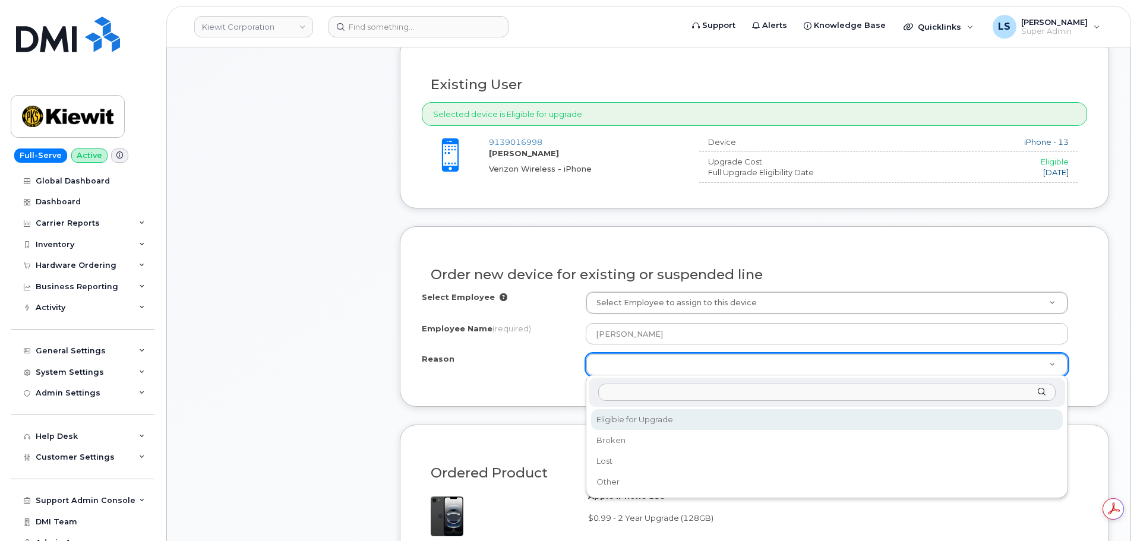
select select "eligible_for_upgrade"
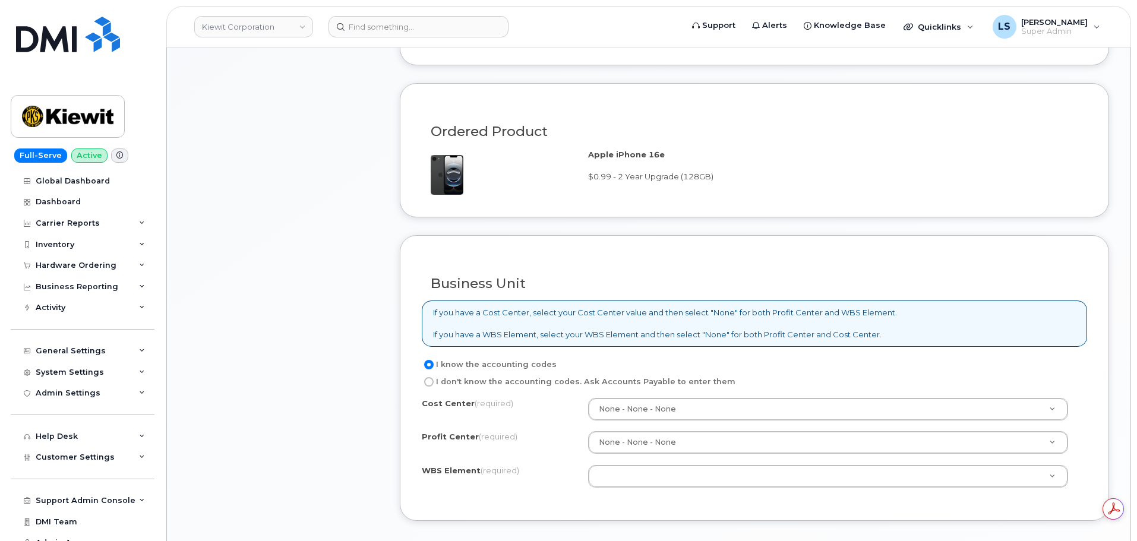
scroll to position [891, 0]
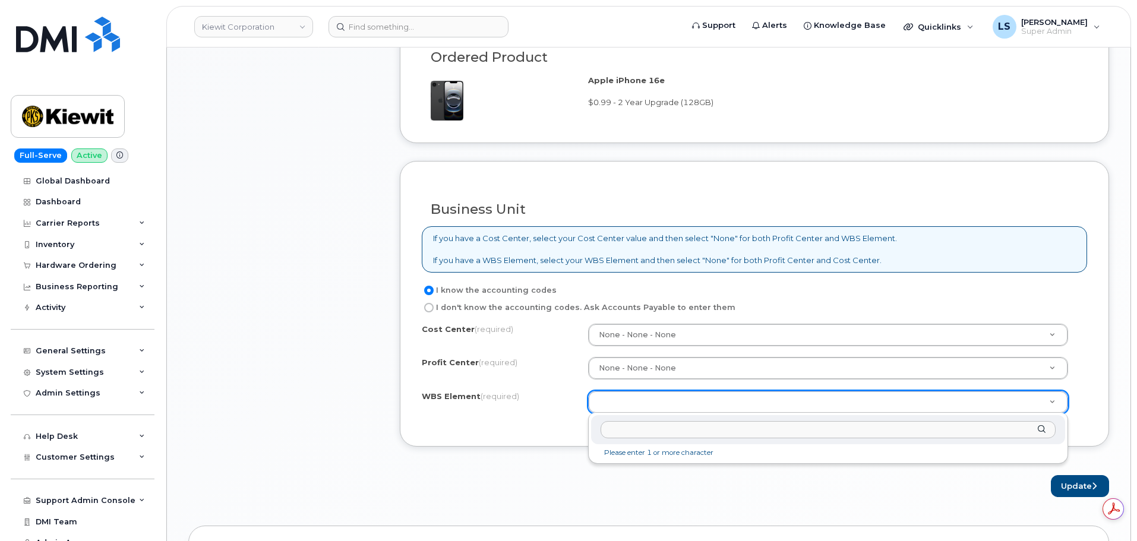
type input "106092.1193"
paste input "106092.1193"
type input "106092.1193"
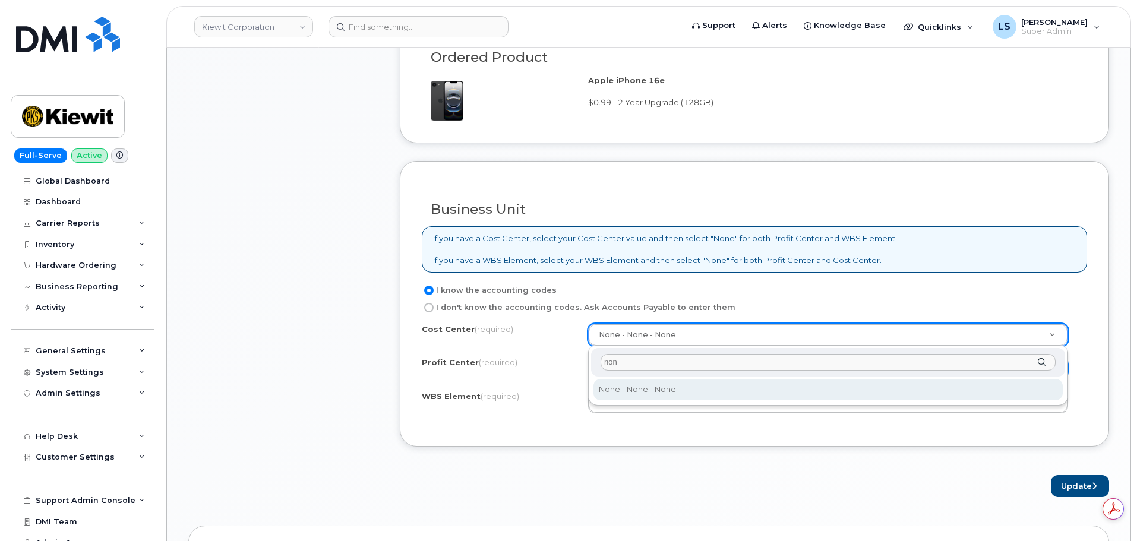
type input "non"
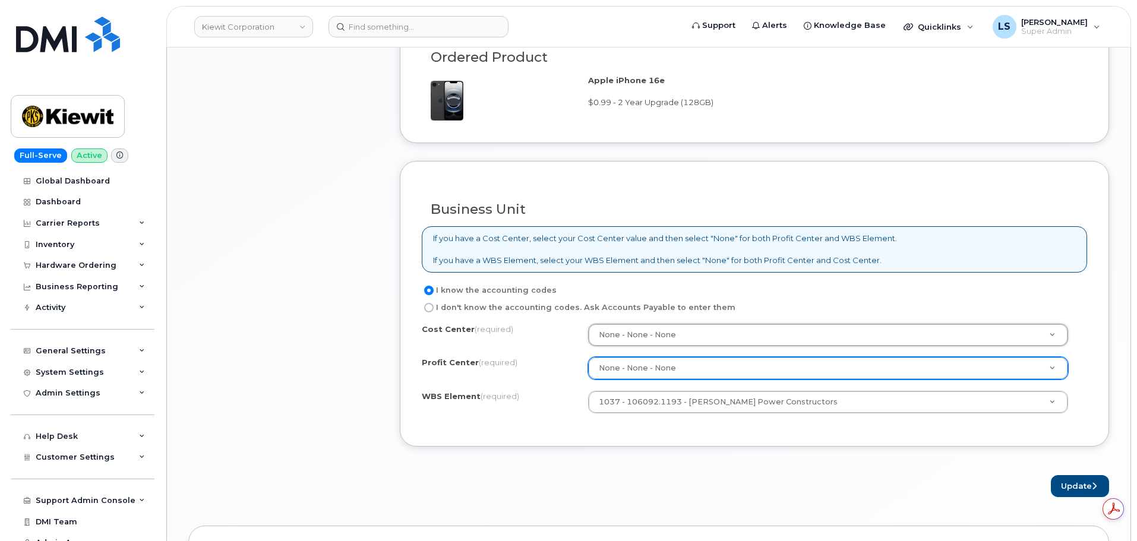
click at [1046, 486] on div "Update" at bounding box center [754, 486] width 709 height 22
click at [1060, 485] on button "Update" at bounding box center [1079, 486] width 58 height 22
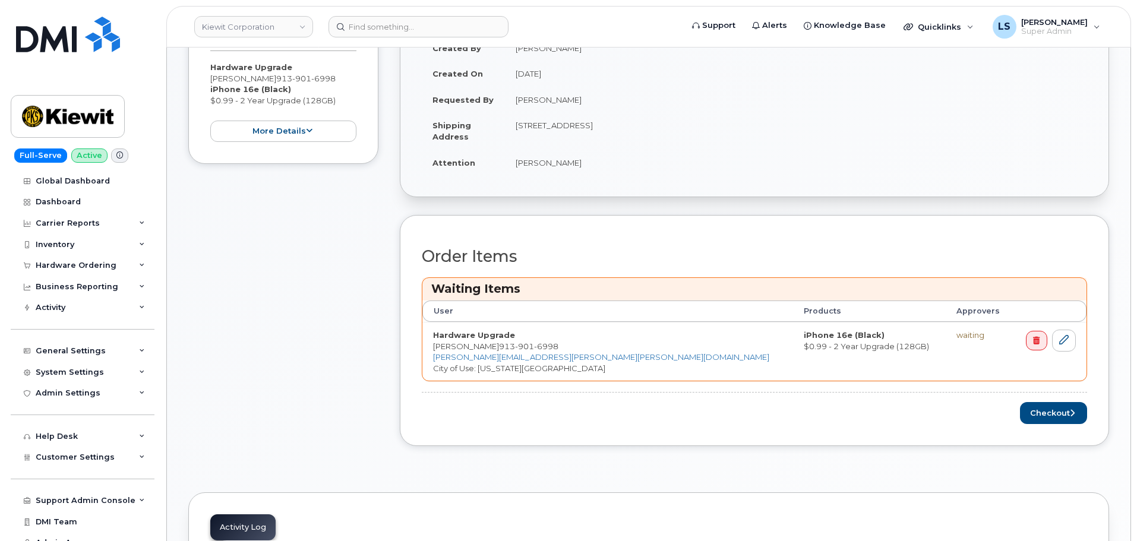
scroll to position [416, 0]
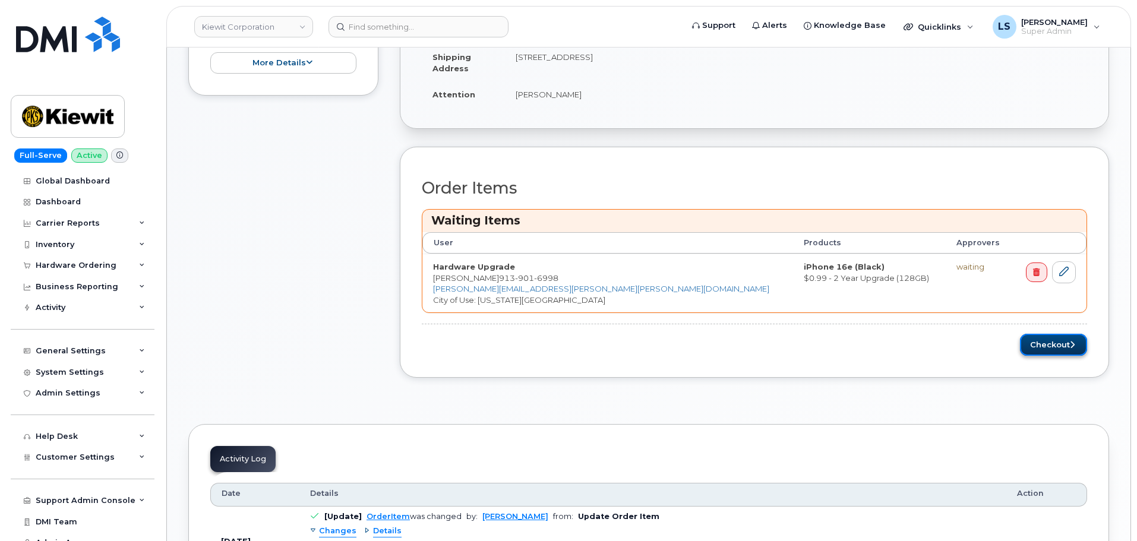
click at [1024, 349] on button "Checkout" at bounding box center [1053, 345] width 67 height 22
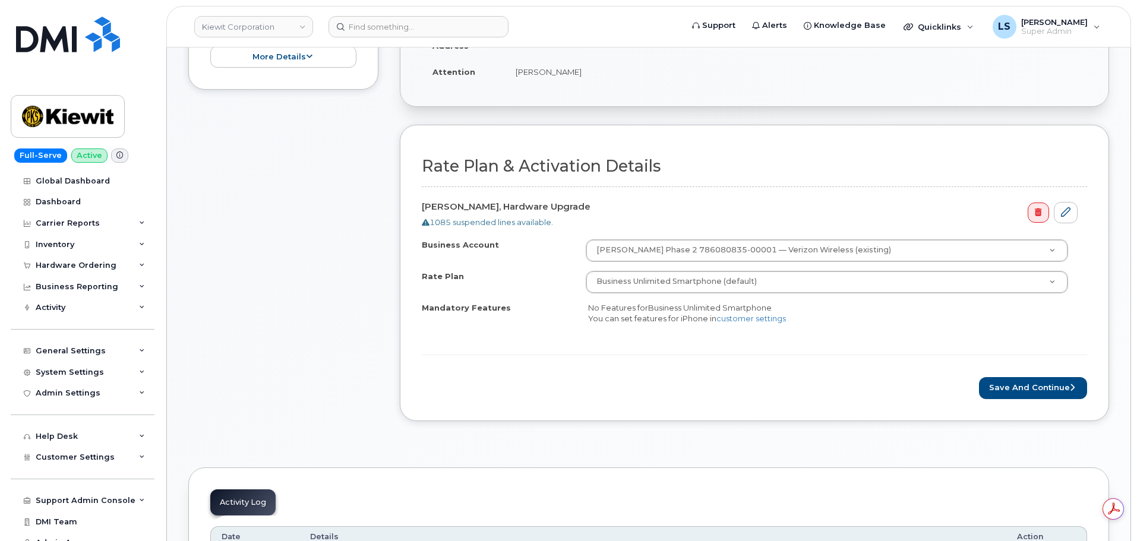
scroll to position [475, 0]
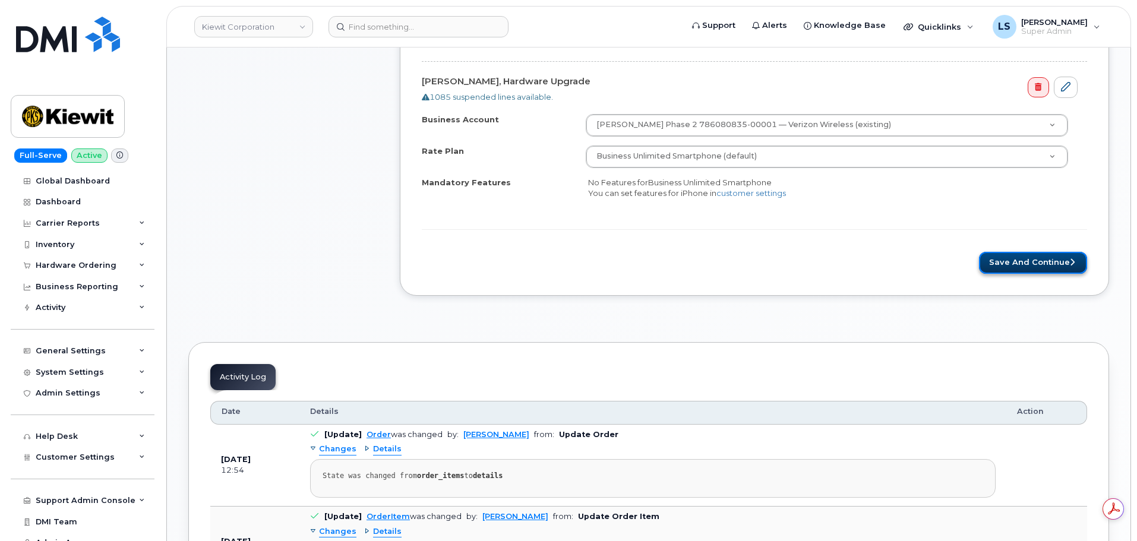
click at [1039, 269] on button "Save and Continue" at bounding box center [1033, 263] width 108 height 22
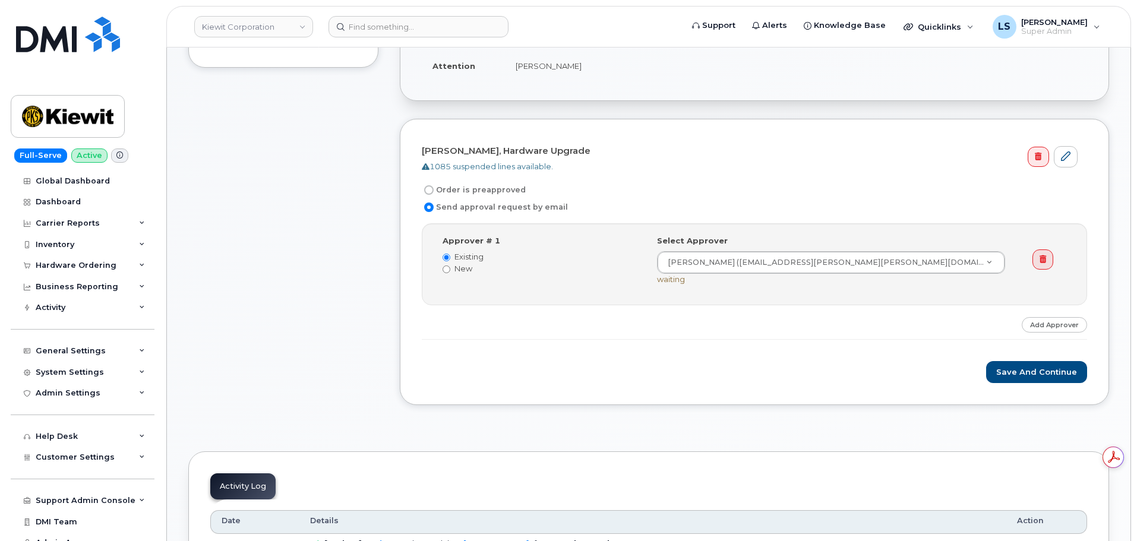
scroll to position [356, 0]
drag, startPoint x: 1018, startPoint y: 373, endPoint x: 562, endPoint y: 367, distance: 456.1
click at [1018, 373] on button "Save and Continue" at bounding box center [1036, 371] width 101 height 22
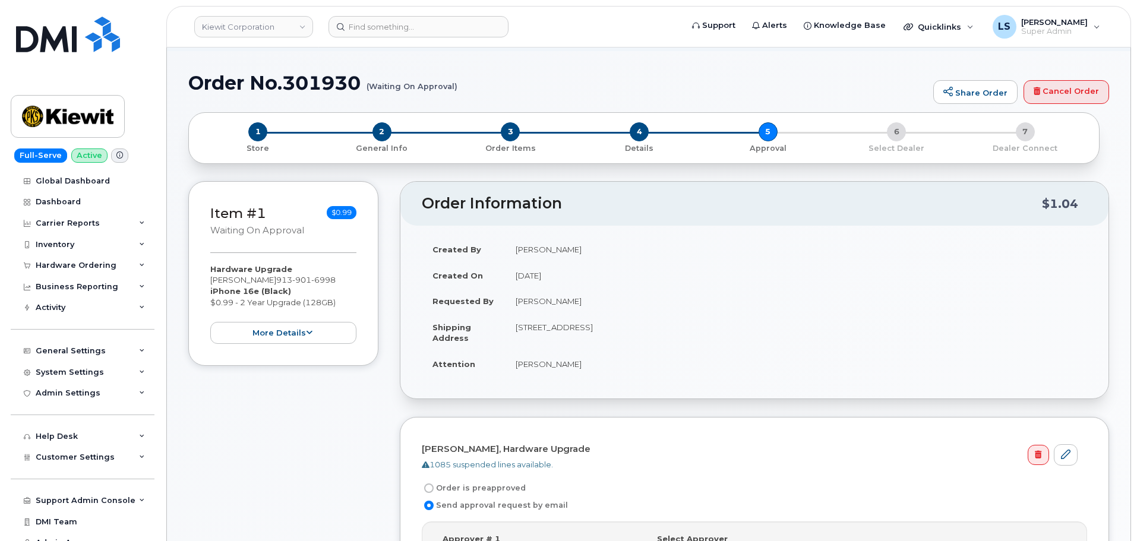
scroll to position [0, 0]
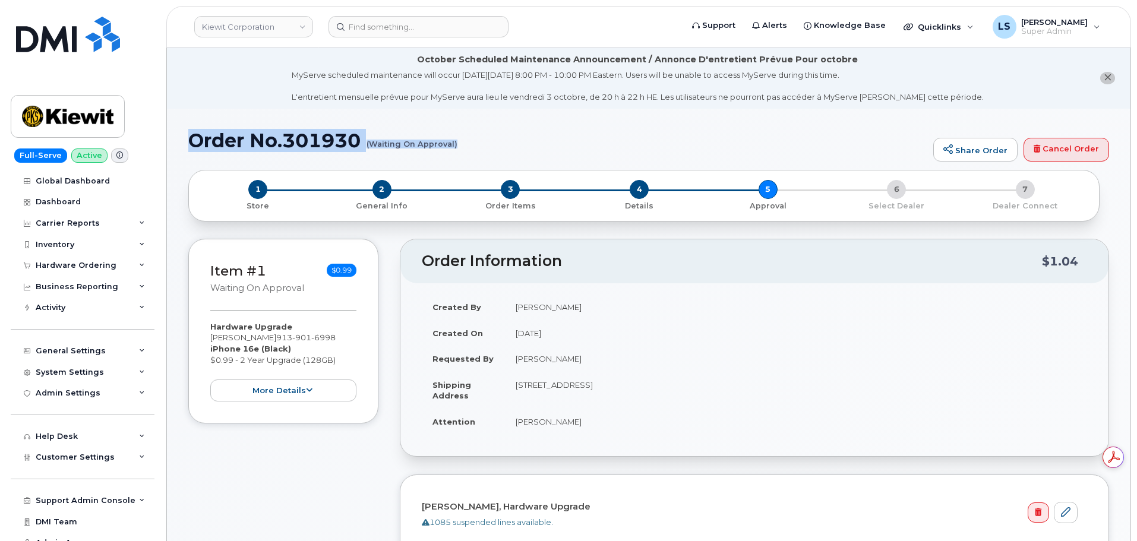
drag, startPoint x: 195, startPoint y: 144, endPoint x: 455, endPoint y: 144, distance: 260.7
click at [455, 144] on h1 "Order No.301930 (Waiting On Approval)" at bounding box center [557, 140] width 739 height 21
copy h1 "Order No.301930 (Waiting On Approval)"
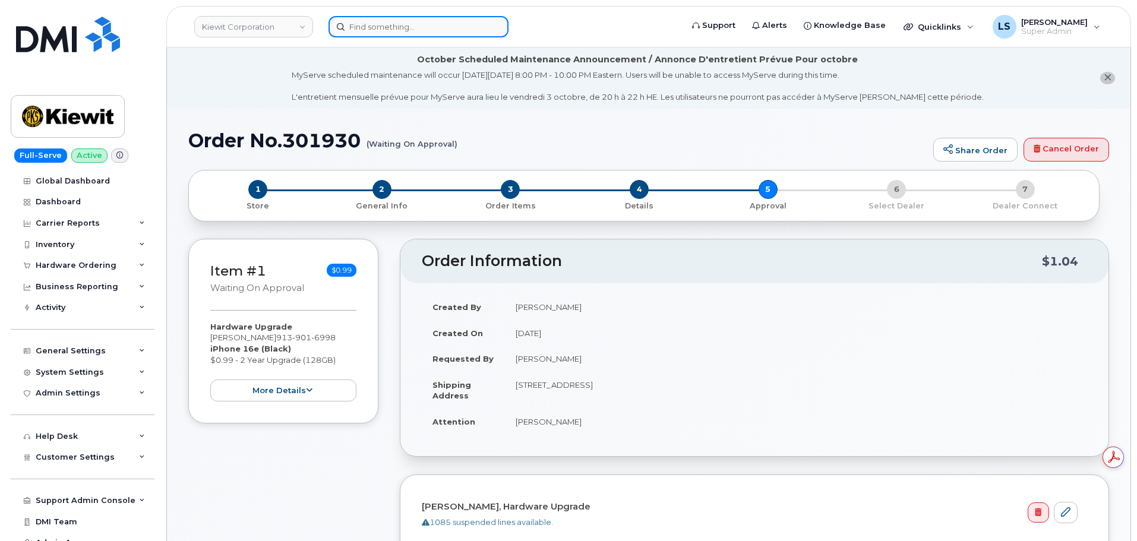
click at [411, 34] on input at bounding box center [418, 26] width 180 height 21
paste input "[PHONE_NUMBER]"
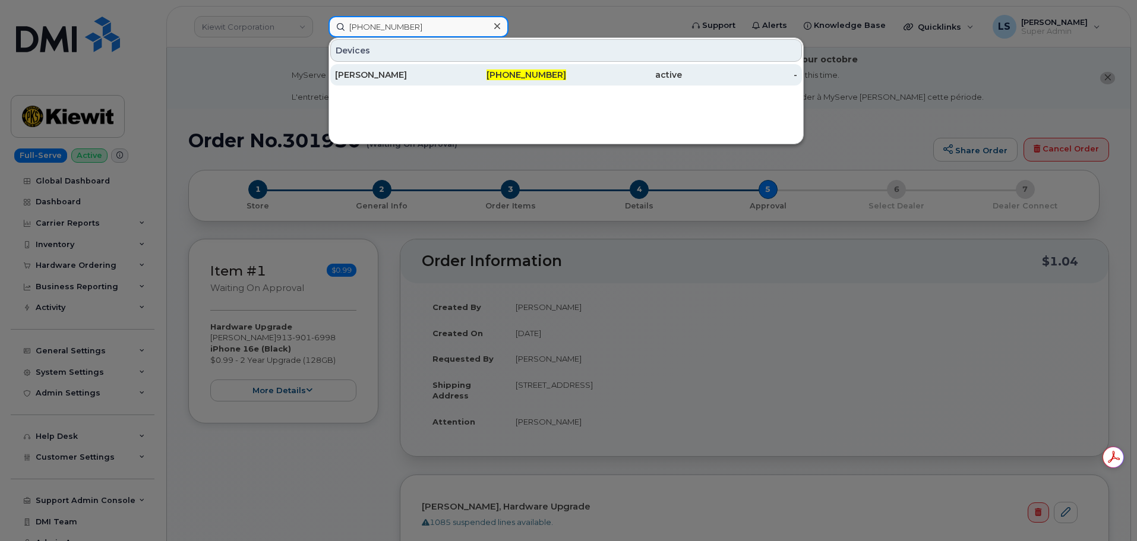
type input "[PHONE_NUMBER]"
click at [443, 81] on div "[PERSON_NAME]" at bounding box center [393, 74] width 116 height 21
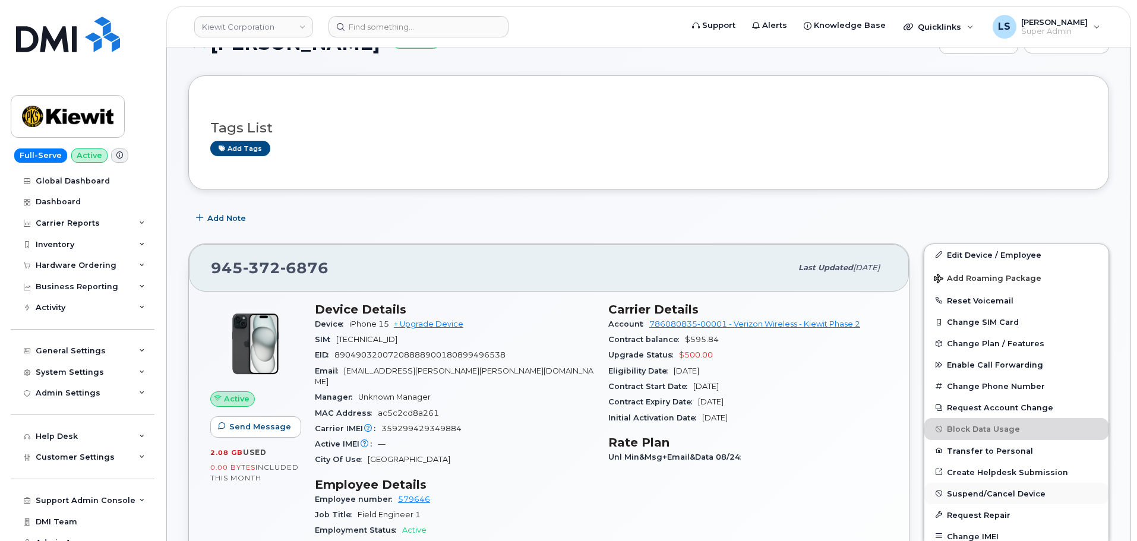
scroll to position [119, 0]
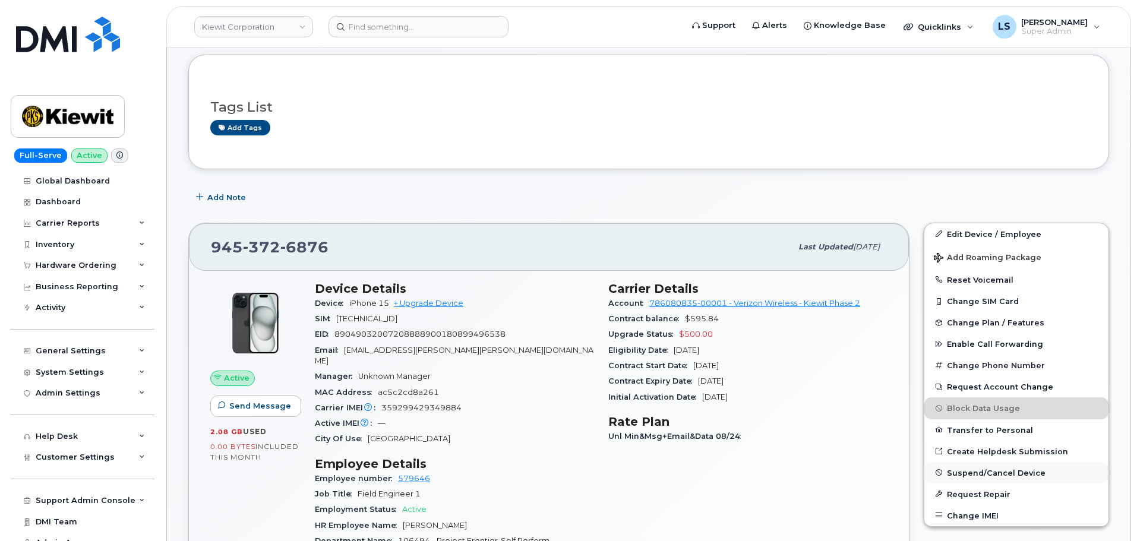
click at [962, 470] on span "Suspend/Cancel Device" at bounding box center [995, 472] width 99 height 9
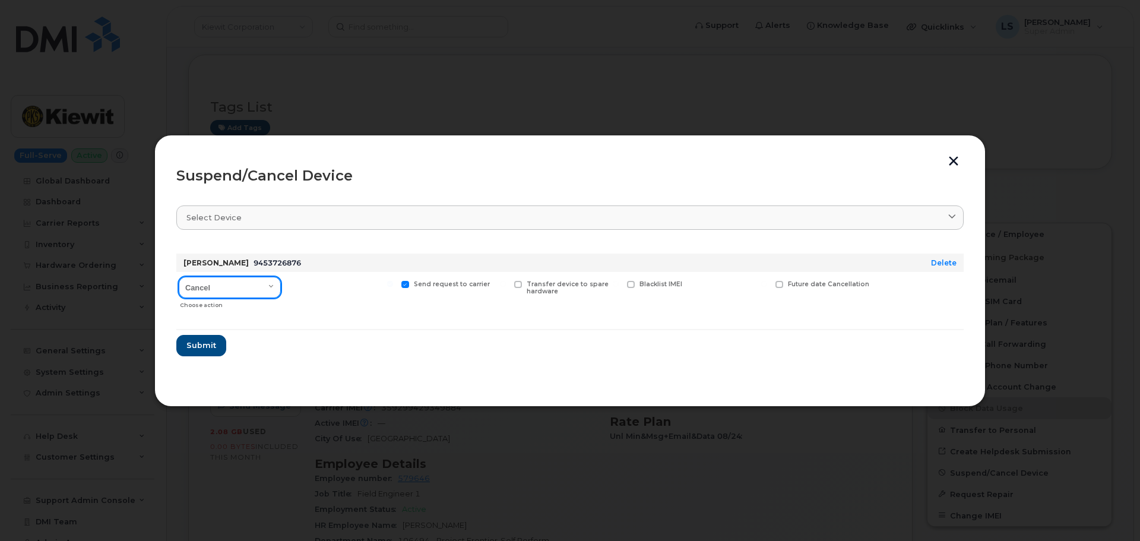
click at [220, 295] on select "Cancel Suspend - Reduced Rate Suspend - Full Rate Suspend - Lost Device/Stolen …" at bounding box center [230, 287] width 102 height 21
select select "[object Object]"
click at [179, 277] on select "Cancel Suspend - Reduced Rate Suspend - Full Rate Suspend - Lost Device/Stolen …" at bounding box center [230, 287] width 102 height 21
click at [211, 355] on button "Submit" at bounding box center [200, 345] width 49 height 21
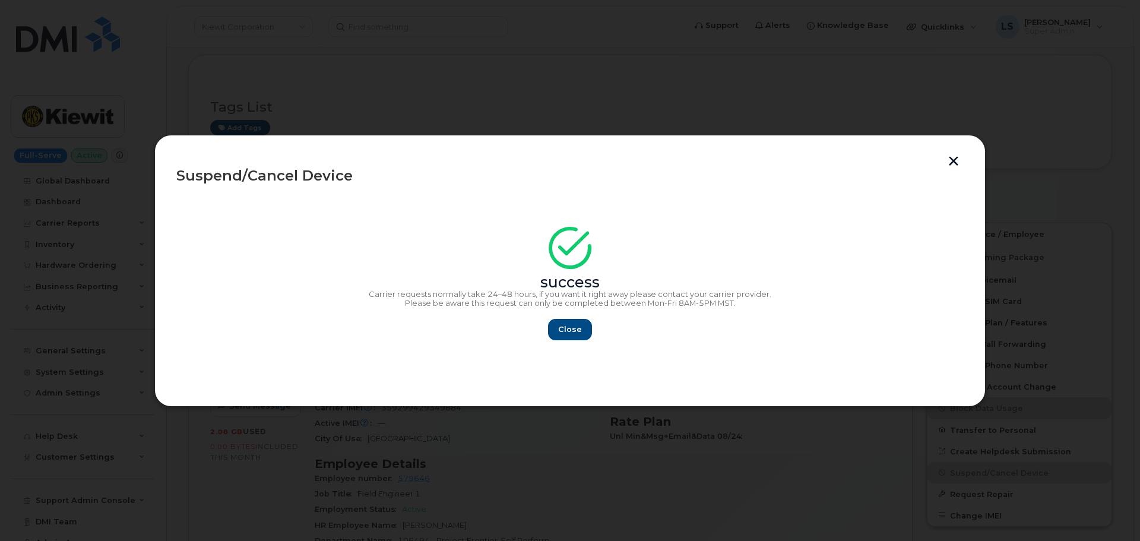
click at [960, 156] on button "button" at bounding box center [954, 162] width 18 height 12
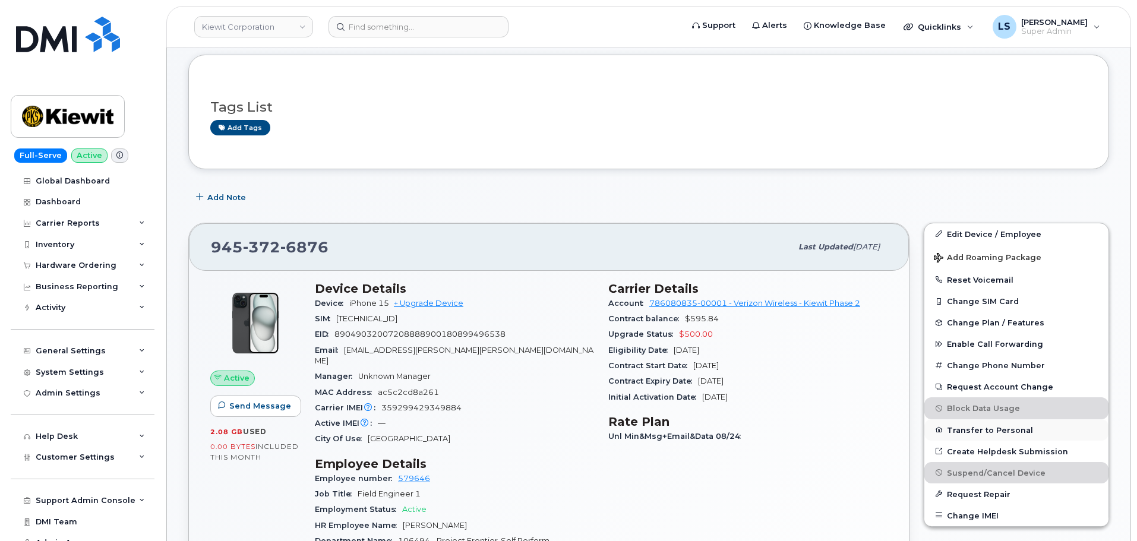
click at [938, 430] on icon "button" at bounding box center [938, 429] width 7 height 7
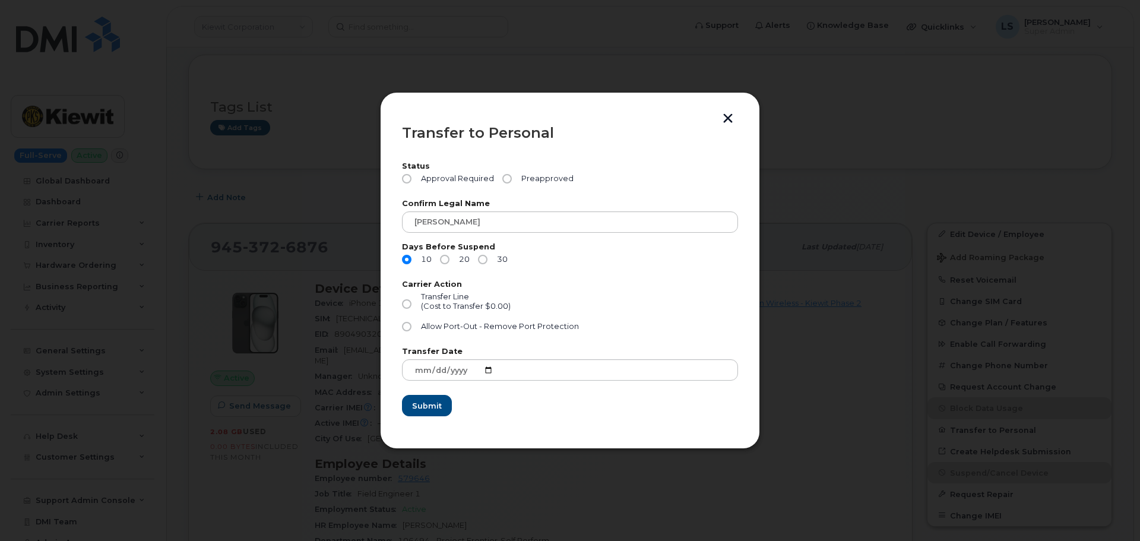
click at [730, 119] on button "button" at bounding box center [728, 119] width 18 height 12
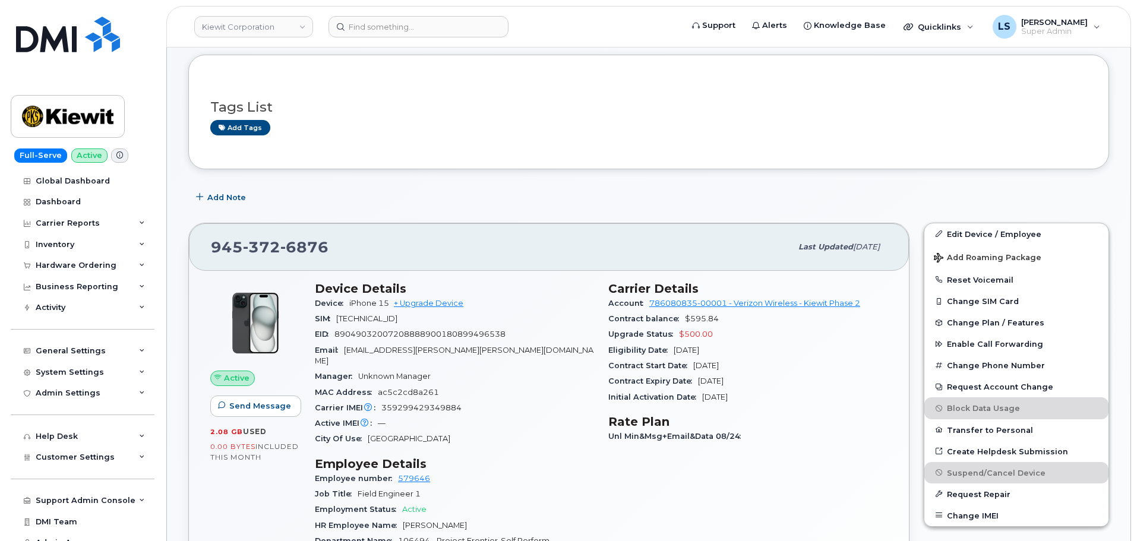
click at [381, 221] on div "[PHONE_NUMBER] Last updated [DATE] Active Send Message 2.08 GB  used 0.00 Bytes…" at bounding box center [548, 519] width 735 height 607
